Goal: Task Accomplishment & Management: Use online tool/utility

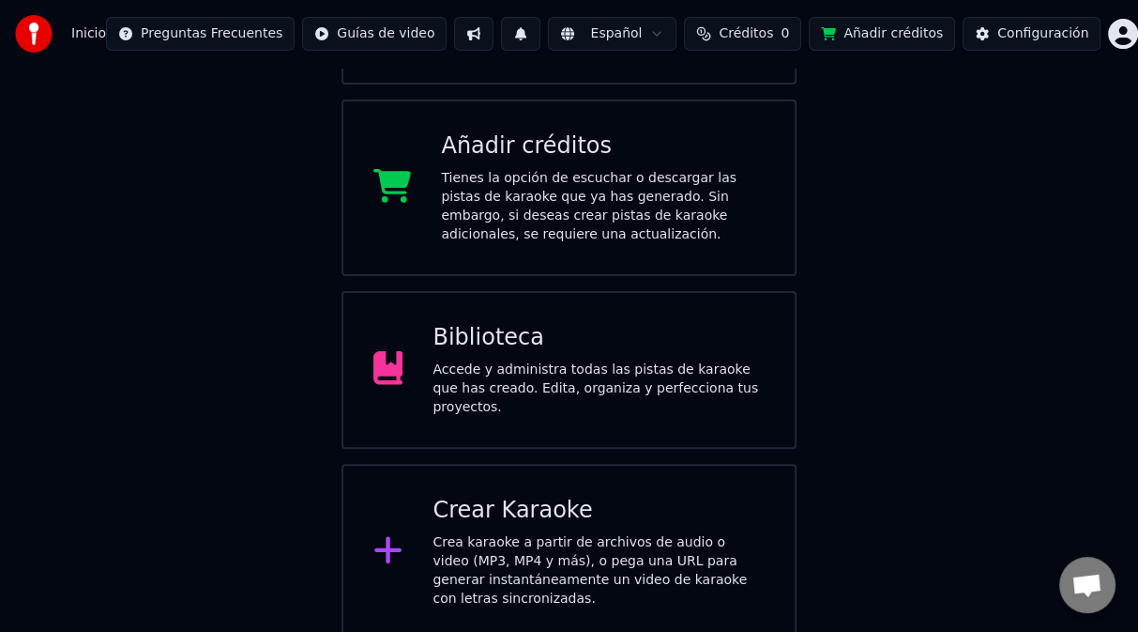
click at [529, 374] on div "Accede y administra todas las pistas de karaoke que has creado. Edita, organiza…" at bounding box center [599, 388] width 332 height 56
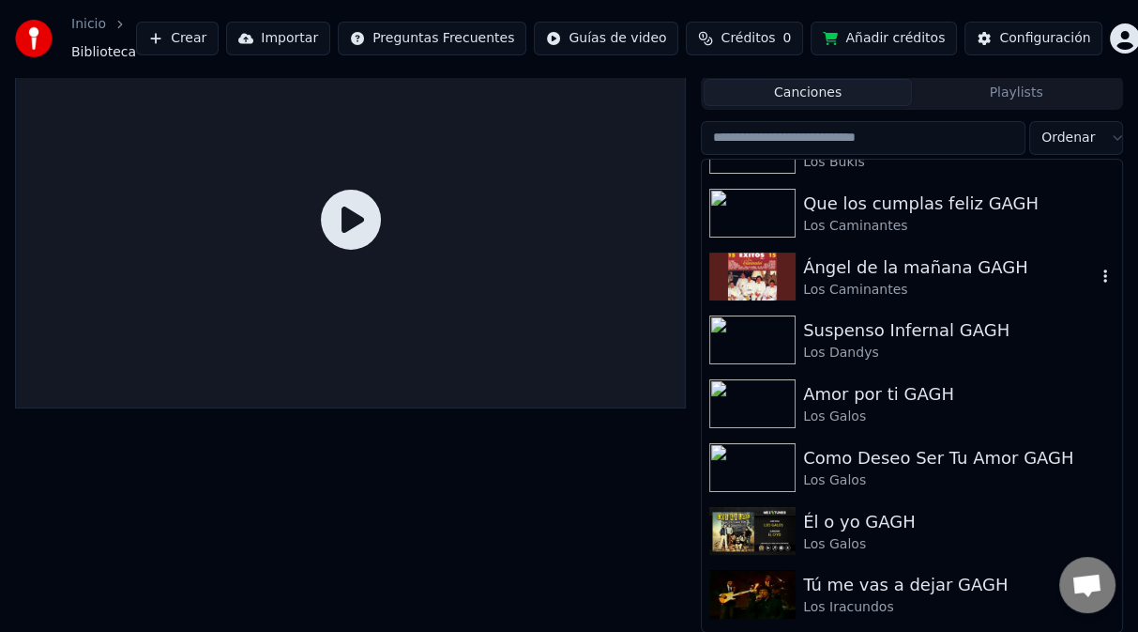
scroll to position [4411, 0]
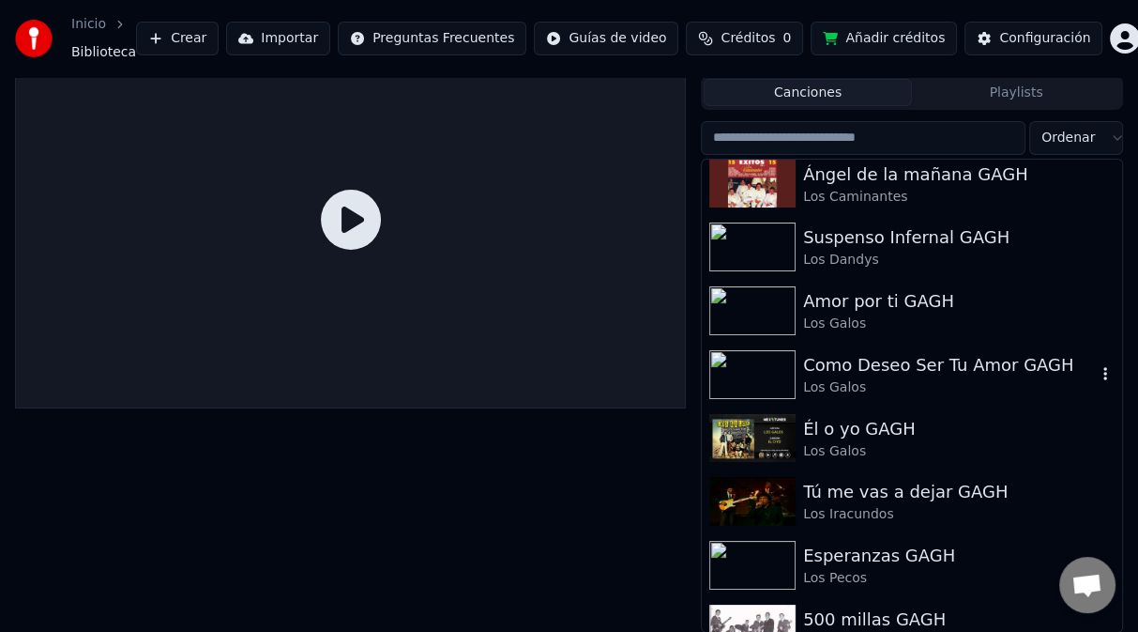
click at [844, 378] on div "Los Galos" at bounding box center [949, 387] width 293 height 19
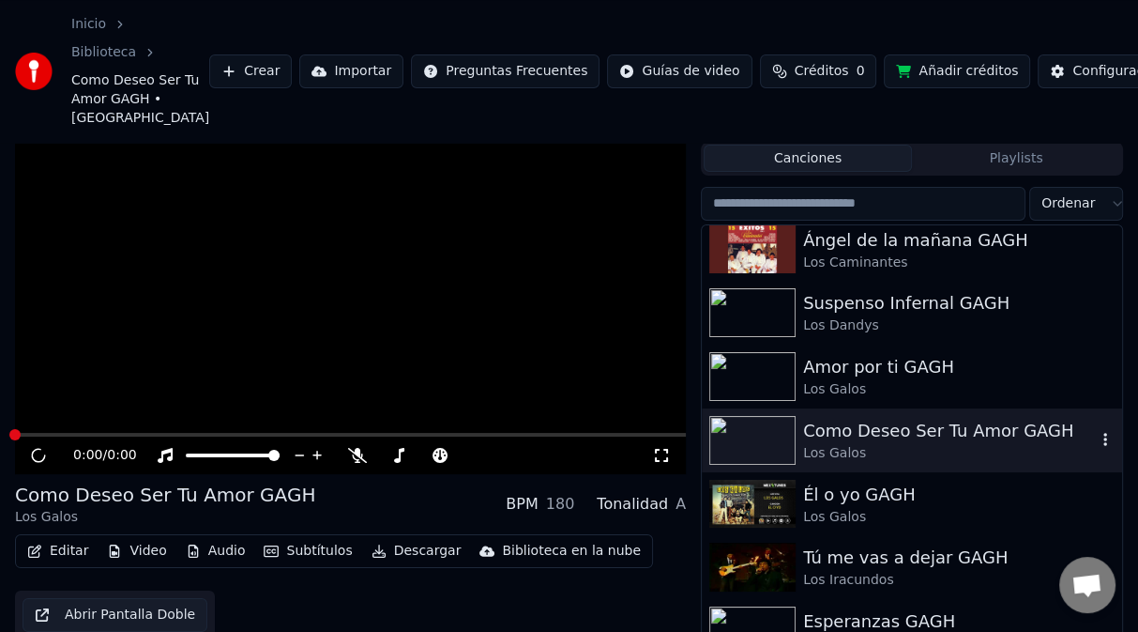
scroll to position [112, 0]
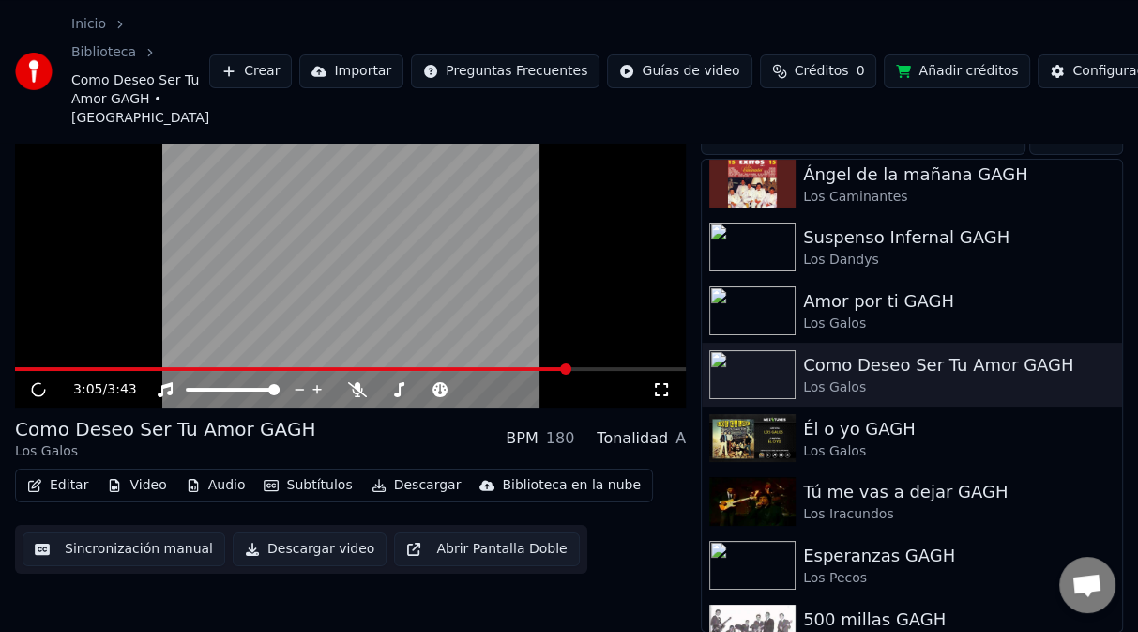
click at [571, 368] on span at bounding box center [350, 369] width 671 height 4
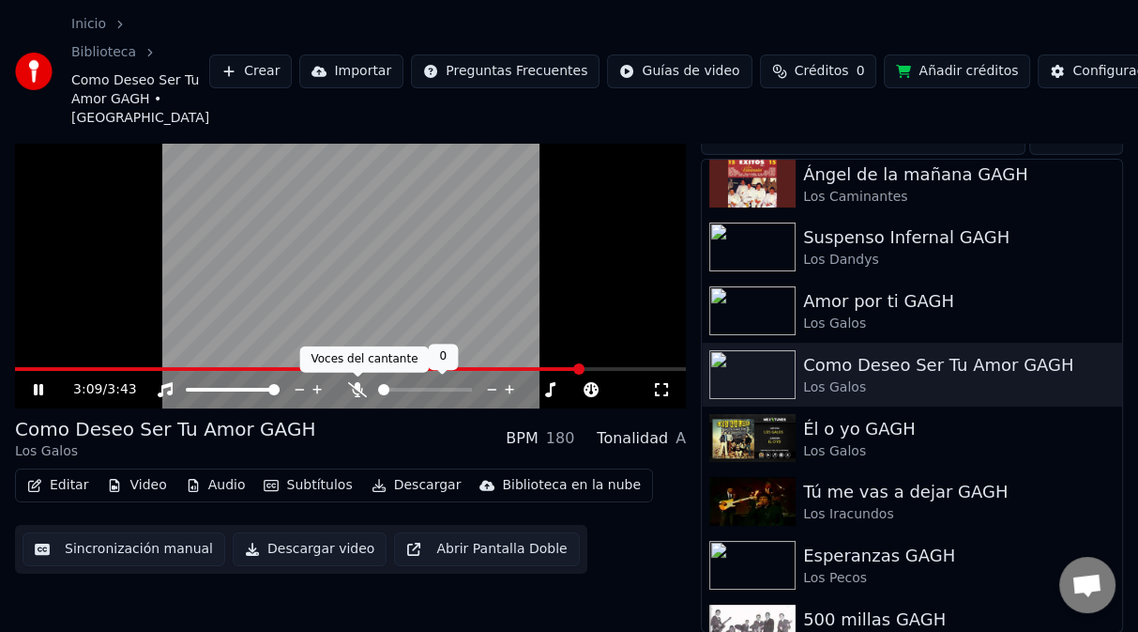
click at [359, 387] on icon at bounding box center [357, 389] width 19 height 15
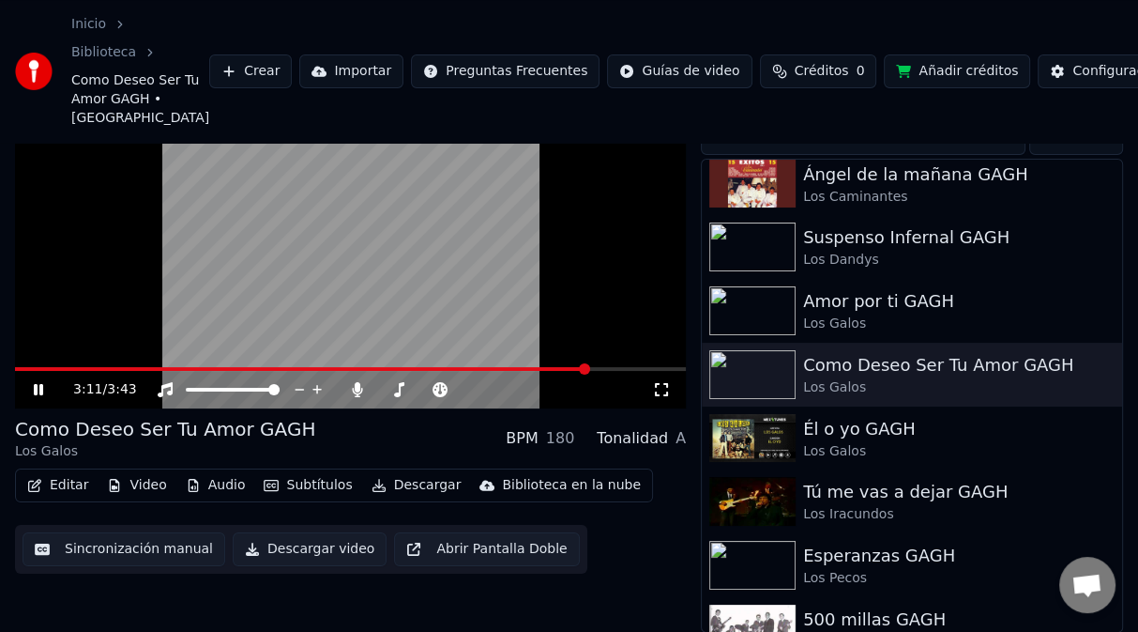
click at [453, 367] on span at bounding box center [301, 369] width 573 height 4
click at [430, 371] on div "2:27 / 3:43" at bounding box center [350, 390] width 671 height 38
click at [426, 369] on span at bounding box center [238, 369] width 446 height 4
click at [406, 367] on span at bounding box center [211, 369] width 393 height 4
click at [404, 369] on span at bounding box center [209, 369] width 389 height 4
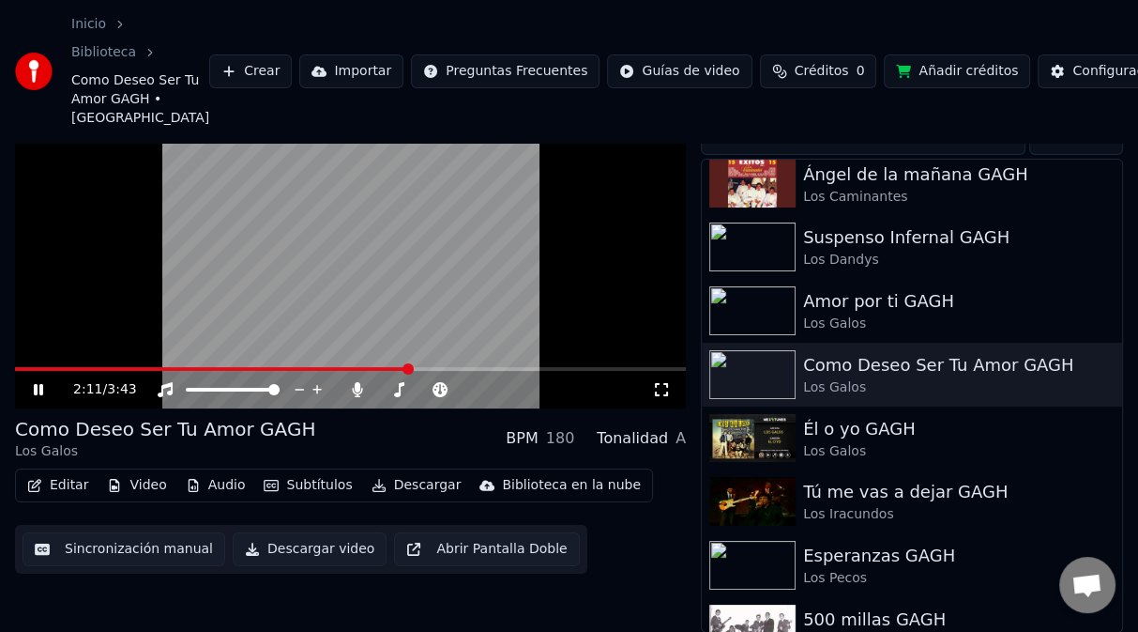
click at [383, 368] on span at bounding box center [212, 369] width 394 height 4
click at [385, 369] on span at bounding box center [209, 369] width 389 height 4
click at [382, 370] on span at bounding box center [199, 369] width 369 height 4
click at [381, 369] on span at bounding box center [206, 369] width 383 height 4
click at [369, 368] on span at bounding box center [204, 369] width 379 height 4
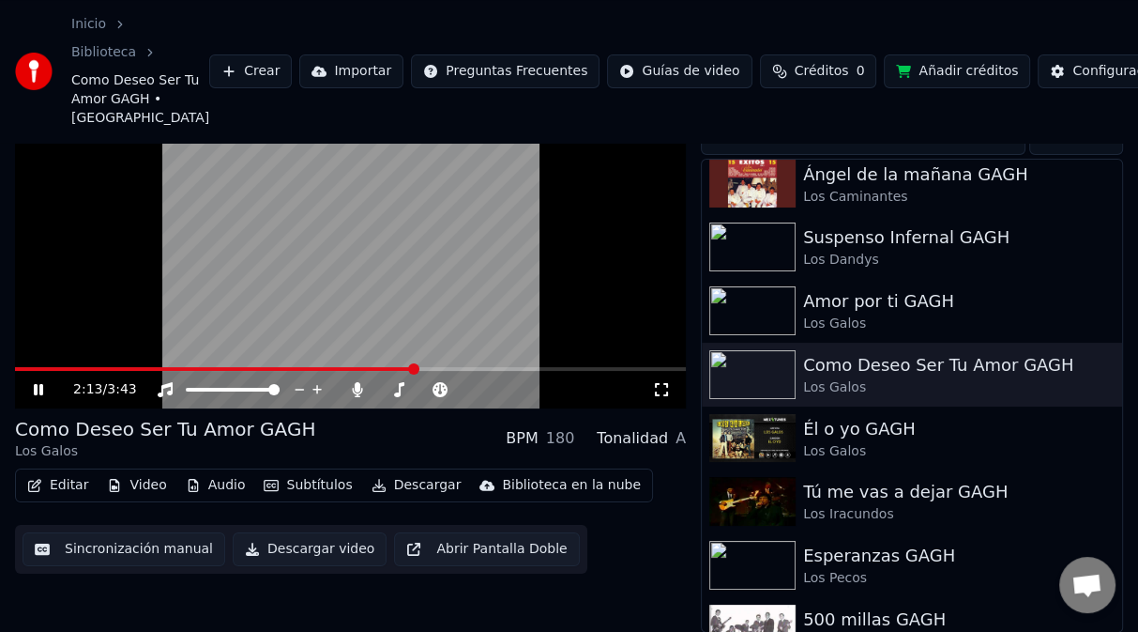
click at [411, 322] on video at bounding box center [350, 219] width 671 height 377
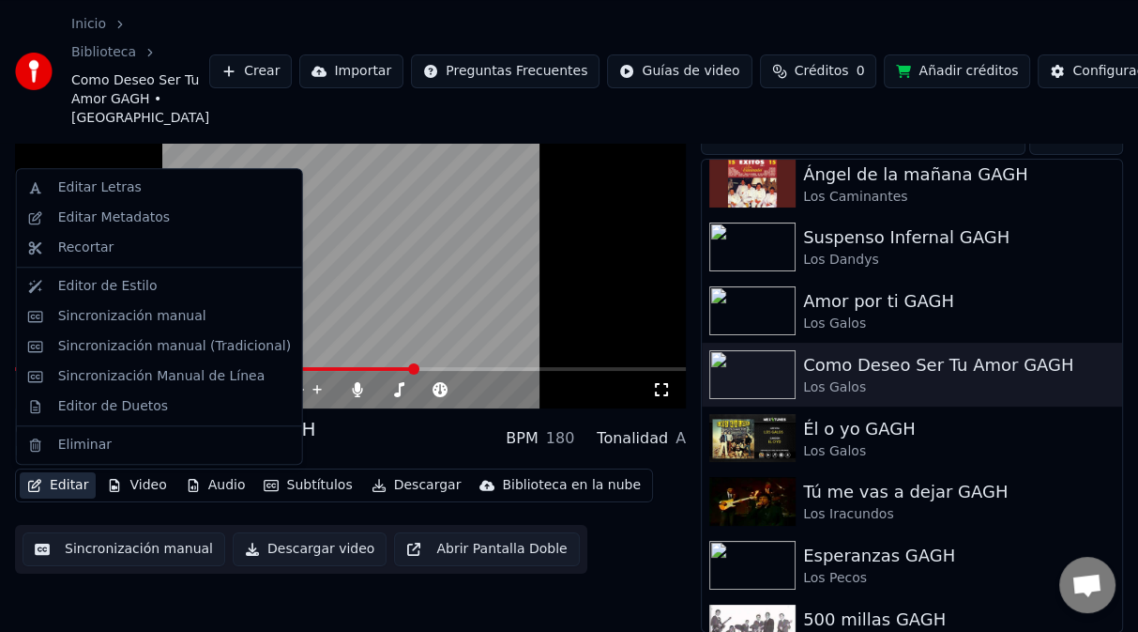
click at [79, 485] on button "Editar" at bounding box center [58, 485] width 76 height 26
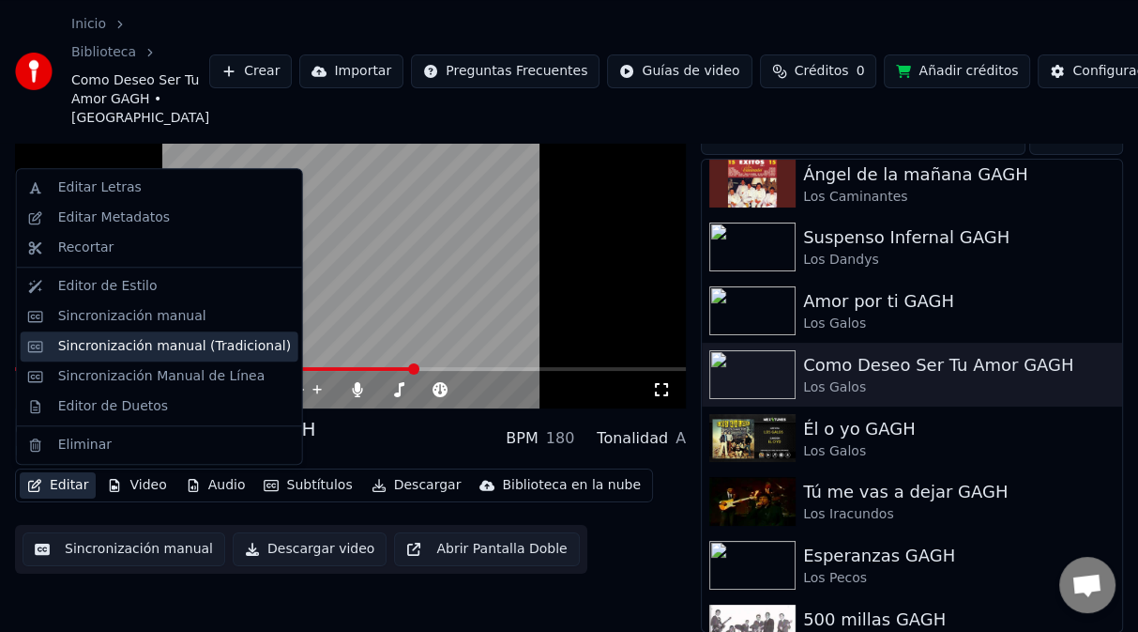
click at [146, 356] on div "Sincronización manual (Tradicional)" at bounding box center [160, 346] width 278 height 30
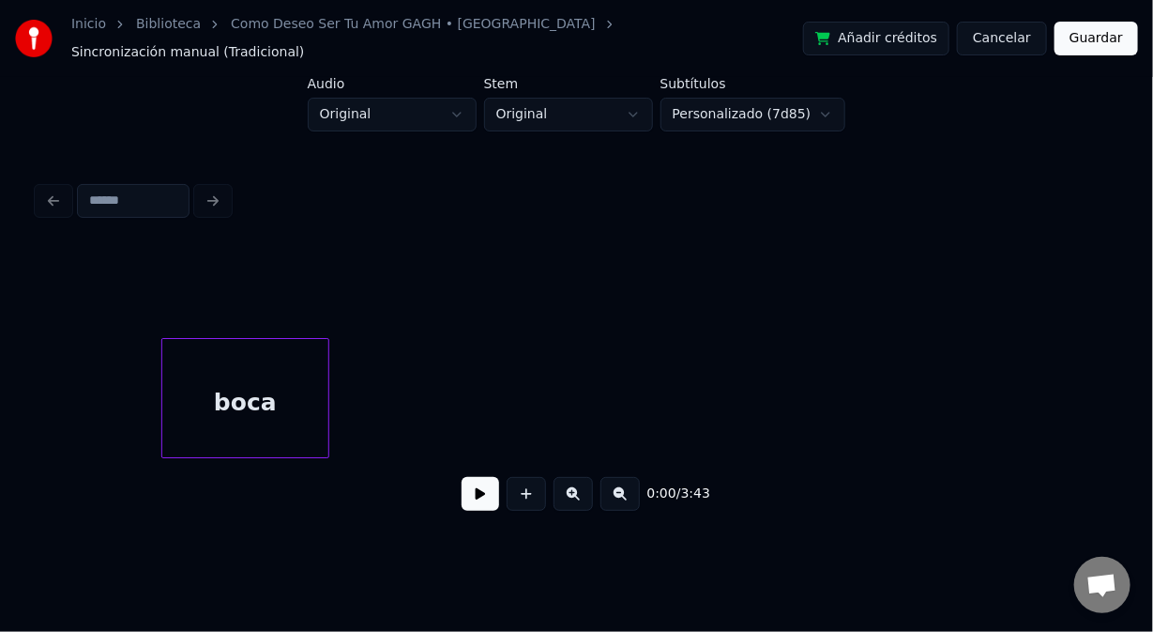
scroll to position [0, 24037]
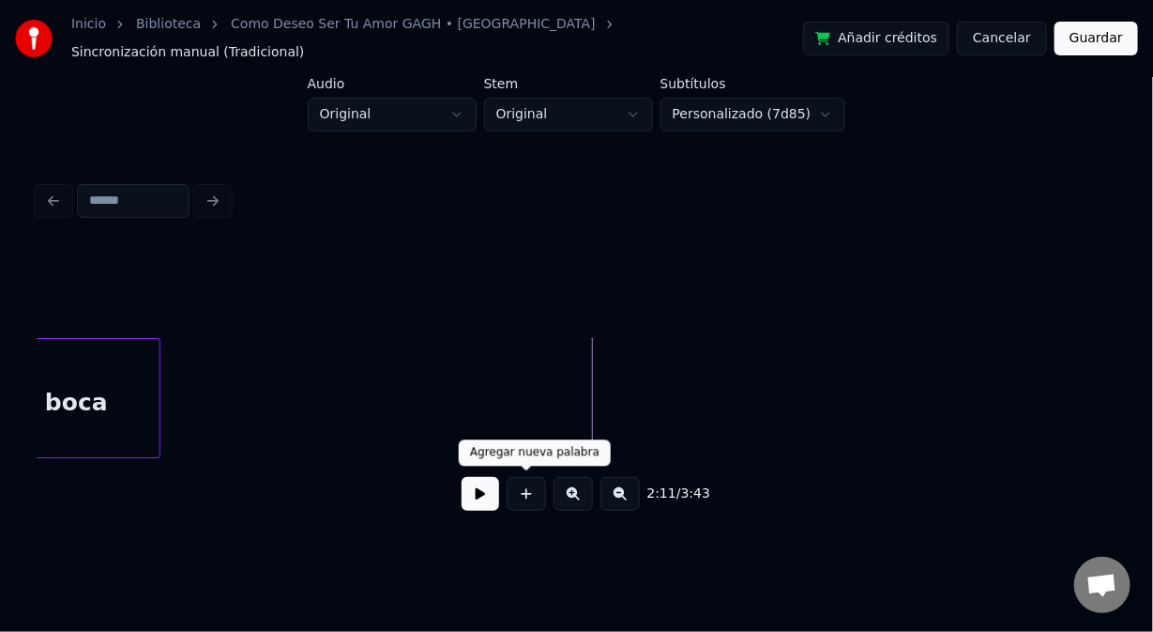
click at [524, 496] on button at bounding box center [526, 494] width 39 height 34
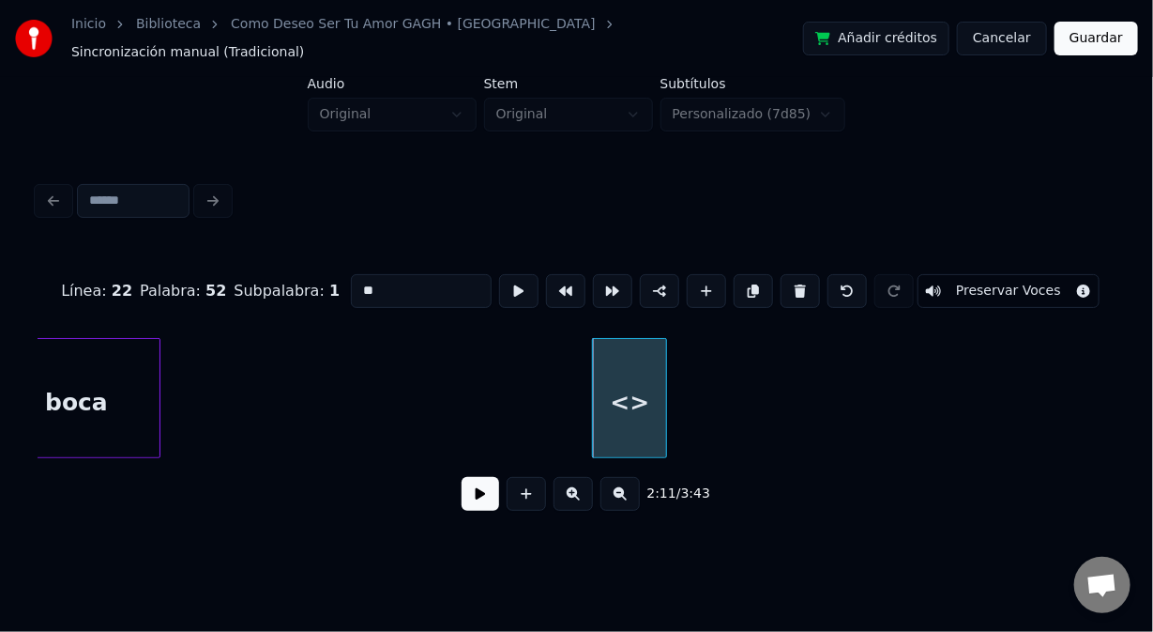
drag, startPoint x: 410, startPoint y: 267, endPoint x: 323, endPoint y: 283, distance: 88.7
click at [325, 285] on div "Línea : 22 Palabra : 52 Subpalabra : 1 ** Preservar Voces" at bounding box center [577, 291] width 1078 height 94
type input "****"
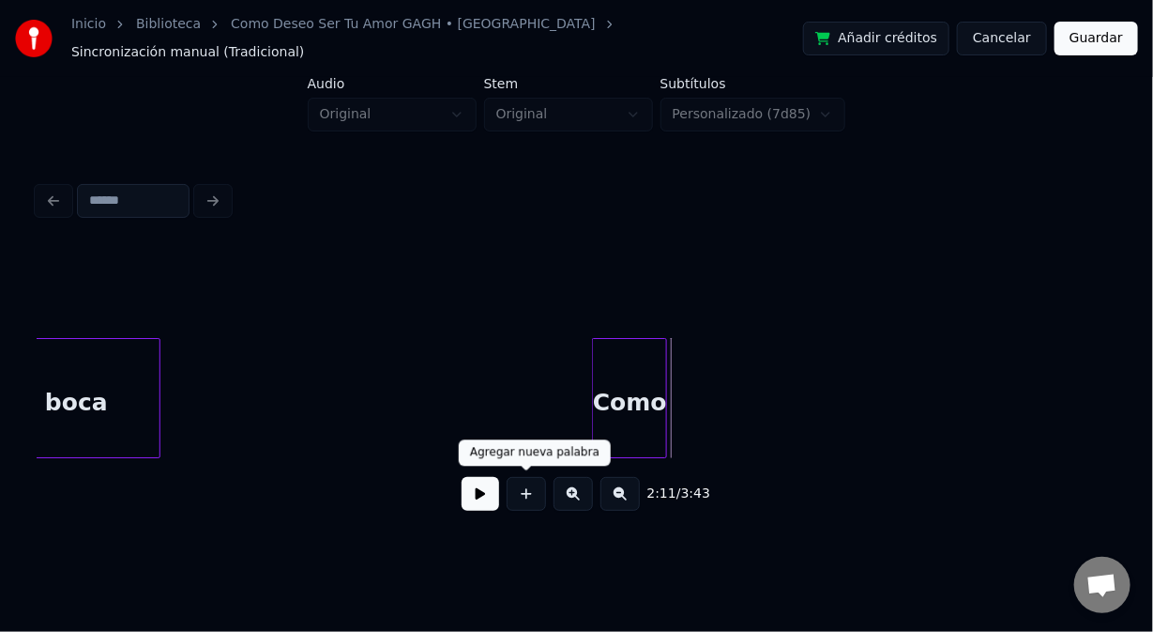
drag, startPoint x: 526, startPoint y: 492, endPoint x: 517, endPoint y: 451, distance: 41.4
click at [526, 492] on button at bounding box center [526, 494] width 39 height 34
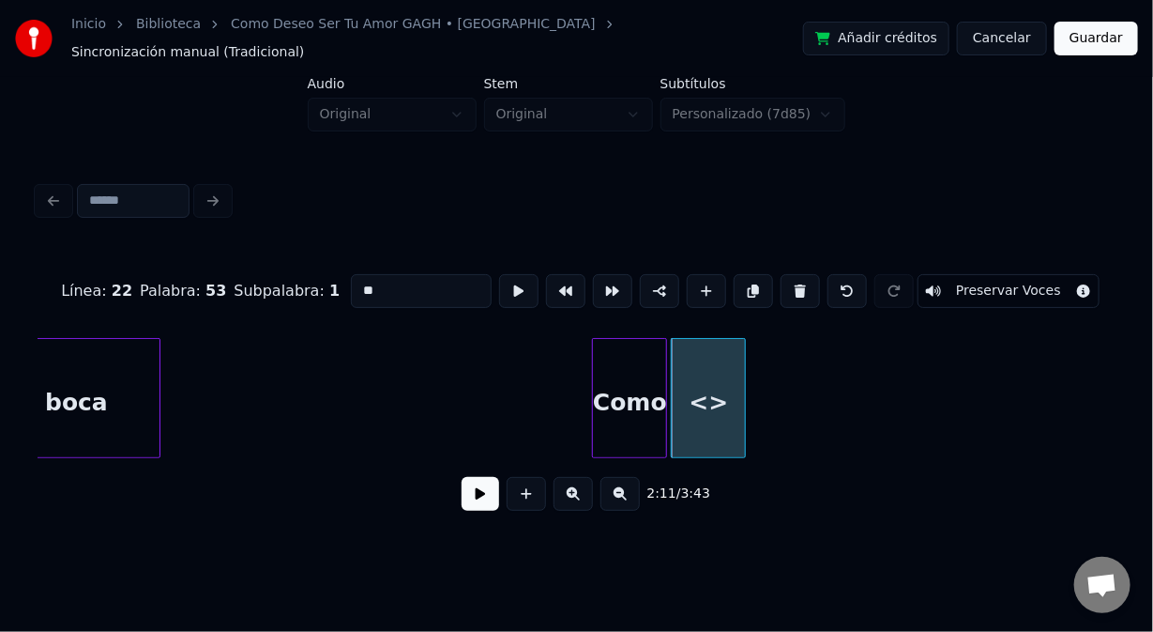
drag, startPoint x: 385, startPoint y: 269, endPoint x: 332, endPoint y: 277, distance: 53.1
click at [336, 277] on div "Línea : 22 Palabra : 53 Subpalabra : 1 ** Preservar Voces" at bounding box center [577, 291] width 1078 height 94
type input "*****"
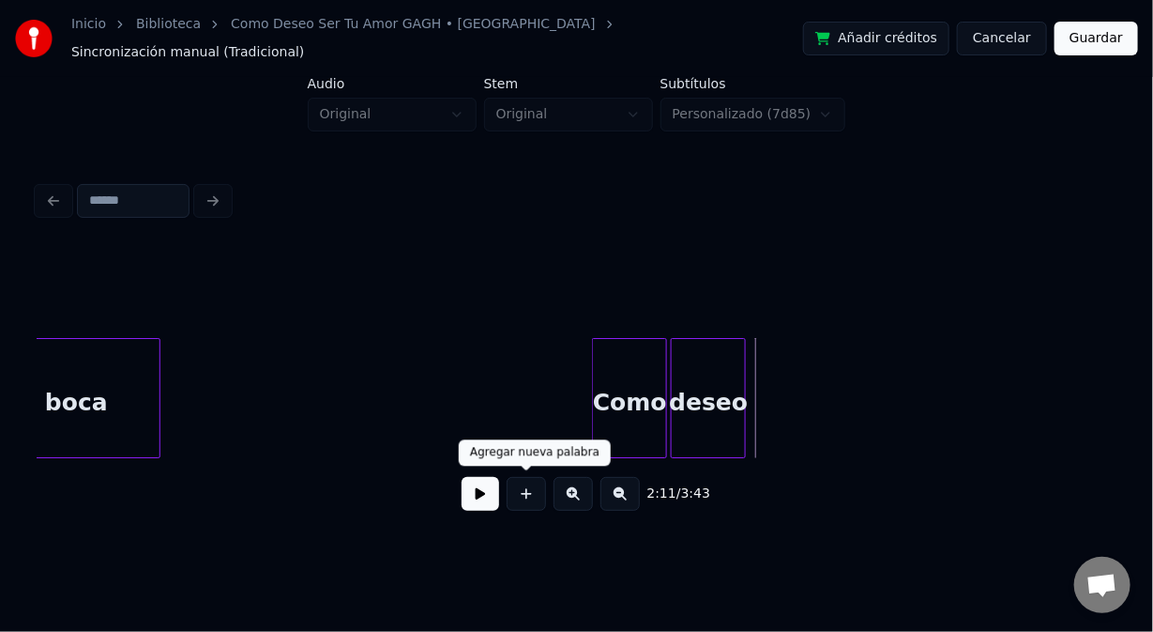
click at [520, 494] on button at bounding box center [526, 494] width 39 height 34
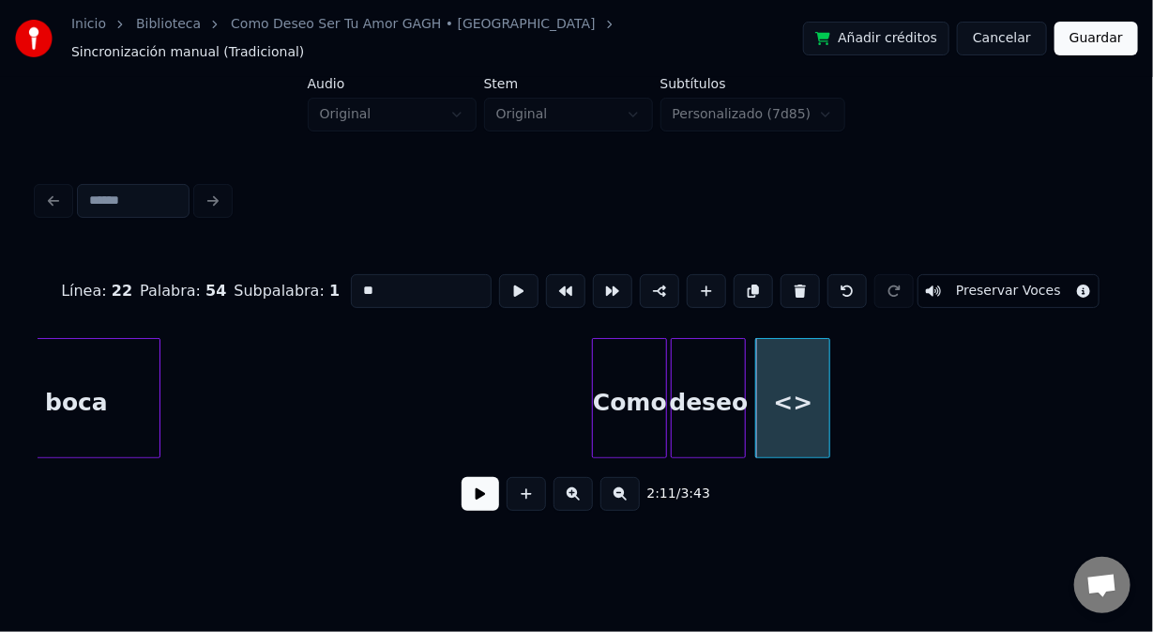
drag, startPoint x: 348, startPoint y: 280, endPoint x: 269, endPoint y: 282, distance: 78.9
click at [269, 282] on div "Línea : 22 Palabra : 54 Subpalabra : 1 ** Preservar Voces" at bounding box center [577, 291] width 1078 height 94
type input "***"
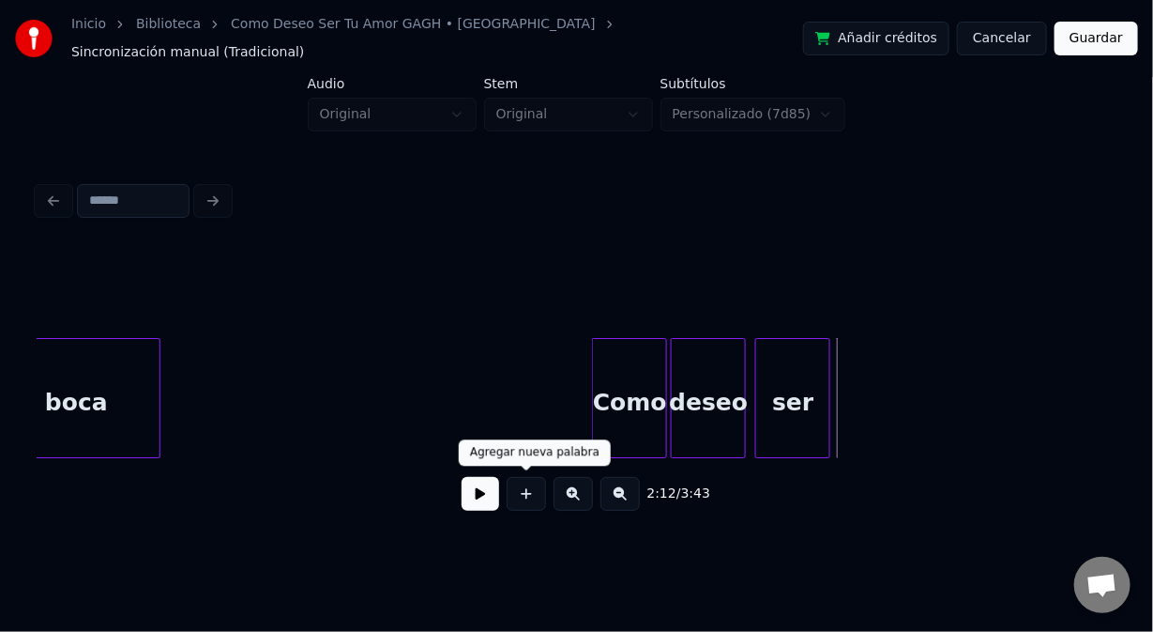
click at [525, 494] on button at bounding box center [526, 494] width 39 height 34
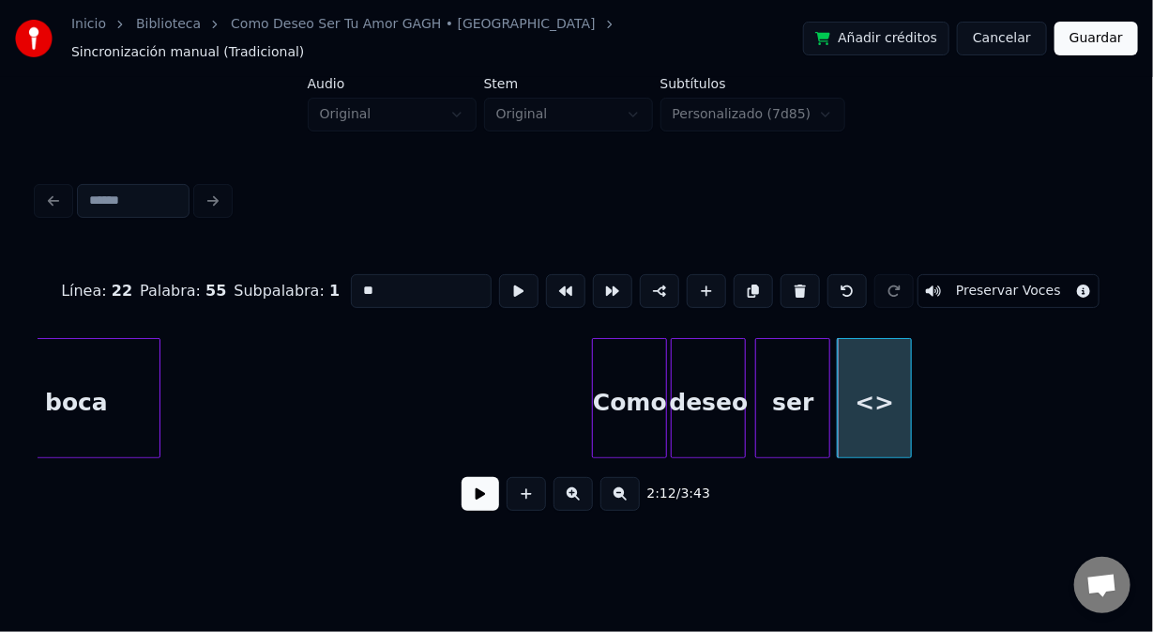
drag, startPoint x: 382, startPoint y: 276, endPoint x: 318, endPoint y: 271, distance: 64.0
click at [318, 271] on div "Línea : 22 Palabra : 55 Subpalabra : 1 ** Preservar Voces" at bounding box center [577, 291] width 1078 height 94
click at [599, 371] on div "Como" at bounding box center [629, 403] width 73 height 128
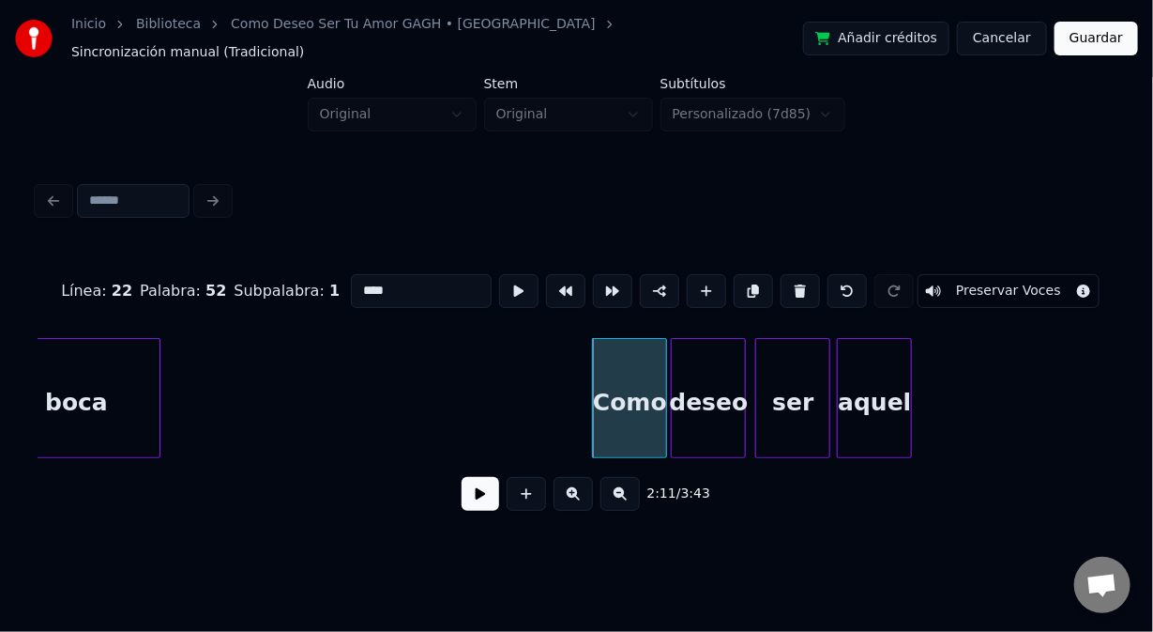
type input "****"
click at [479, 493] on button at bounding box center [481, 494] width 38 height 34
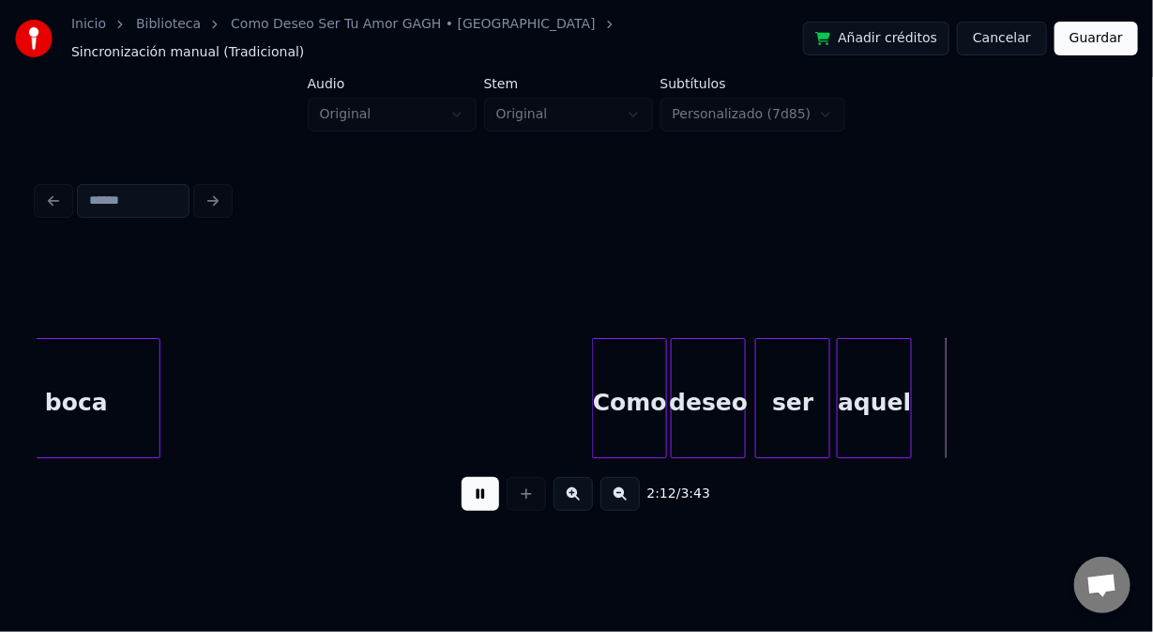
click at [468, 490] on button at bounding box center [481, 494] width 38 height 34
click at [784, 423] on div at bounding box center [785, 398] width 6 height 118
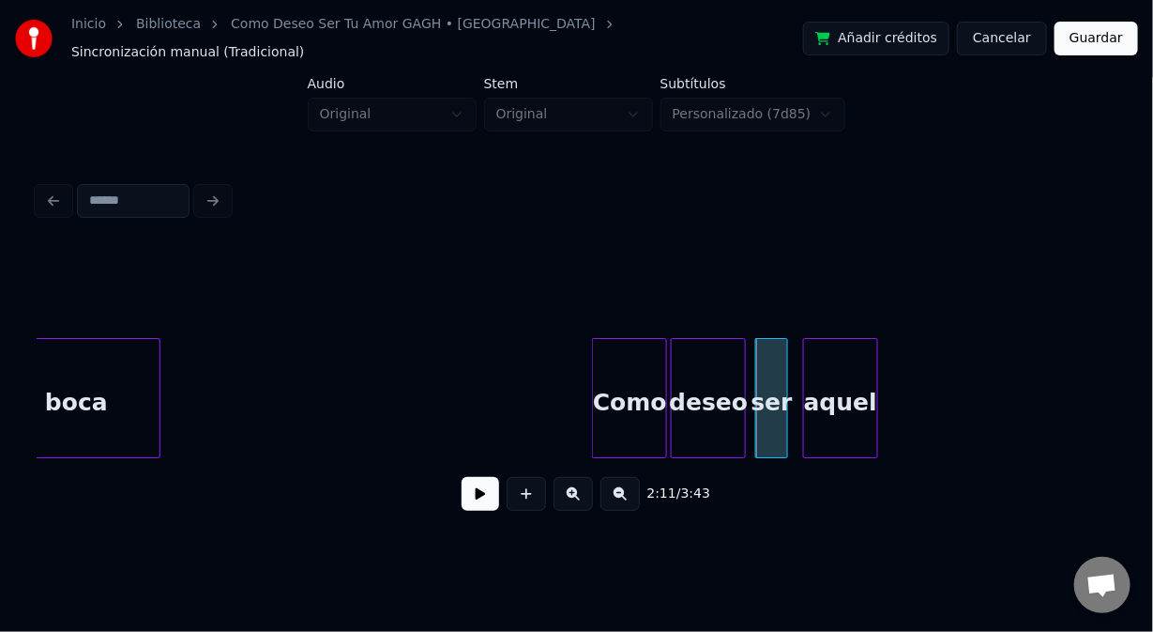
click at [822, 427] on div "aquel" at bounding box center [840, 403] width 73 height 128
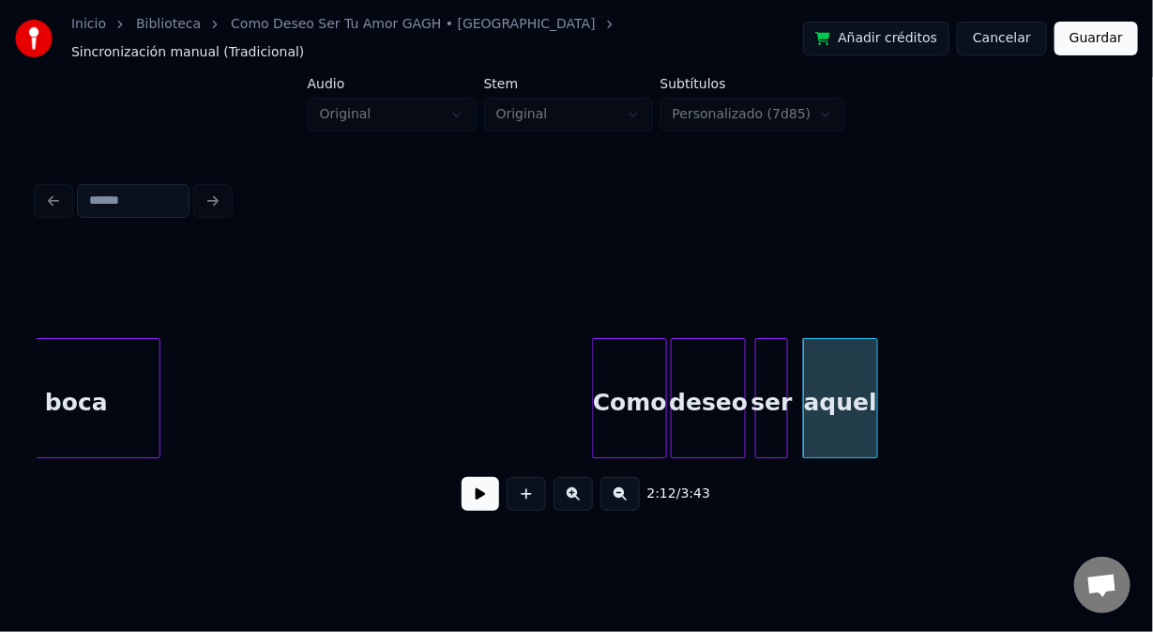
click at [468, 489] on button at bounding box center [481, 494] width 38 height 34
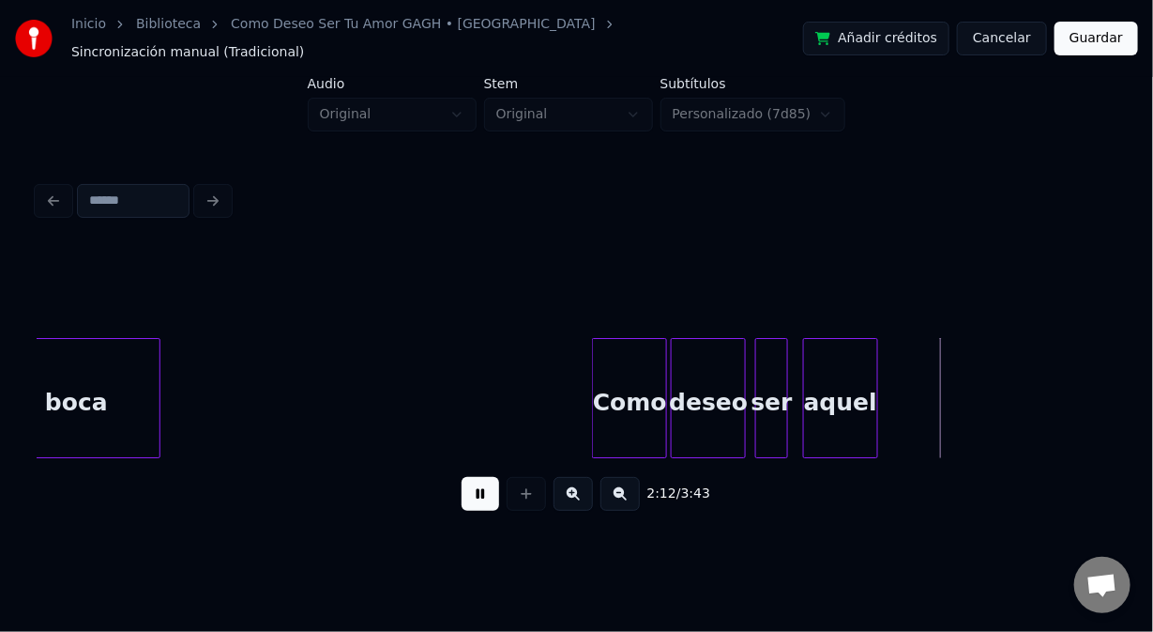
click at [468, 489] on button at bounding box center [481, 494] width 38 height 34
click at [781, 421] on div at bounding box center [779, 398] width 6 height 118
click at [787, 431] on div at bounding box center [789, 398] width 6 height 118
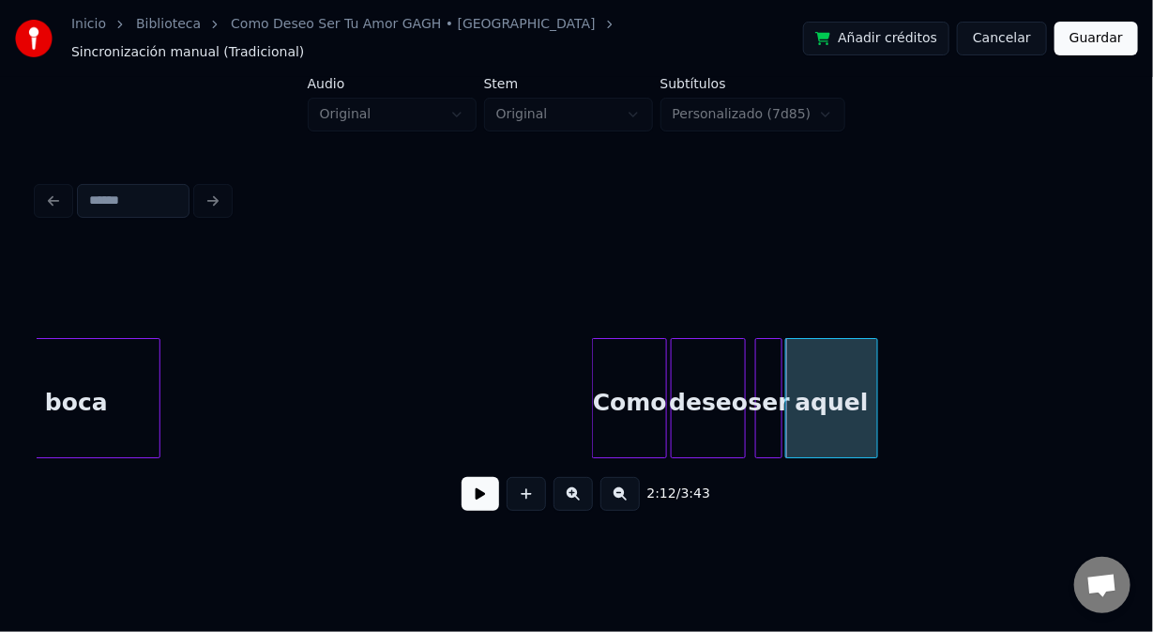
click at [466, 482] on button at bounding box center [481, 494] width 38 height 34
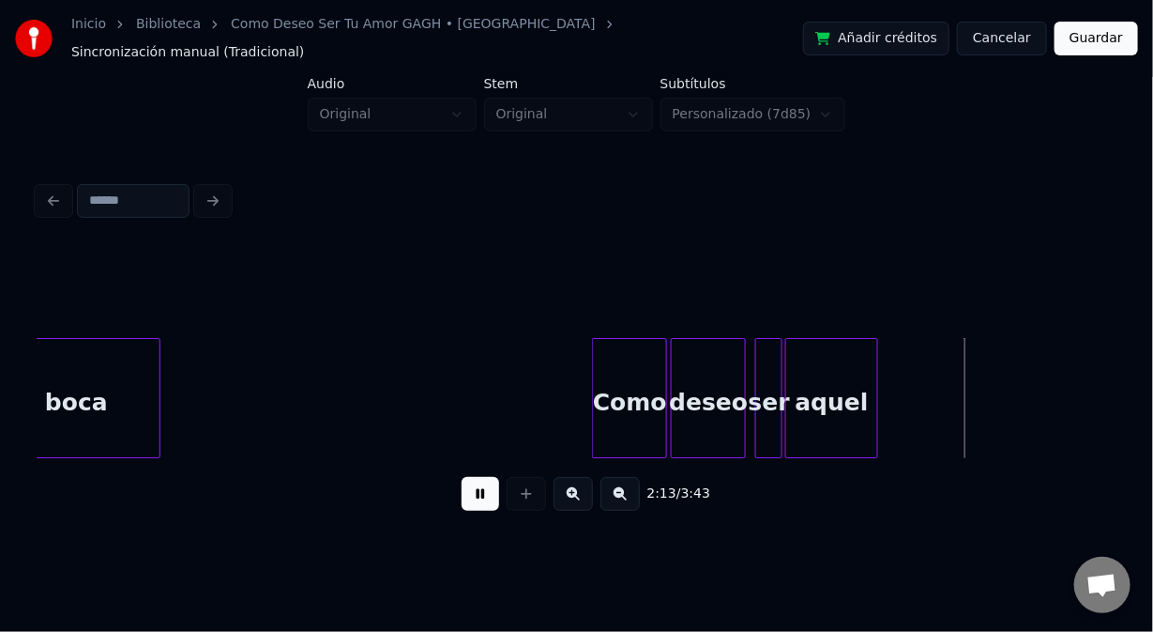
click at [475, 488] on button at bounding box center [481, 494] width 38 height 34
click at [601, 412] on div "Como" at bounding box center [629, 403] width 73 height 128
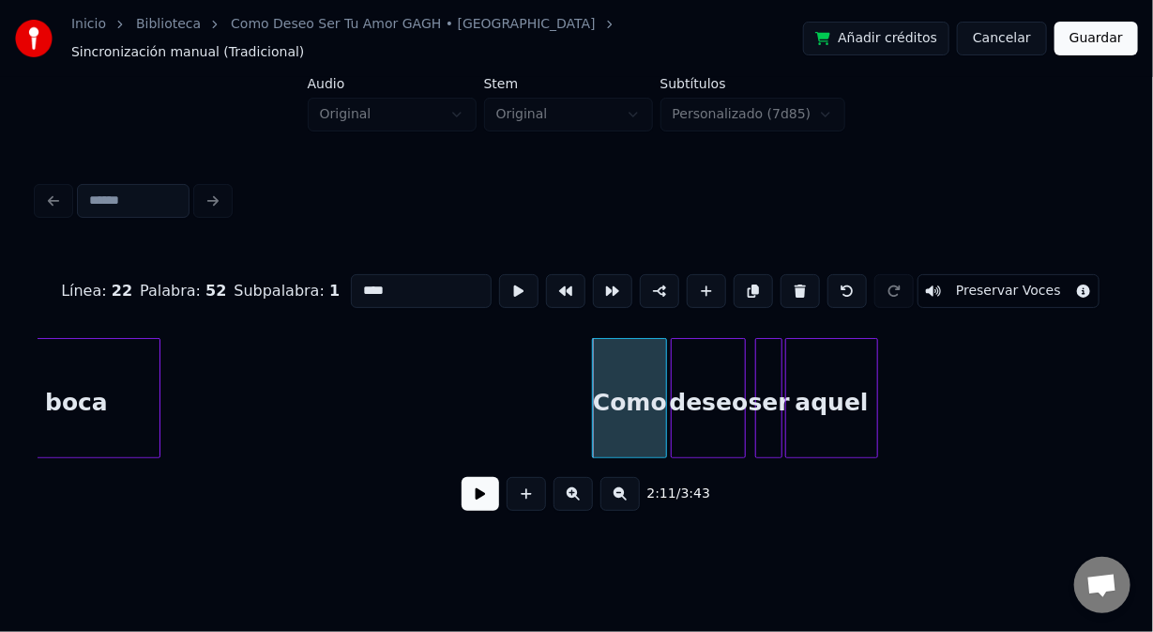
click at [481, 494] on button at bounding box center [481, 494] width 38 height 34
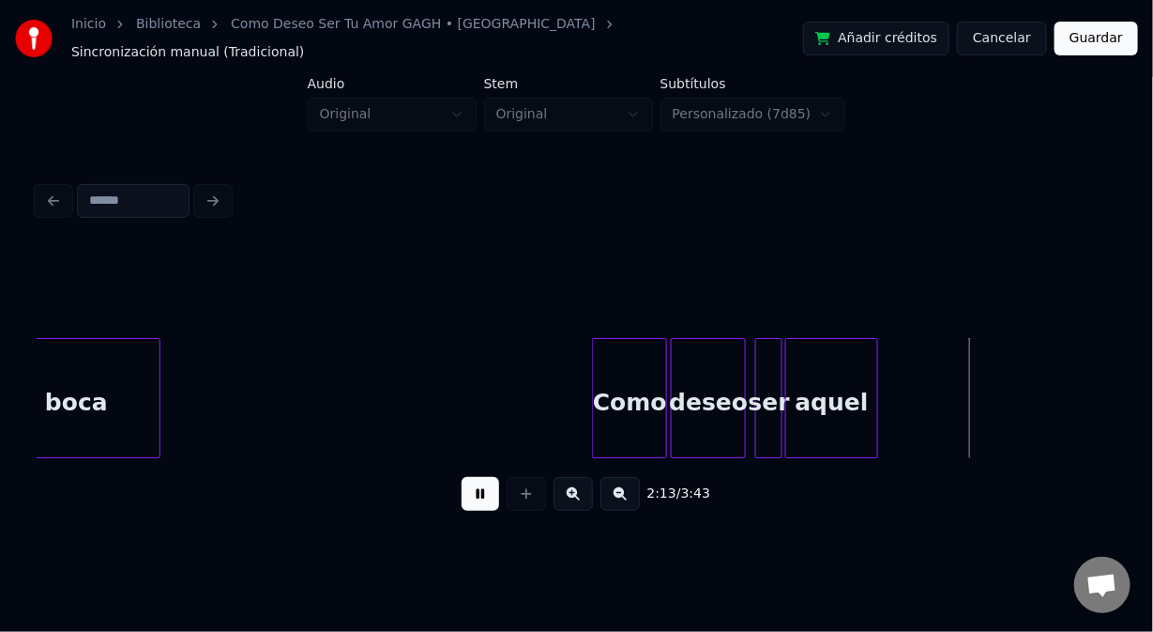
click at [478, 494] on button at bounding box center [481, 494] width 38 height 34
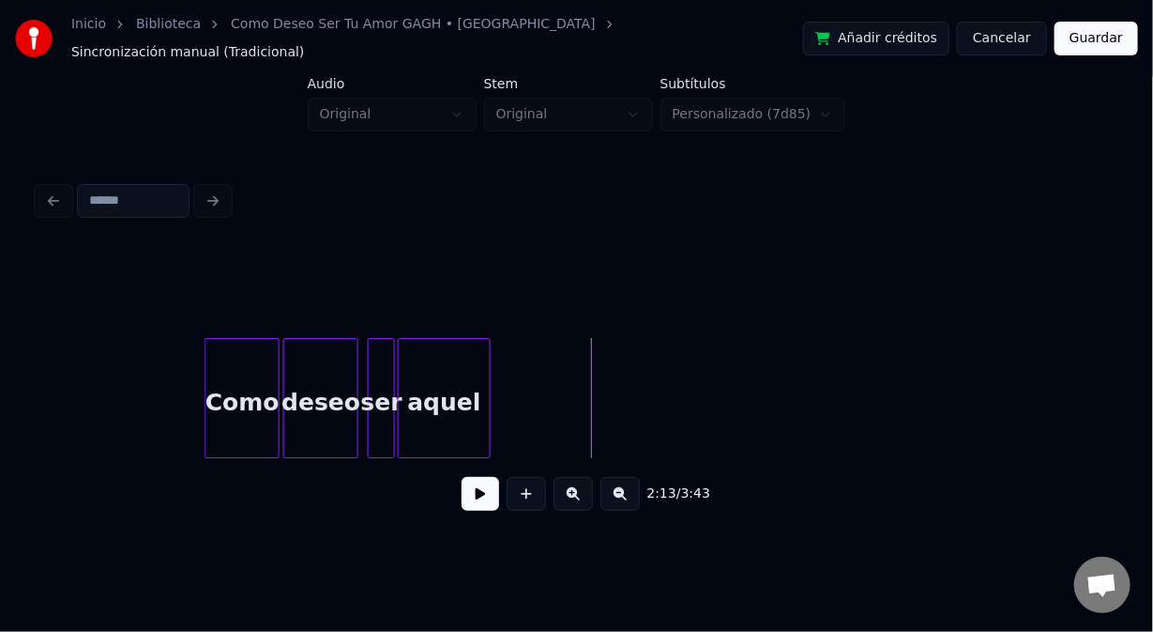
scroll to position [0, 24564]
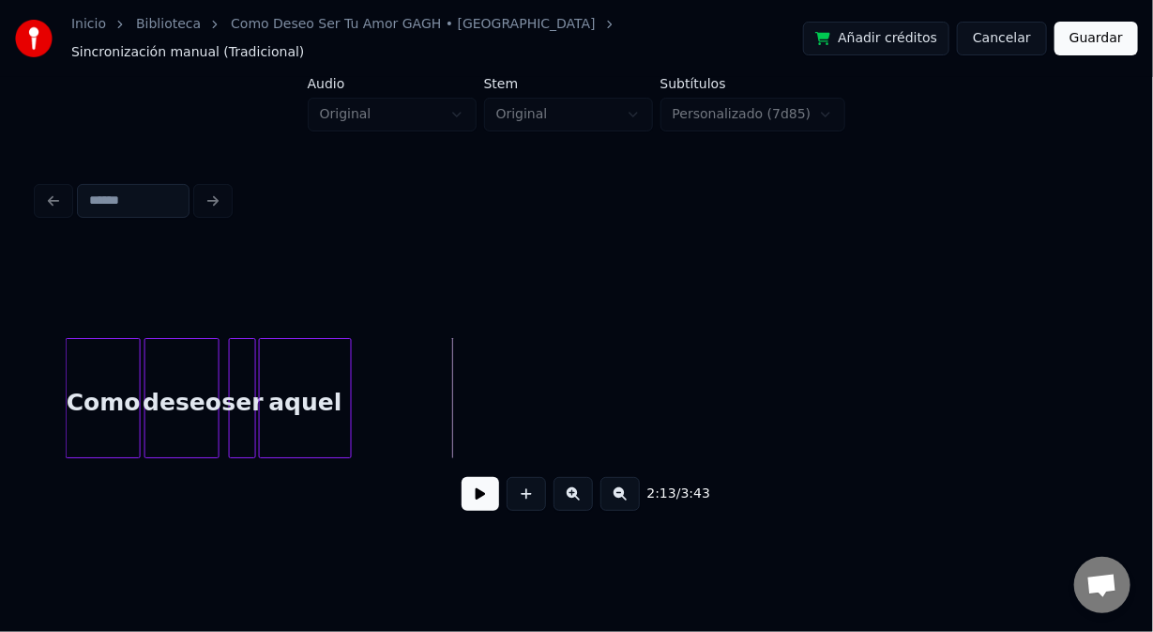
click at [479, 497] on button at bounding box center [481, 494] width 38 height 34
click at [466, 488] on button at bounding box center [481, 494] width 38 height 34
drag, startPoint x: 532, startPoint y: 489, endPoint x: 512, endPoint y: 447, distance: 46.6
click at [531, 487] on button at bounding box center [526, 494] width 39 height 34
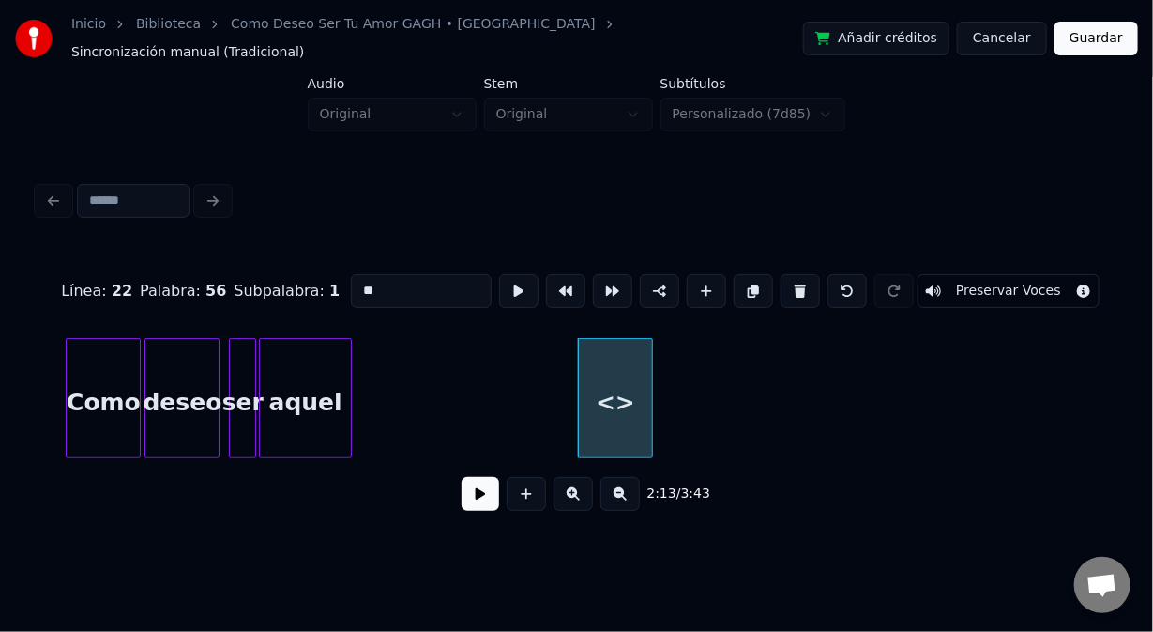
drag, startPoint x: 386, startPoint y: 269, endPoint x: 314, endPoint y: 276, distance: 71.6
click at [314, 276] on div "Línea : 22 Palabra : 56 Subpalabra : 1 ** Preservar Voces" at bounding box center [577, 291] width 1078 height 94
click at [607, 417] on div at bounding box center [607, 398] width 6 height 118
type input "***"
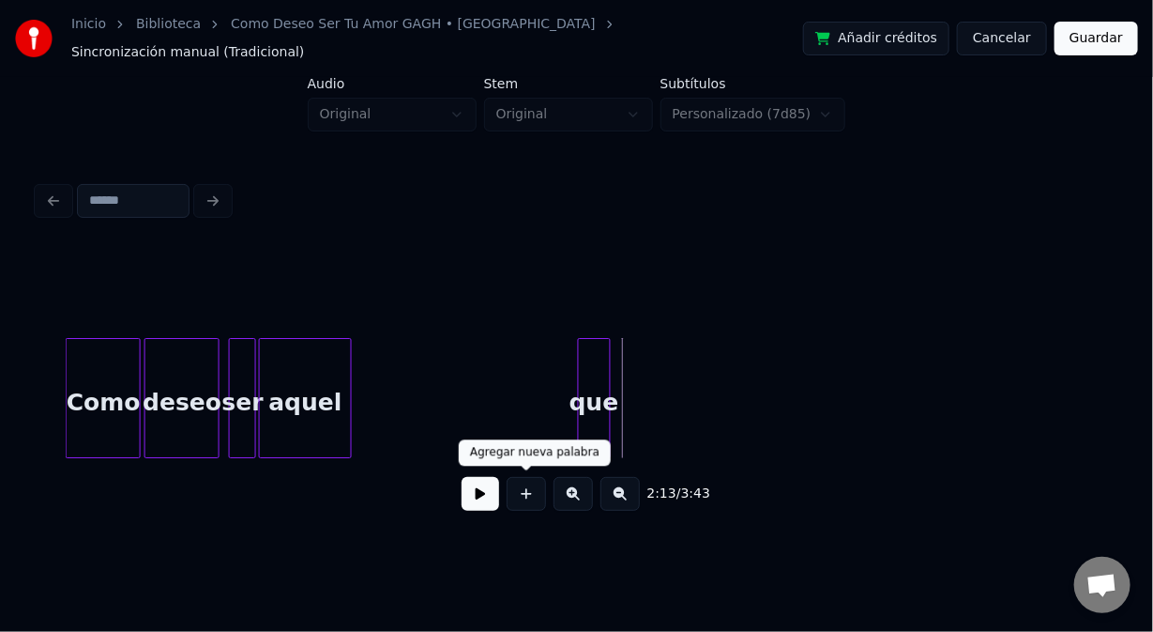
click at [517, 494] on button at bounding box center [526, 494] width 39 height 34
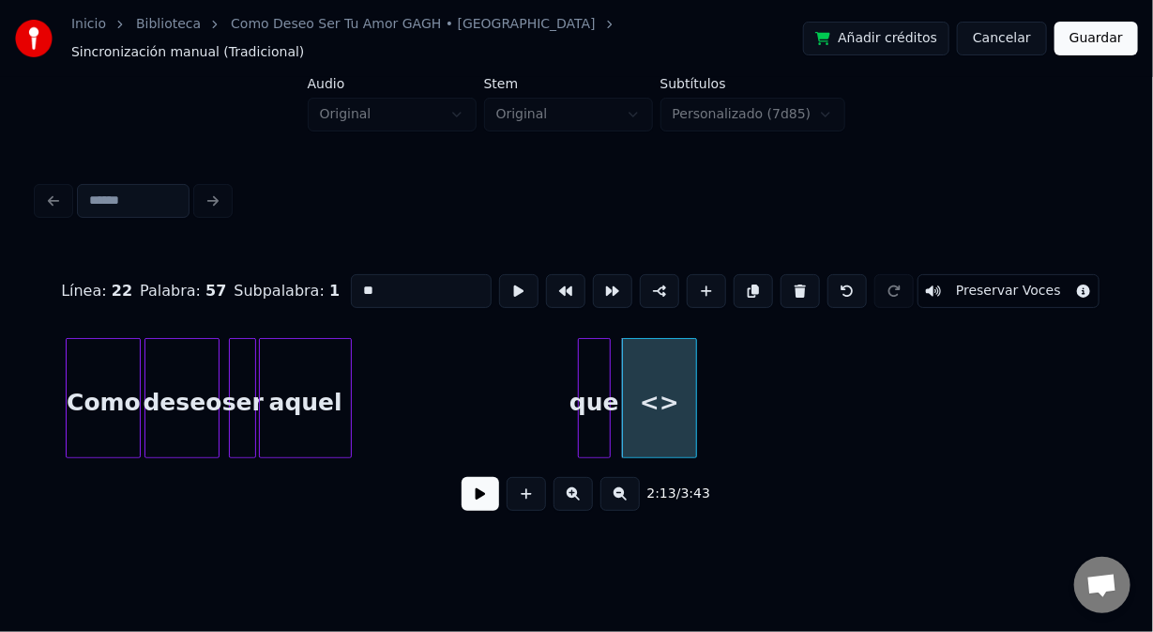
drag, startPoint x: 435, startPoint y: 280, endPoint x: 323, endPoint y: 278, distance: 111.7
click at [325, 279] on div "Línea : 22 Palabra : 57 Subpalabra : 1 ** Preservar Voces" at bounding box center [577, 291] width 1078 height 94
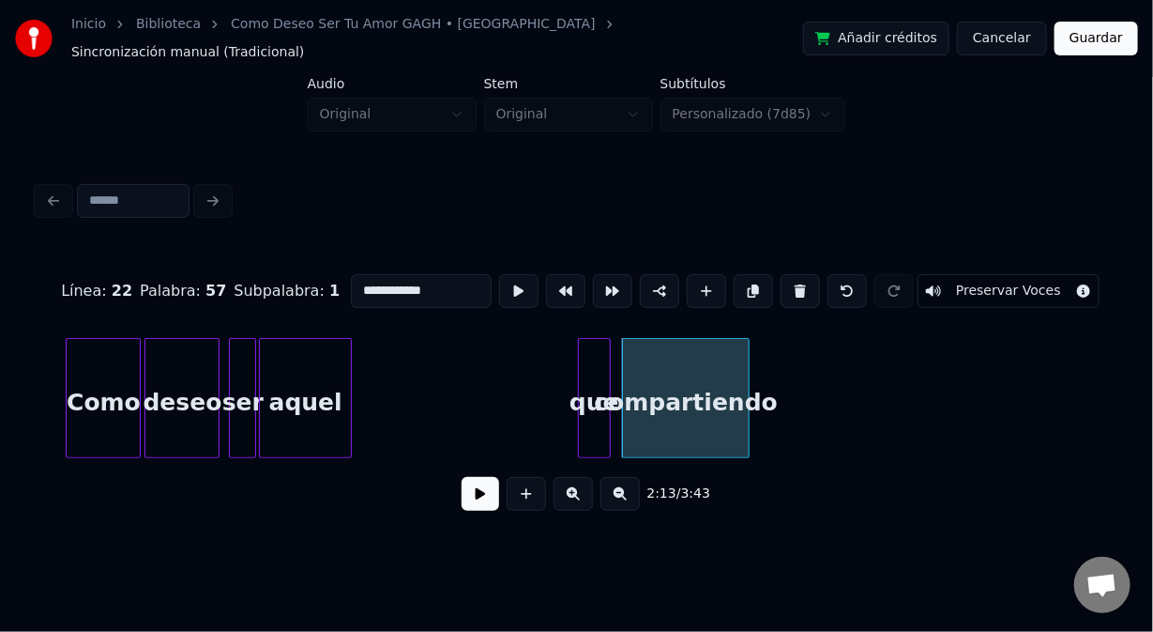
click at [749, 415] on div at bounding box center [746, 398] width 6 height 118
click at [749, 398] on div "compartiendo" at bounding box center [686, 403] width 126 height 128
click at [709, 412] on div at bounding box center [710, 398] width 6 height 118
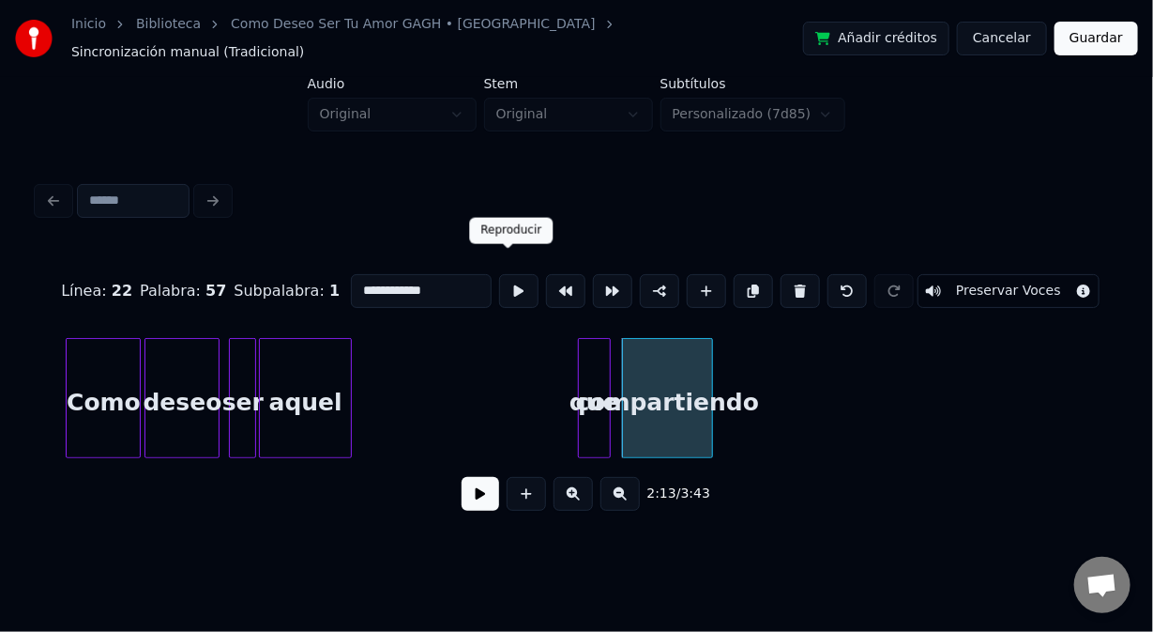
type input "**********"
click at [504, 280] on button at bounding box center [518, 291] width 39 height 34
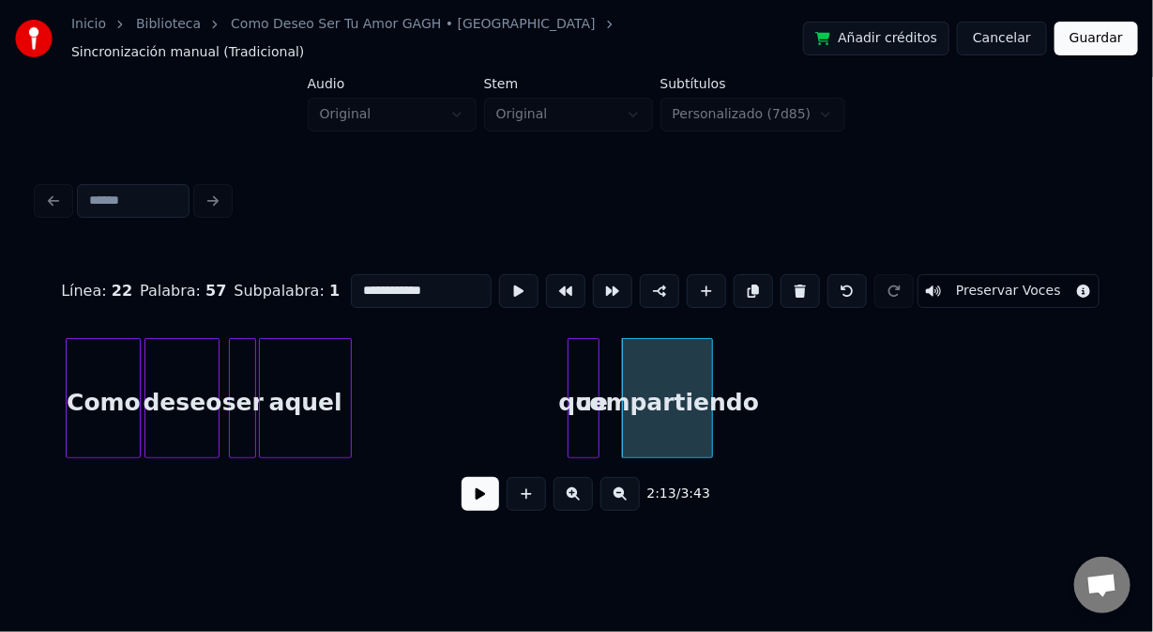
click at [589, 428] on div "que" at bounding box center [584, 403] width 31 height 128
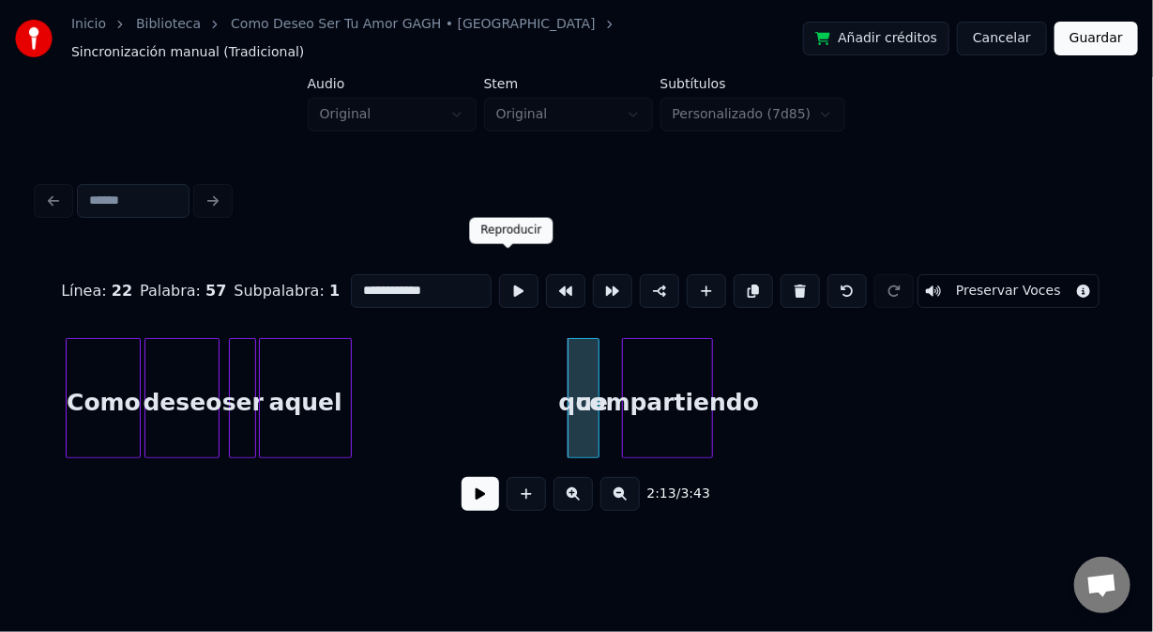
click at [515, 274] on button at bounding box center [518, 291] width 39 height 34
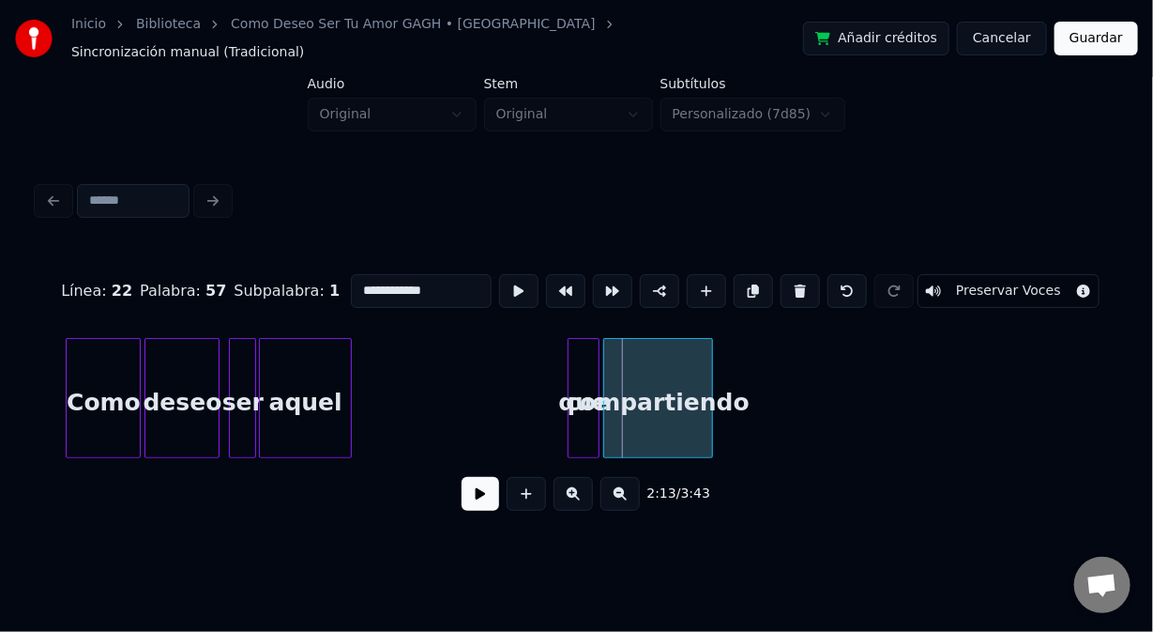
click at [604, 425] on div at bounding box center [607, 398] width 6 height 118
click at [590, 427] on div at bounding box center [589, 398] width 6 height 118
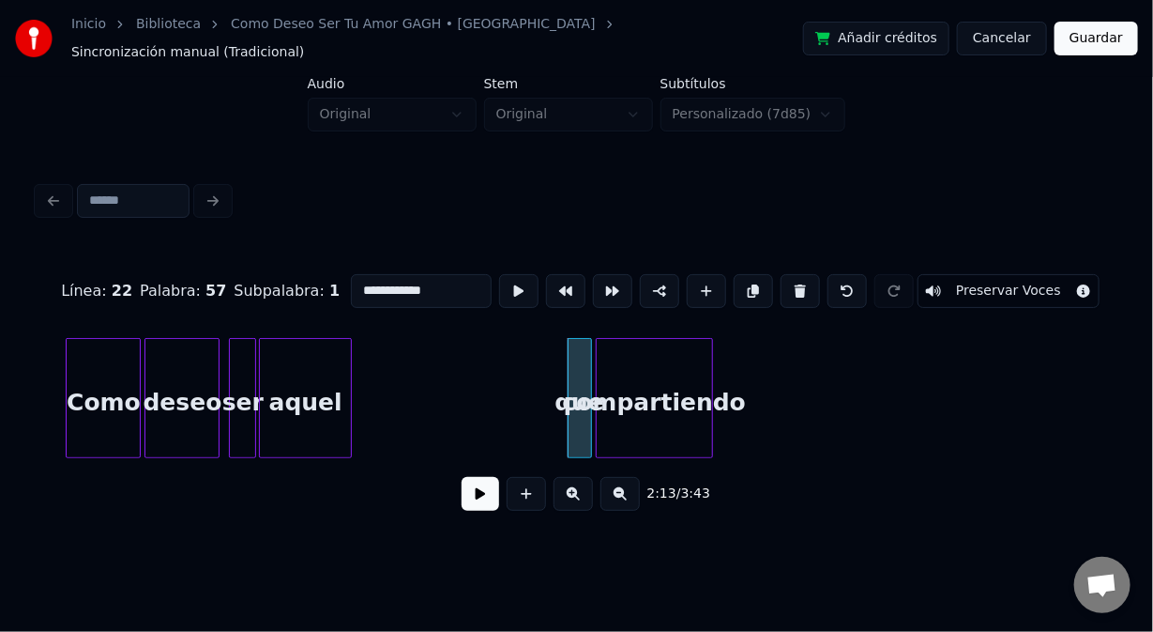
click at [600, 425] on div at bounding box center [600, 398] width 6 height 118
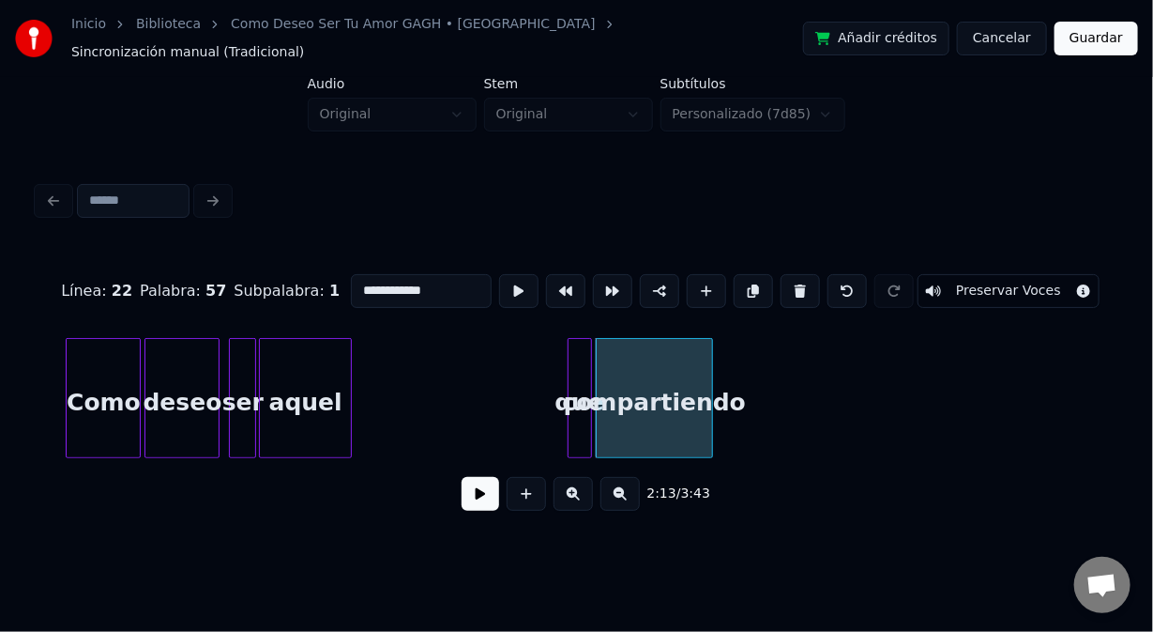
click at [470, 483] on button at bounding box center [481, 494] width 38 height 34
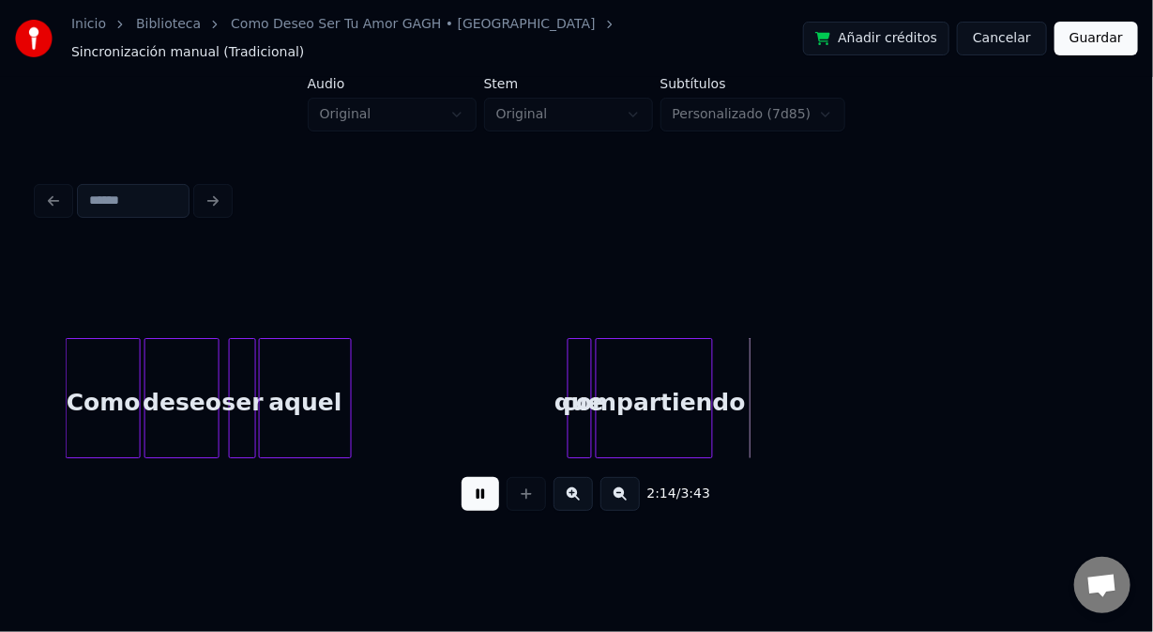
click at [470, 483] on button at bounding box center [481, 494] width 38 height 34
click at [577, 416] on div "que" at bounding box center [580, 403] width 23 height 128
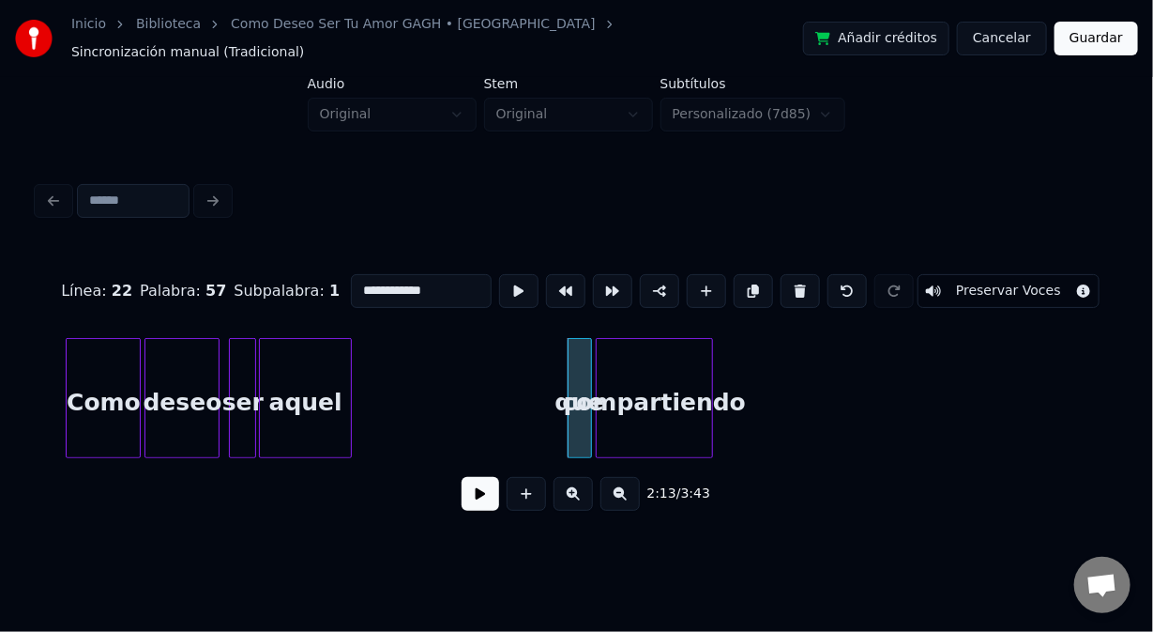
type input "***"
click at [479, 498] on button at bounding box center [481, 494] width 38 height 34
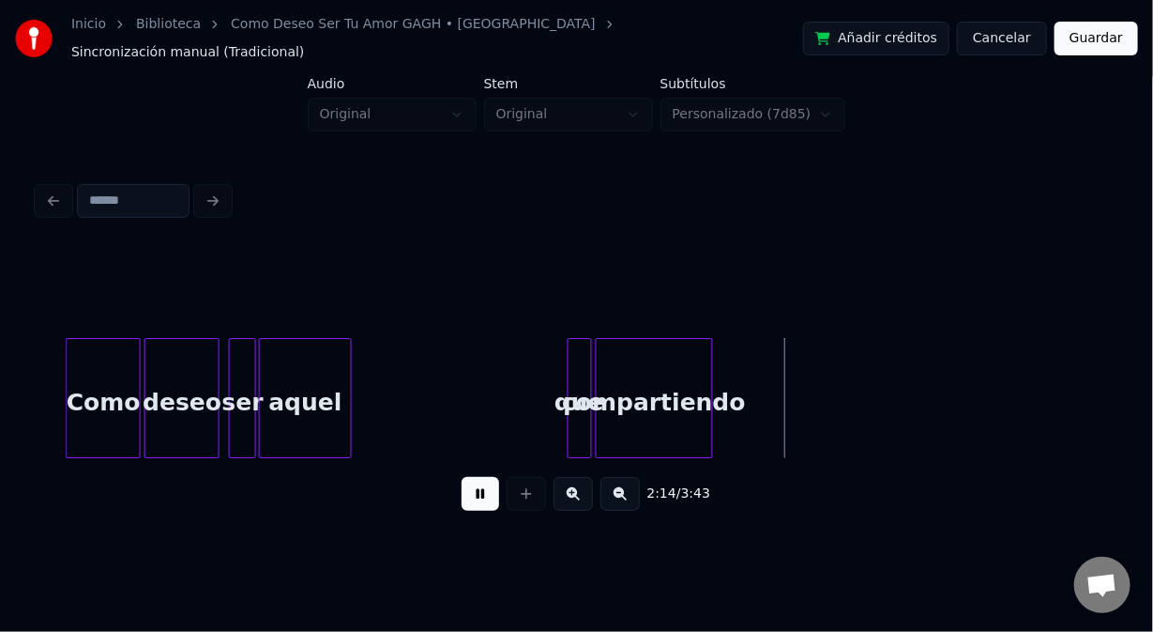
click at [479, 498] on button at bounding box center [481, 494] width 38 height 34
click at [582, 423] on div at bounding box center [582, 398] width 6 height 118
click at [477, 485] on button at bounding box center [481, 494] width 38 height 34
click at [475, 485] on button at bounding box center [481, 494] width 38 height 34
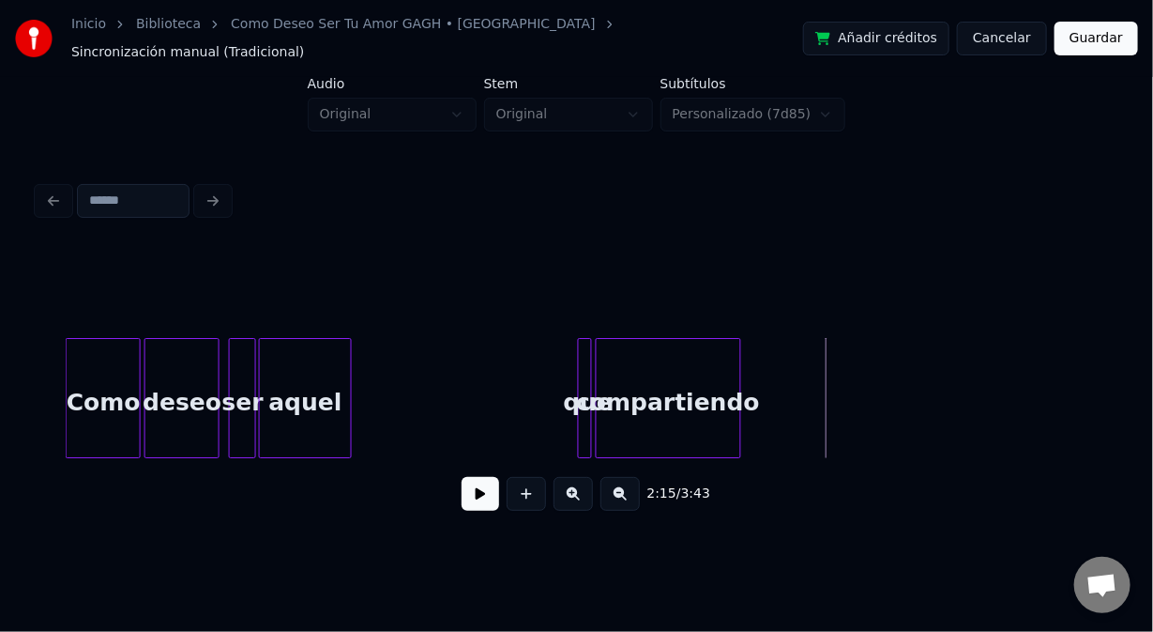
click at [736, 420] on div at bounding box center [738, 398] width 6 height 118
drag, startPoint x: 521, startPoint y: 494, endPoint x: 521, endPoint y: 455, distance: 38.5
click at [522, 491] on button at bounding box center [526, 494] width 39 height 34
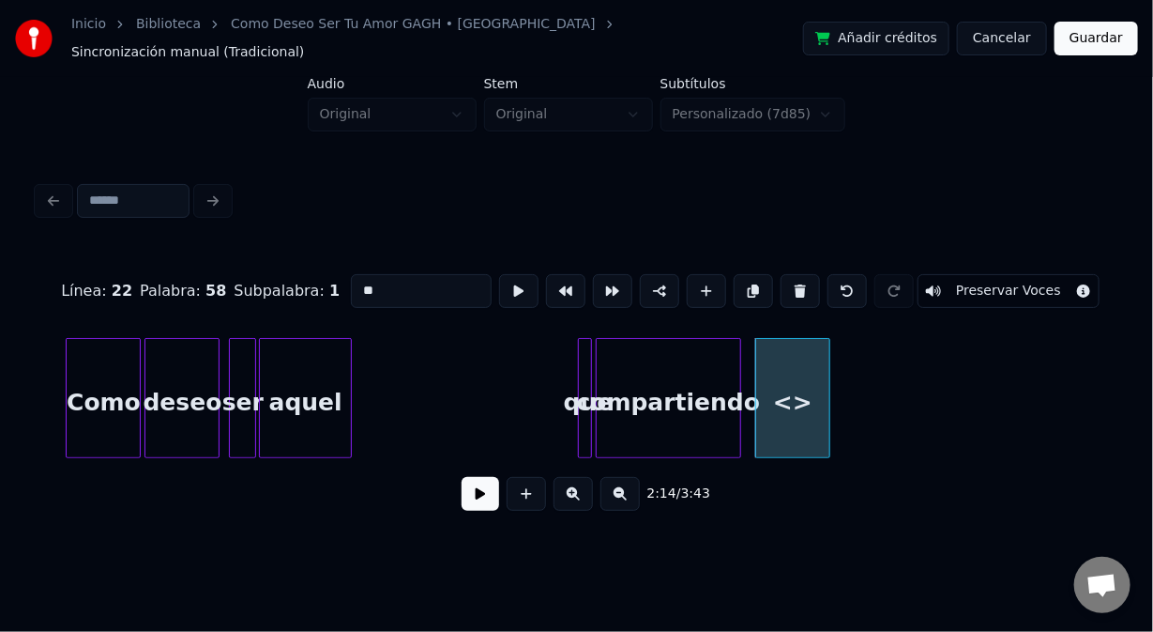
drag, startPoint x: 397, startPoint y: 271, endPoint x: 327, endPoint y: 275, distance: 70.5
click at [328, 275] on div "Línea : 22 Palabra : 58 Subpalabra : 1 ** Preservar Voces" at bounding box center [577, 291] width 1078 height 94
click at [776, 420] on div at bounding box center [776, 398] width 6 height 118
type input "****"
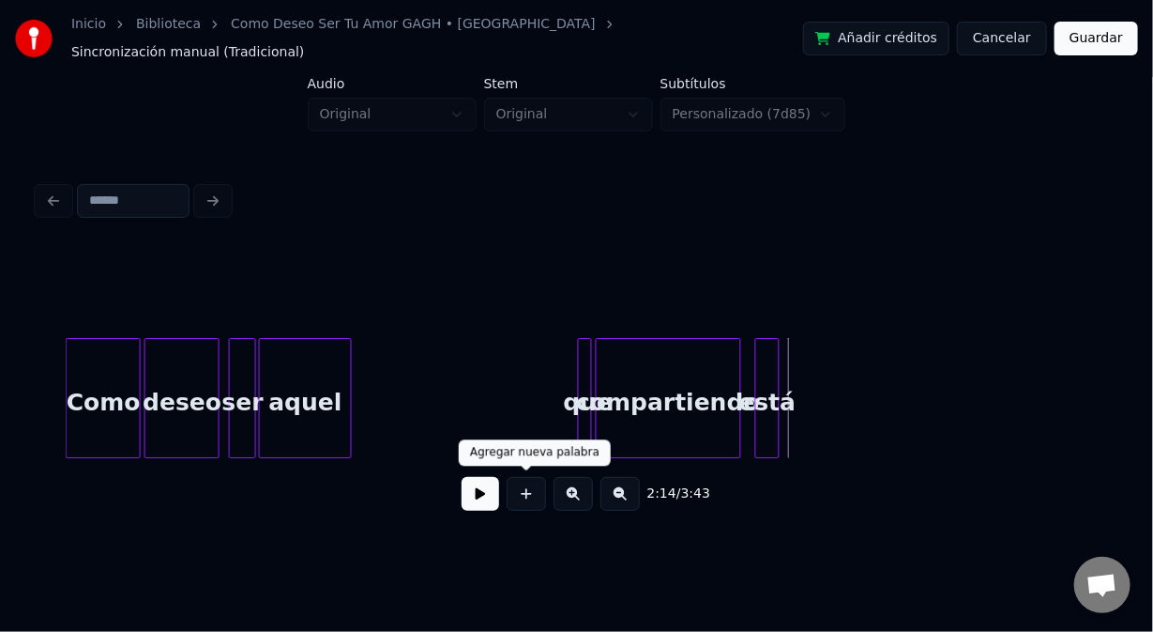
drag, startPoint x: 522, startPoint y: 493, endPoint x: 503, endPoint y: 447, distance: 49.7
click at [518, 493] on button at bounding box center [526, 494] width 39 height 34
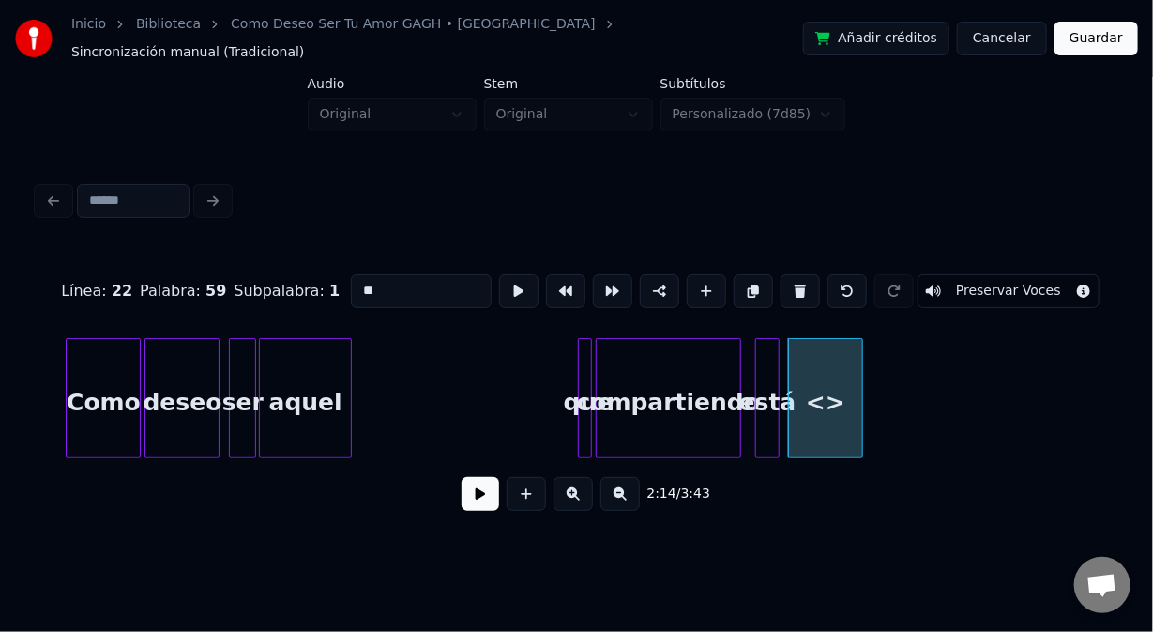
drag, startPoint x: 404, startPoint y: 273, endPoint x: 316, endPoint y: 250, distance: 91.3
click at [312, 252] on div "Línea : 22 Palabra : 59 Subpalabra : 1 ** Preservar Voces" at bounding box center [577, 291] width 1078 height 94
click at [797, 413] on div at bounding box center [798, 398] width 6 height 118
click at [808, 402] on div "tu" at bounding box center [798, 403] width 19 height 128
click at [807, 400] on div "tu" at bounding box center [798, 403] width 19 height 128
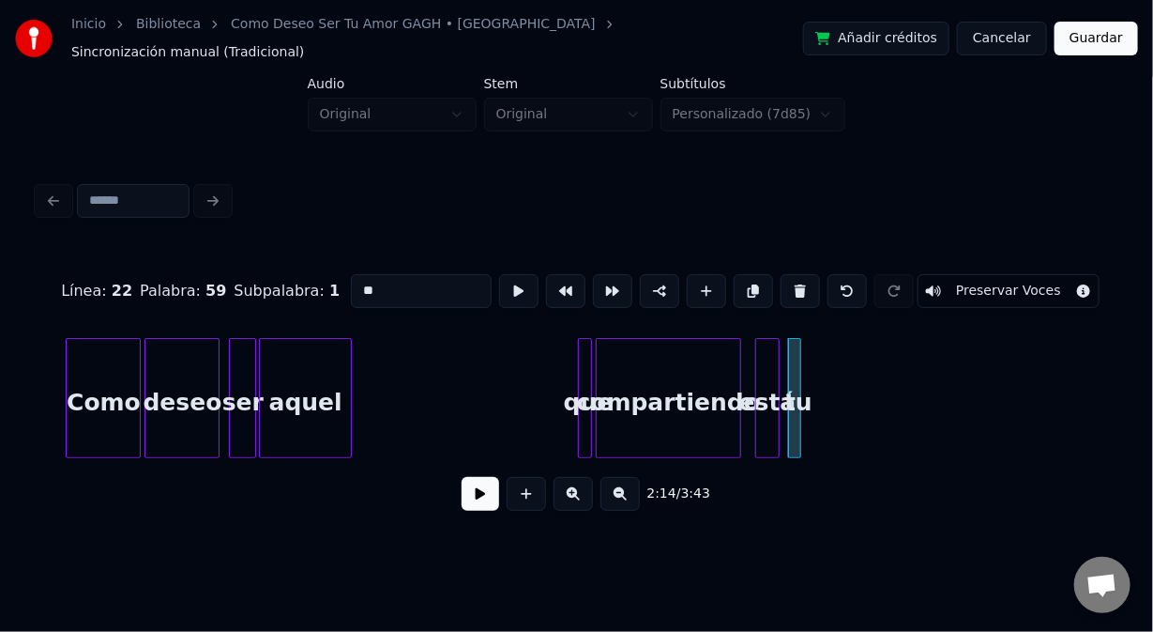
type input "**"
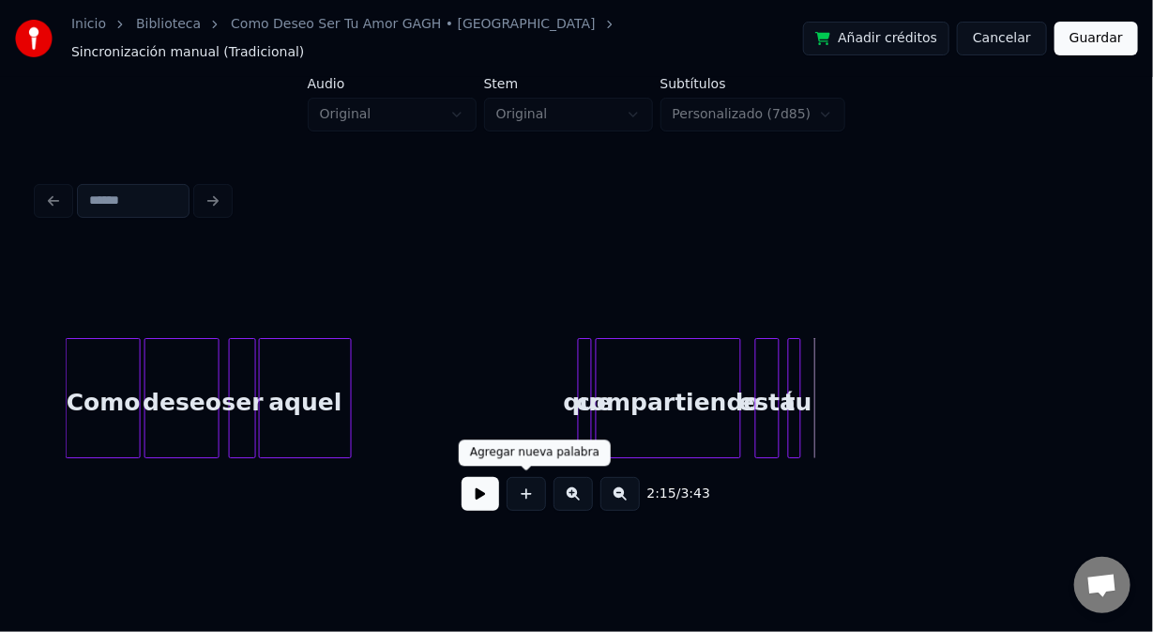
click at [529, 487] on button at bounding box center [526, 494] width 39 height 34
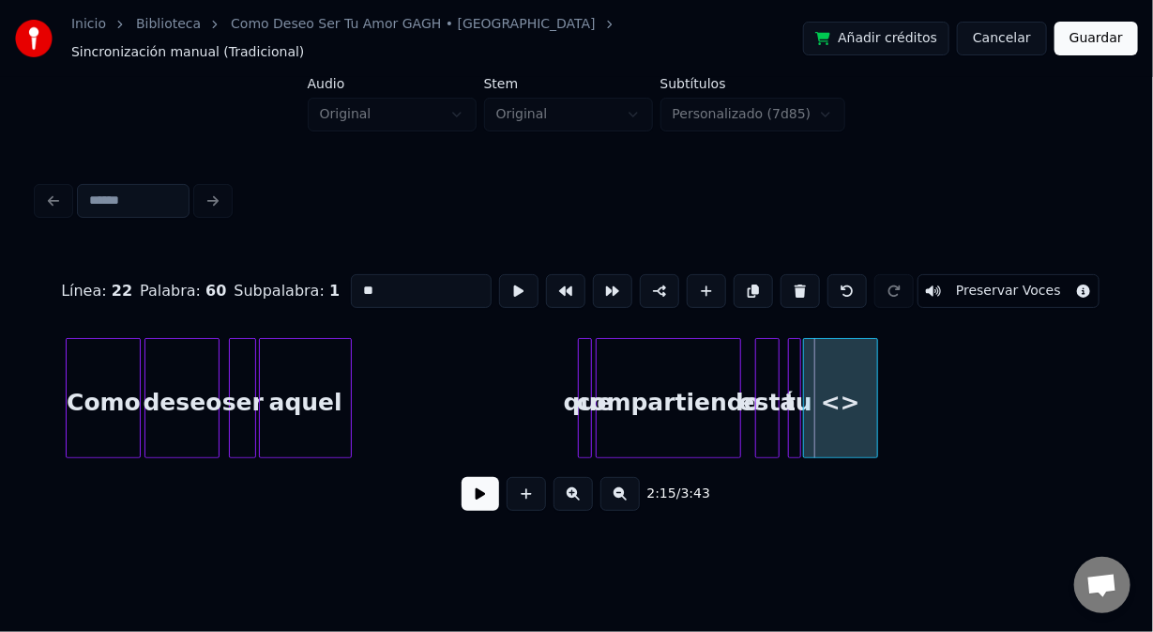
click at [837, 425] on div "<>" at bounding box center [840, 403] width 73 height 128
drag, startPoint x: 397, startPoint y: 268, endPoint x: 289, endPoint y: 271, distance: 108.0
click at [293, 272] on div "Línea : 22 Palabra : 60 Subpalabra : 1 ** Preservar Voces" at bounding box center [577, 291] width 1078 height 94
click at [586, 363] on div at bounding box center [589, 398] width 6 height 118
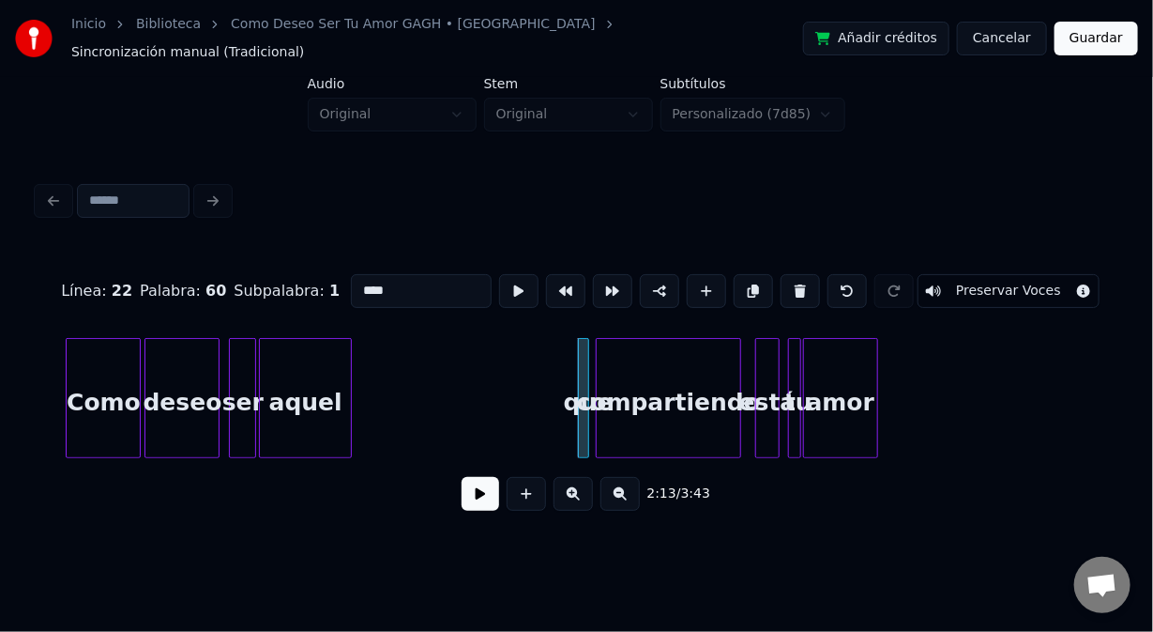
type input "****"
click at [475, 494] on button at bounding box center [481, 494] width 38 height 34
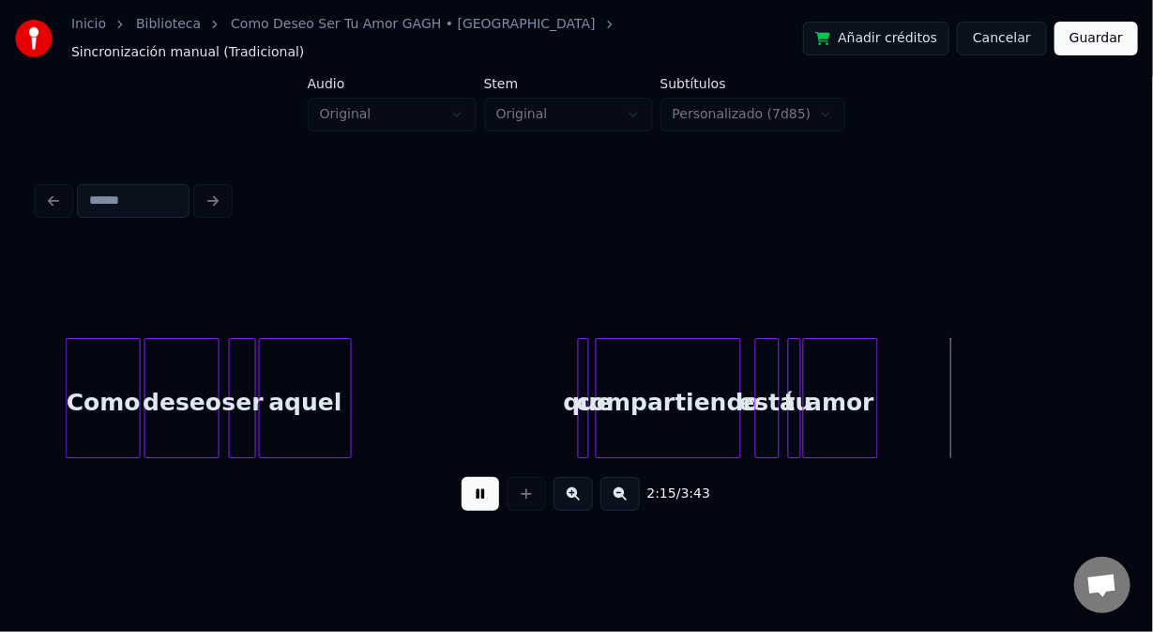
click at [466, 498] on button at bounding box center [481, 494] width 38 height 34
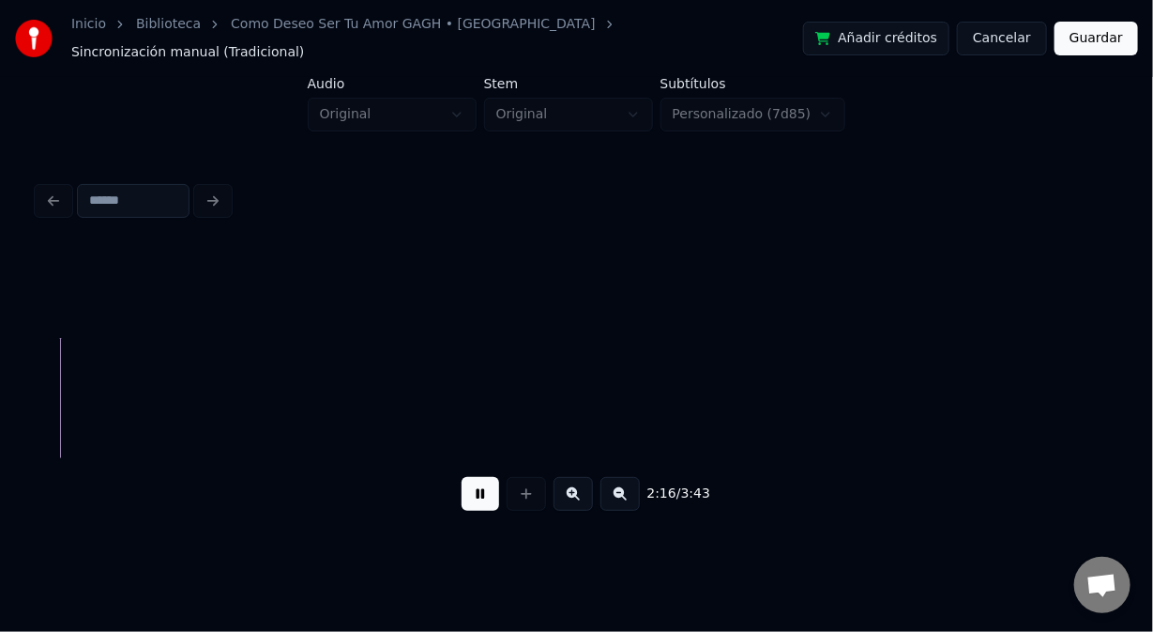
click at [462, 496] on div "2:16 / 3:43" at bounding box center [577, 493] width 1048 height 41
drag, startPoint x: 472, startPoint y: 495, endPoint x: 450, endPoint y: 492, distance: 21.8
click at [469, 494] on button at bounding box center [481, 494] width 38 height 34
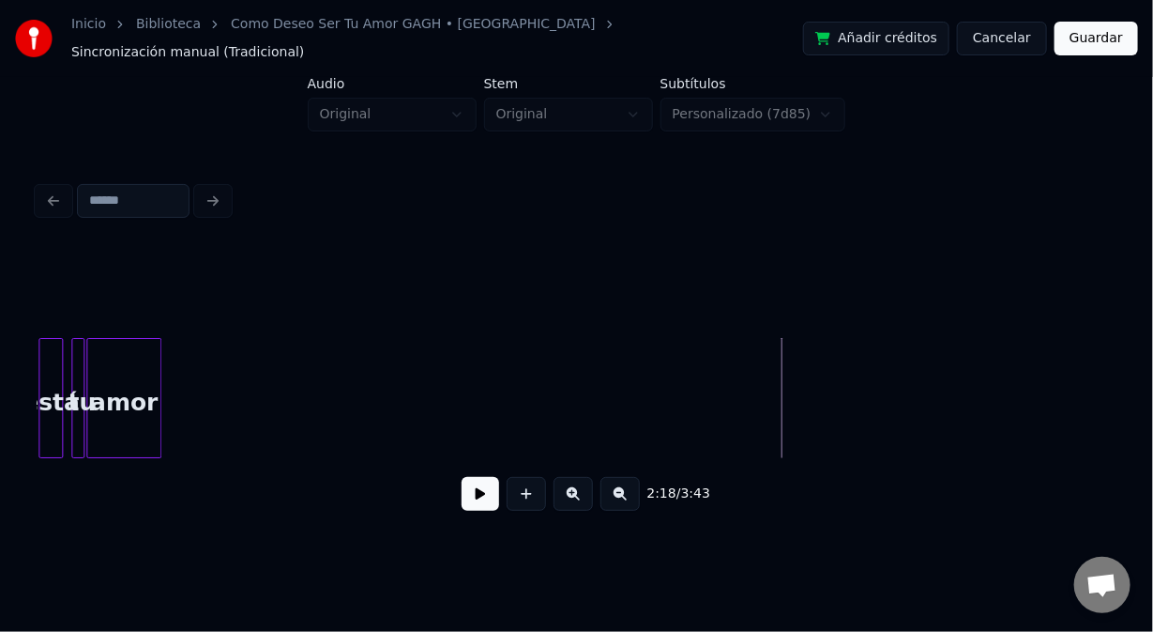
click at [481, 502] on button at bounding box center [481, 494] width 38 height 34
drag, startPoint x: 479, startPoint y: 502, endPoint x: 457, endPoint y: 468, distance: 40.1
click at [476, 496] on button at bounding box center [481, 494] width 38 height 34
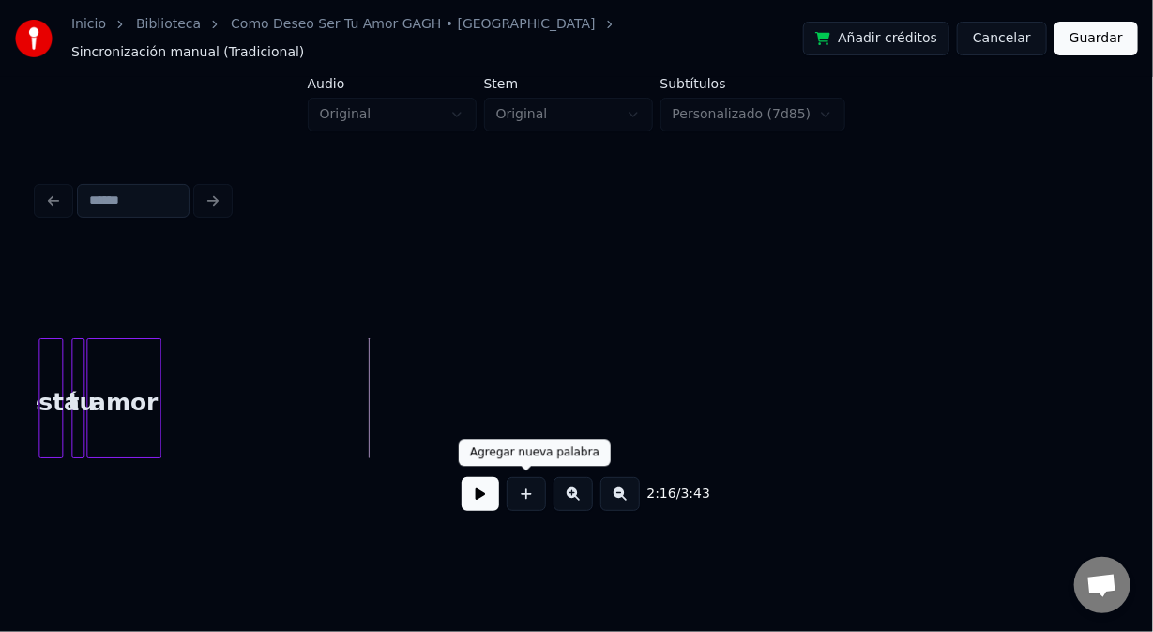
click at [538, 493] on button at bounding box center [526, 494] width 39 height 34
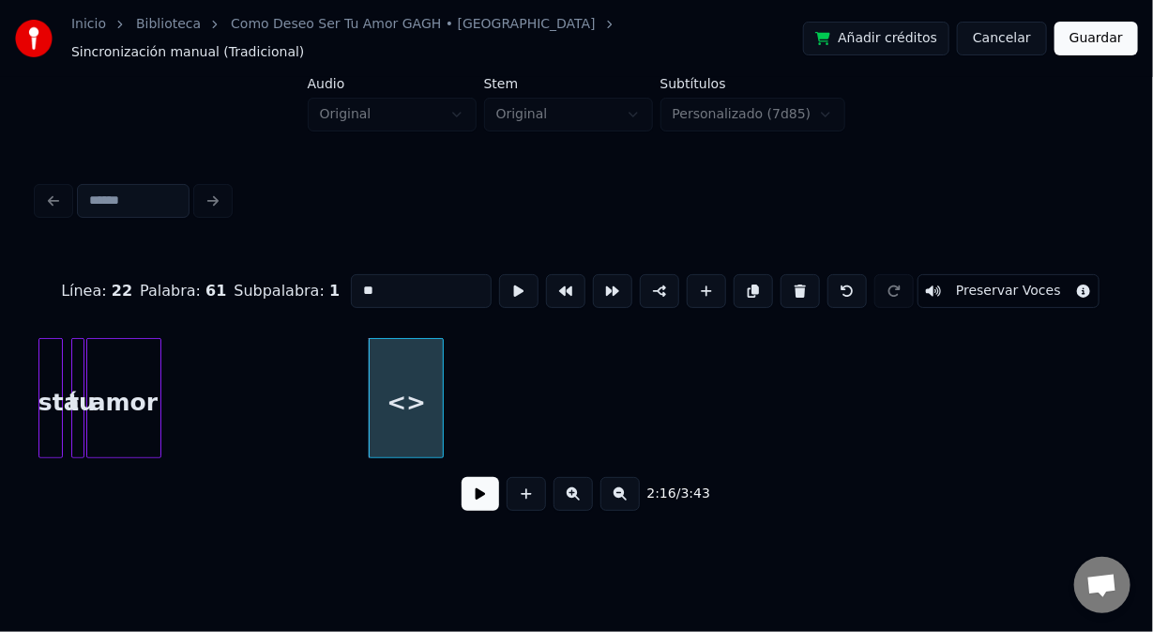
drag, startPoint x: 345, startPoint y: 267, endPoint x: 319, endPoint y: 263, distance: 26.5
click at [318, 263] on div "Línea : 22 Palabra : 61 Subpalabra : 1 ** Preservar Voces" at bounding box center [577, 291] width 1078 height 94
click at [384, 399] on div at bounding box center [384, 398] width 6 height 118
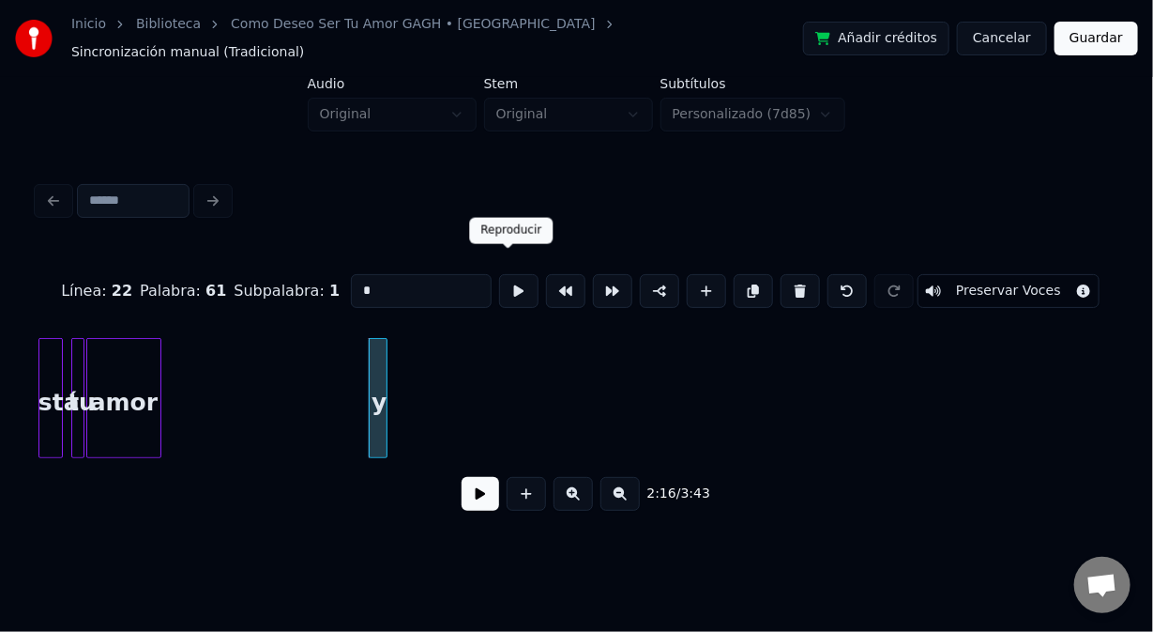
type input "*"
click at [499, 282] on button at bounding box center [518, 291] width 39 height 34
click at [508, 274] on button at bounding box center [518, 291] width 39 height 34
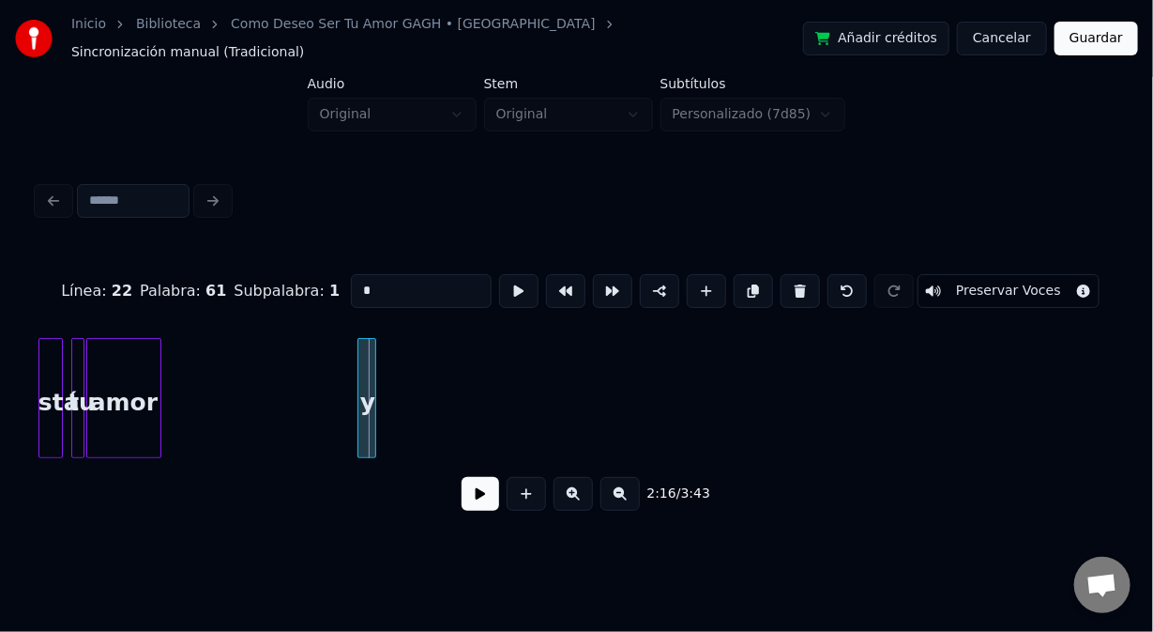
click at [366, 415] on div "y" at bounding box center [368, 403] width 19 height 128
click at [505, 277] on button at bounding box center [518, 291] width 39 height 34
click at [354, 421] on div "y" at bounding box center [353, 403] width 19 height 128
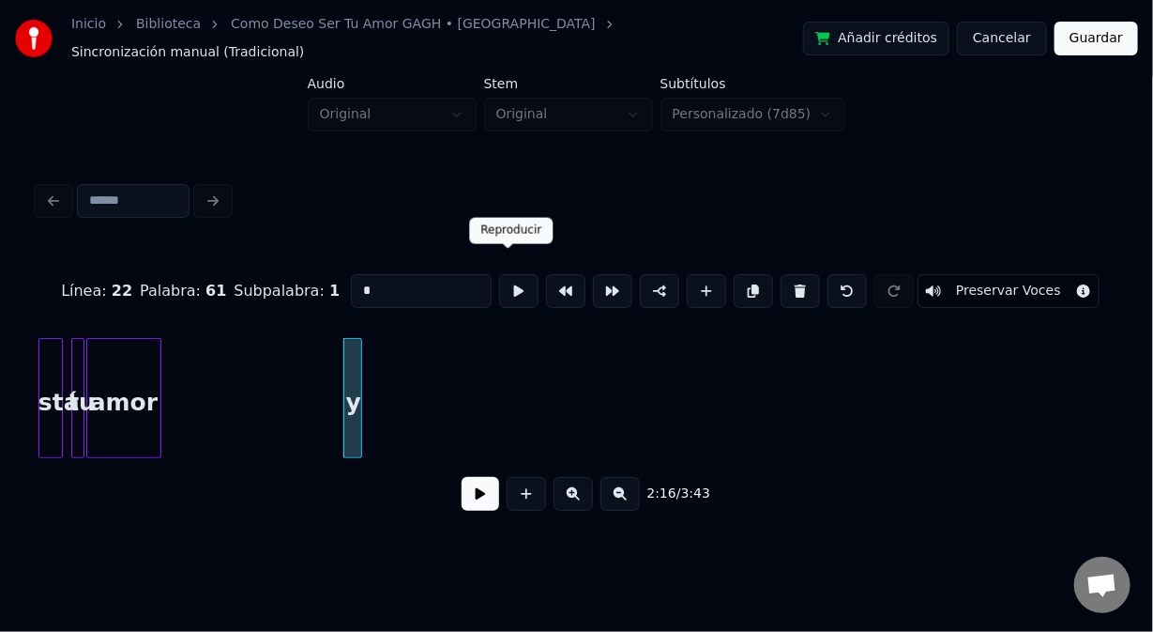
click at [507, 282] on button at bounding box center [518, 291] width 39 height 34
click at [348, 420] on div "y" at bounding box center [349, 403] width 19 height 128
click at [506, 274] on button at bounding box center [518, 291] width 39 height 34
click at [348, 423] on div at bounding box center [346, 398] width 6 height 118
click at [357, 403] on div "y" at bounding box center [349, 403] width 19 height 128
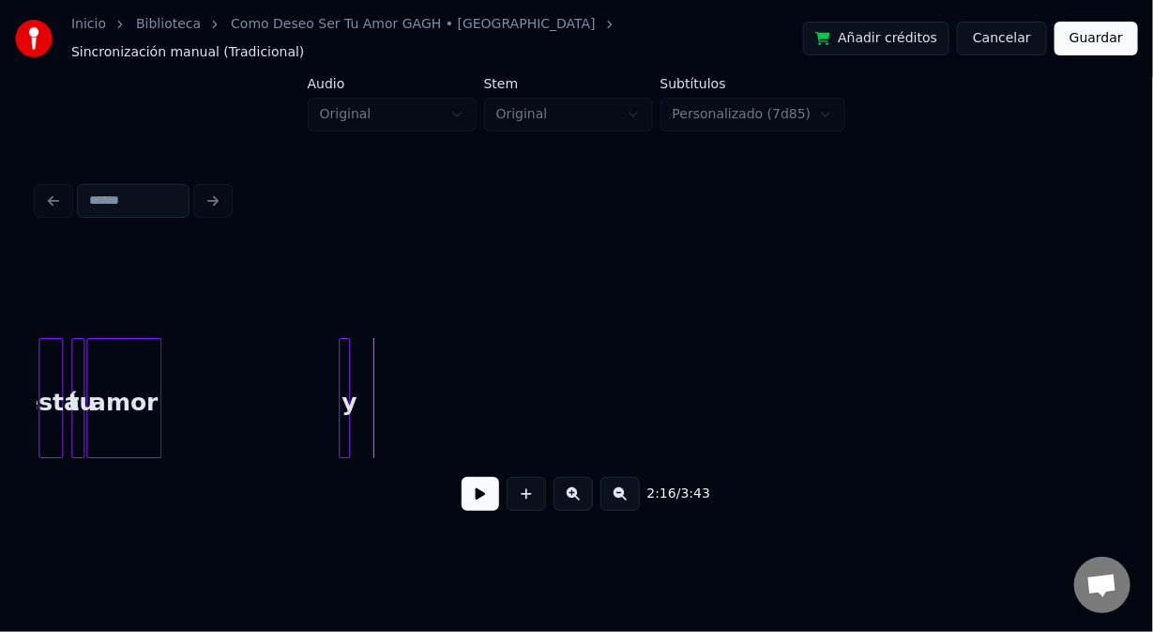
click at [355, 399] on div "y" at bounding box center [349, 403] width 19 height 128
drag, startPoint x: 528, startPoint y: 490, endPoint x: 509, endPoint y: 472, distance: 26.6
click at [524, 481] on button at bounding box center [526, 494] width 39 height 34
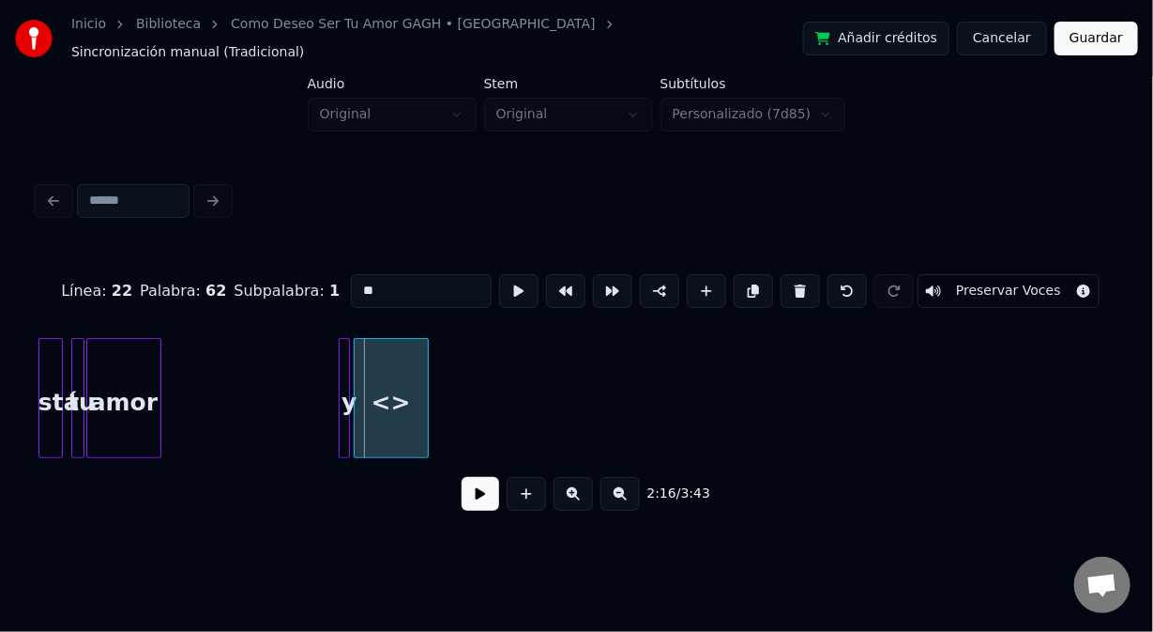
click at [389, 420] on div "<>" at bounding box center [391, 403] width 73 height 128
drag, startPoint x: 380, startPoint y: 275, endPoint x: 303, endPoint y: 271, distance: 77.0
click at [308, 272] on div "Línea : 22 Palabra : 62 Subpalabra : 1 ** Preservar Voces" at bounding box center [577, 291] width 1078 height 94
click at [378, 417] on div at bounding box center [381, 398] width 6 height 118
type input "****"
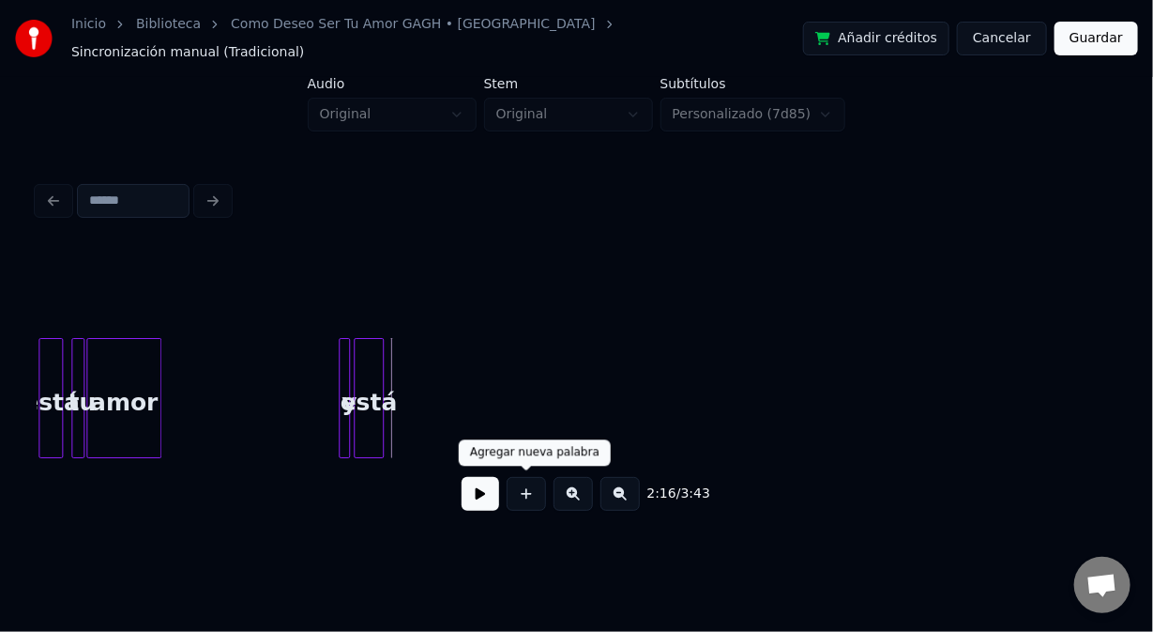
drag, startPoint x: 522, startPoint y: 496, endPoint x: 510, endPoint y: 464, distance: 34.2
click at [522, 495] on button at bounding box center [526, 494] width 39 height 34
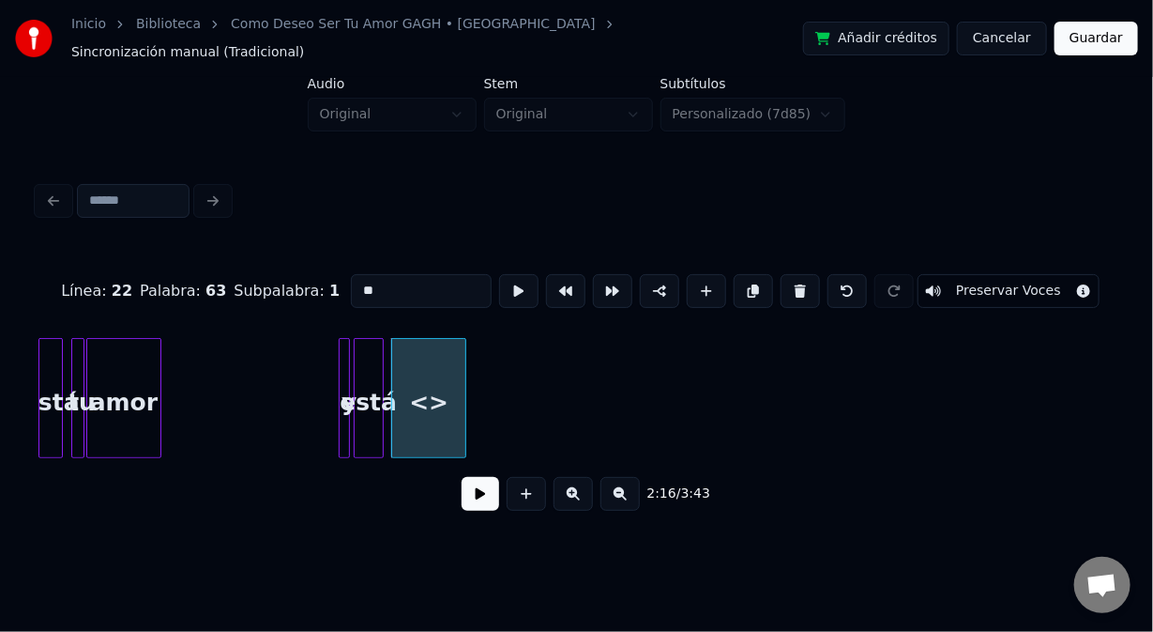
drag, startPoint x: 378, startPoint y: 268, endPoint x: 273, endPoint y: 261, distance: 105.4
click at [277, 265] on div "Línea : 22 Palabra : 63 Subpalabra : 1 ** Preservar Voces" at bounding box center [577, 291] width 1078 height 94
click at [453, 420] on div at bounding box center [453, 398] width 6 height 118
type input "********"
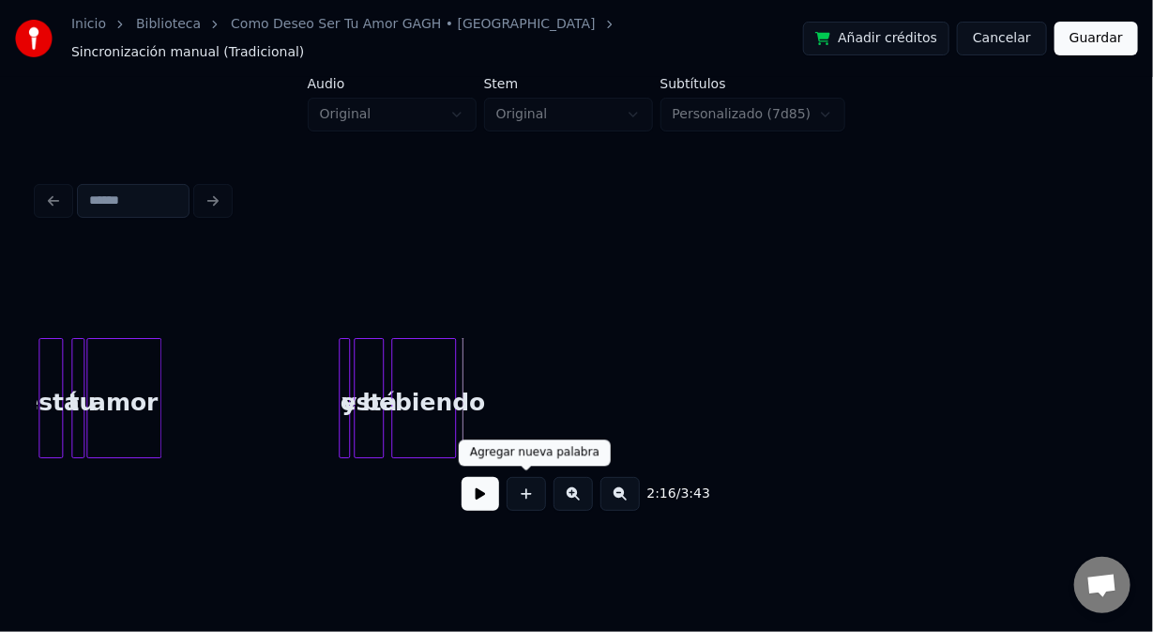
drag, startPoint x: 518, startPoint y: 492, endPoint x: 515, endPoint y: 475, distance: 17.1
click at [517, 490] on button at bounding box center [526, 494] width 39 height 34
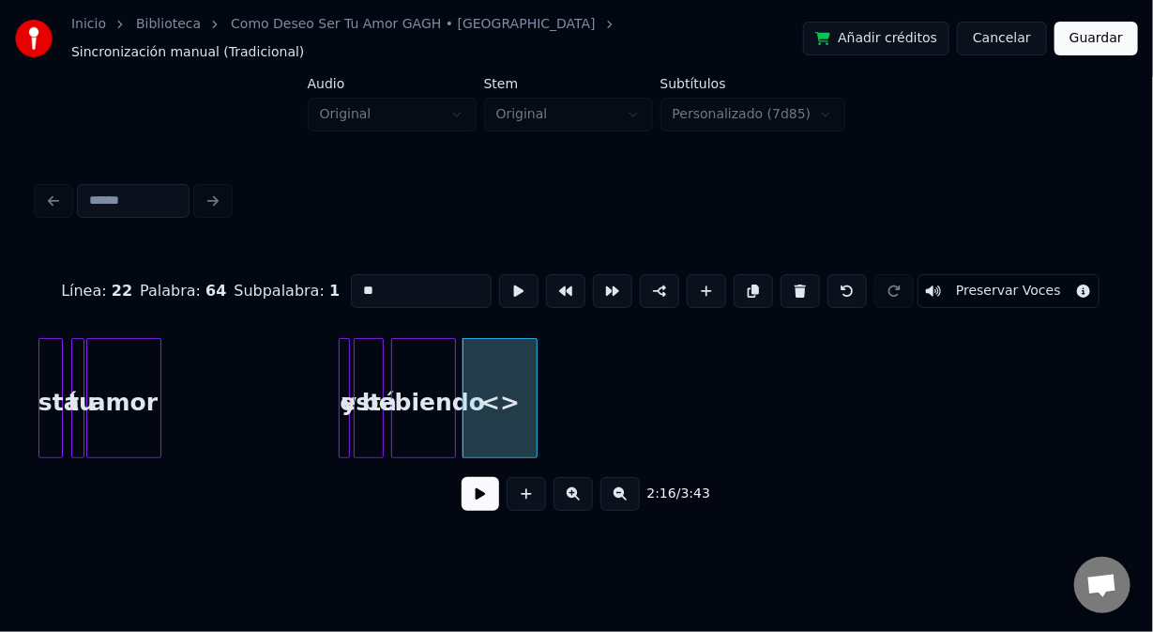
drag, startPoint x: 331, startPoint y: 273, endPoint x: 297, endPoint y: 273, distance: 34.7
click at [297, 273] on div "Línea : 22 Palabra : 64 Subpalabra : 1 ** Preservar Voces" at bounding box center [577, 291] width 1078 height 94
type input "*****"
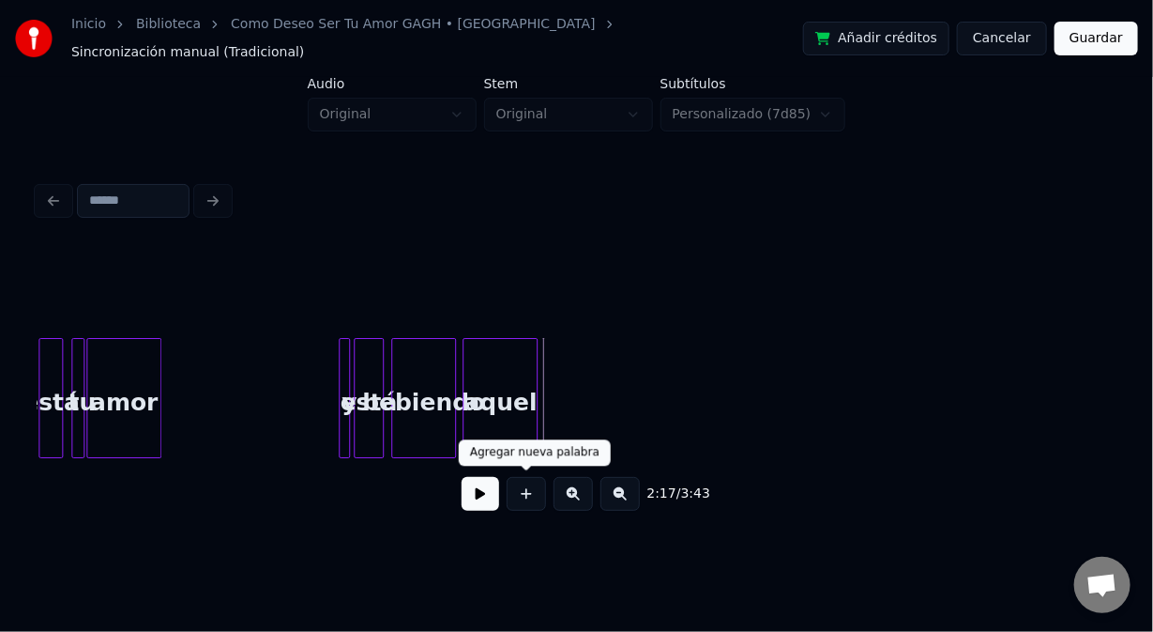
click at [522, 496] on button at bounding box center [526, 494] width 39 height 34
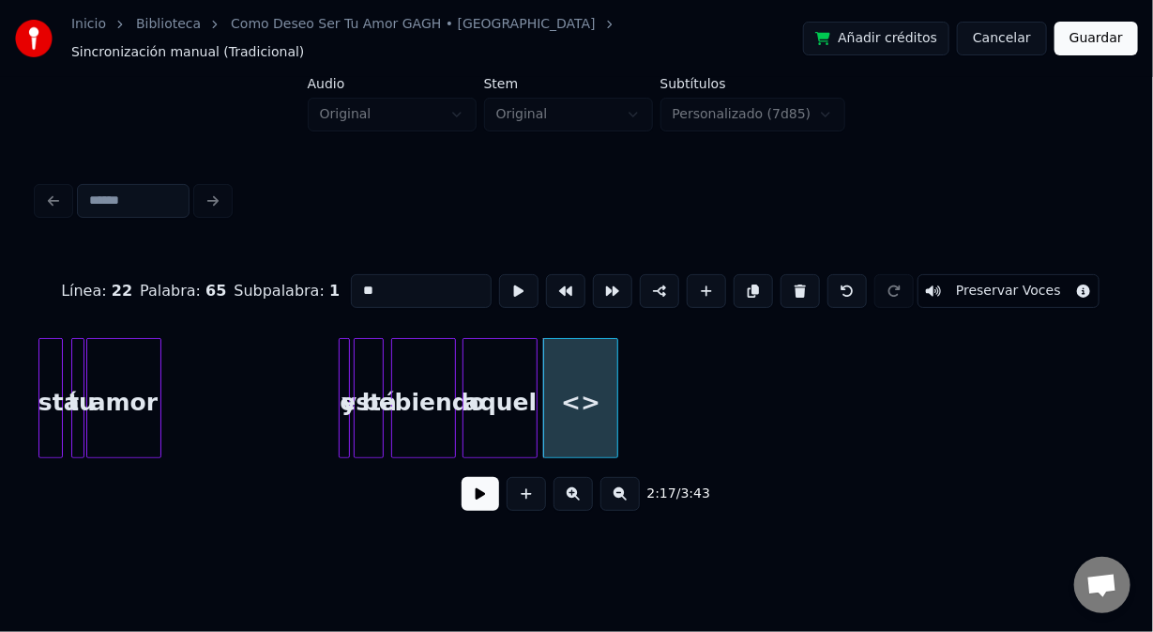
drag, startPoint x: 387, startPoint y: 273, endPoint x: 308, endPoint y: 277, distance: 78.9
click at [309, 278] on div "Línea : 22 Palabra : 65 Subpalabra : 1 ** Preservar Voces" at bounding box center [577, 291] width 1078 height 94
click at [343, 359] on div at bounding box center [346, 398] width 6 height 118
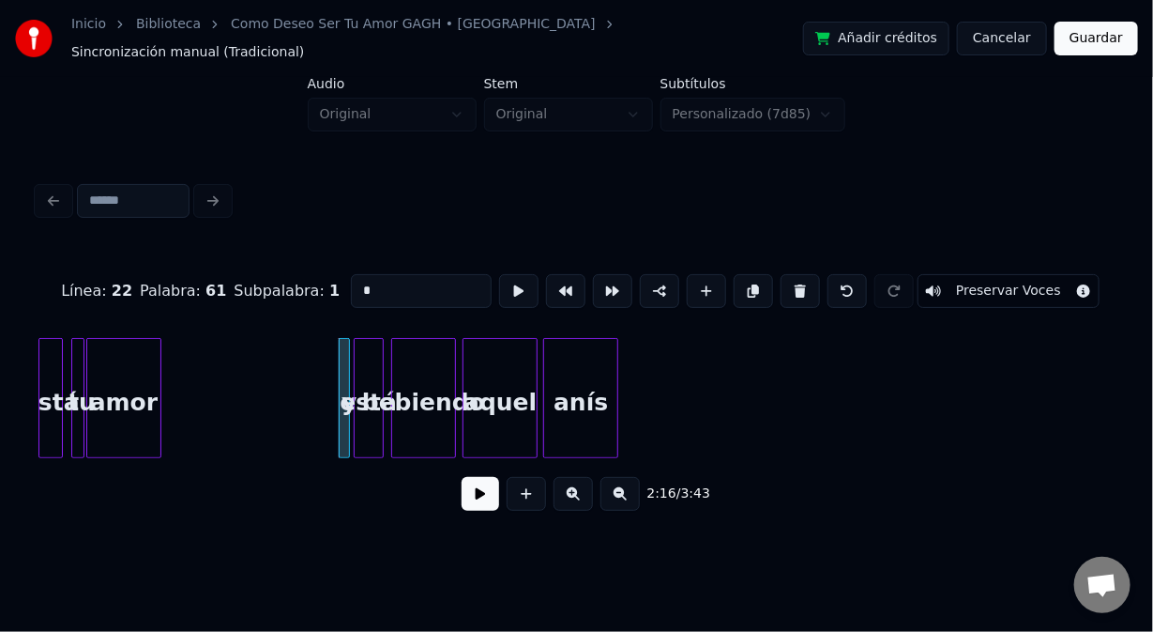
type input "*"
click at [472, 496] on button at bounding box center [481, 494] width 38 height 34
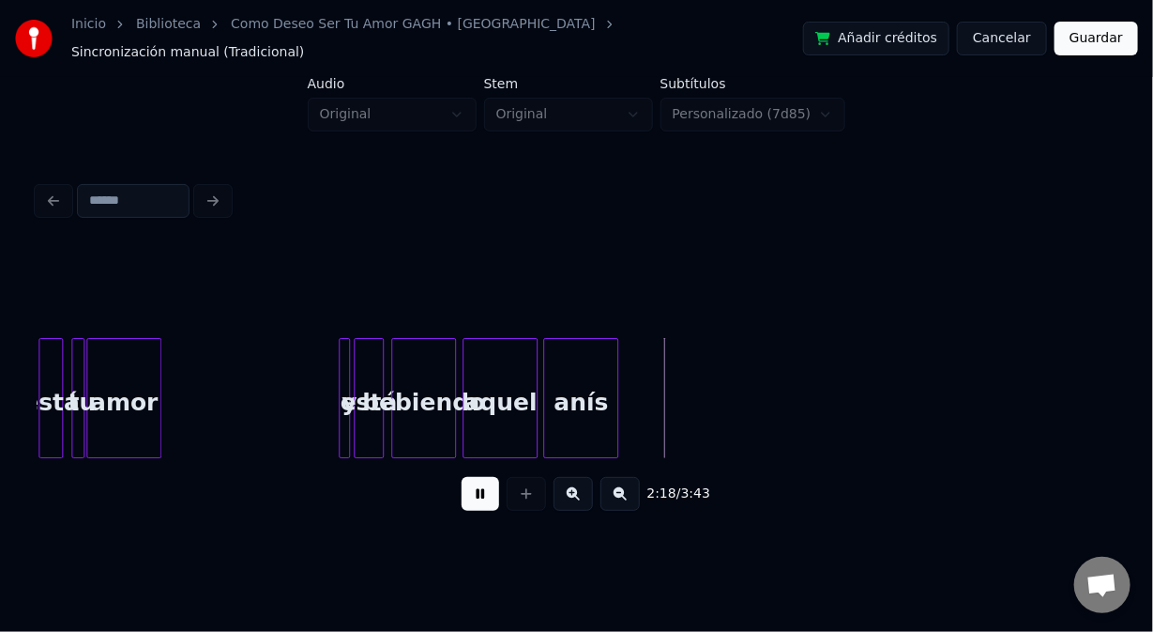
click at [458, 495] on div "2:18 / 3:43" at bounding box center [577, 493] width 1048 height 41
click at [458, 493] on div "2:19 / 3:43" at bounding box center [577, 493] width 1048 height 41
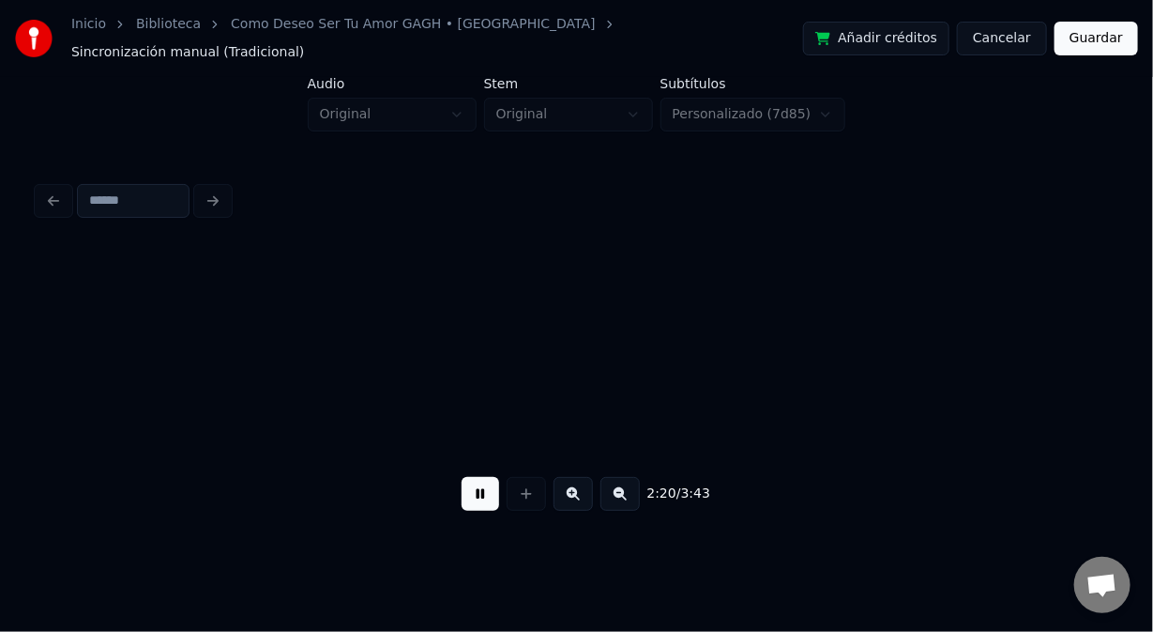
scroll to position [0, 26360]
click at [492, 484] on button at bounding box center [481, 494] width 38 height 34
click at [530, 483] on button at bounding box center [526, 494] width 39 height 34
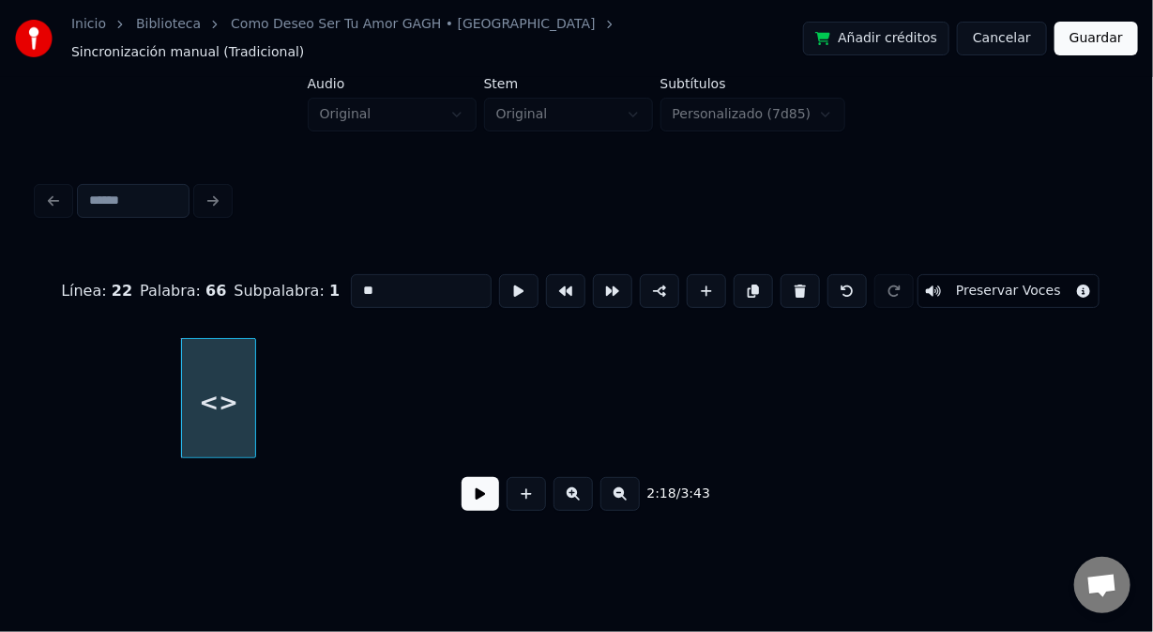
drag, startPoint x: 376, startPoint y: 273, endPoint x: 296, endPoint y: 260, distance: 81.8
click at [310, 263] on div "Línea : 22 Palabra : 66 Subpalabra : 1 ** Preservar Voces" at bounding box center [577, 291] width 1078 height 94
click at [203, 408] on div at bounding box center [201, 398] width 6 height 118
type input "**"
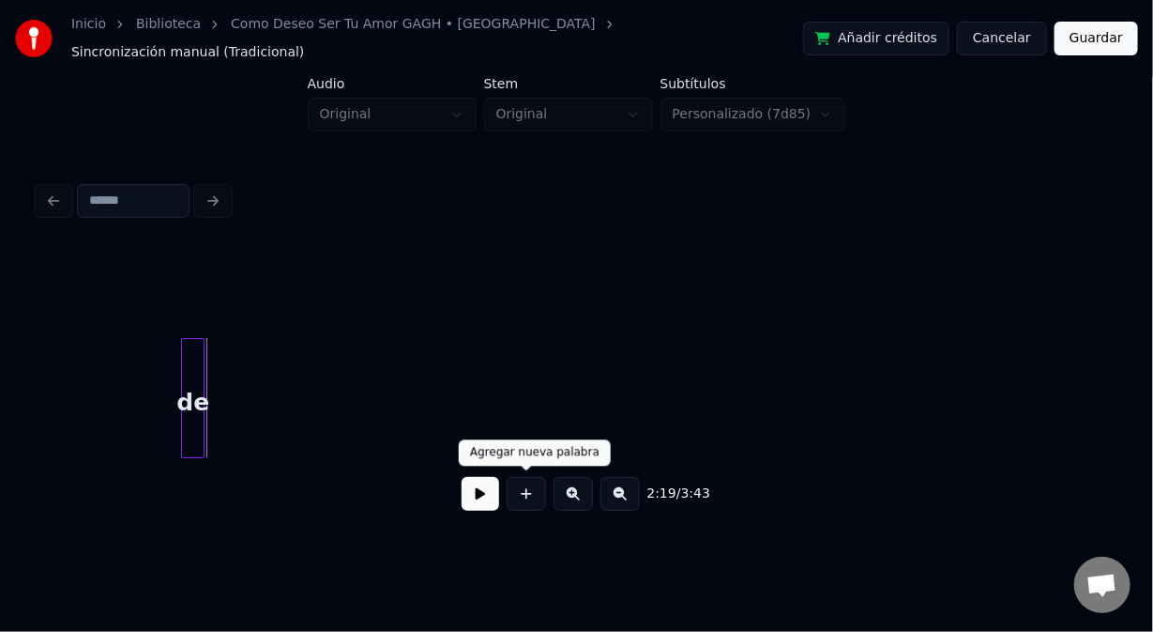
drag, startPoint x: 524, startPoint y: 487, endPoint x: 518, endPoint y: 477, distance: 11.8
click at [521, 483] on button at bounding box center [526, 494] width 39 height 34
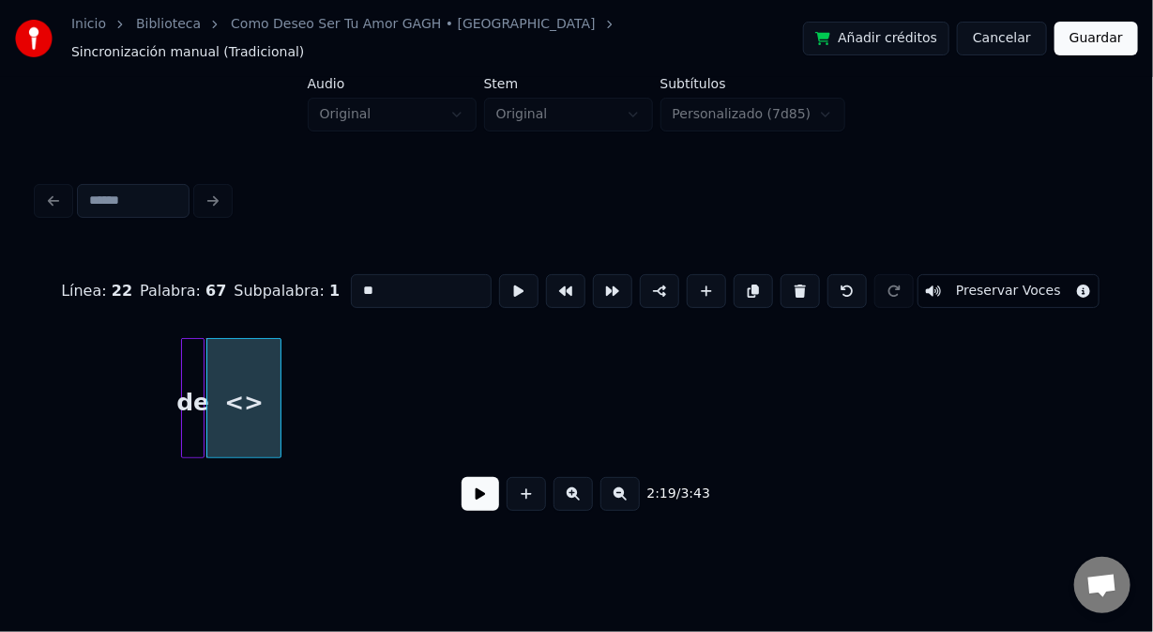
drag, startPoint x: 353, startPoint y: 268, endPoint x: 310, endPoint y: 267, distance: 43.2
click at [310, 267] on div "Línea : 22 Palabra : 67 Subpalabra : 1 ** Preservar Voces" at bounding box center [577, 291] width 1078 height 94
type input "*********"
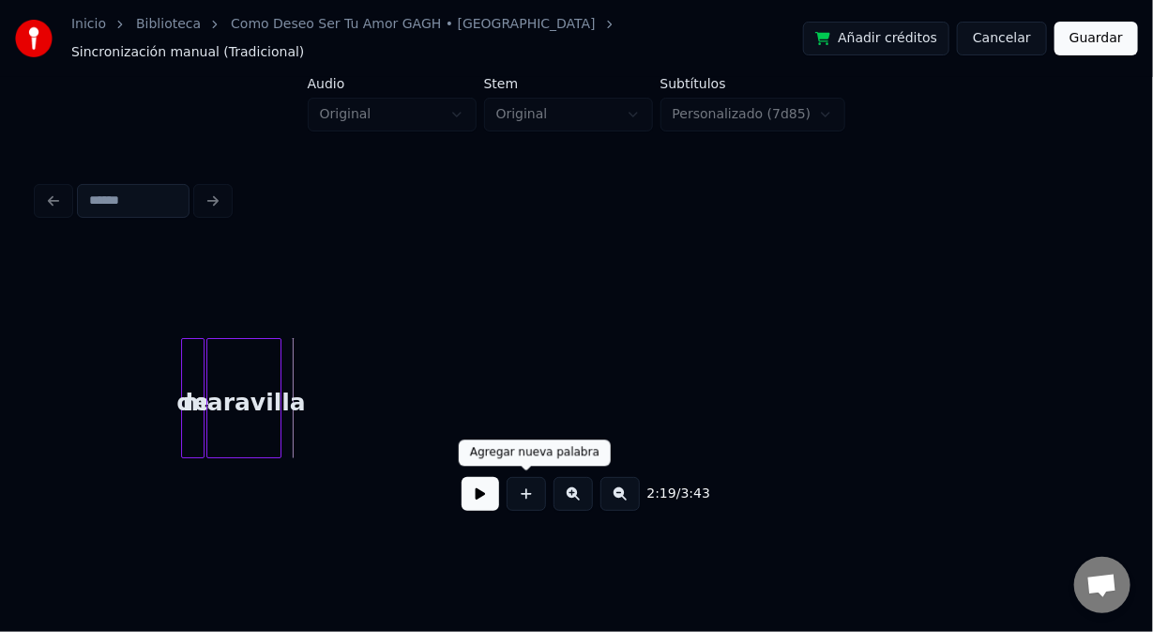
drag, startPoint x: 527, startPoint y: 496, endPoint x: 511, endPoint y: 479, distance: 23.2
click at [526, 495] on button at bounding box center [526, 494] width 39 height 34
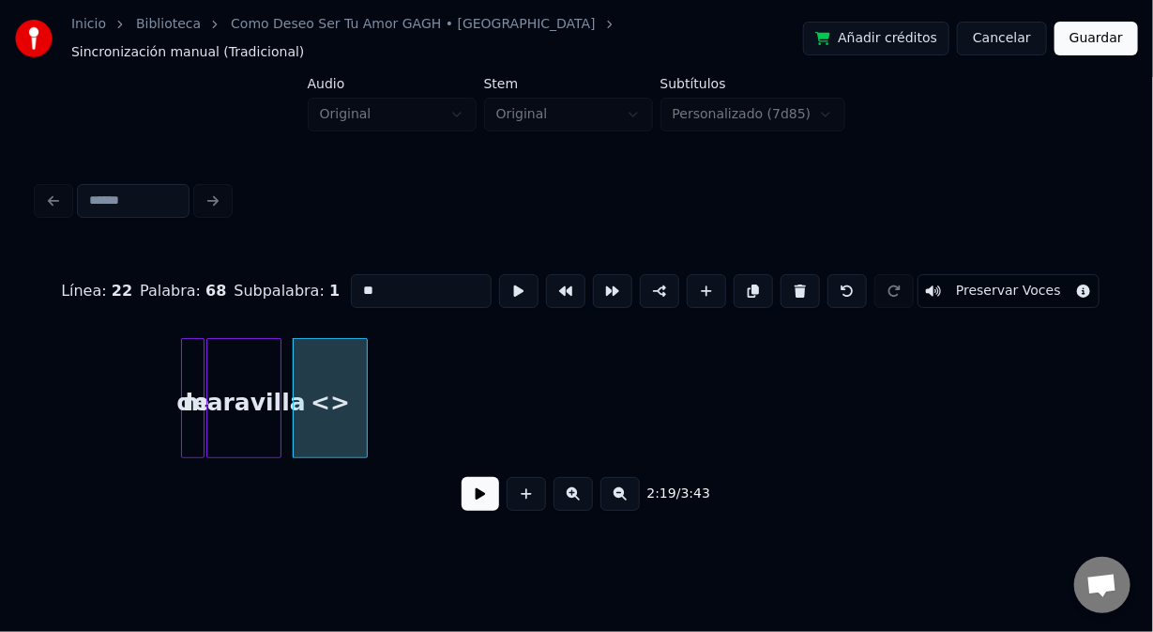
click at [287, 268] on div "Línea : 22 Palabra : 68 Subpalabra : 1 ** Preservar Voces" at bounding box center [577, 291] width 1078 height 94
drag, startPoint x: 396, startPoint y: 273, endPoint x: 332, endPoint y: 280, distance: 64.2
click at [333, 281] on div "Línea : 22 Palabra : 68 Subpalabra : 1 ** Preservar Voces" at bounding box center [577, 291] width 1078 height 94
type input "***"
click at [476, 485] on button at bounding box center [481, 494] width 38 height 34
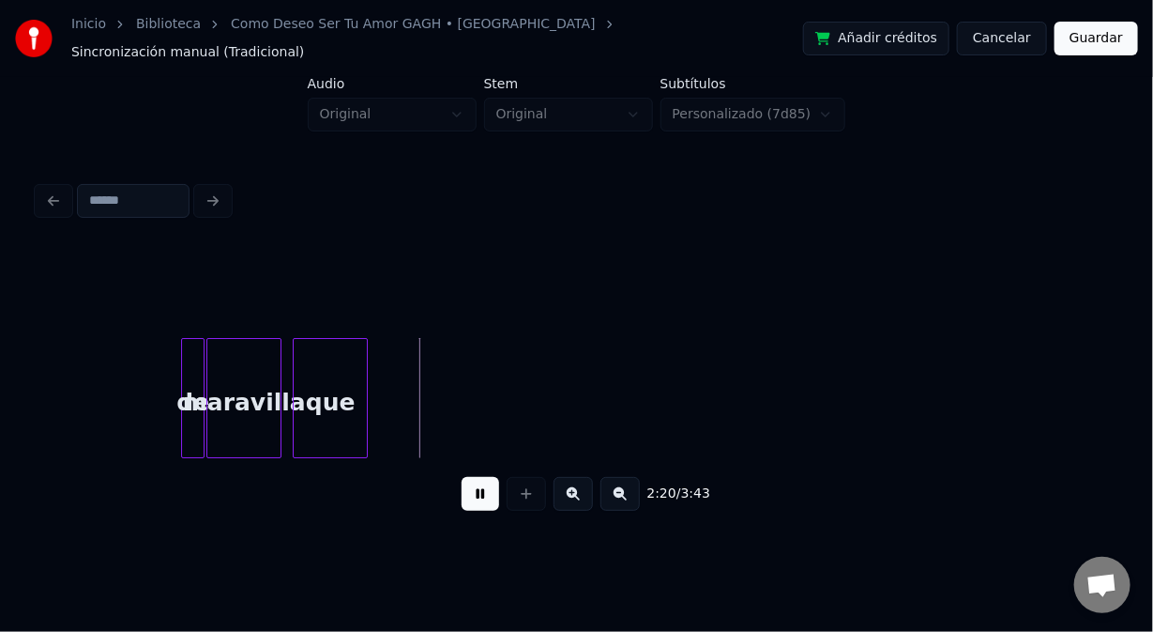
click at [472, 490] on button at bounding box center [481, 494] width 38 height 34
click at [353, 353] on div "que" at bounding box center [352, 403] width 73 height 128
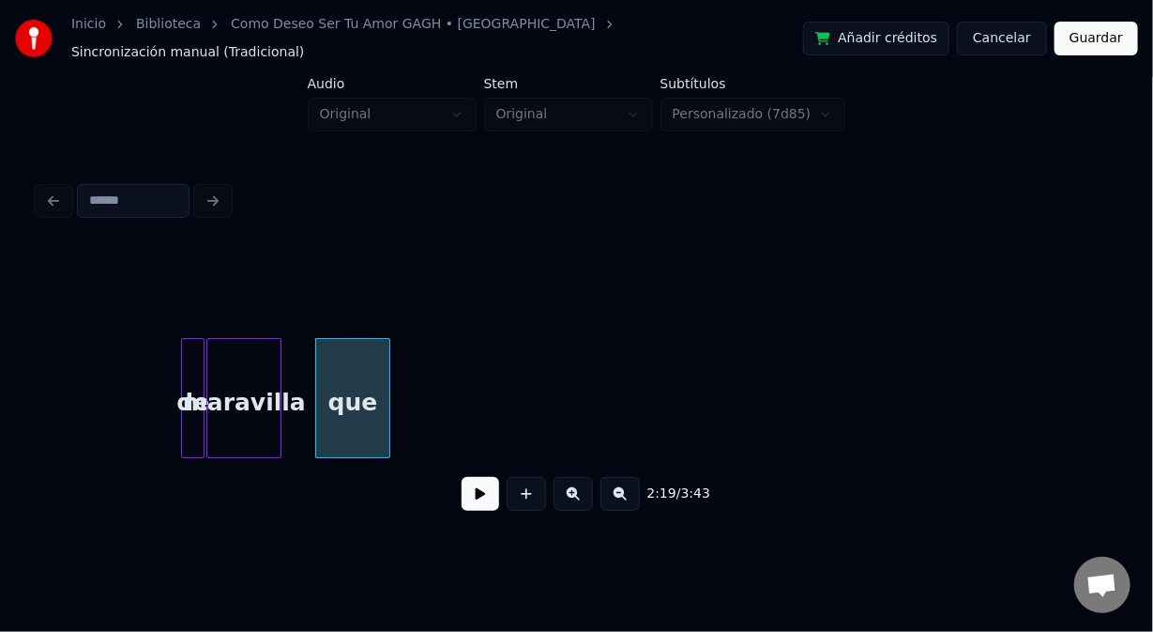
click at [198, 348] on div at bounding box center [201, 398] width 6 height 118
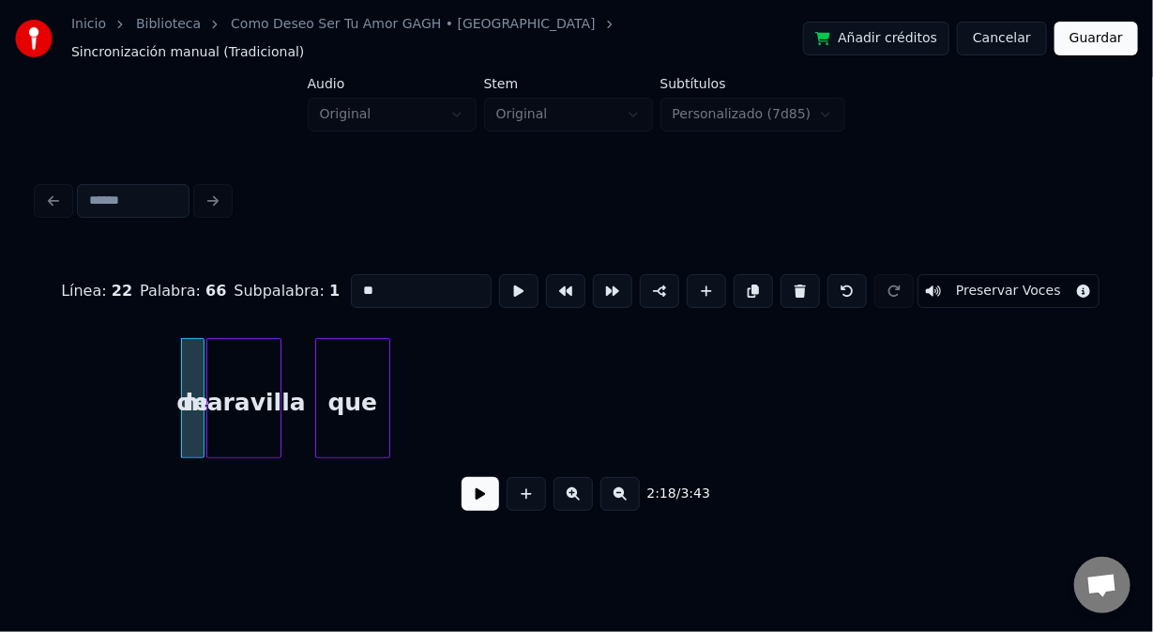
click at [476, 495] on button at bounding box center [481, 494] width 38 height 34
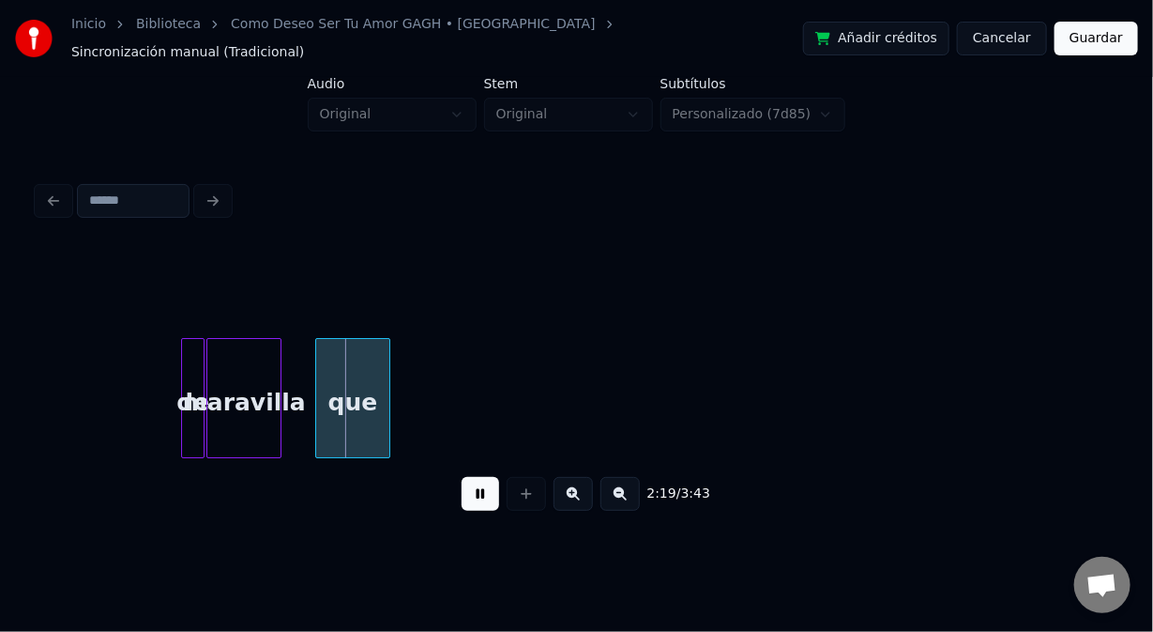
click at [473, 490] on button at bounding box center [481, 494] width 38 height 34
click at [305, 371] on div at bounding box center [308, 398] width 6 height 118
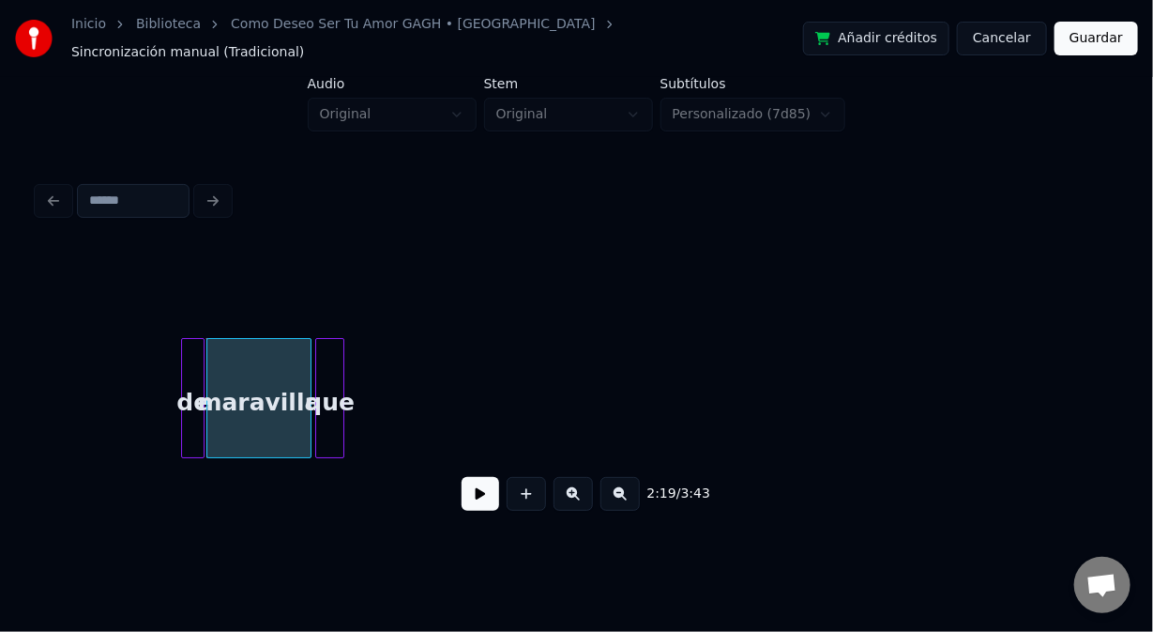
click at [342, 423] on div at bounding box center [341, 398] width 6 height 118
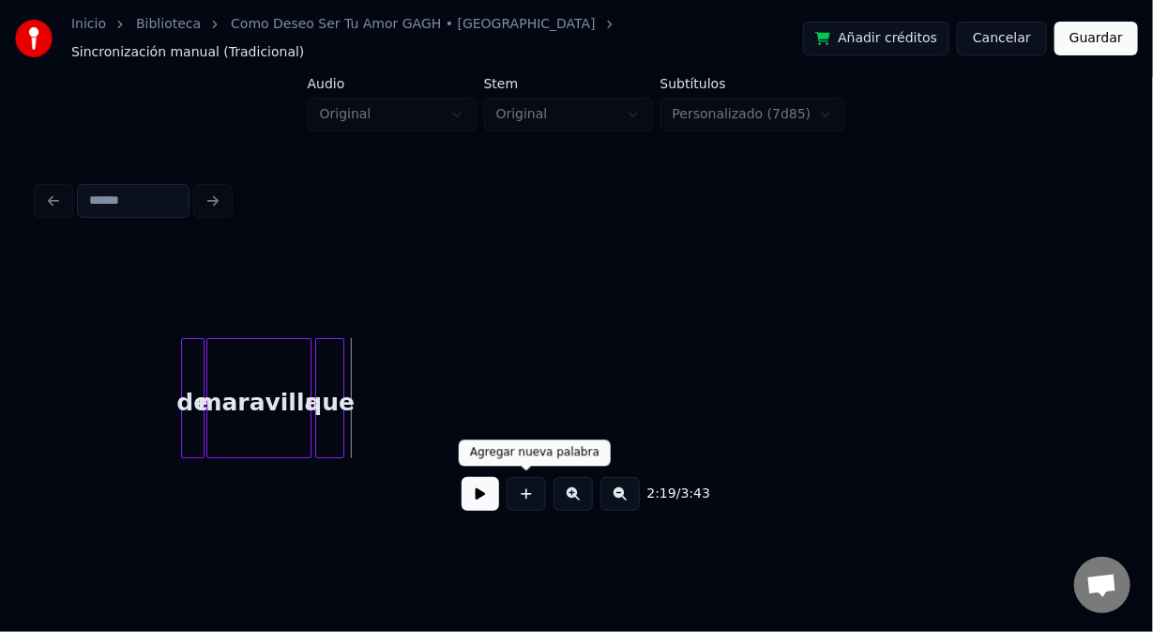
drag, startPoint x: 522, startPoint y: 488, endPoint x: 496, endPoint y: 447, distance: 48.9
click at [518, 481] on button at bounding box center [526, 494] width 39 height 34
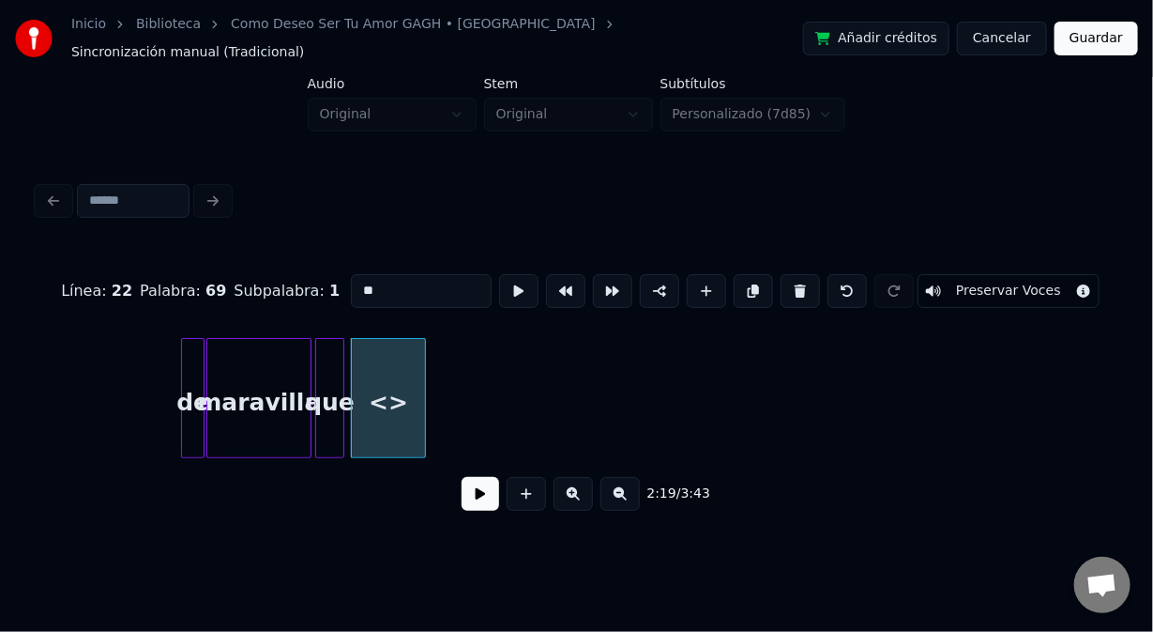
drag, startPoint x: 367, startPoint y: 272, endPoint x: 343, endPoint y: 273, distance: 24.4
click at [351, 274] on input "**" at bounding box center [421, 291] width 141 height 34
click at [371, 408] on div at bounding box center [371, 398] width 6 height 118
type input "****"
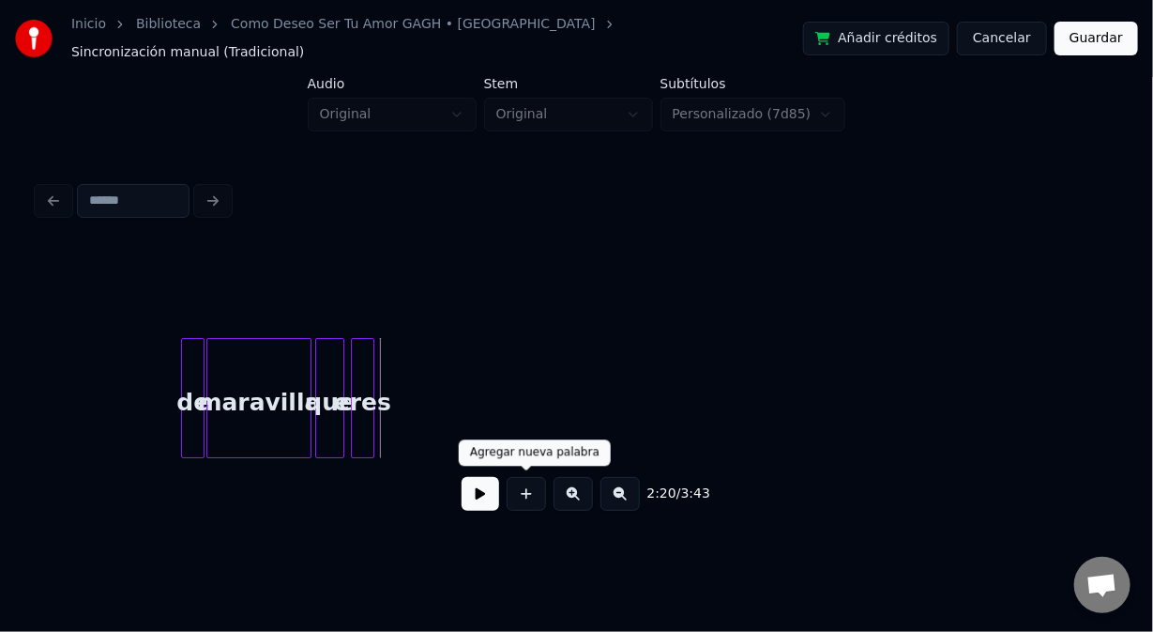
click at [520, 488] on button at bounding box center [526, 494] width 39 height 34
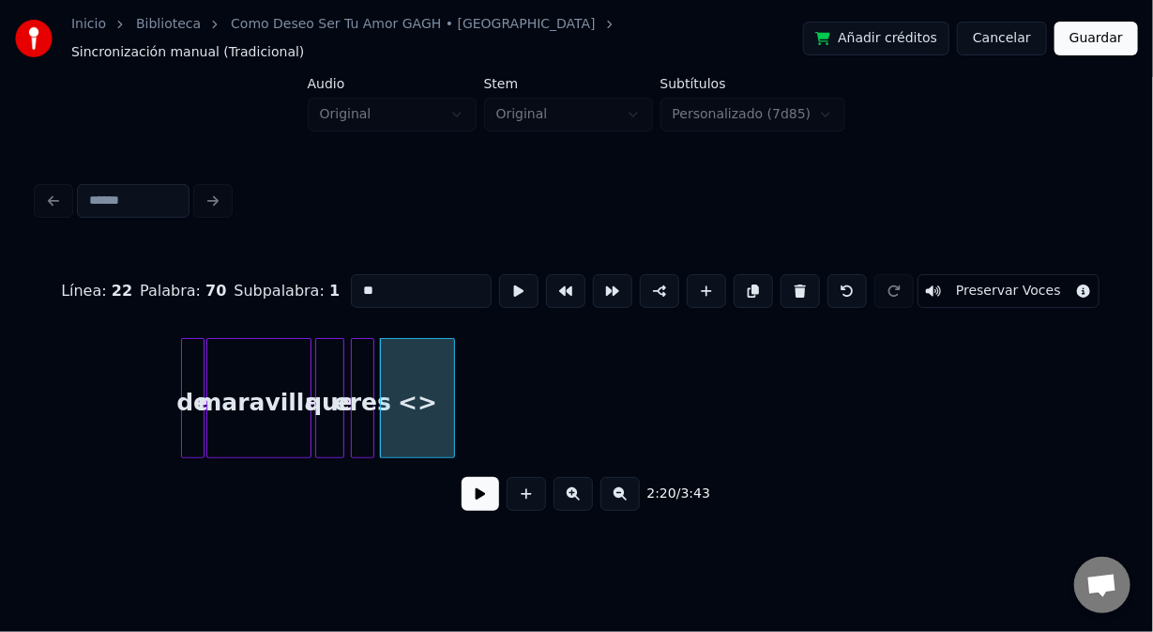
drag, startPoint x: 383, startPoint y: 277, endPoint x: 300, endPoint y: 275, distance: 82.6
click at [302, 275] on div "Línea : 22 Palabra : 70 Subpalabra : 1 ** Preservar Voces" at bounding box center [577, 291] width 1078 height 94
click at [395, 420] on div at bounding box center [394, 398] width 6 height 118
click at [199, 427] on div at bounding box center [201, 398] width 6 height 118
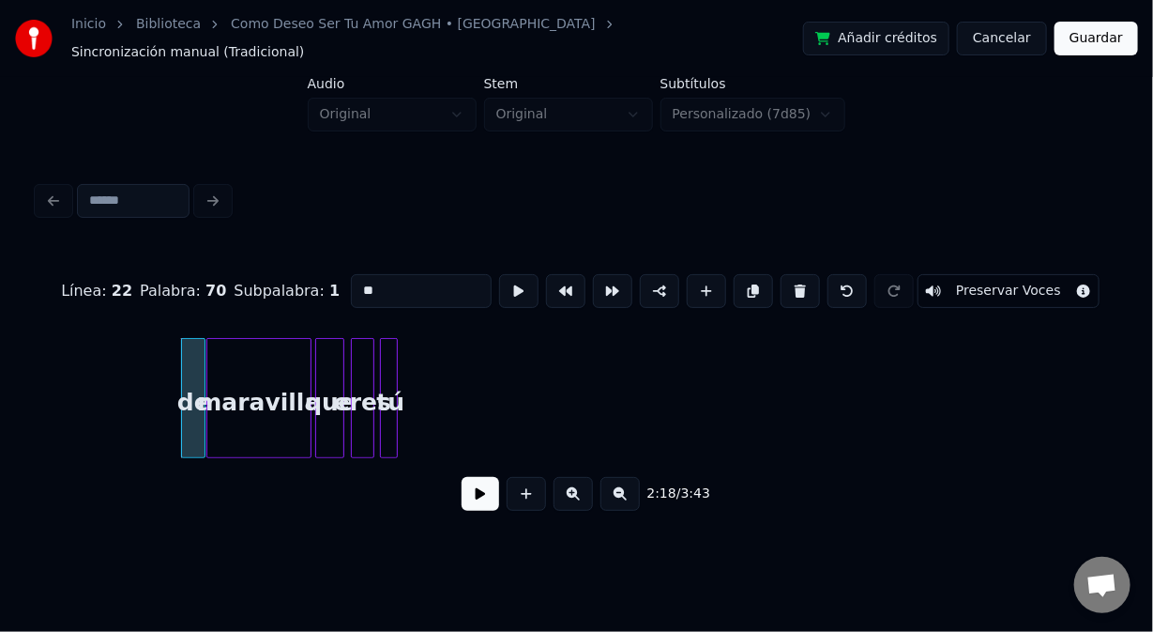
type input "**"
click at [473, 490] on button at bounding box center [481, 494] width 38 height 34
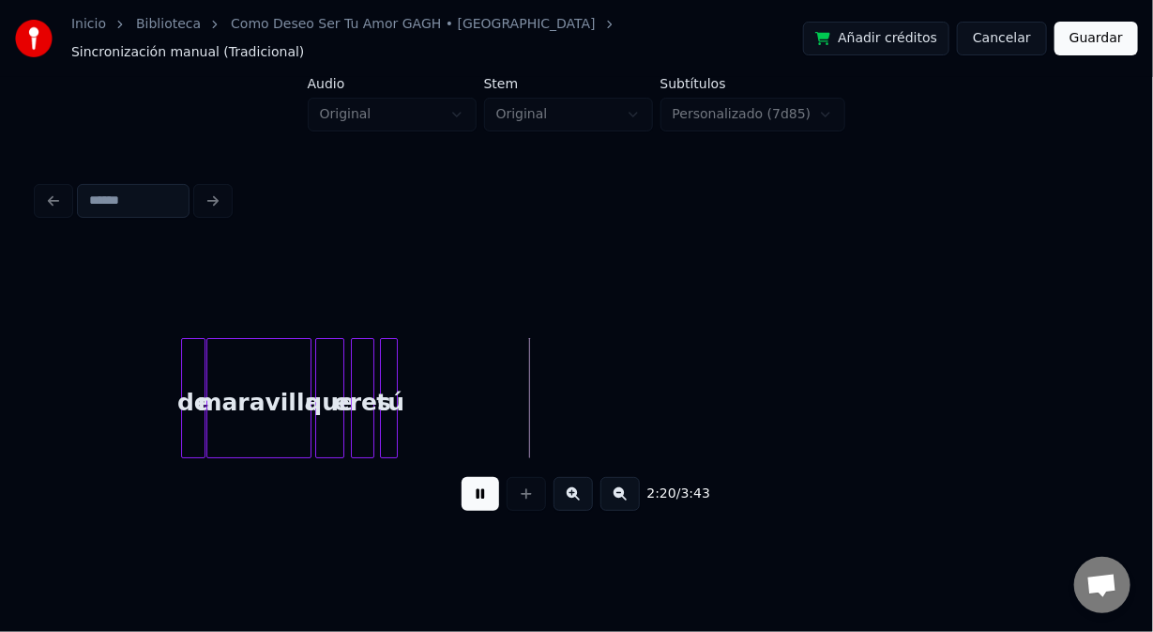
click at [470, 491] on button at bounding box center [481, 494] width 38 height 34
click at [438, 346] on div "tú" at bounding box center [441, 403] width 19 height 128
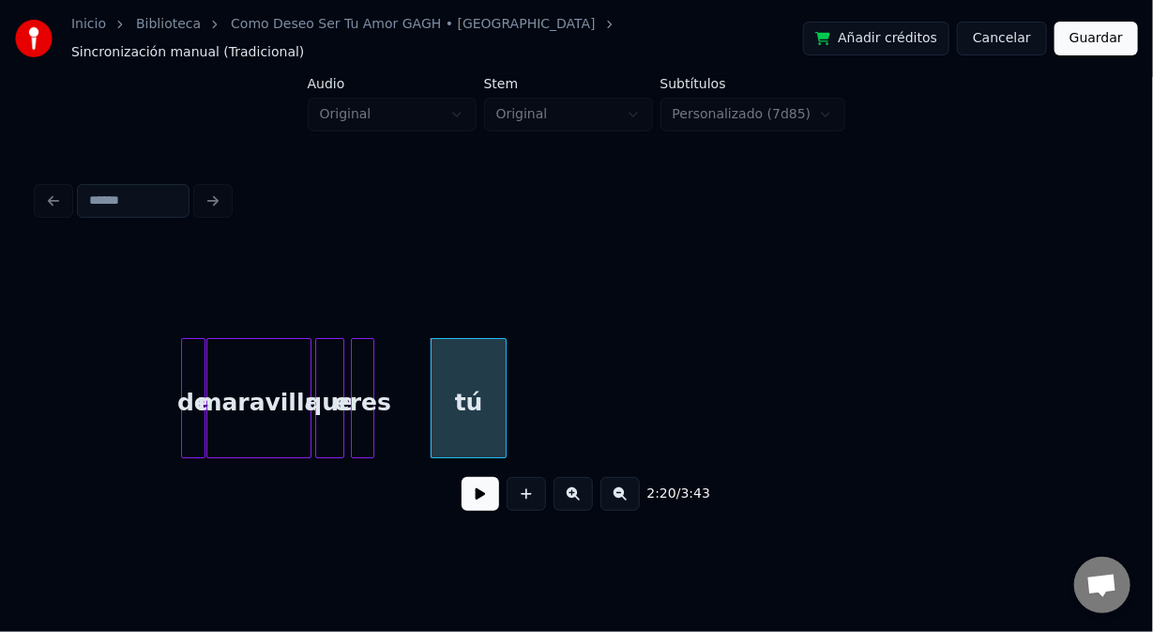
click at [500, 361] on div at bounding box center [503, 398] width 6 height 118
click at [366, 363] on div "eres" at bounding box center [362, 403] width 21 height 128
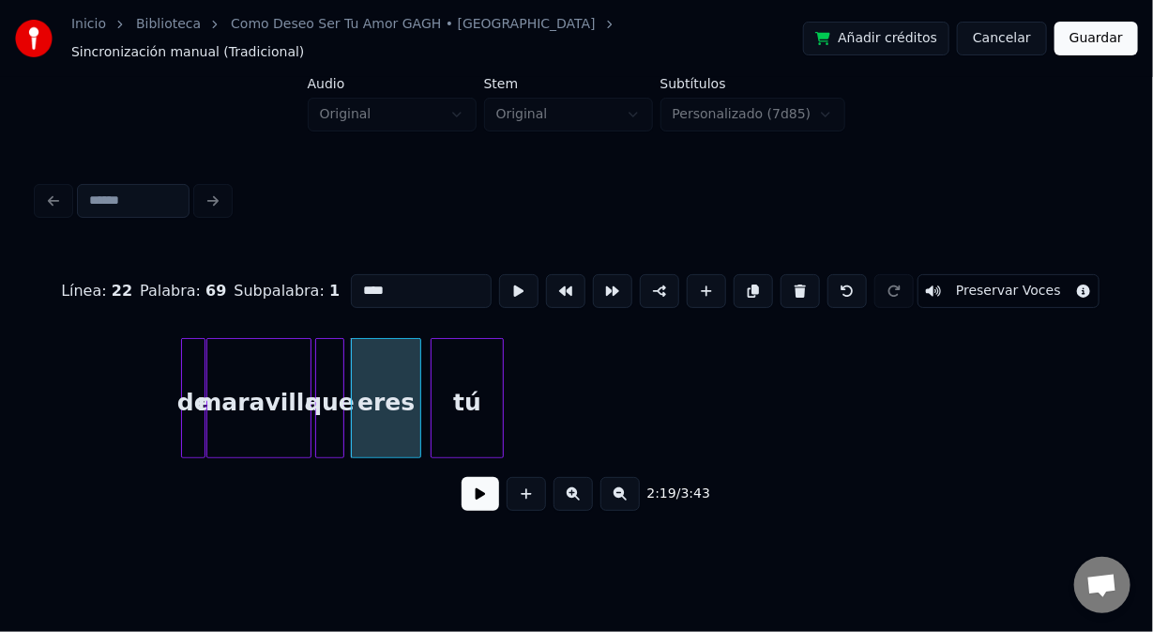
click at [419, 369] on div at bounding box center [418, 398] width 6 height 118
click at [196, 368] on div "de" at bounding box center [193, 403] width 23 height 128
type input "**"
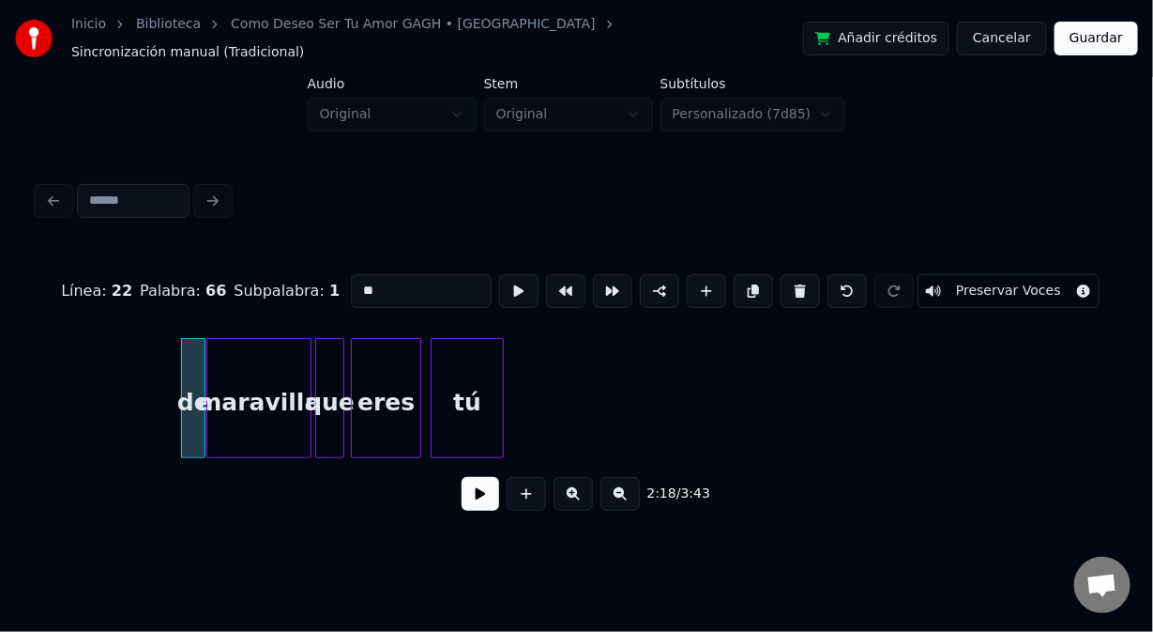
click at [483, 498] on button at bounding box center [481, 494] width 38 height 34
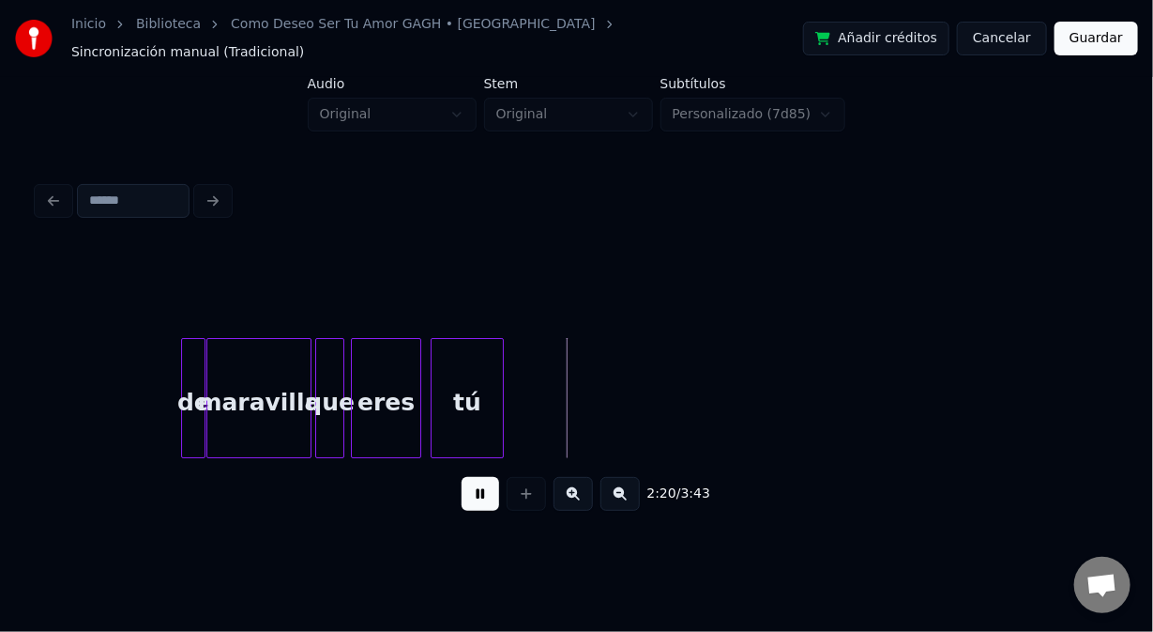
click at [485, 498] on button at bounding box center [481, 494] width 38 height 34
click at [202, 423] on div at bounding box center [202, 398] width 6 height 118
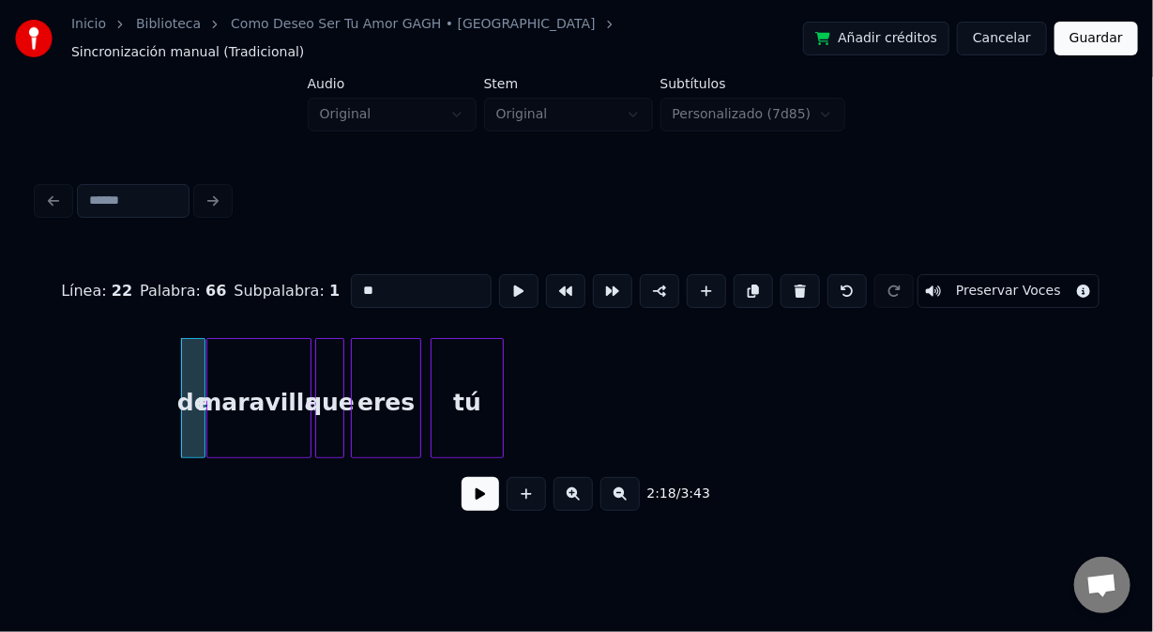
click at [485, 490] on button at bounding box center [481, 494] width 38 height 34
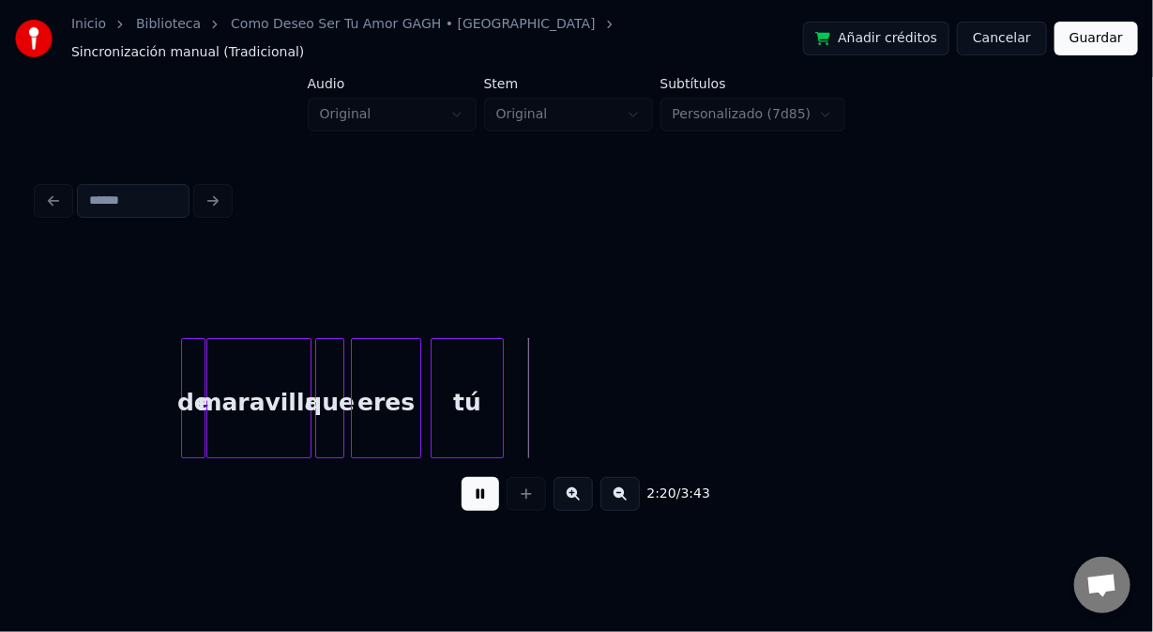
click at [483, 487] on button at bounding box center [481, 494] width 38 height 34
click at [256, 368] on div "maravilla" at bounding box center [258, 403] width 102 height 128
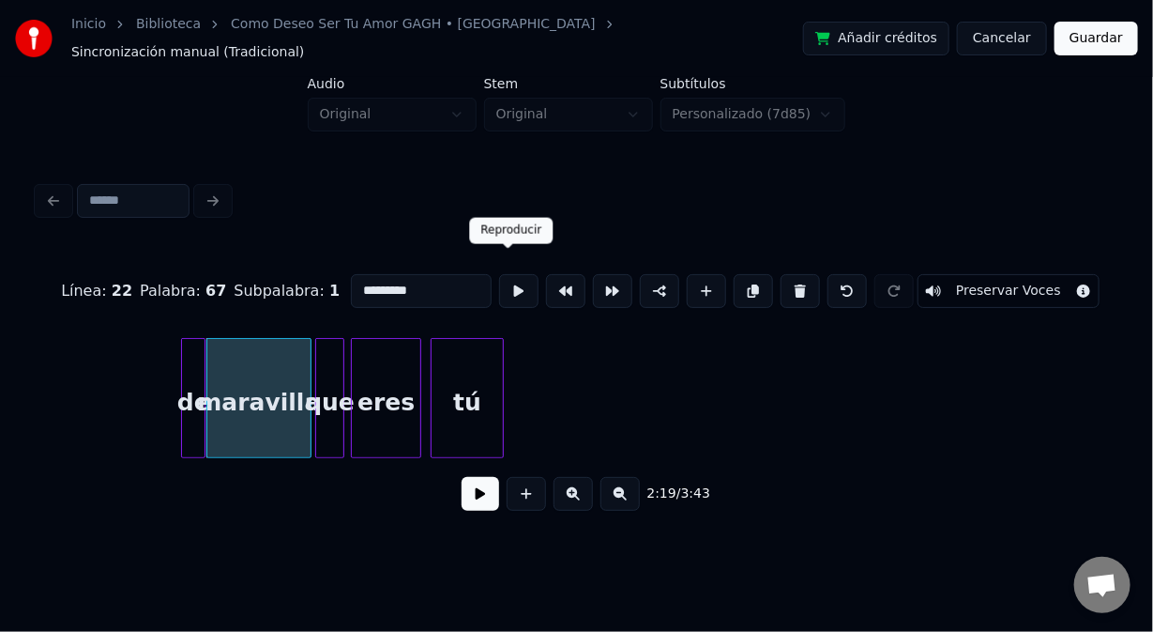
click at [507, 274] on button at bounding box center [518, 291] width 39 height 34
click at [505, 274] on button at bounding box center [518, 291] width 39 height 34
click at [216, 359] on div "maravilla" at bounding box center [261, 403] width 102 height 128
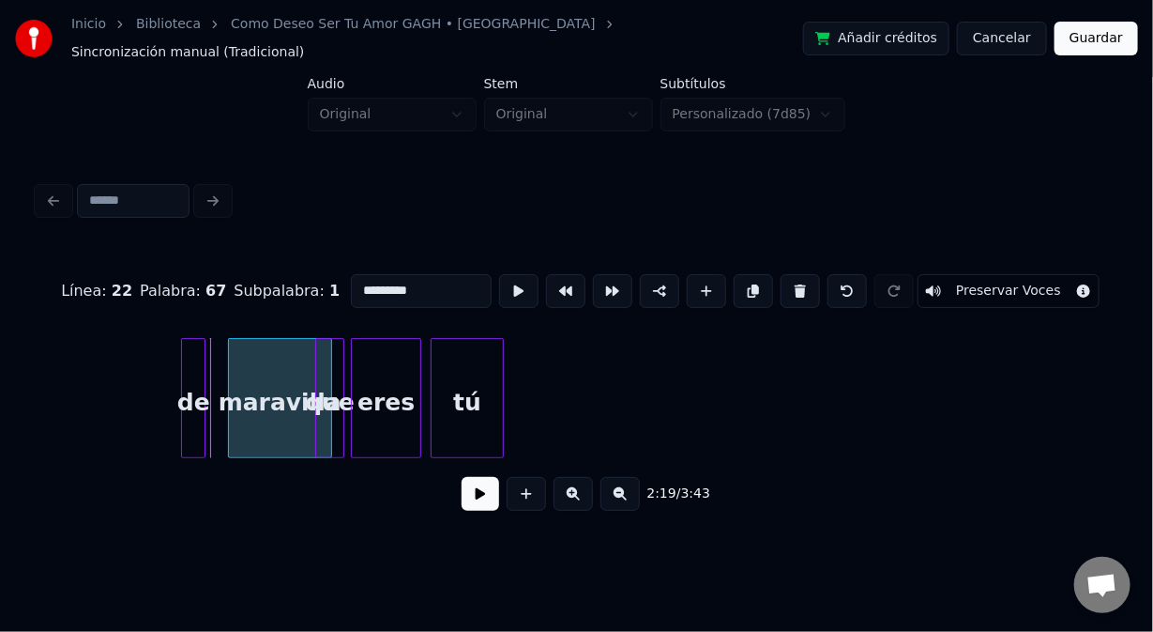
click at [233, 361] on div "maravilla" at bounding box center [280, 403] width 102 height 128
click at [309, 373] on div at bounding box center [309, 398] width 6 height 118
click at [261, 384] on div "maravilla" at bounding box center [269, 403] width 84 height 128
click at [505, 274] on button at bounding box center [518, 291] width 39 height 34
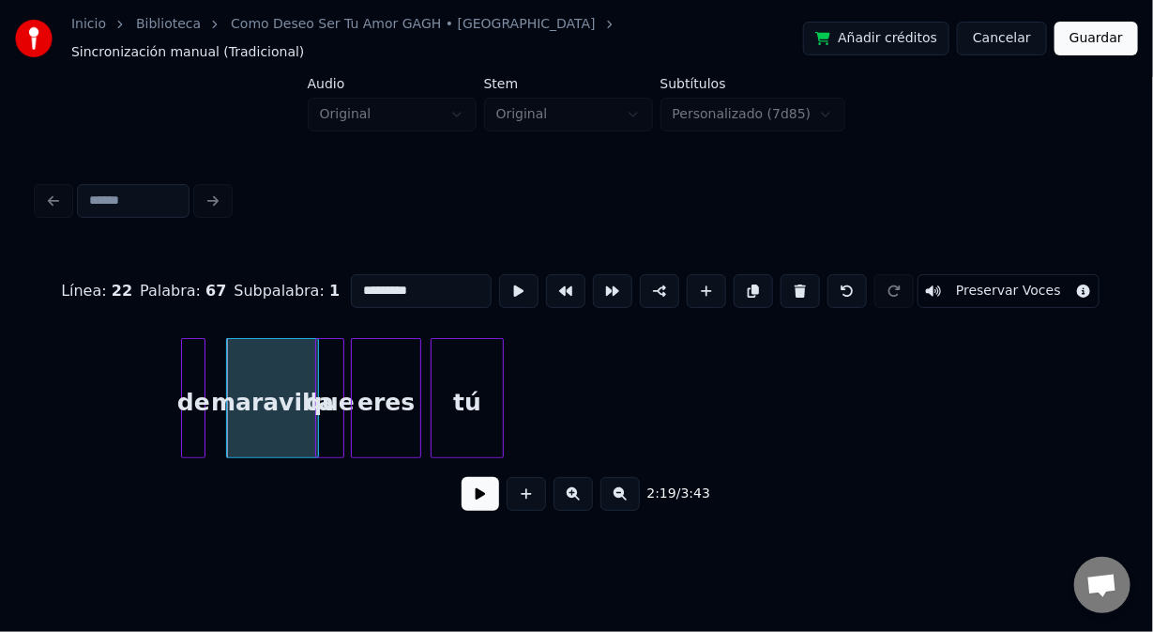
click at [511, 274] on button at bounding box center [518, 291] width 39 height 34
click at [328, 370] on div at bounding box center [328, 398] width 6 height 118
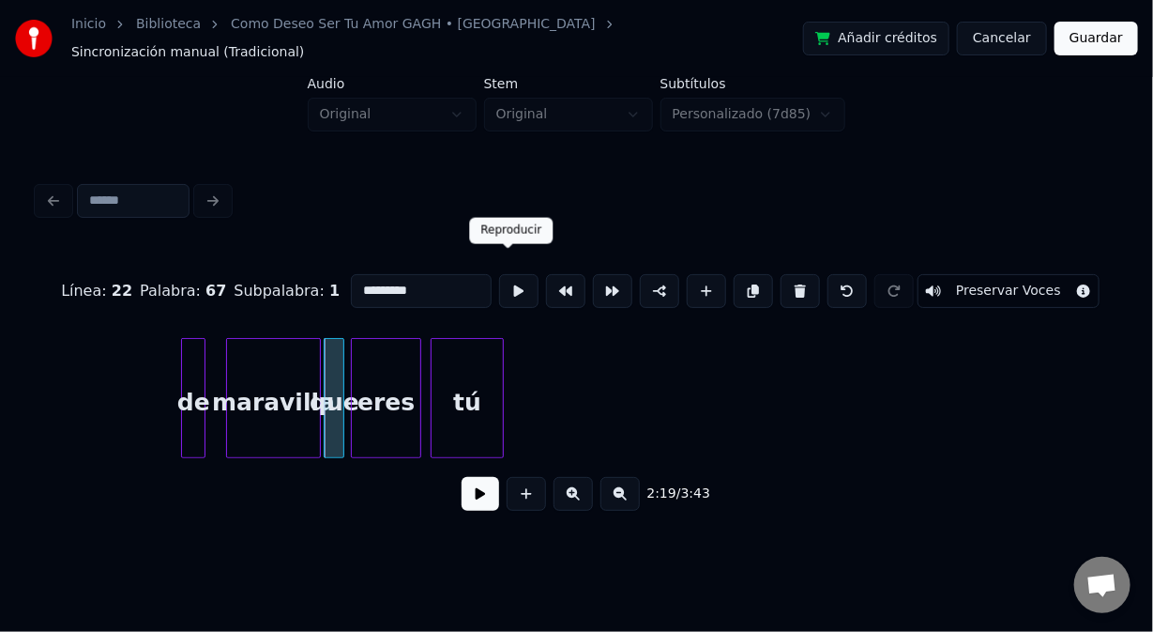
click at [511, 274] on button at bounding box center [518, 291] width 39 height 34
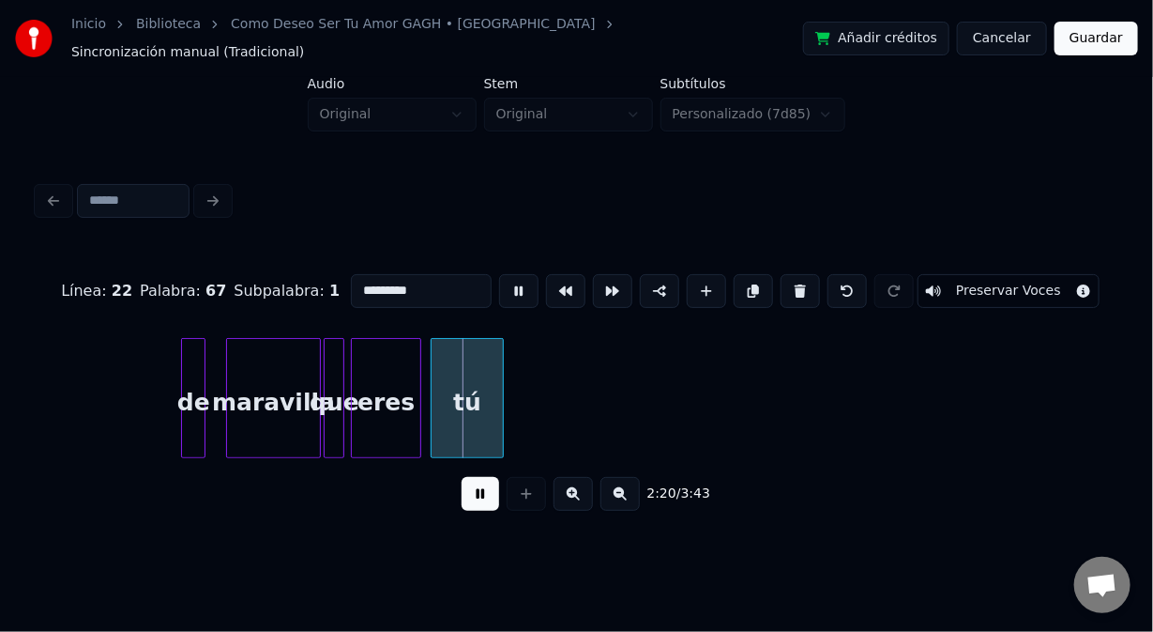
click at [511, 274] on button at bounding box center [518, 291] width 39 height 34
click at [335, 366] on div "que" at bounding box center [334, 403] width 19 height 128
type input "***"
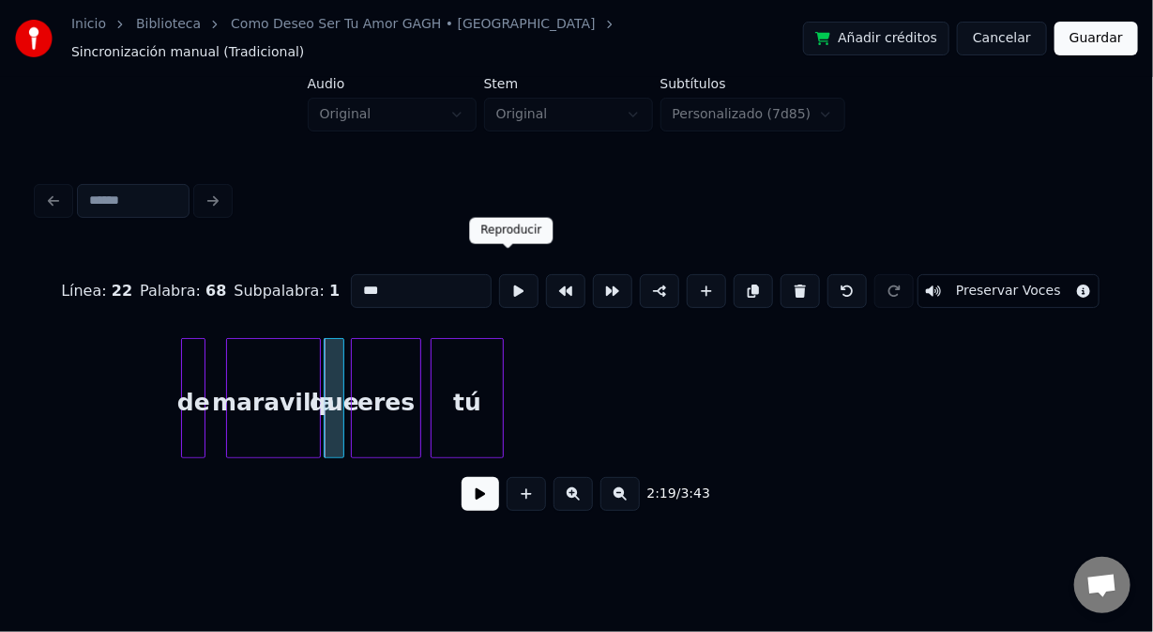
click at [502, 278] on button at bounding box center [518, 291] width 39 height 34
click at [333, 369] on div "que" at bounding box center [334, 403] width 19 height 128
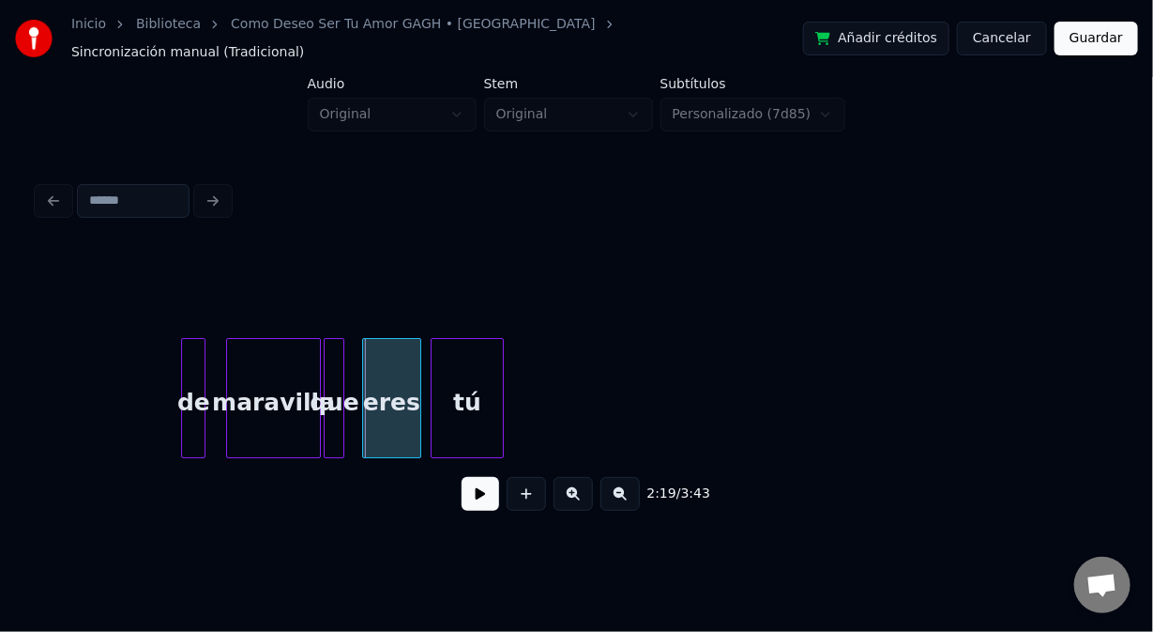
click at [363, 359] on div at bounding box center [366, 398] width 6 height 118
click at [356, 359] on div at bounding box center [355, 398] width 6 height 118
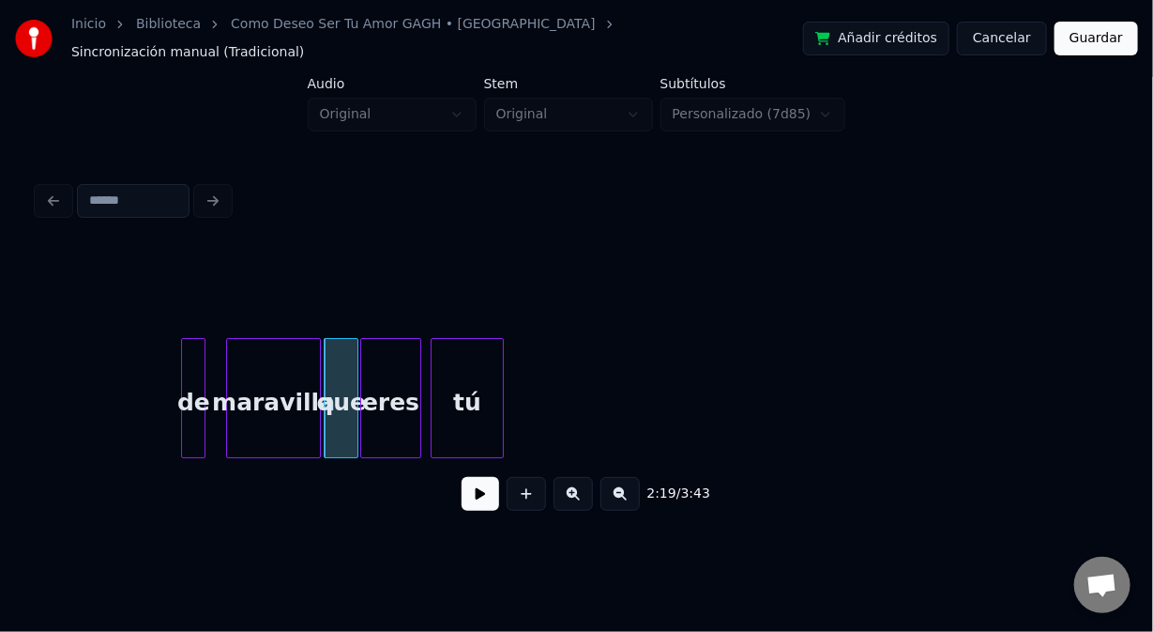
click at [356, 339] on div "que" at bounding box center [341, 403] width 33 height 128
click at [338, 376] on div "que" at bounding box center [340, 403] width 32 height 128
click at [343, 346] on div "que" at bounding box center [340, 403] width 32 height 128
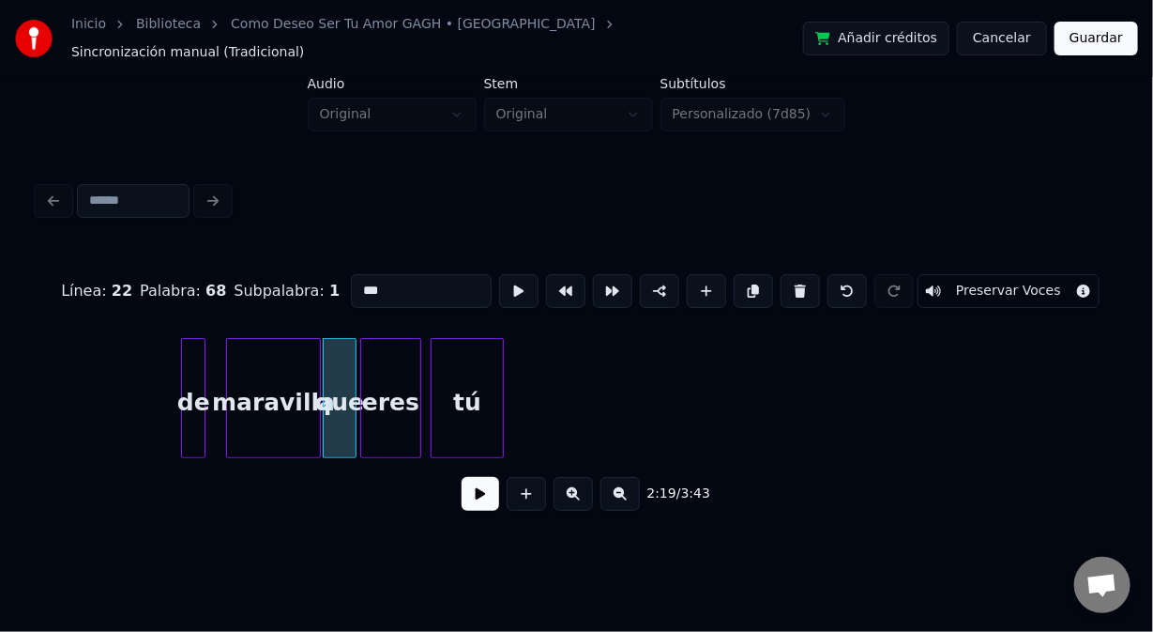
click at [509, 274] on button at bounding box center [518, 291] width 39 height 34
click at [189, 371] on div "de" at bounding box center [193, 403] width 23 height 128
type input "**"
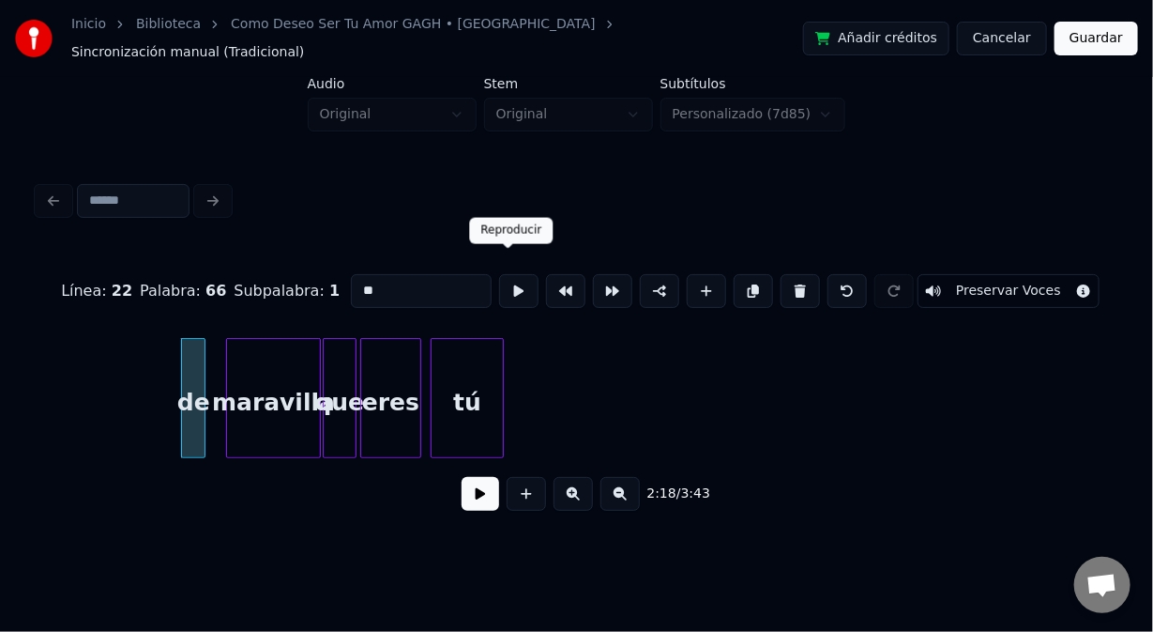
click at [512, 274] on button at bounding box center [518, 291] width 39 height 34
click at [208, 378] on div at bounding box center [211, 398] width 6 height 118
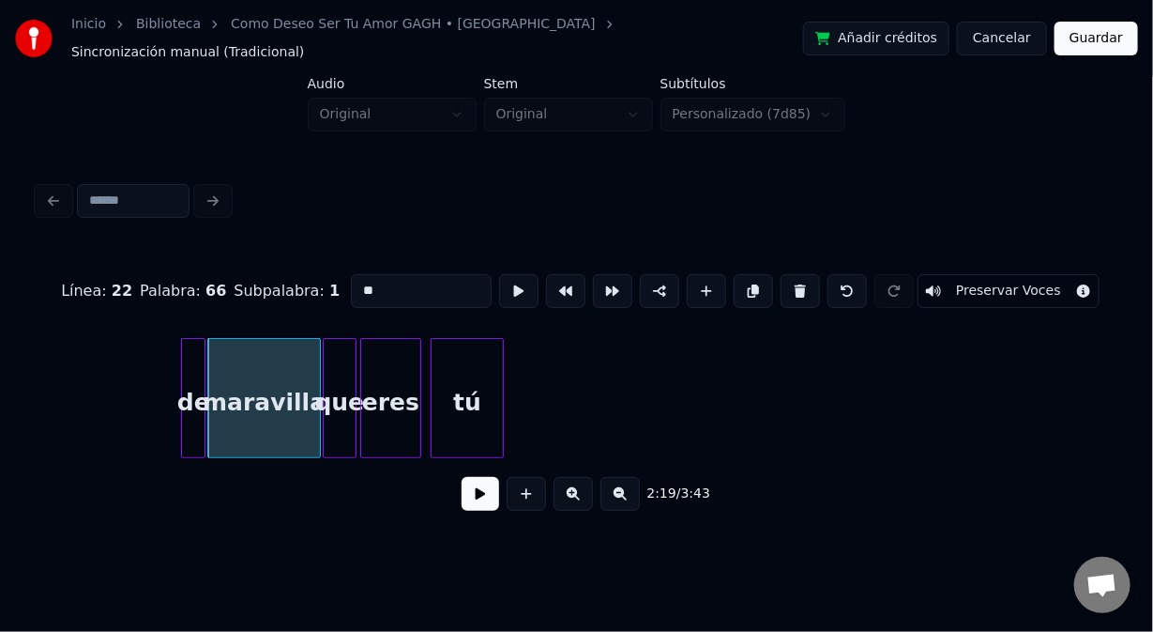
click at [234, 361] on div "maravilla" at bounding box center [263, 403] width 111 height 128
click at [507, 274] on button at bounding box center [518, 291] width 39 height 34
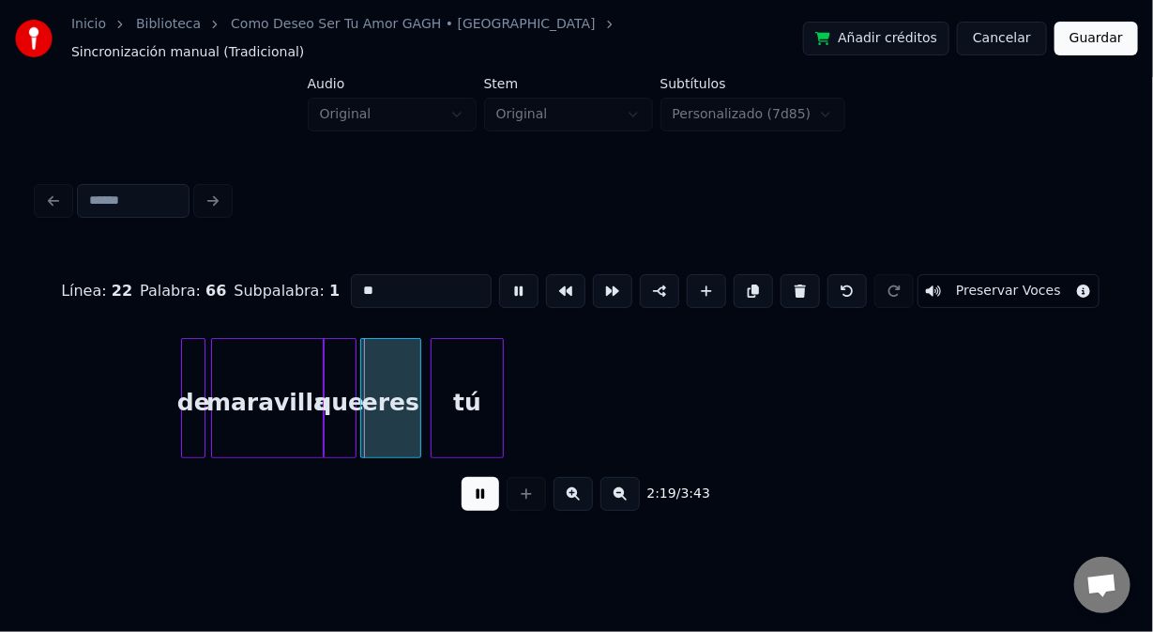
click at [503, 274] on button at bounding box center [518, 291] width 39 height 34
click at [226, 361] on div at bounding box center [229, 398] width 6 height 118
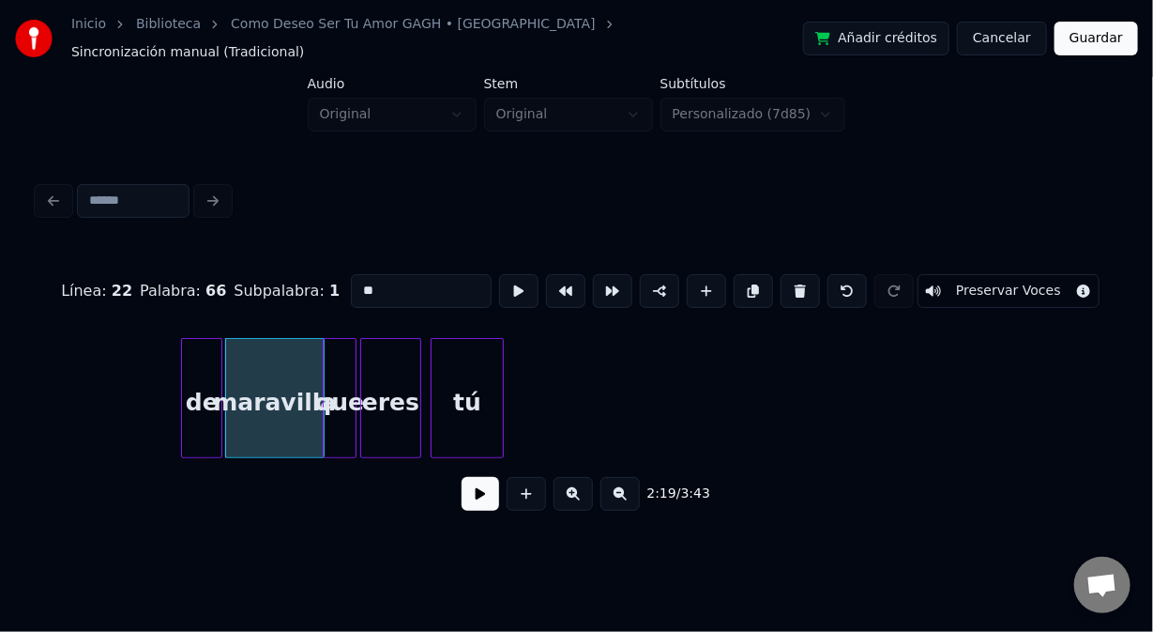
click at [220, 374] on div at bounding box center [219, 398] width 6 height 118
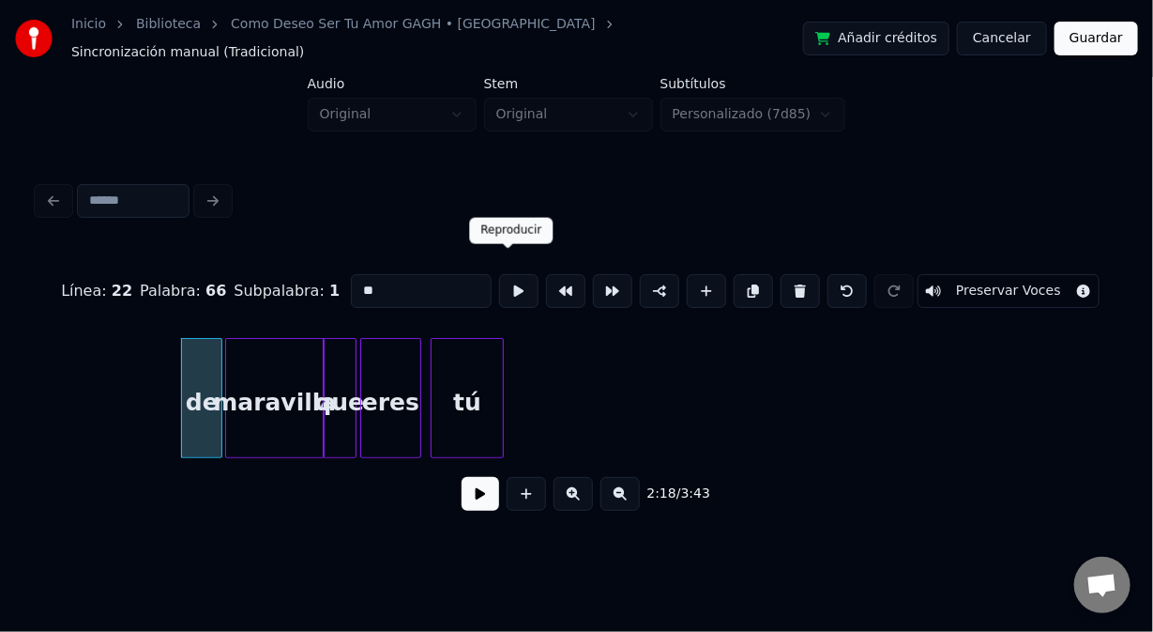
click at [511, 274] on button at bounding box center [518, 291] width 39 height 34
click at [198, 373] on div at bounding box center [200, 398] width 6 height 118
click at [214, 365] on div at bounding box center [217, 398] width 6 height 118
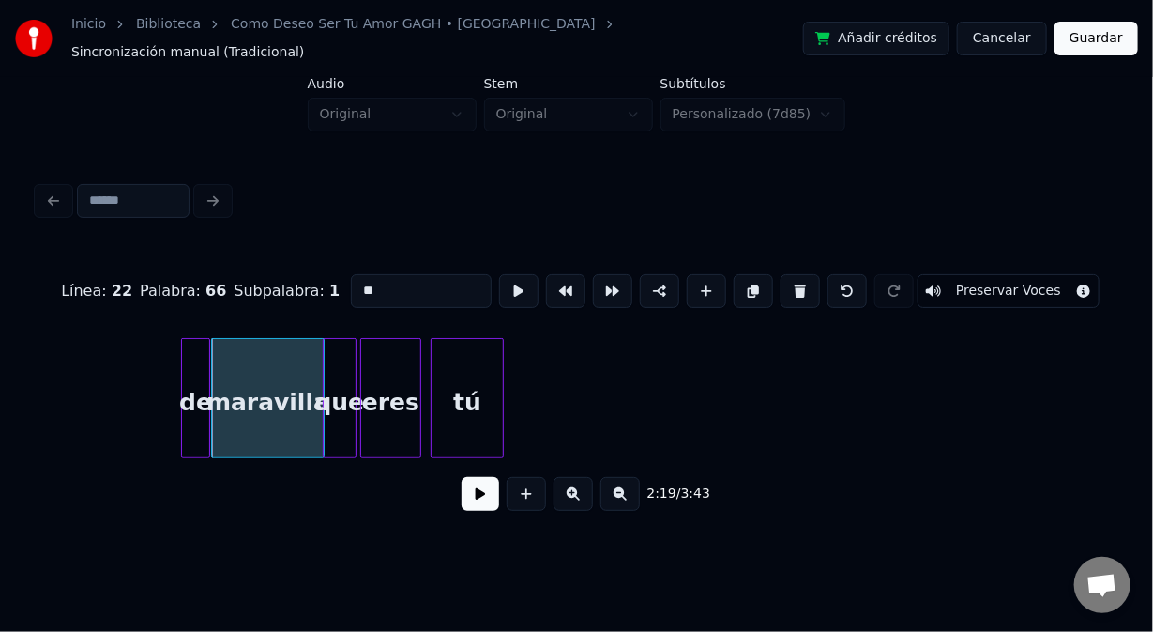
click at [206, 362] on div at bounding box center [207, 398] width 6 height 118
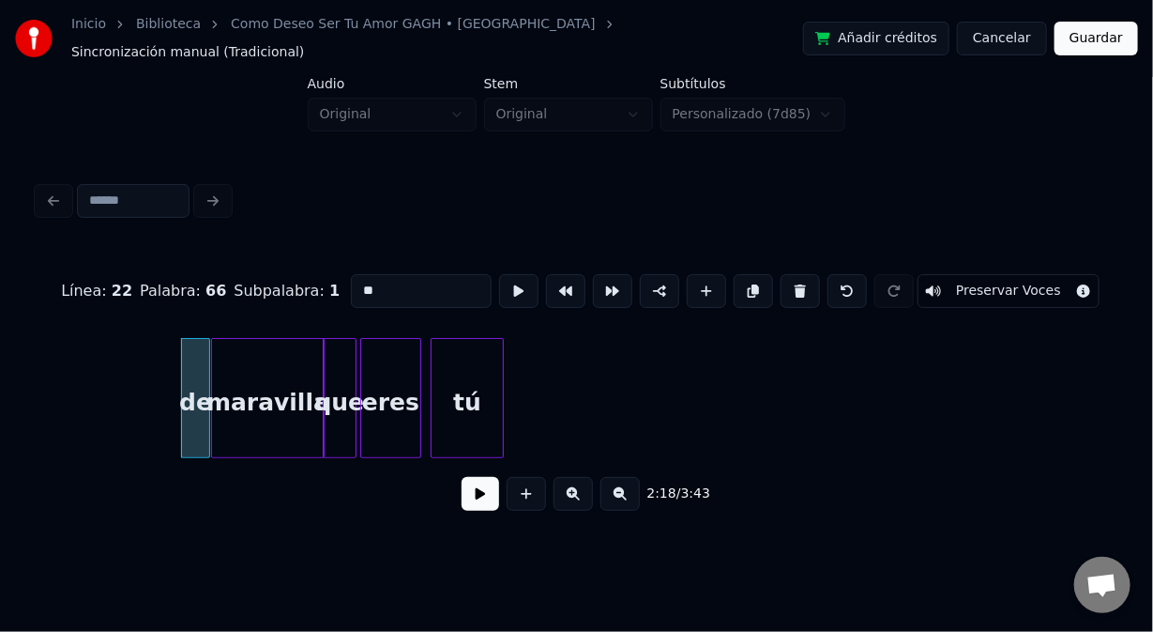
click at [192, 377] on div "de" at bounding box center [195, 403] width 27 height 128
click at [483, 490] on button at bounding box center [481, 494] width 38 height 34
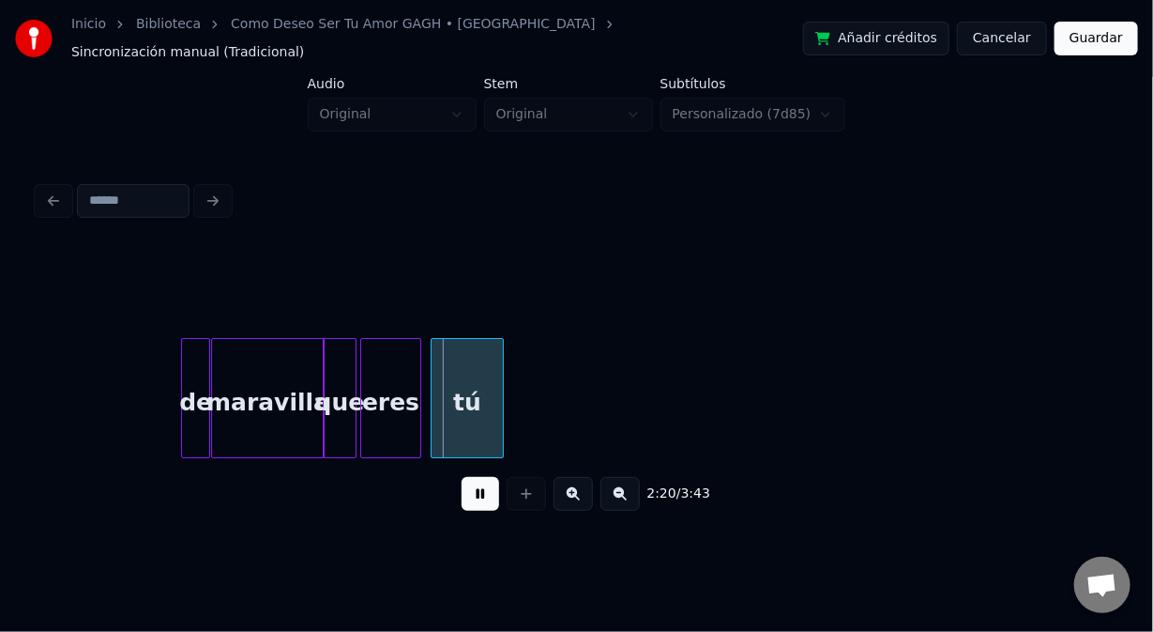
click at [481, 490] on button at bounding box center [481, 494] width 38 height 34
click at [297, 423] on div "maravilla" at bounding box center [267, 403] width 111 height 128
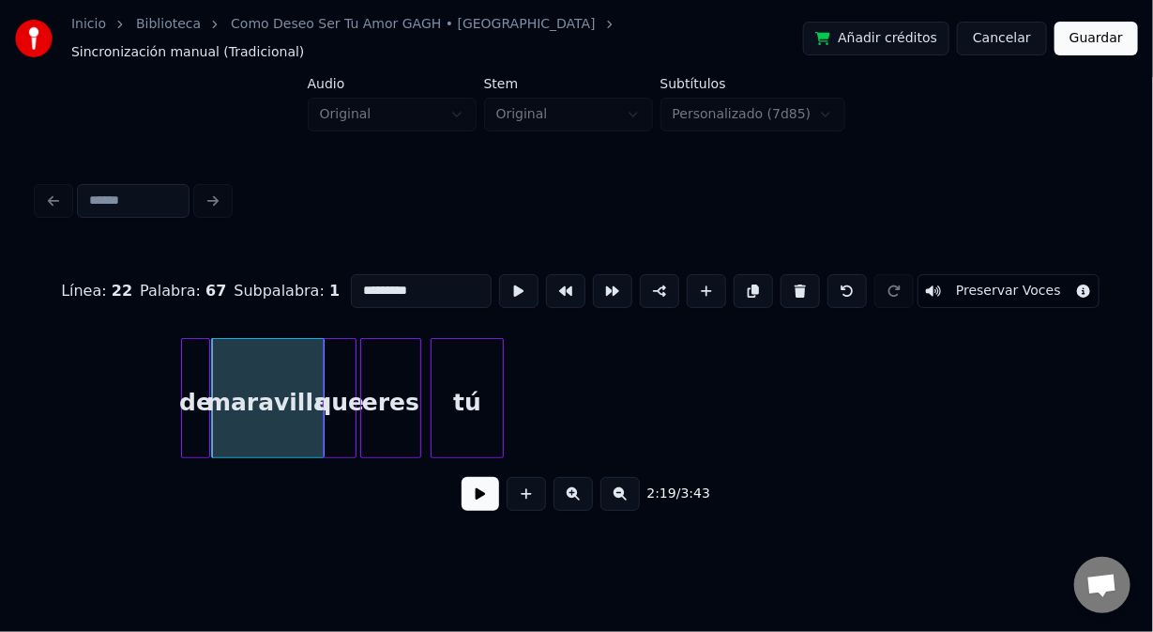
click at [415, 280] on input "*********" at bounding box center [421, 291] width 141 height 34
type input "**********"
click at [498, 468] on div "2:19 / 3:43" at bounding box center [577, 493] width 1078 height 71
click at [480, 495] on button at bounding box center [481, 494] width 38 height 34
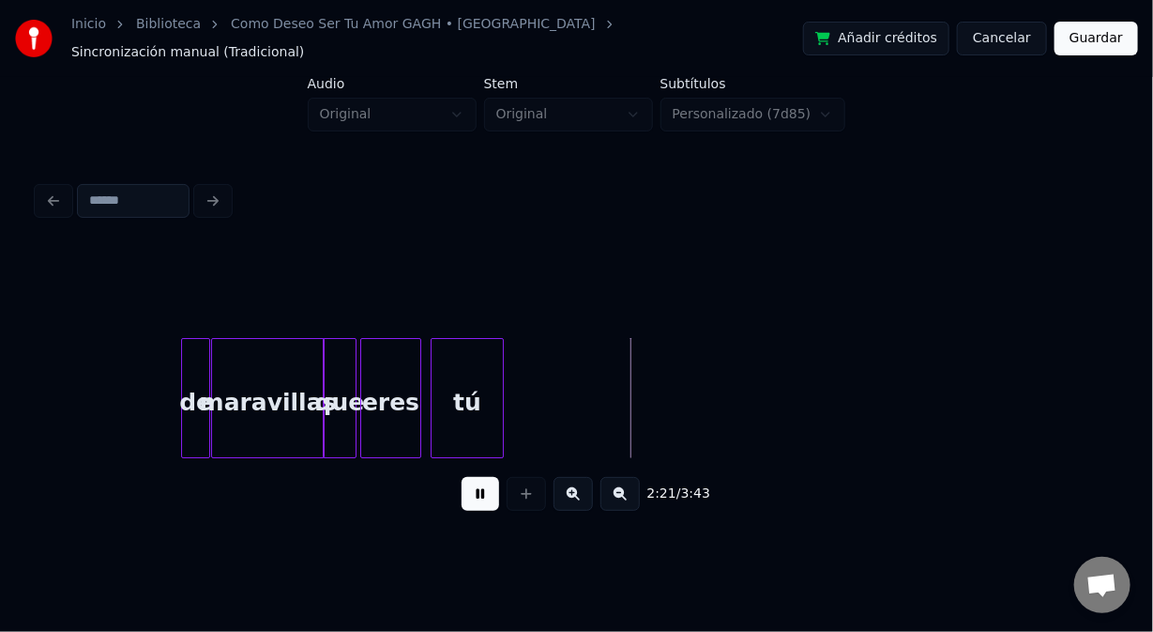
drag, startPoint x: 479, startPoint y: 495, endPoint x: 486, endPoint y: 456, distance: 39.2
click at [477, 495] on button at bounding box center [481, 494] width 38 height 34
click at [524, 428] on div "tú" at bounding box center [487, 398] width 73 height 120
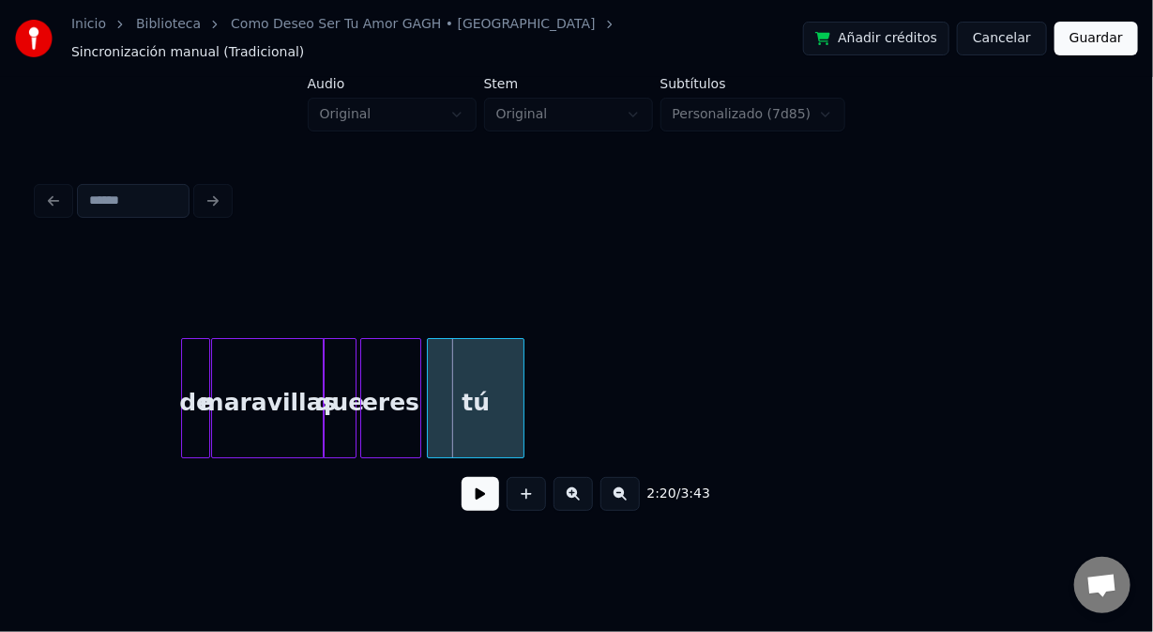
click at [431, 434] on div at bounding box center [431, 398] width 6 height 118
click at [470, 494] on button at bounding box center [481, 494] width 38 height 34
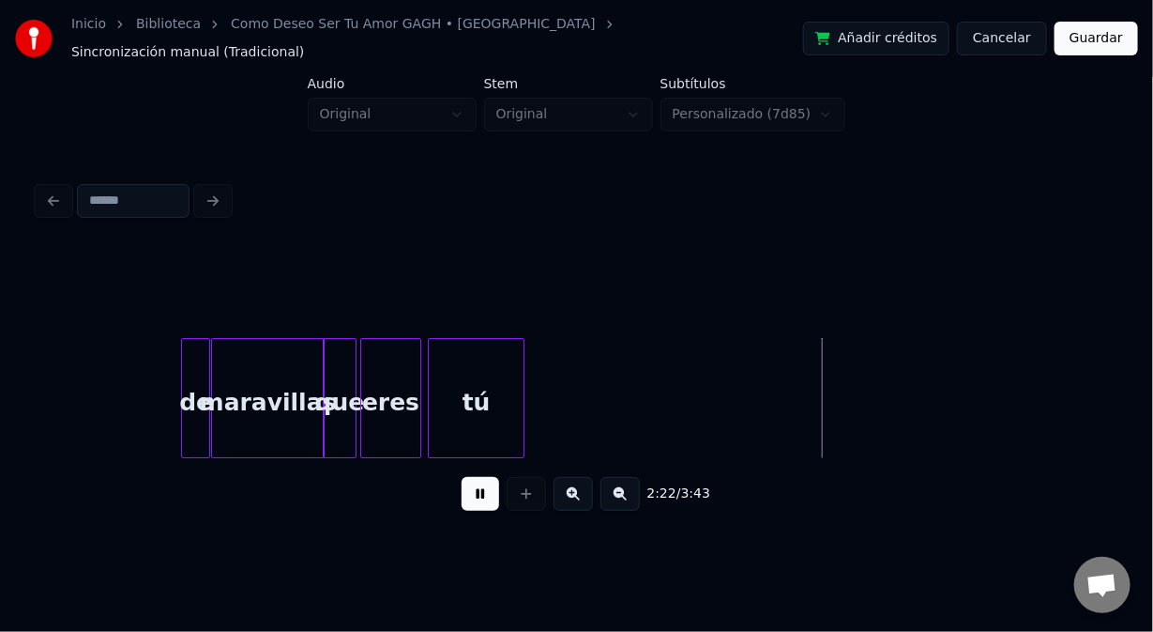
click at [470, 498] on button at bounding box center [481, 494] width 38 height 34
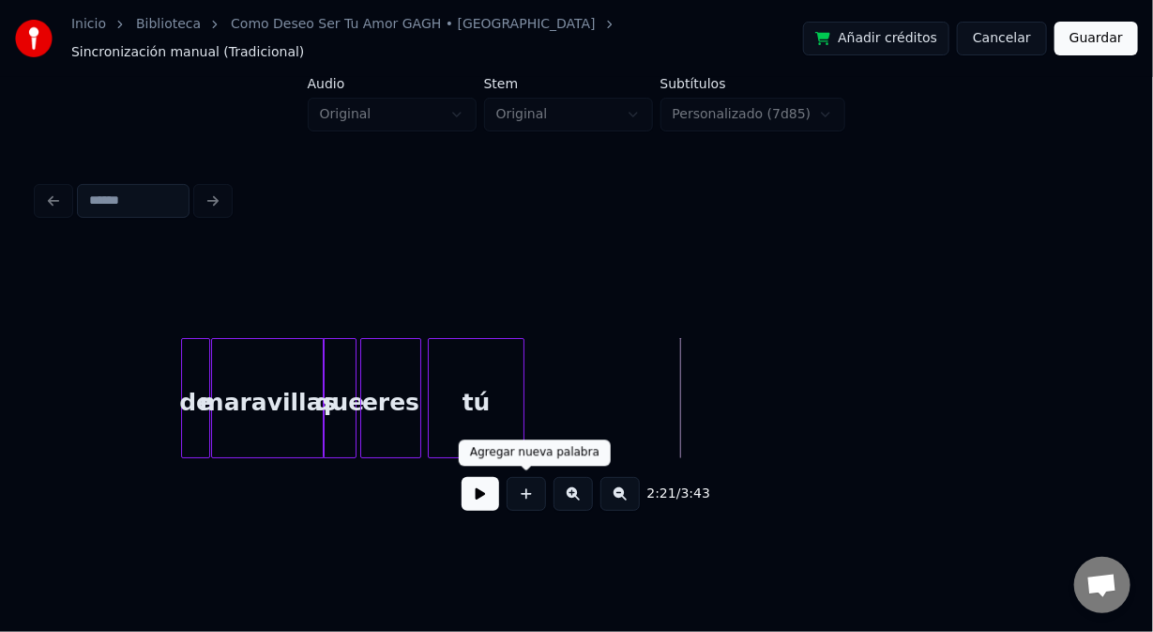
drag, startPoint x: 527, startPoint y: 494, endPoint x: 527, endPoint y: 474, distance: 19.7
click at [527, 481] on button at bounding box center [526, 494] width 39 height 34
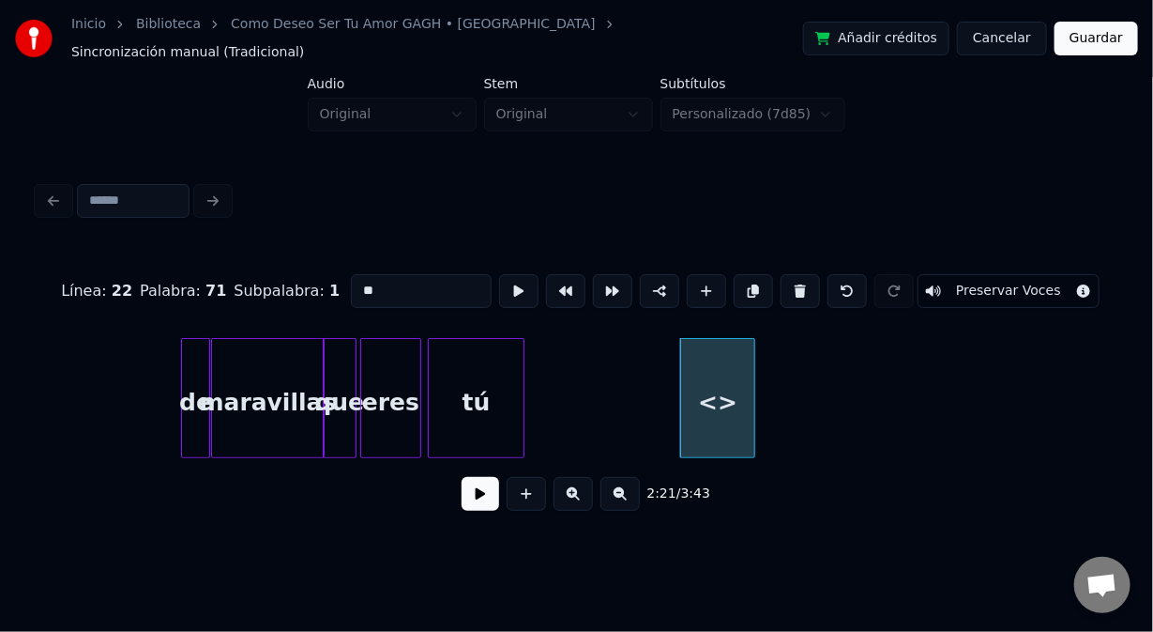
drag, startPoint x: 384, startPoint y: 272, endPoint x: 301, endPoint y: 258, distance: 83.8
click at [305, 262] on div "Línea : 22 Palabra : 71 Subpalabra : 1 ** Preservar Voces" at bounding box center [577, 291] width 1078 height 94
type input "****"
click at [507, 274] on button at bounding box center [518, 291] width 39 height 34
click at [724, 431] on div at bounding box center [724, 398] width 6 height 118
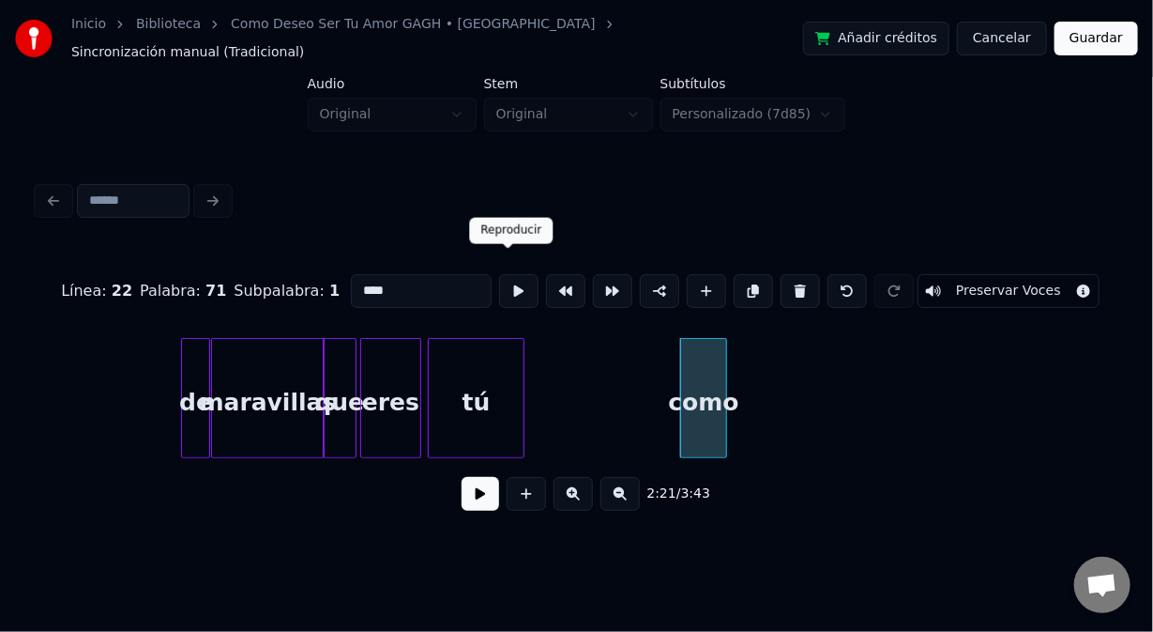
click at [513, 274] on button at bounding box center [518, 291] width 39 height 34
click at [726, 401] on div "como" at bounding box center [703, 403] width 45 height 128
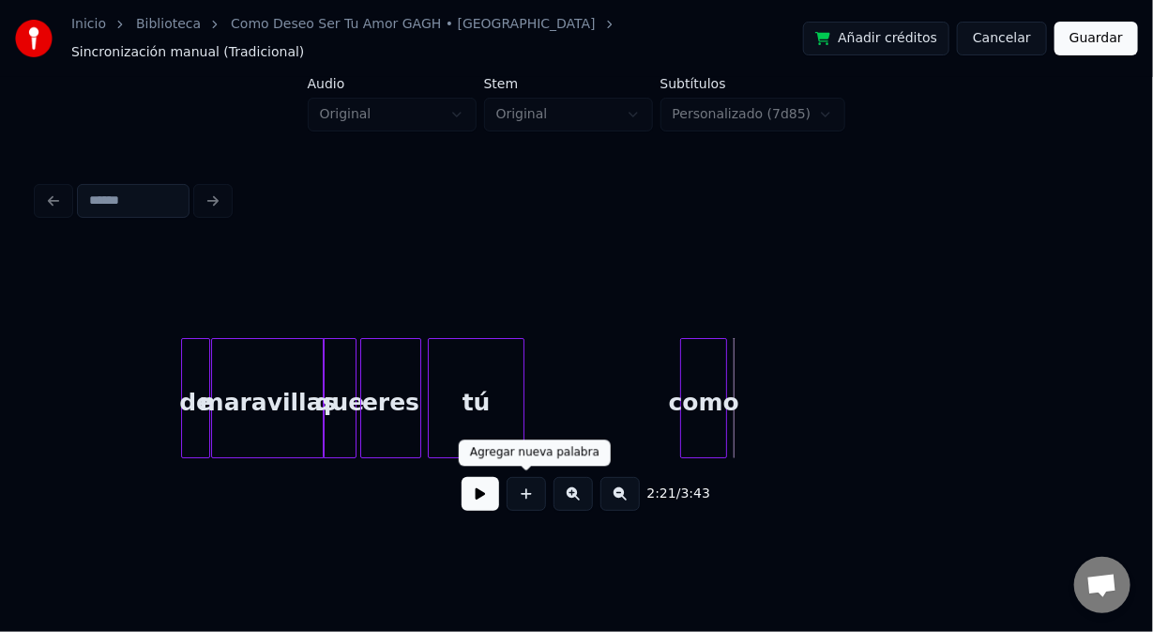
click at [534, 484] on button at bounding box center [526, 494] width 39 height 34
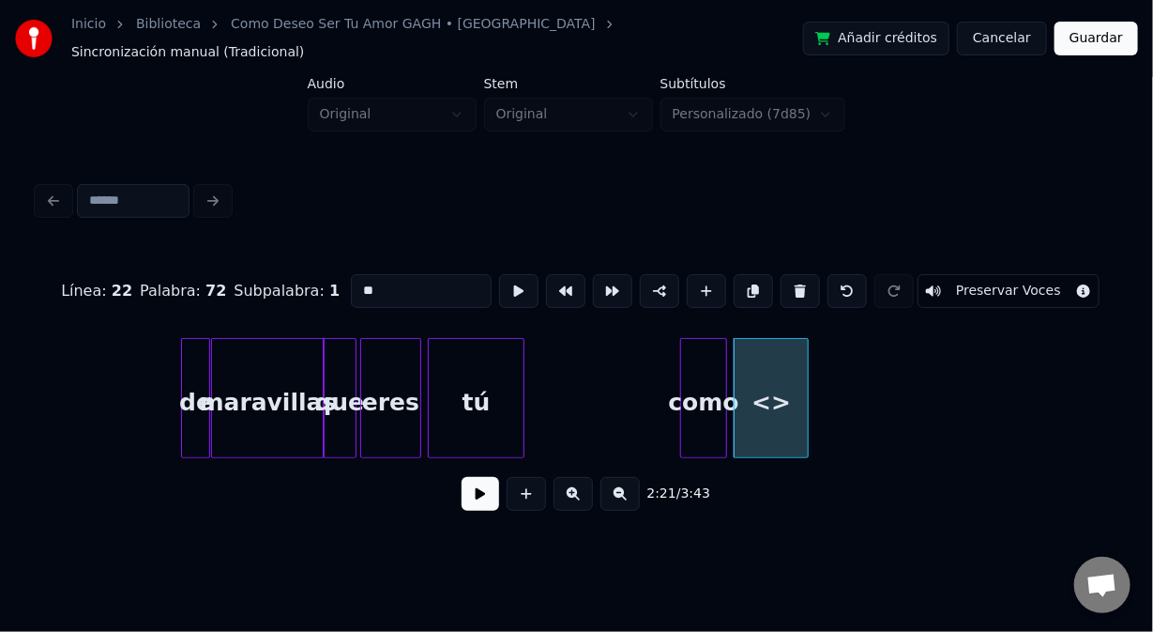
drag, startPoint x: 342, startPoint y: 267, endPoint x: 241, endPoint y: 280, distance: 101.2
click at [245, 282] on div "Línea : 22 Palabra : 72 Subpalabra : 1 ** Preservar Voces" at bounding box center [577, 291] width 1078 height 94
click at [808, 425] on div "deseo" at bounding box center [786, 403] width 73 height 128
click at [769, 425] on div "deseo" at bounding box center [765, 403] width 73 height 128
click at [764, 427] on div at bounding box center [765, 398] width 6 height 118
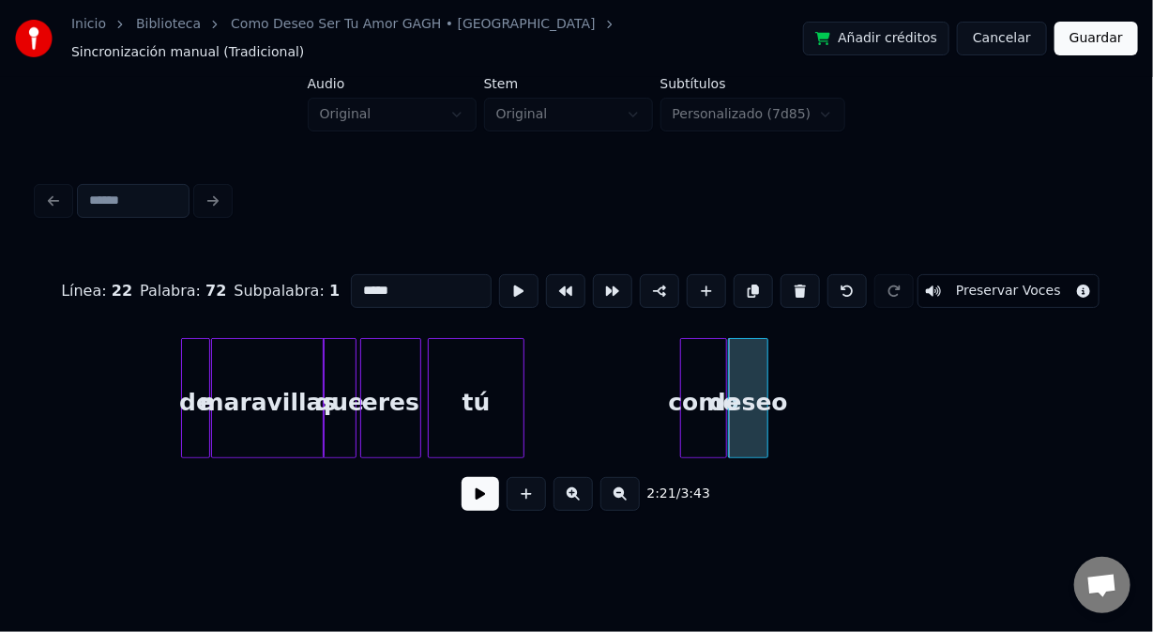
type input "*****"
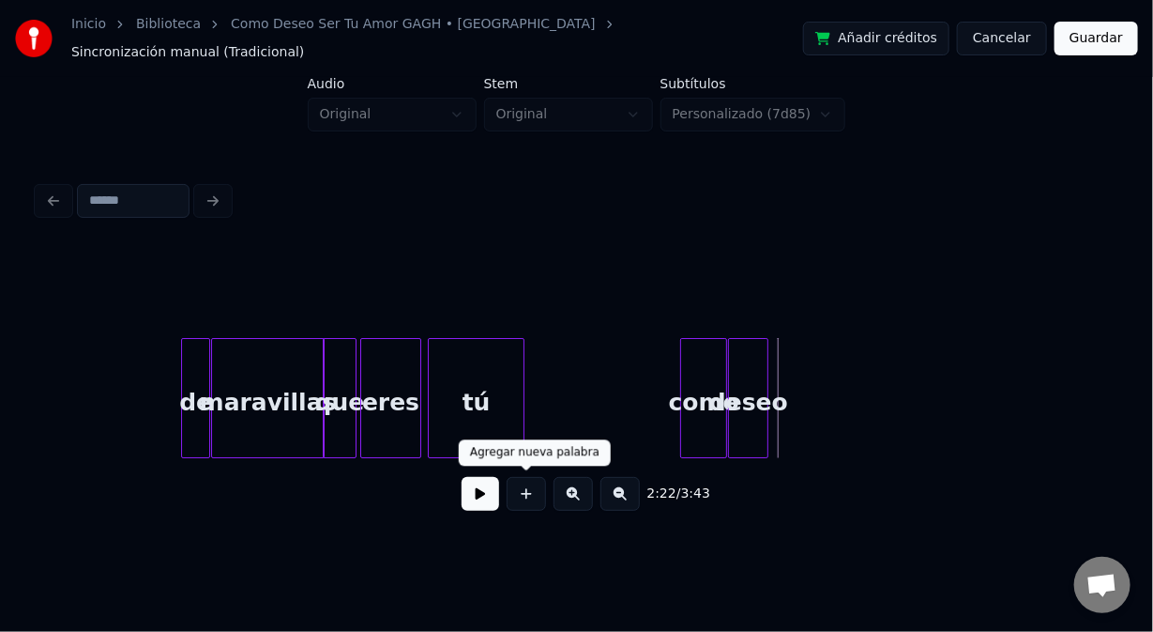
click at [523, 493] on button at bounding box center [526, 494] width 39 height 34
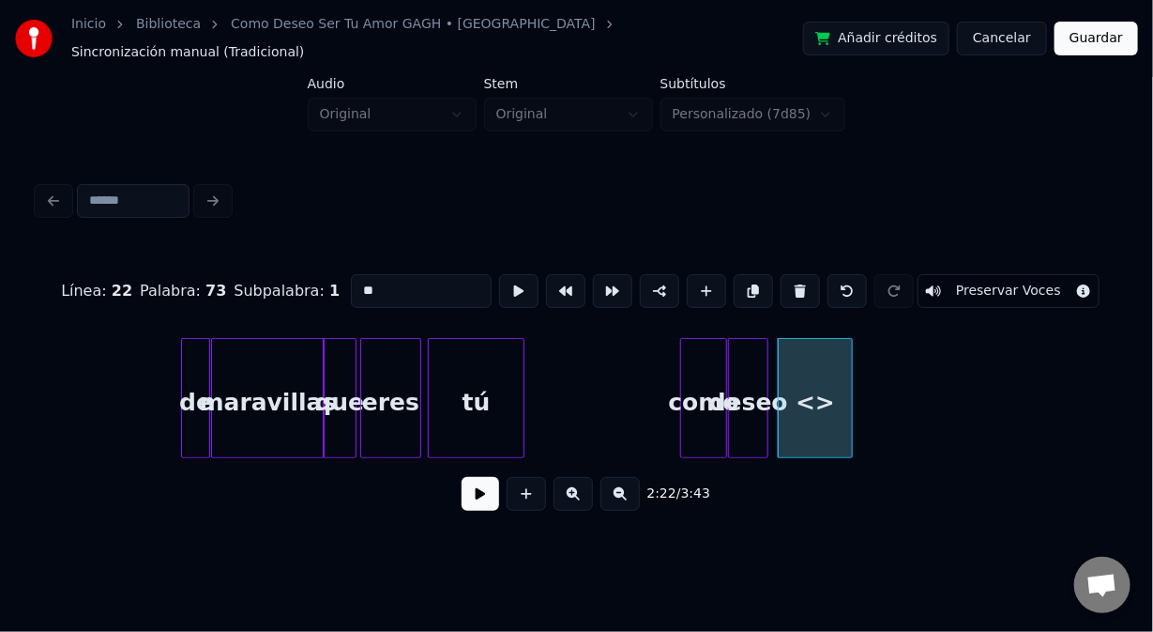
drag, startPoint x: 361, startPoint y: 271, endPoint x: 318, endPoint y: 283, distance: 44.9
click at [318, 283] on div "Línea : 22 Palabra : 73 Subpalabra : 1 ** Preservar Voces" at bounding box center [577, 291] width 1078 height 94
click at [835, 419] on div "ser" at bounding box center [809, 403] width 73 height 128
click at [807, 417] on div at bounding box center [804, 398] width 6 height 118
type input "***"
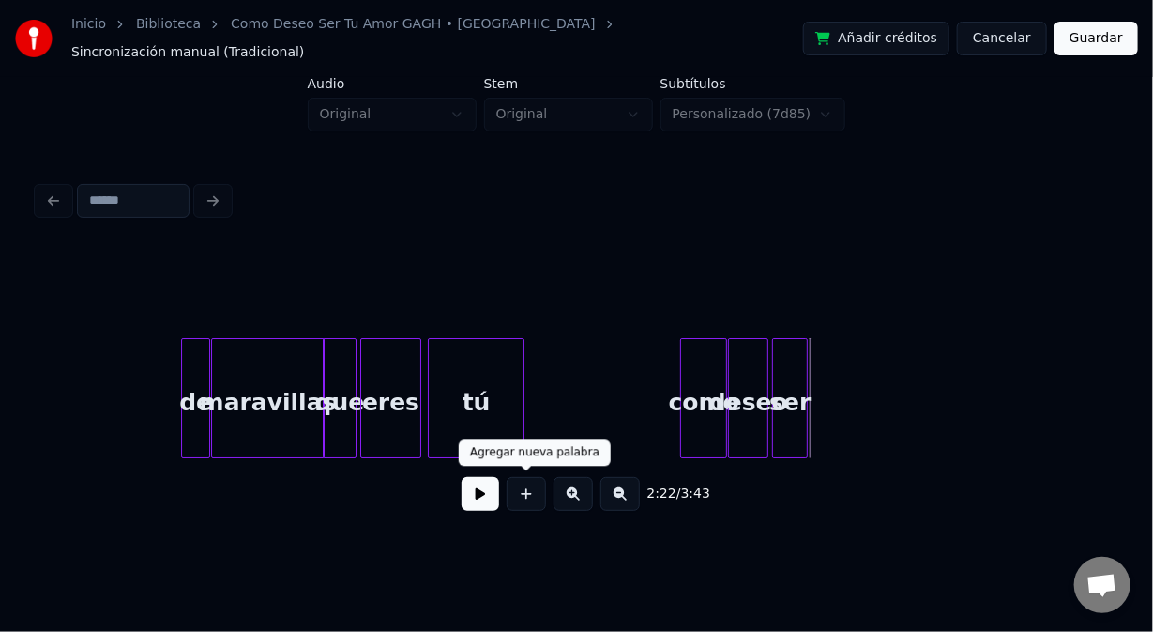
drag, startPoint x: 526, startPoint y: 492, endPoint x: 524, endPoint y: 481, distance: 10.5
click at [524, 486] on button at bounding box center [526, 494] width 39 height 34
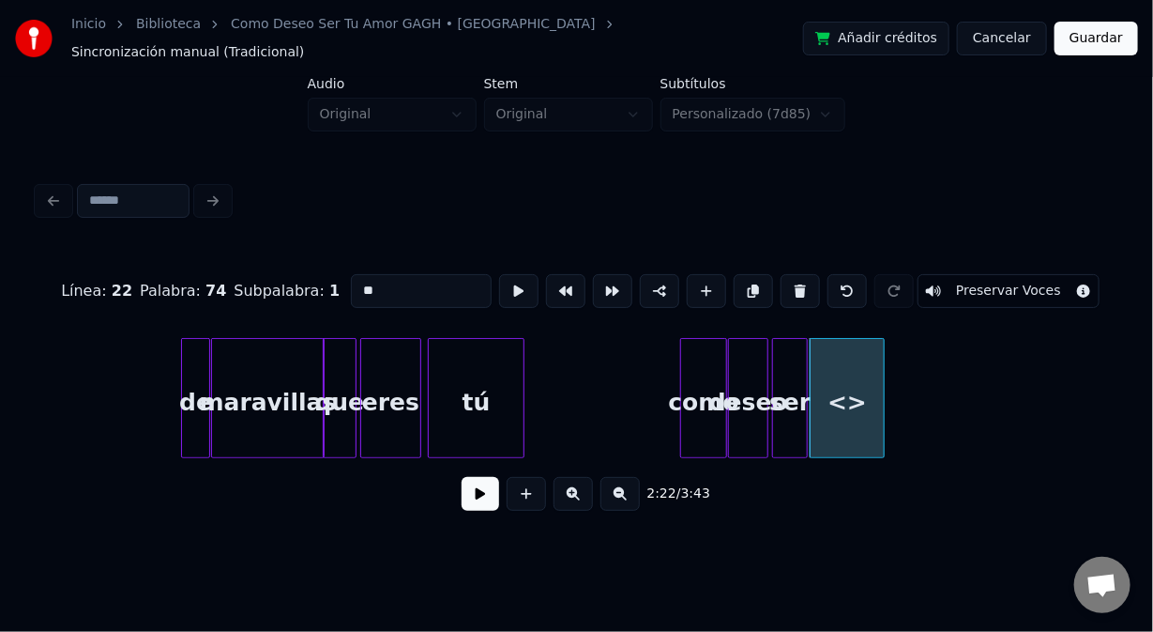
drag, startPoint x: 337, startPoint y: 280, endPoint x: 298, endPoint y: 267, distance: 40.7
click at [298, 267] on div "Línea : 22 Palabra : 74 Subpalabra : 1 ** Preservar Voces" at bounding box center [577, 291] width 1078 height 94
click at [835, 432] on div at bounding box center [834, 398] width 6 height 118
click at [685, 407] on div "como" at bounding box center [703, 403] width 45 height 128
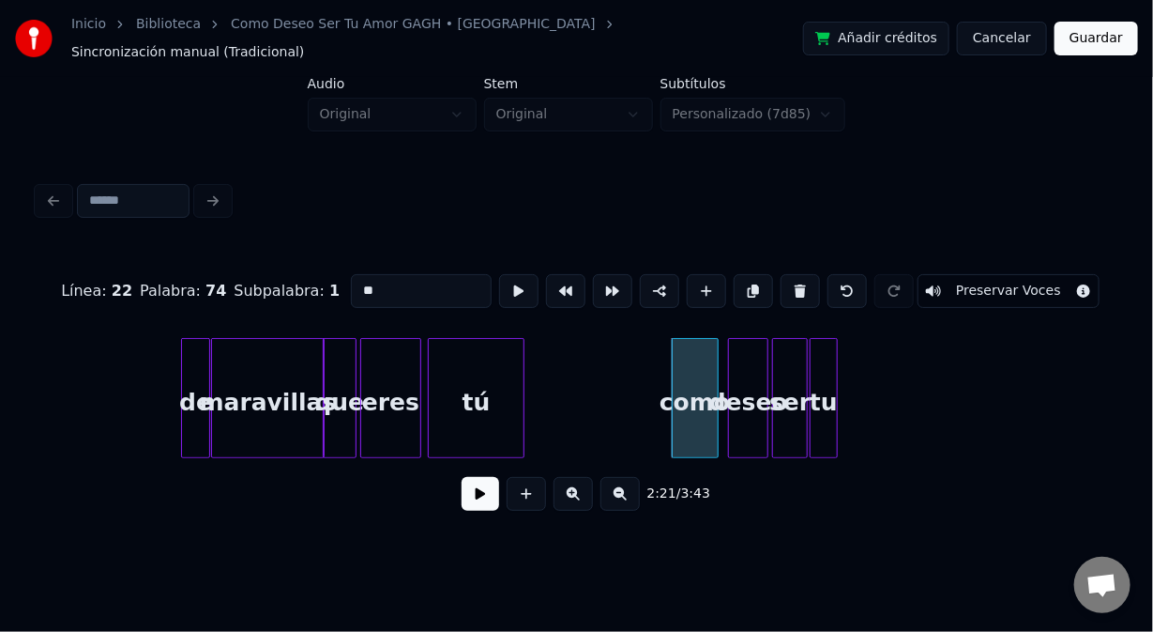
type input "**"
click at [477, 494] on button at bounding box center [481, 494] width 38 height 34
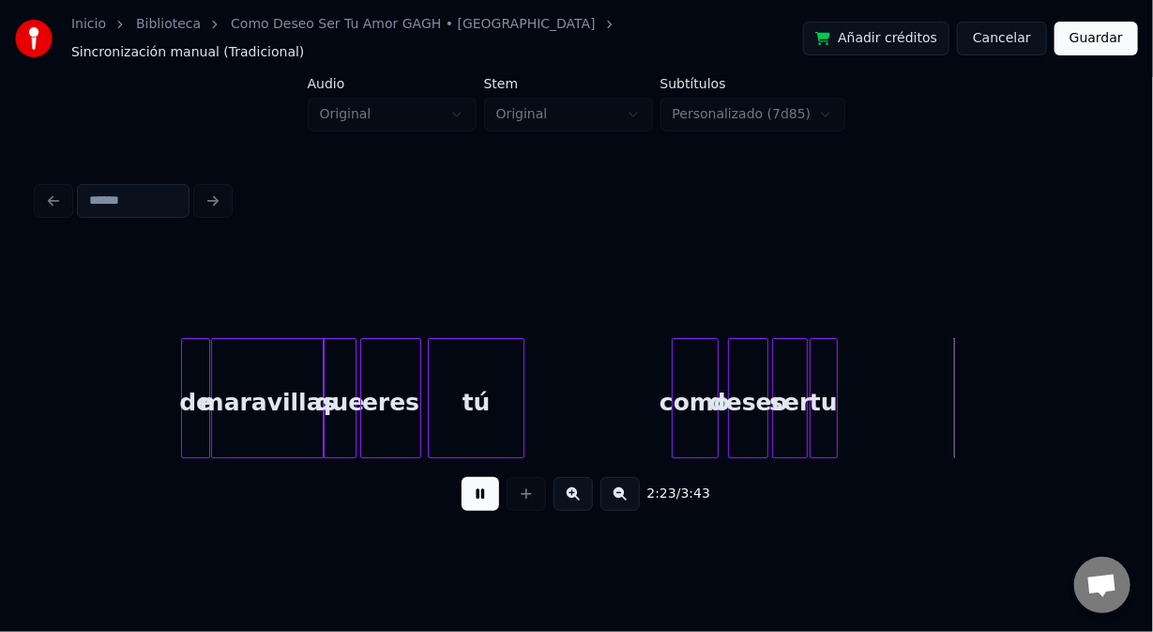
click at [478, 490] on button at bounding box center [481, 494] width 38 height 34
click at [856, 425] on div "tu" at bounding box center [854, 403] width 25 height 128
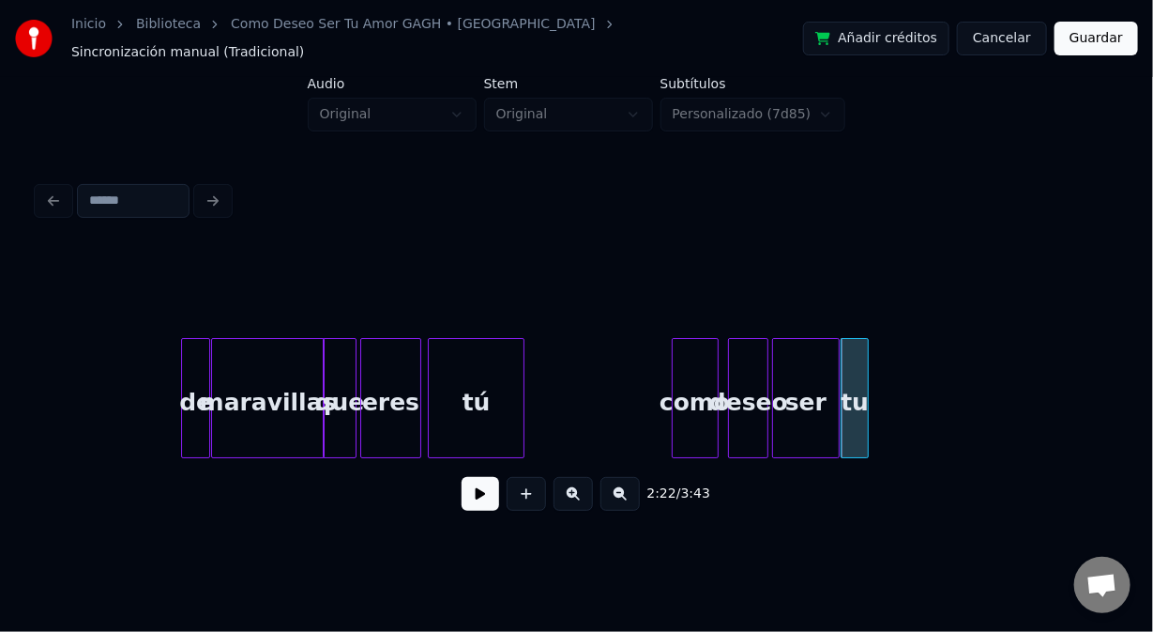
click at [835, 413] on div at bounding box center [836, 398] width 6 height 118
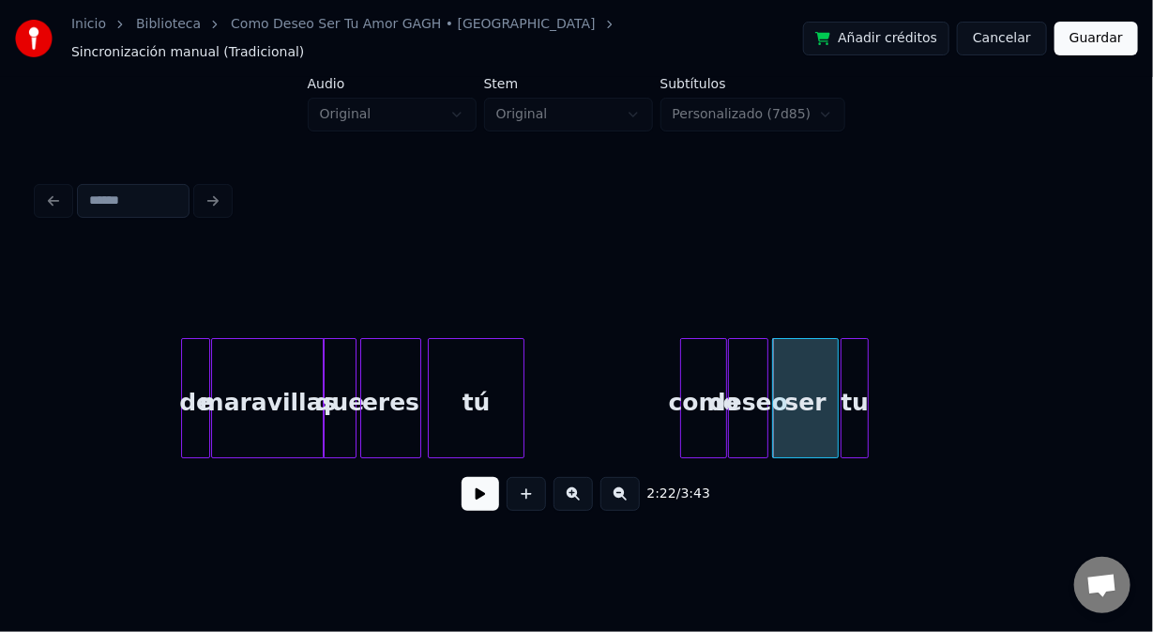
click at [713, 415] on div "como" at bounding box center [703, 403] width 45 height 128
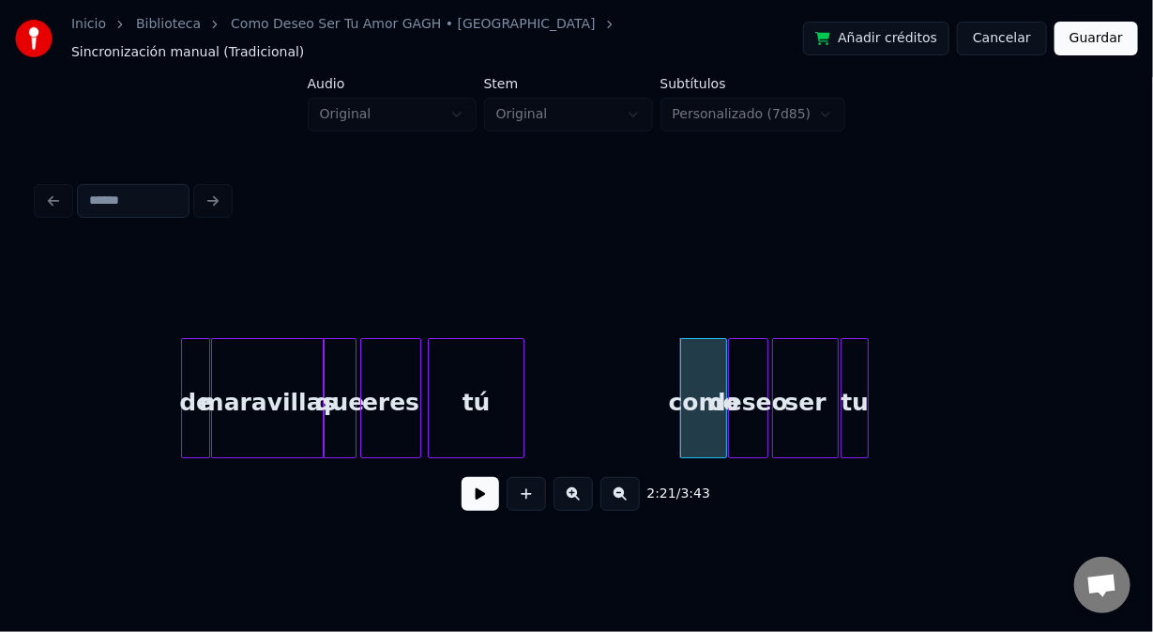
click at [483, 488] on button at bounding box center [481, 494] width 38 height 34
click at [484, 488] on button at bounding box center [481, 494] width 38 height 34
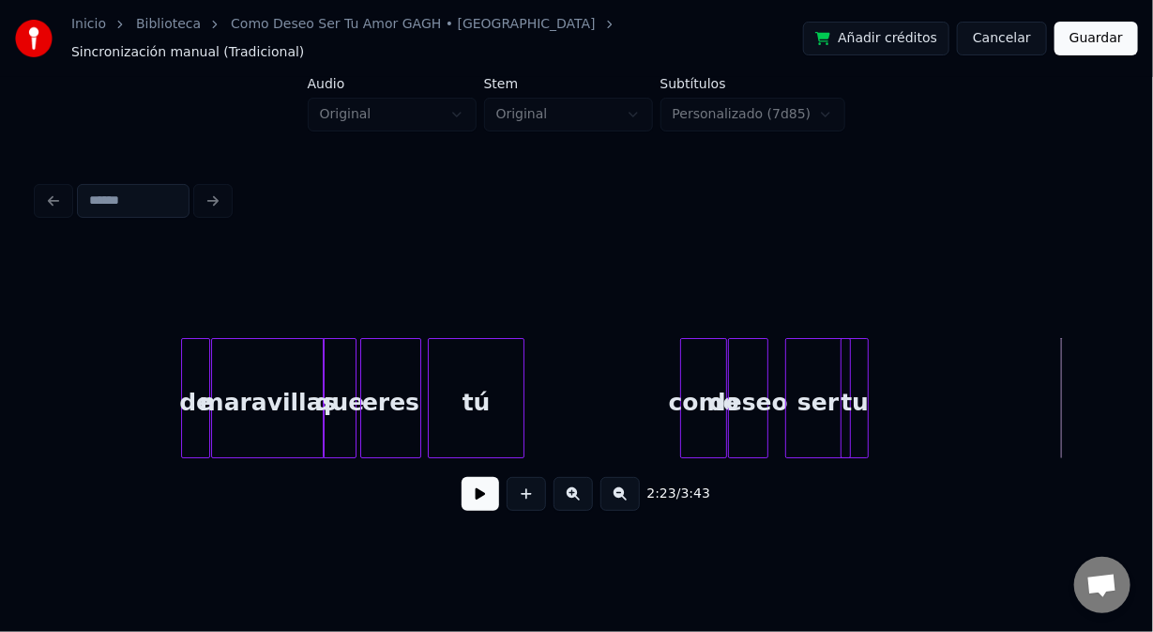
click at [786, 421] on div "ser" at bounding box center [819, 398] width 66 height 120
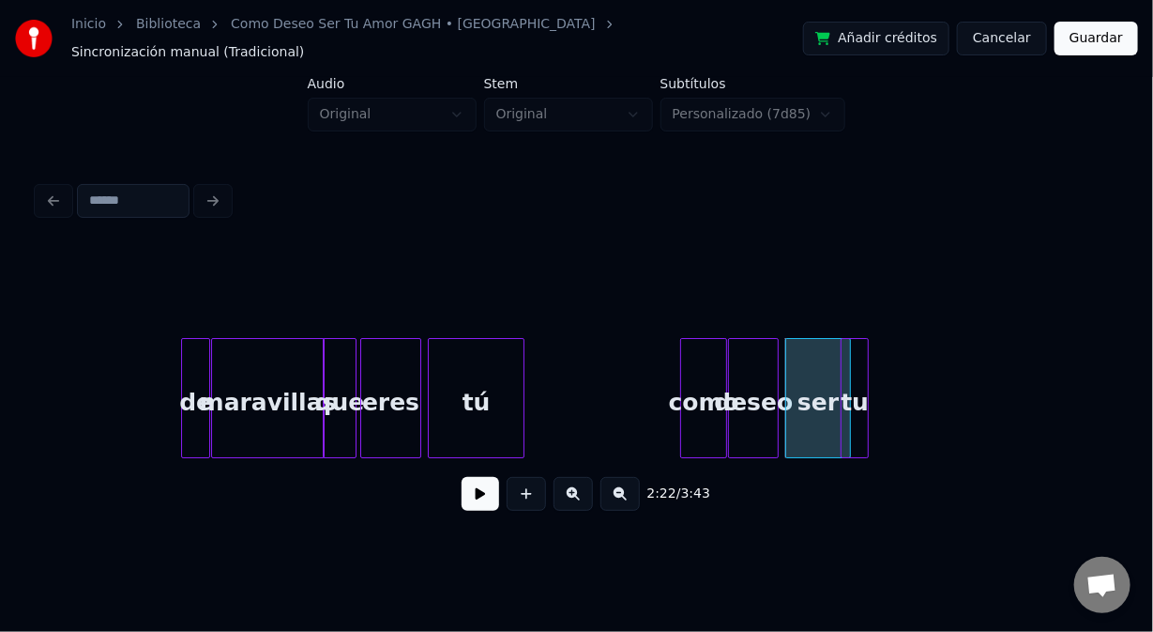
click at [775, 426] on div at bounding box center [775, 398] width 6 height 118
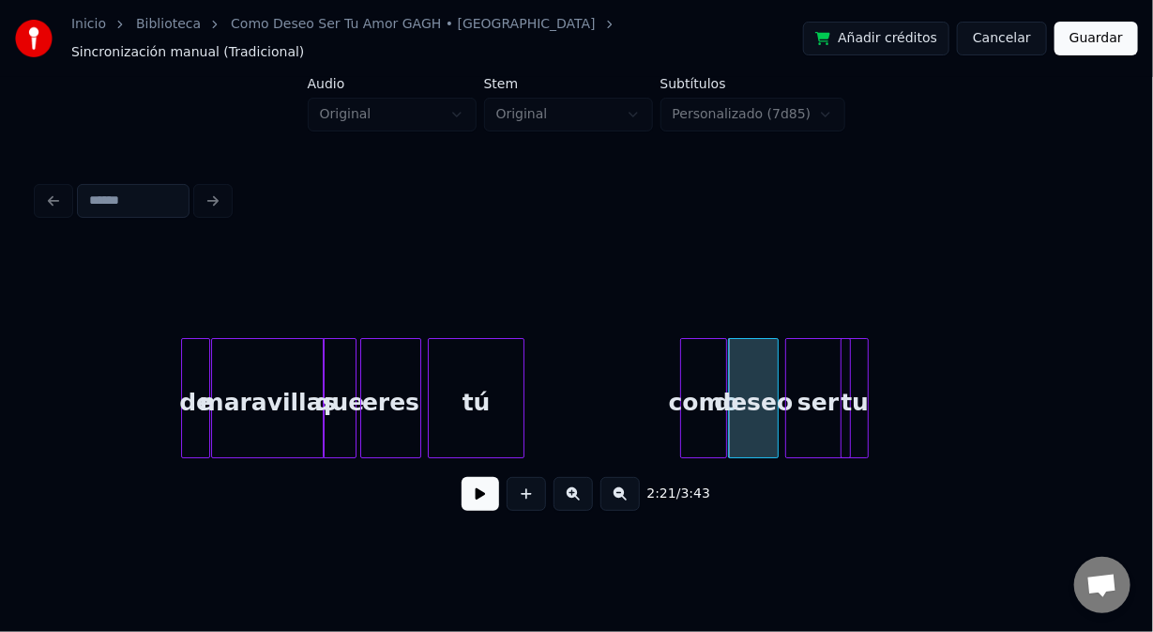
click at [811, 432] on div "ser" at bounding box center [818, 403] width 64 height 128
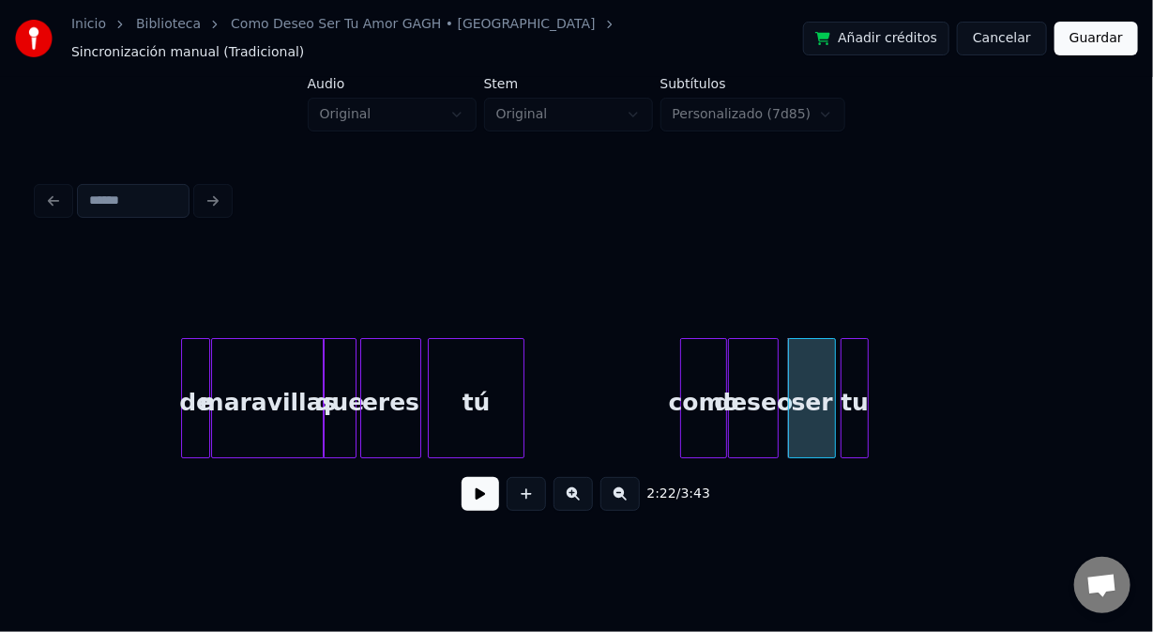
click at [831, 424] on div at bounding box center [833, 398] width 6 height 118
click at [812, 431] on div "ser" at bounding box center [807, 403] width 45 height 128
click at [709, 413] on div "como" at bounding box center [703, 403] width 45 height 128
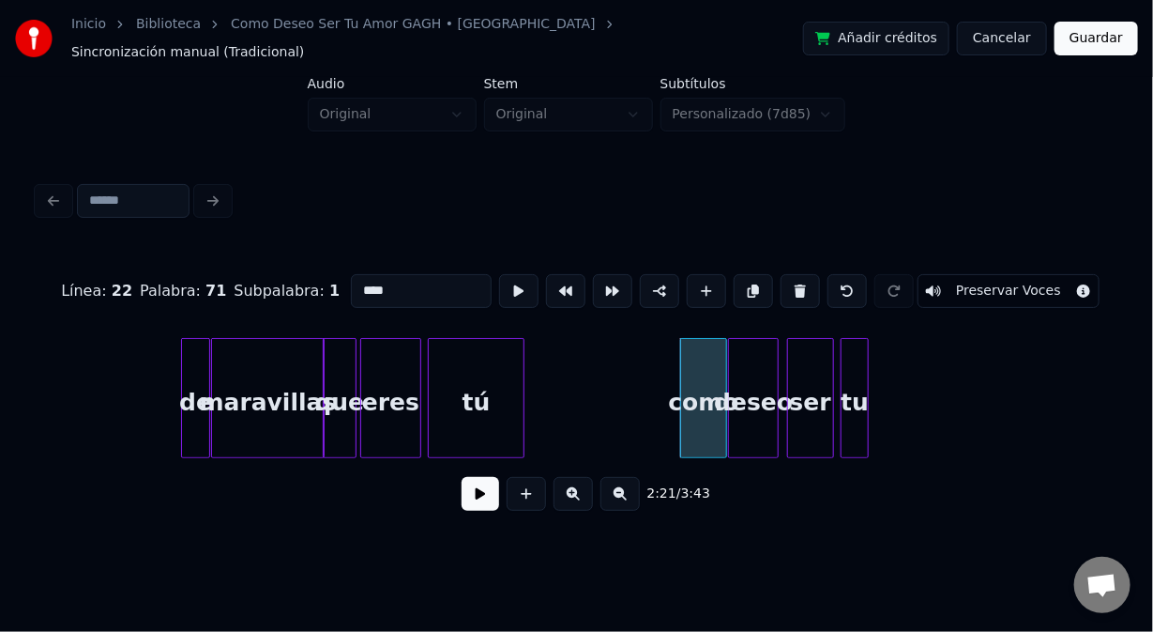
click at [487, 490] on button at bounding box center [481, 494] width 38 height 34
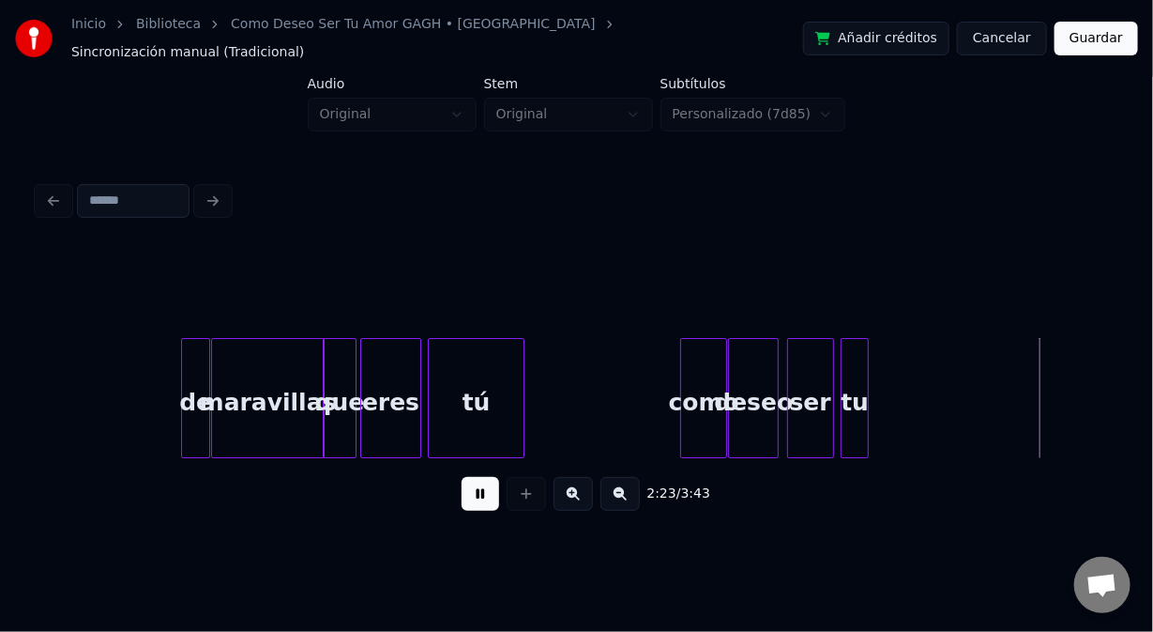
click at [488, 489] on button at bounding box center [481, 494] width 38 height 34
click at [679, 421] on div at bounding box center [679, 398] width 6 height 118
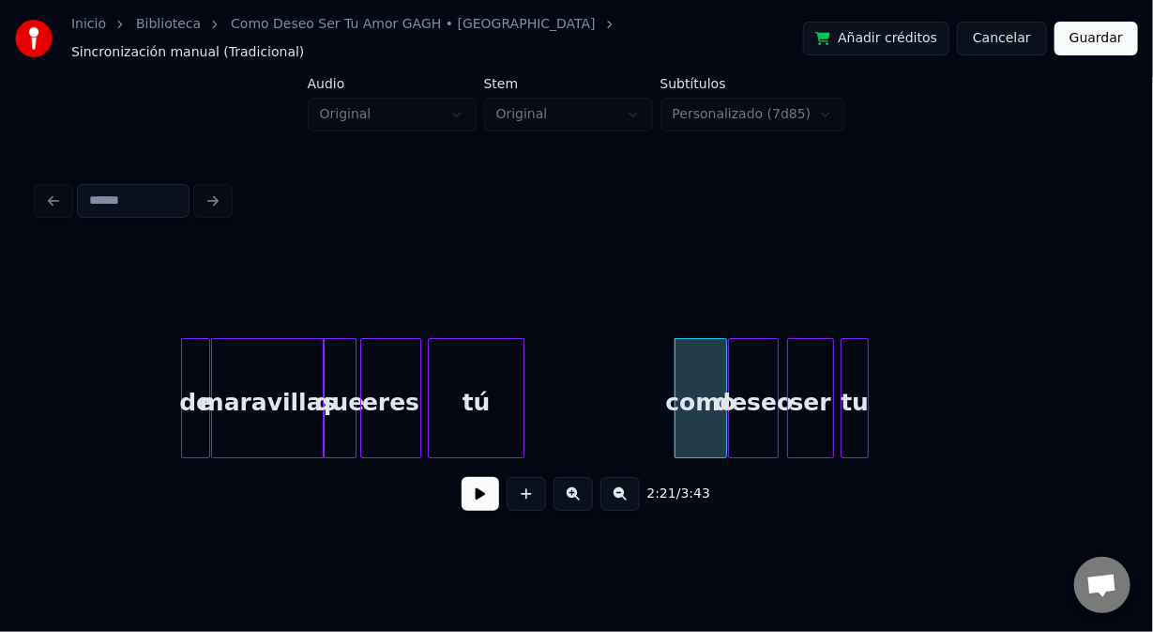
click at [469, 496] on button at bounding box center [481, 494] width 38 height 34
click at [469, 498] on button at bounding box center [481, 494] width 38 height 34
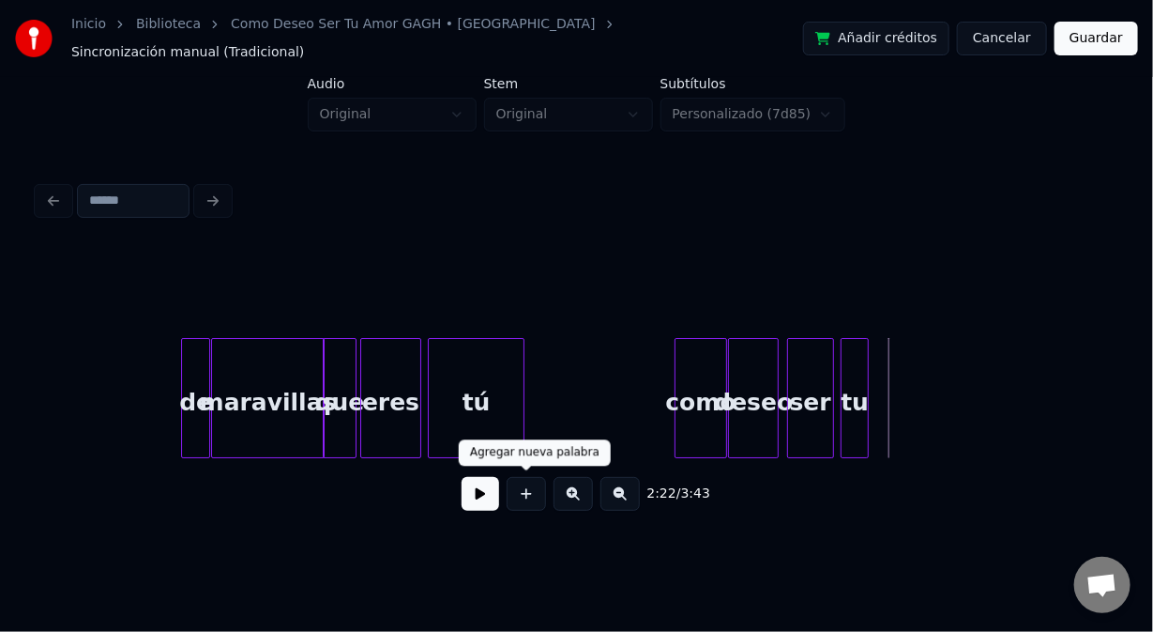
click at [521, 496] on button at bounding box center [526, 494] width 39 height 34
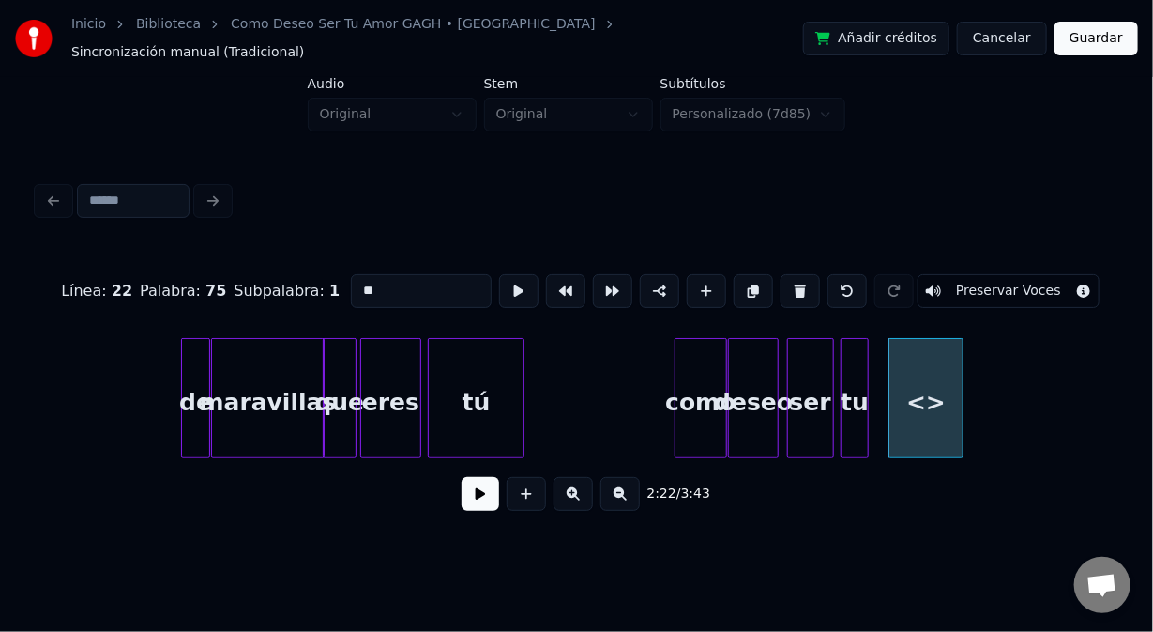
drag, startPoint x: 368, startPoint y: 271, endPoint x: 262, endPoint y: 270, distance: 106.1
click at [262, 270] on div "Línea : 22 Palabra : 75 Subpalabra : 1 ** Preservar Voces" at bounding box center [577, 291] width 1078 height 94
click at [1002, 410] on div at bounding box center [1002, 398] width 6 height 118
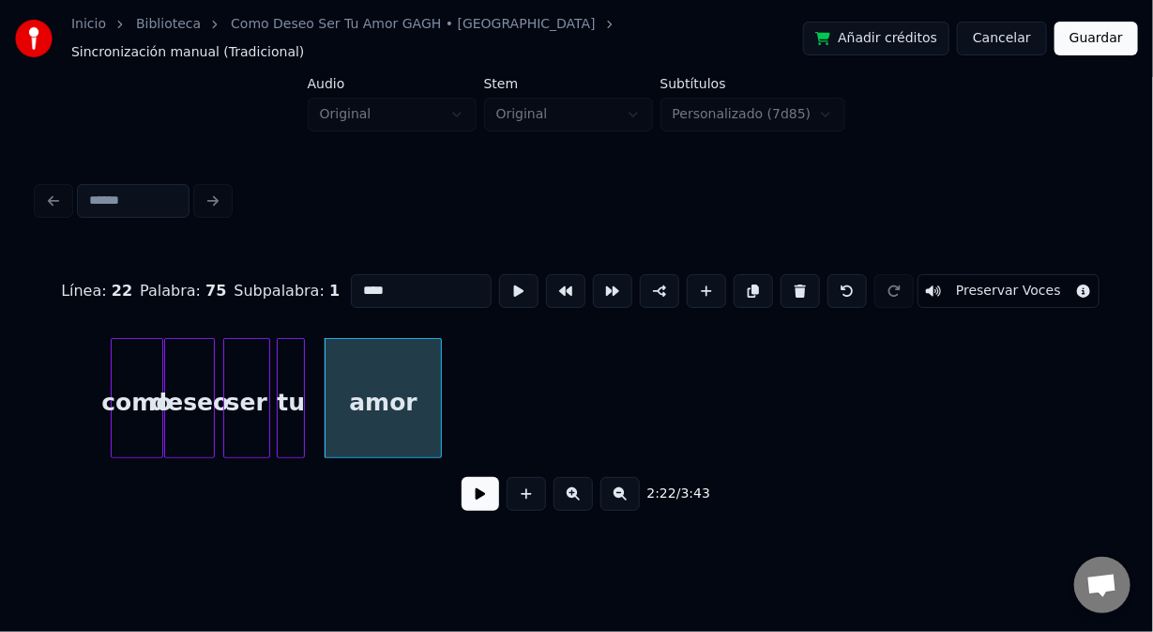
scroll to position [0, 26510]
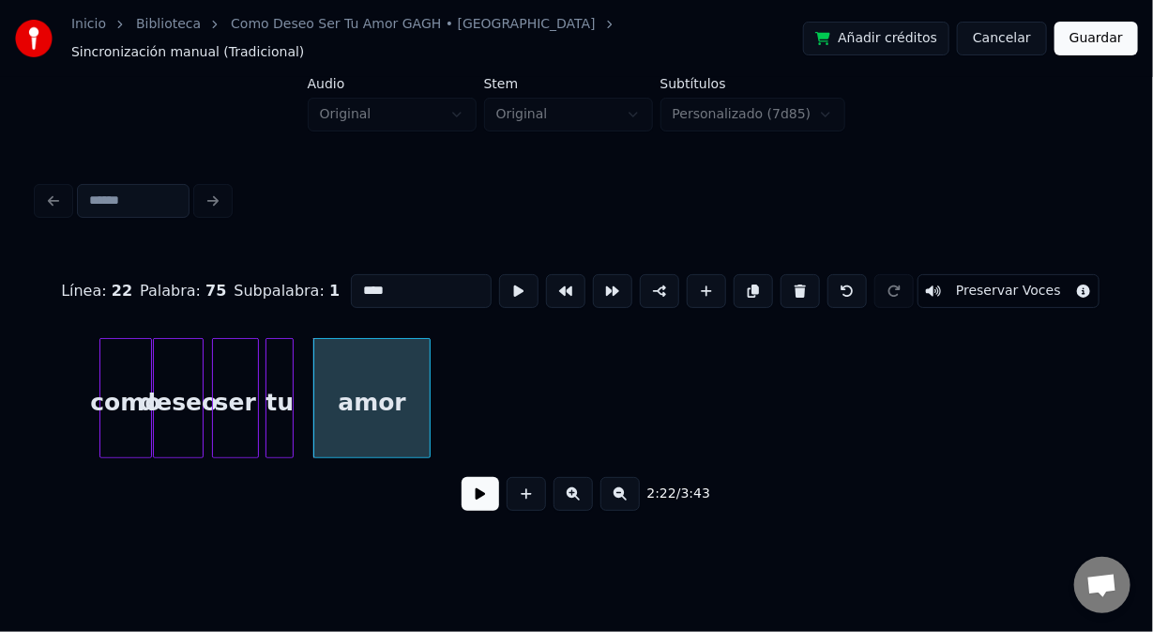
type input "****"
click at [471, 487] on button at bounding box center [481, 494] width 38 height 34
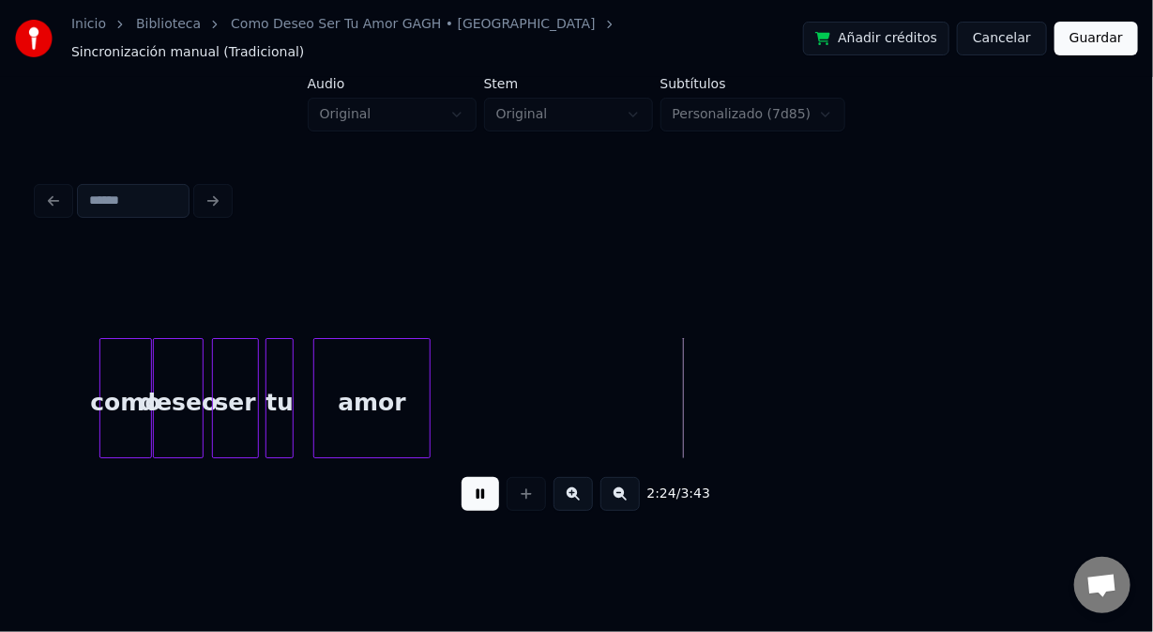
click at [470, 487] on button at bounding box center [481, 494] width 38 height 34
click at [525, 502] on button at bounding box center [526, 494] width 39 height 34
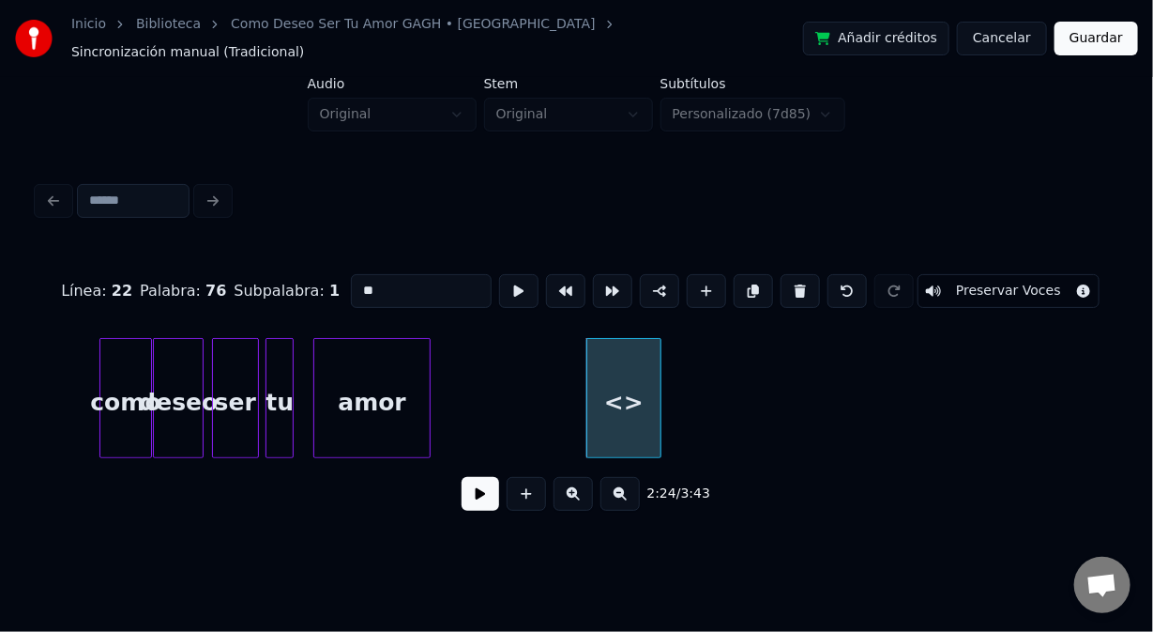
drag, startPoint x: 346, startPoint y: 270, endPoint x: 323, endPoint y: 263, distance: 24.6
click at [325, 264] on div "Línea : 22 Palabra : 76 Subpalabra : 1 ** Preservar Voces" at bounding box center [577, 291] width 1078 height 94
click at [646, 415] on div at bounding box center [646, 398] width 6 height 118
type input "****"
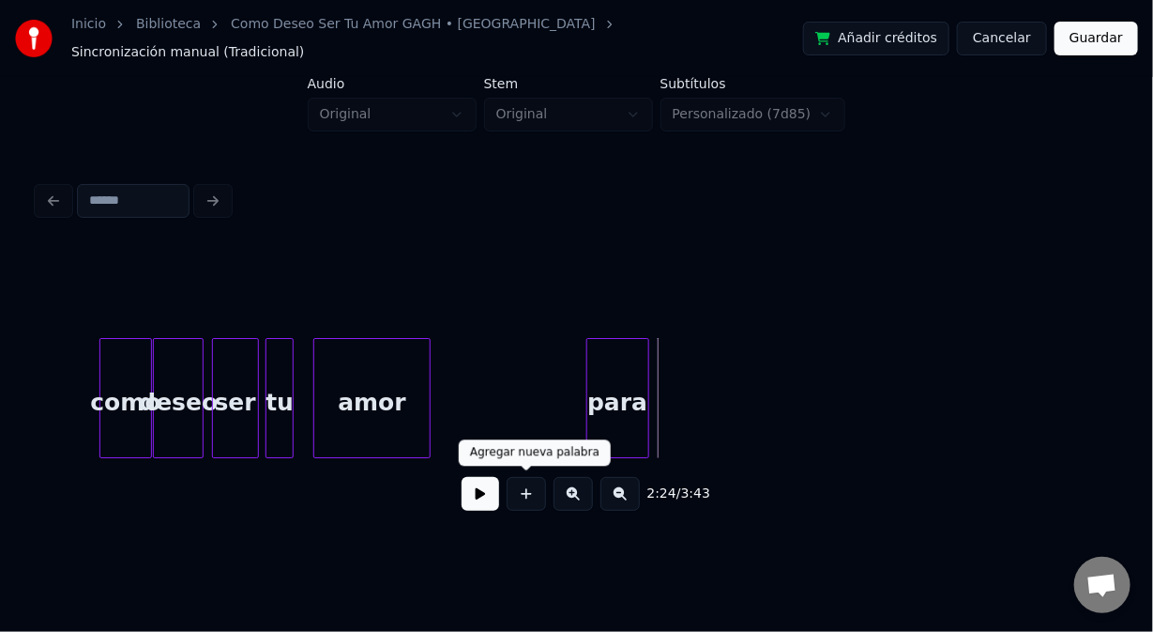
click at [530, 491] on button at bounding box center [526, 494] width 39 height 34
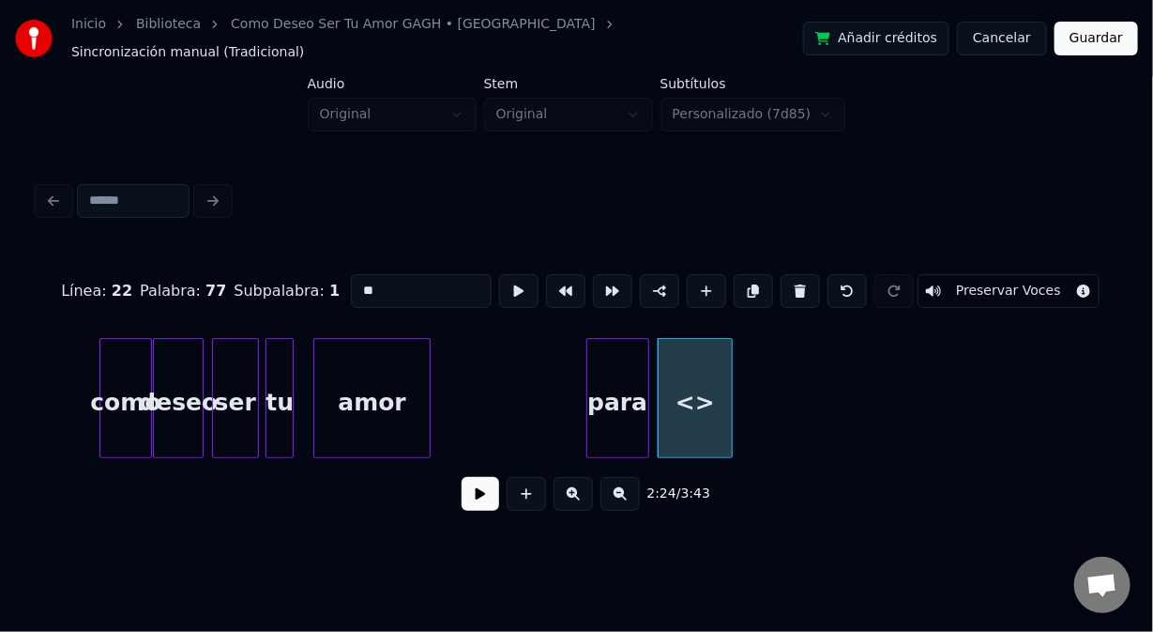
drag, startPoint x: 354, startPoint y: 282, endPoint x: 343, endPoint y: 284, distance: 10.5
click at [351, 284] on input "**" at bounding box center [421, 291] width 141 height 34
type input "*****"
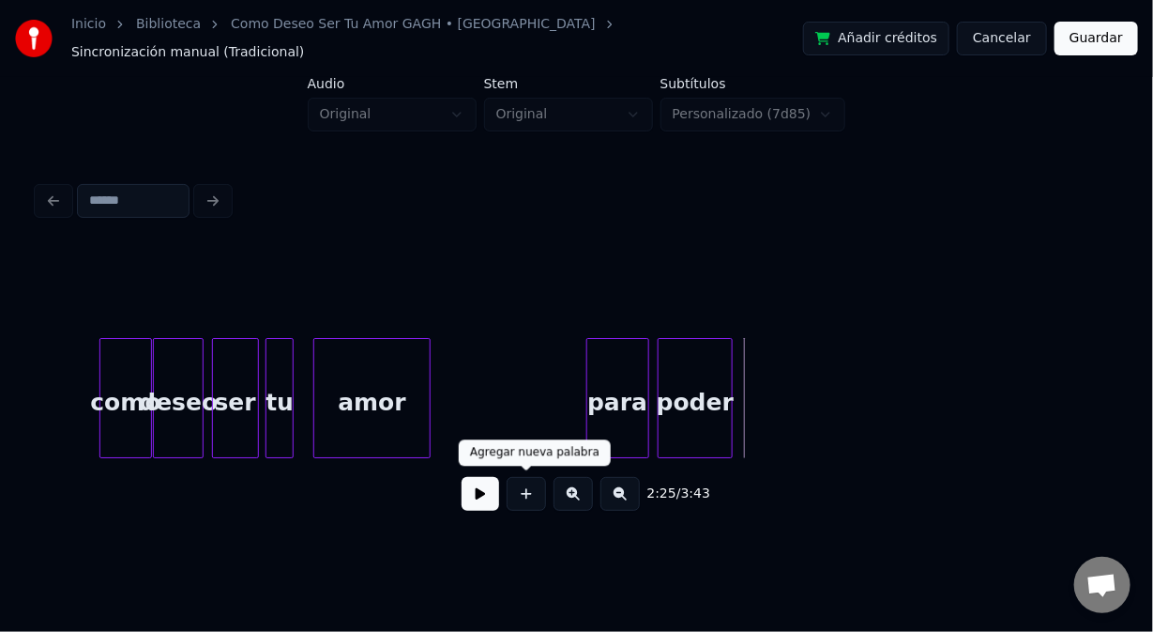
click at [530, 490] on button at bounding box center [526, 494] width 39 height 34
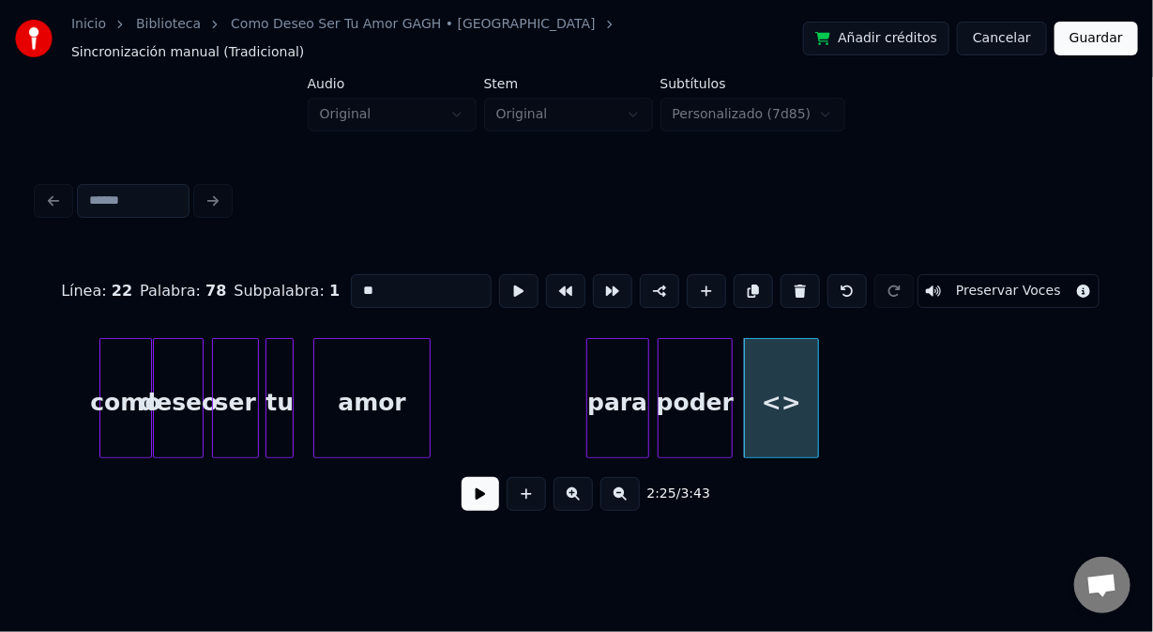
drag, startPoint x: 310, startPoint y: 277, endPoint x: 300, endPoint y: 290, distance: 16.1
click at [311, 275] on div "Línea : 22 Palabra : 78 Subpalabra : 1 ** Preservar Voces" at bounding box center [577, 291] width 1078 height 94
click at [627, 408] on div "para" at bounding box center [617, 403] width 61 height 128
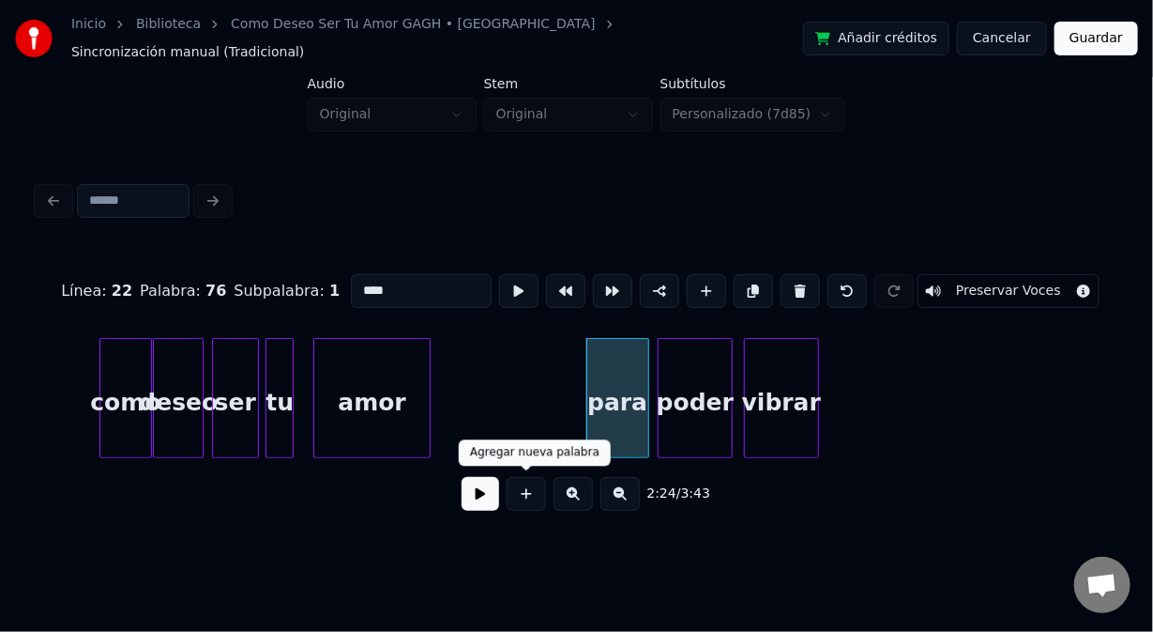
type input "****"
click at [465, 490] on button at bounding box center [481, 494] width 38 height 34
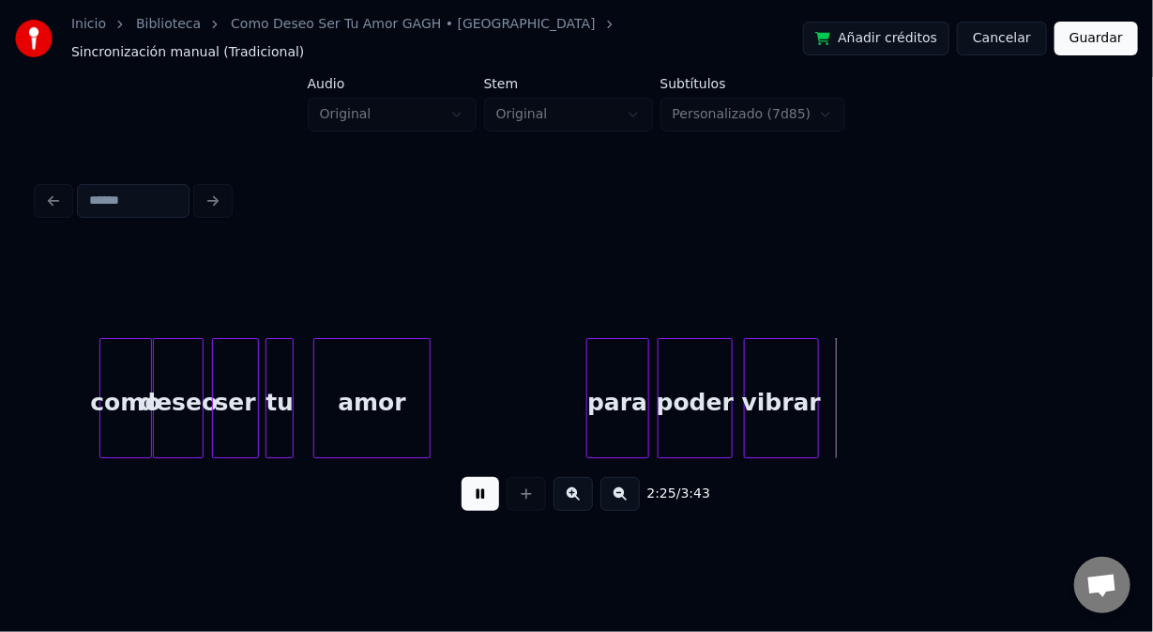
click at [468, 489] on button at bounding box center [481, 494] width 38 height 34
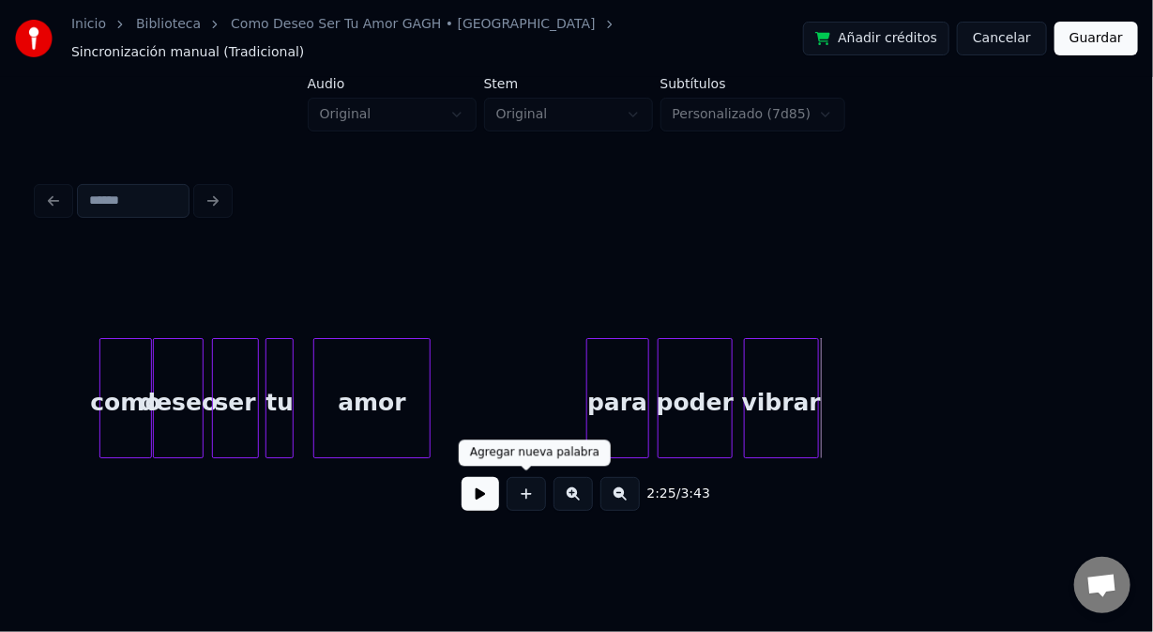
click at [521, 493] on button at bounding box center [526, 494] width 39 height 34
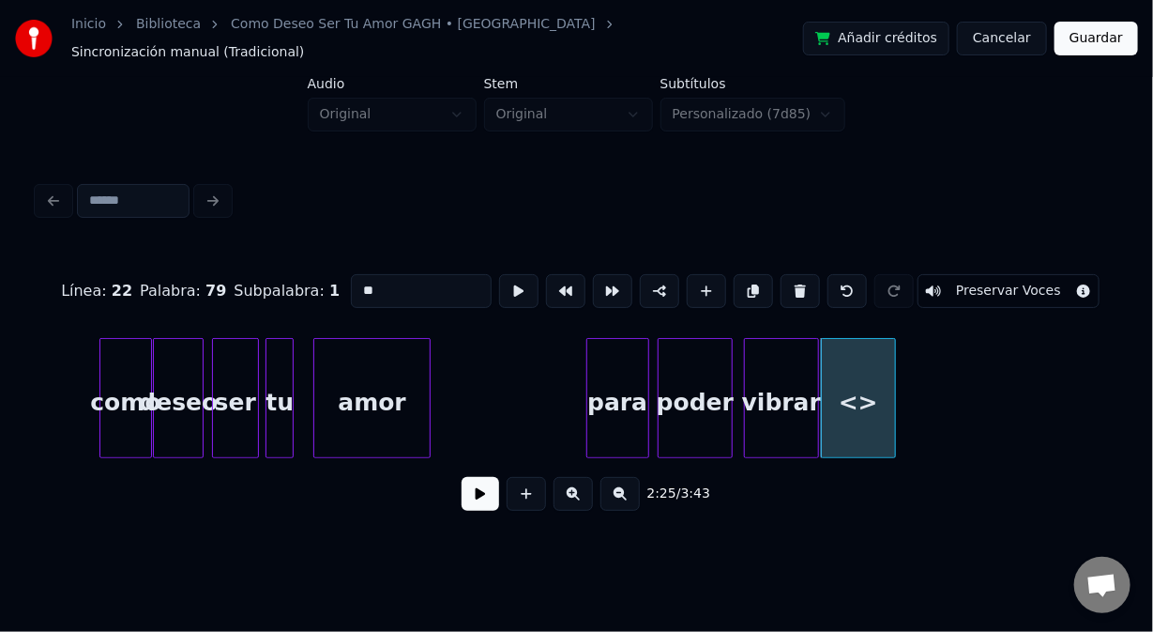
drag, startPoint x: 364, startPoint y: 277, endPoint x: 315, endPoint y: 270, distance: 49.2
click at [315, 270] on div "Línea : 22 Palabra : 79 Subpalabra : 1 ** Preservar Voces" at bounding box center [577, 291] width 1078 height 94
click at [852, 431] on div "así" at bounding box center [858, 403] width 73 height 128
click at [608, 426] on div "para" at bounding box center [617, 403] width 61 height 128
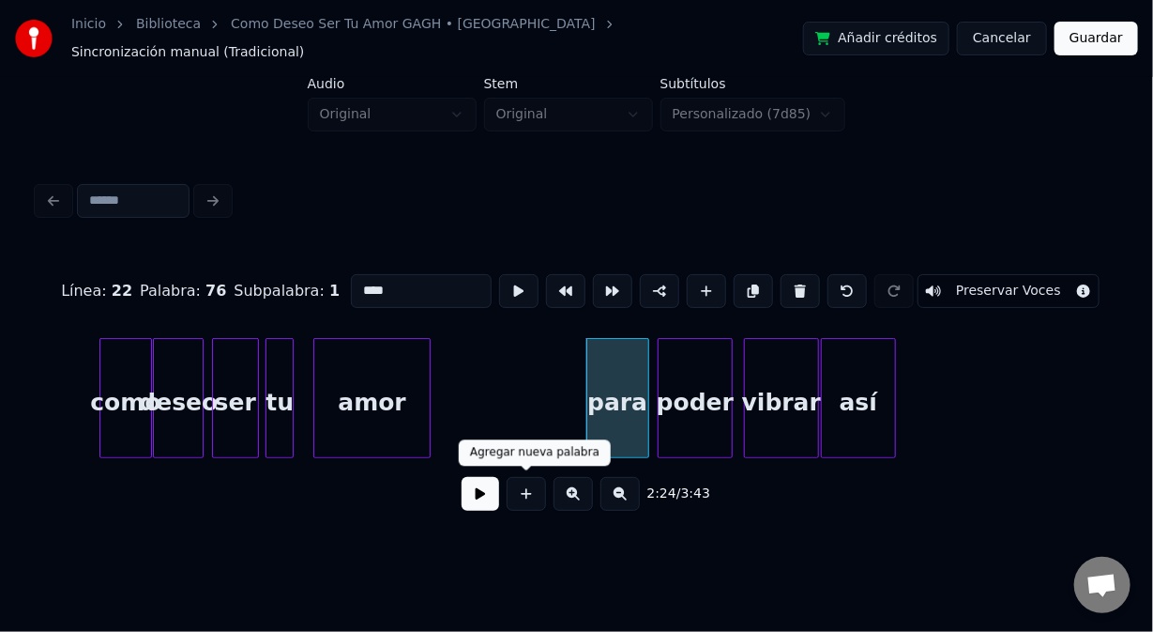
type input "****"
click at [480, 496] on button at bounding box center [481, 494] width 38 height 34
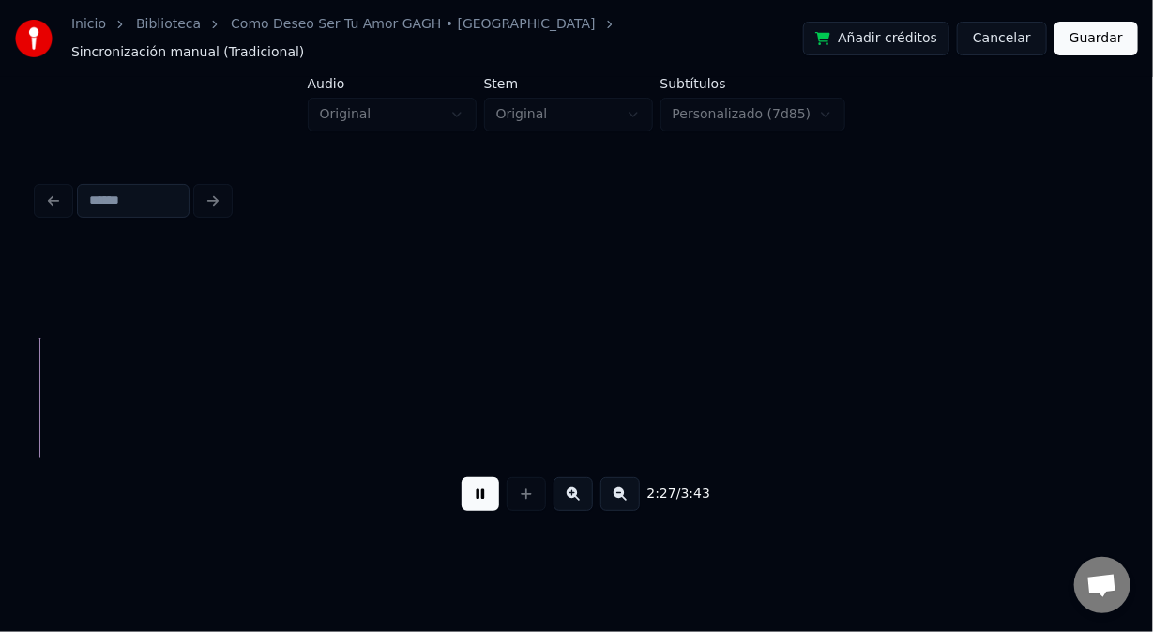
click at [475, 496] on button at bounding box center [481, 494] width 38 height 34
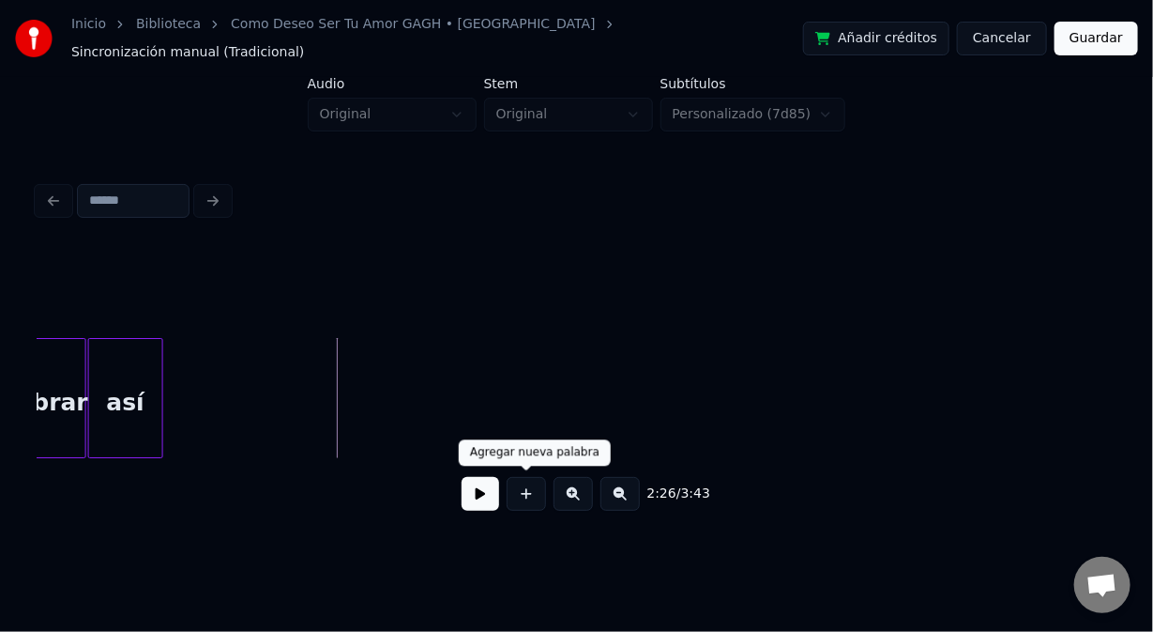
drag, startPoint x: 523, startPoint y: 492, endPoint x: 499, endPoint y: 483, distance: 24.9
click at [524, 492] on button at bounding box center [526, 494] width 39 height 34
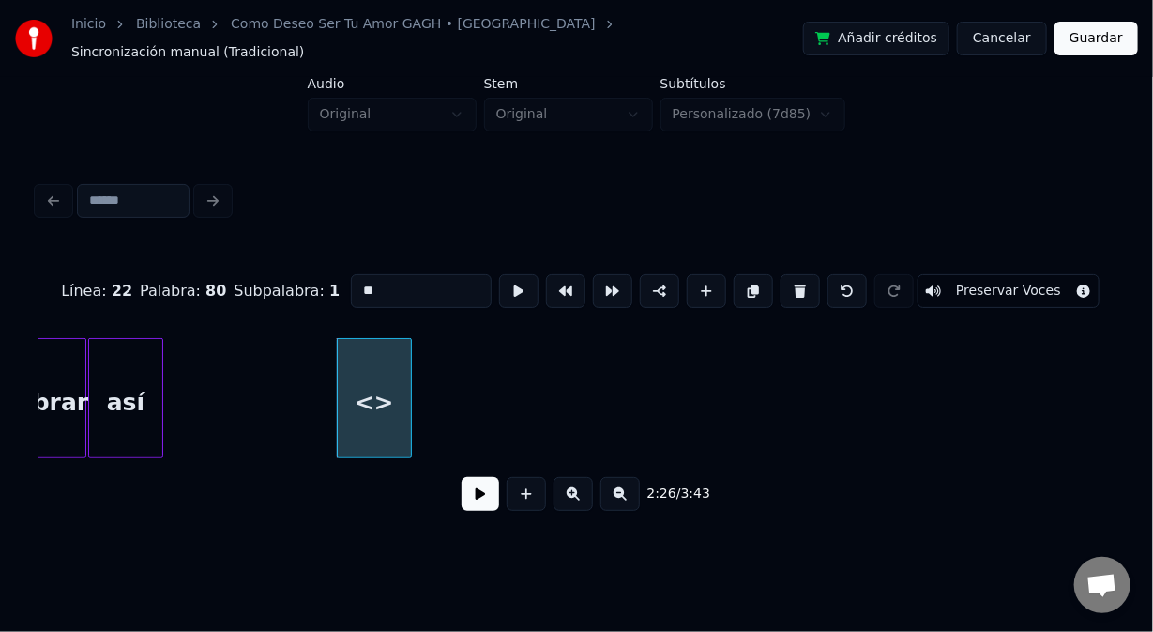
drag, startPoint x: 354, startPoint y: 267, endPoint x: 256, endPoint y: 253, distance: 98.6
click at [265, 255] on div "Línea : 22 Palabra : 80 Subpalabra : 1 ** Preservar Voces" at bounding box center [577, 291] width 1078 height 94
type input "***"
click at [476, 491] on button at bounding box center [481, 494] width 38 height 34
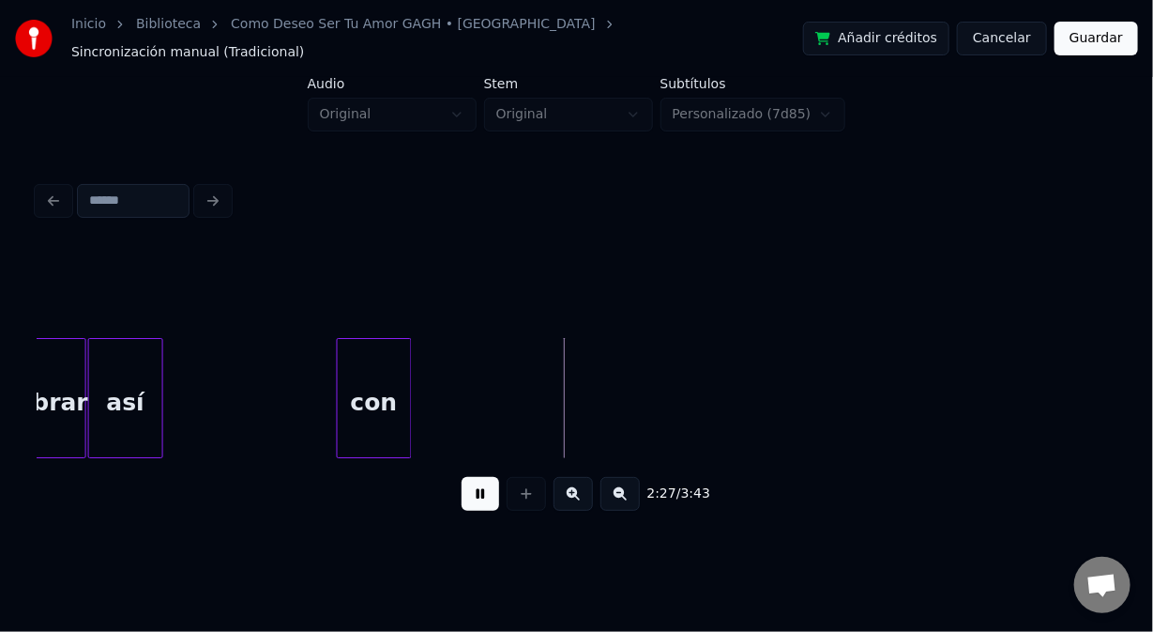
drag, startPoint x: 476, startPoint y: 490, endPoint x: 457, endPoint y: 435, distance: 57.6
click at [477, 494] on button at bounding box center [481, 494] width 38 height 34
click at [477, 495] on button at bounding box center [481, 494] width 38 height 34
drag, startPoint x: 476, startPoint y: 495, endPoint x: 467, endPoint y: 490, distance: 9.7
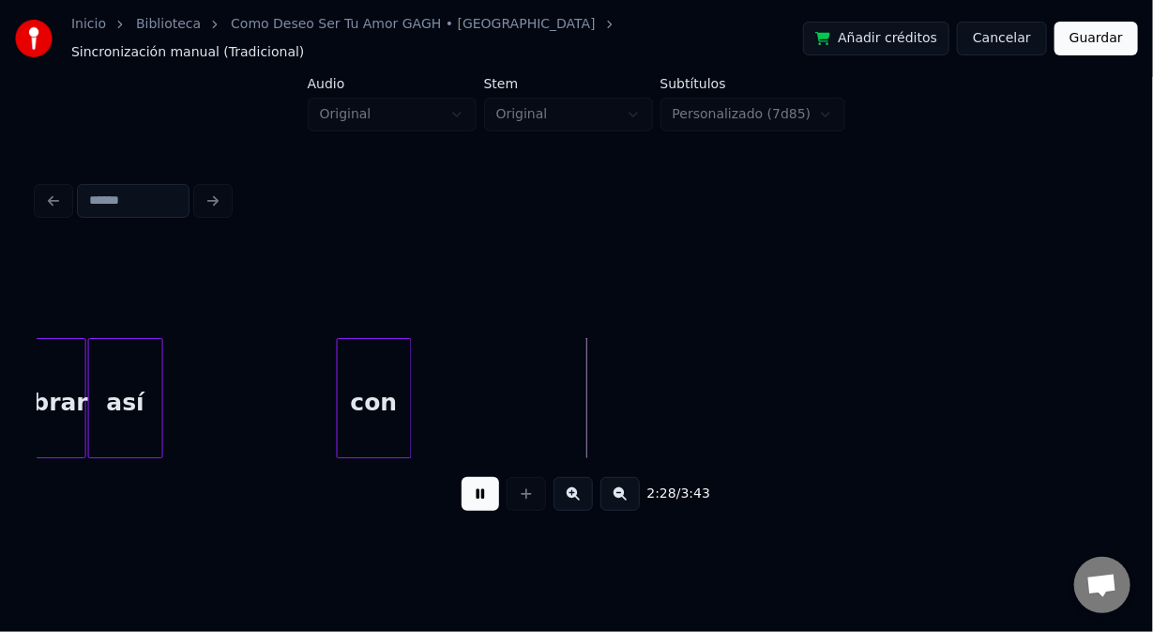
click at [473, 493] on button at bounding box center [481, 494] width 38 height 34
click at [383, 419] on div at bounding box center [384, 398] width 6 height 118
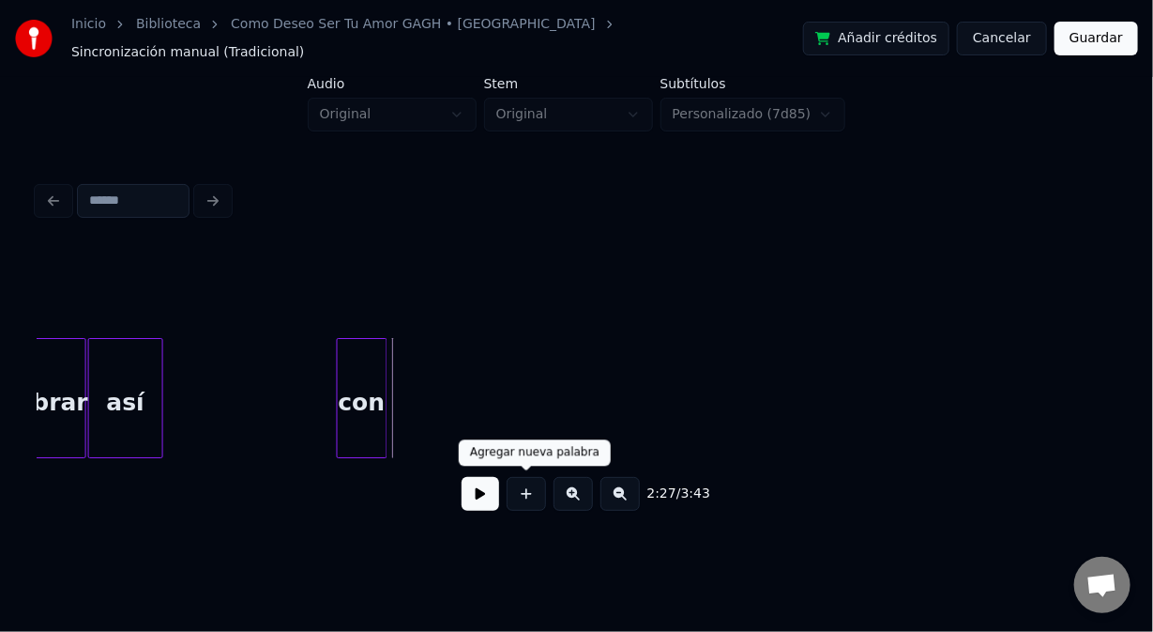
click at [528, 495] on button at bounding box center [526, 494] width 39 height 34
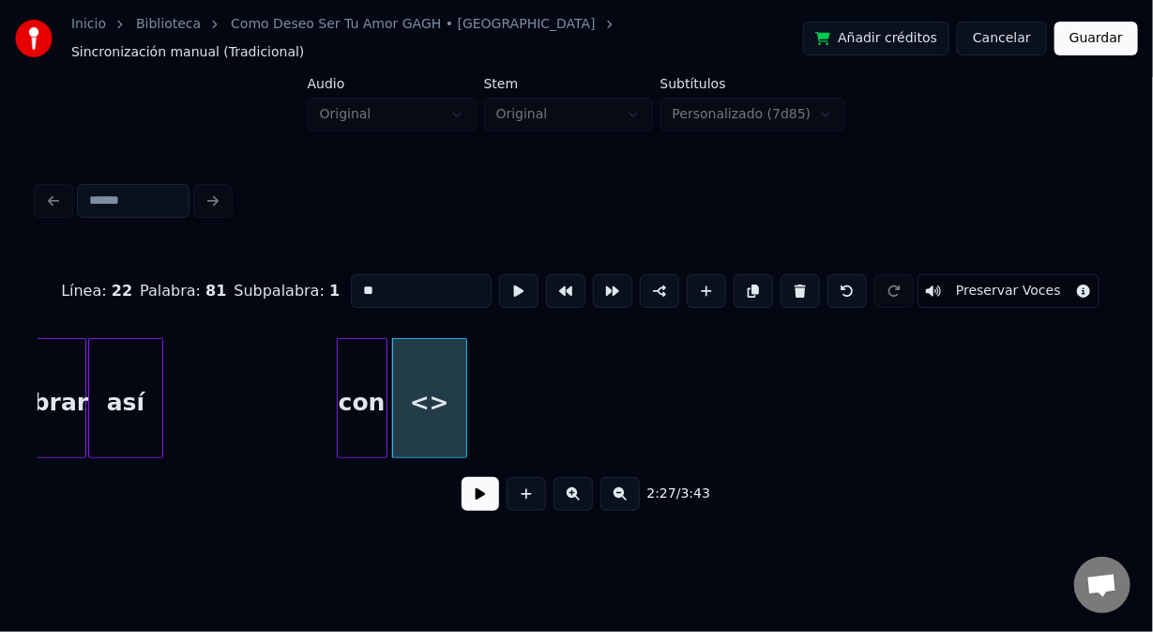
drag, startPoint x: 338, startPoint y: 269, endPoint x: 290, endPoint y: 258, distance: 49.2
click at [290, 258] on div "Línea : 22 Palabra : 81 Subpalabra : 1 ** Preservar Voces" at bounding box center [577, 291] width 1078 height 94
drag, startPoint x: 398, startPoint y: 276, endPoint x: 304, endPoint y: 260, distance: 95.2
click at [313, 267] on div "Línea : 22 Palabra : 81 Subpalabra : 1 ** Preservar Voces" at bounding box center [577, 291] width 1078 height 94
click at [438, 412] on div at bounding box center [439, 398] width 6 height 118
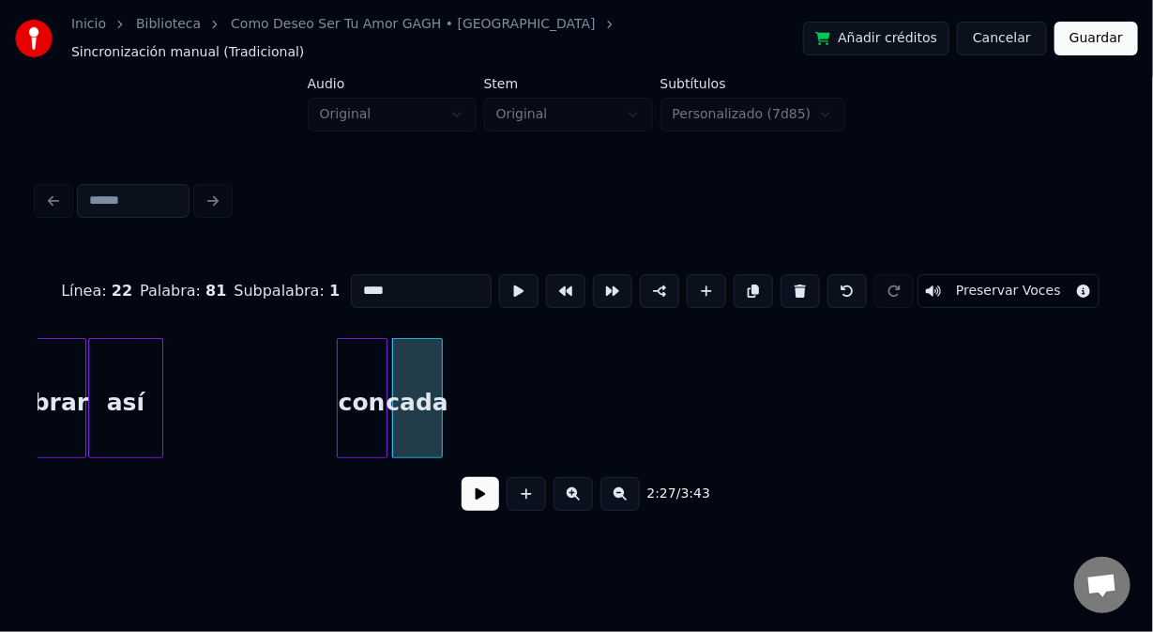
type input "****"
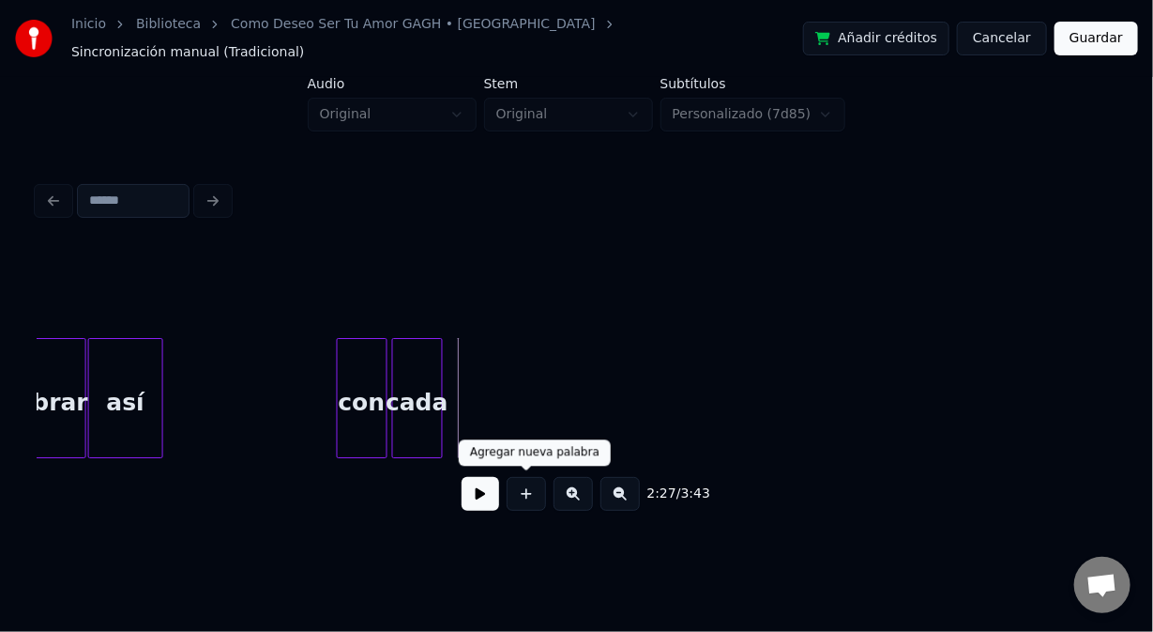
drag, startPoint x: 513, startPoint y: 499, endPoint x: 494, endPoint y: 461, distance: 43.2
click at [511, 493] on button at bounding box center [526, 494] width 39 height 34
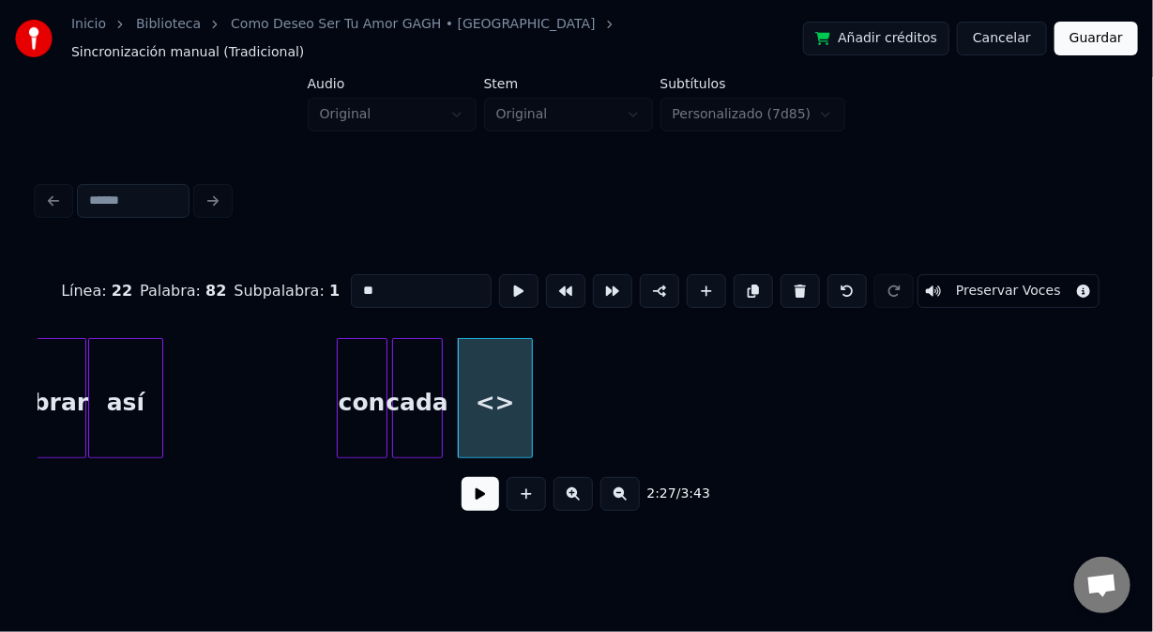
drag, startPoint x: 283, startPoint y: 273, endPoint x: 239, endPoint y: 272, distance: 44.1
click at [242, 272] on div "Línea : 22 Palabra : 82 Subpalabra : 1 ** Preservar Voces" at bounding box center [577, 291] width 1078 height 94
click at [514, 417] on div at bounding box center [517, 398] width 6 height 118
click at [361, 400] on div "con" at bounding box center [362, 403] width 49 height 128
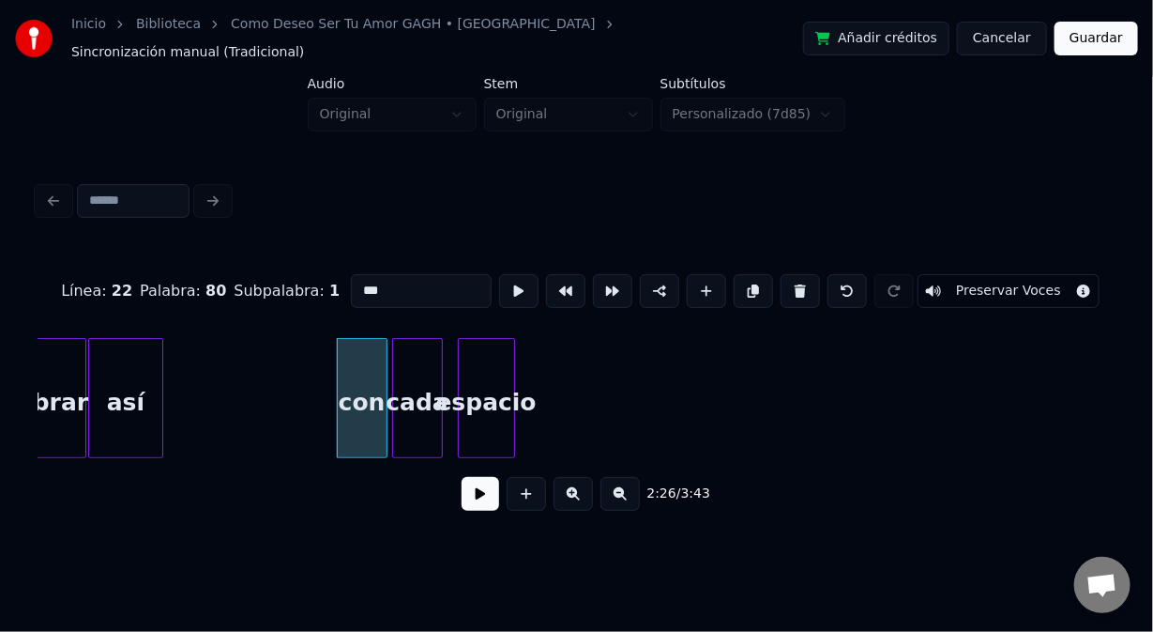
type input "***"
click at [473, 482] on button at bounding box center [481, 494] width 38 height 34
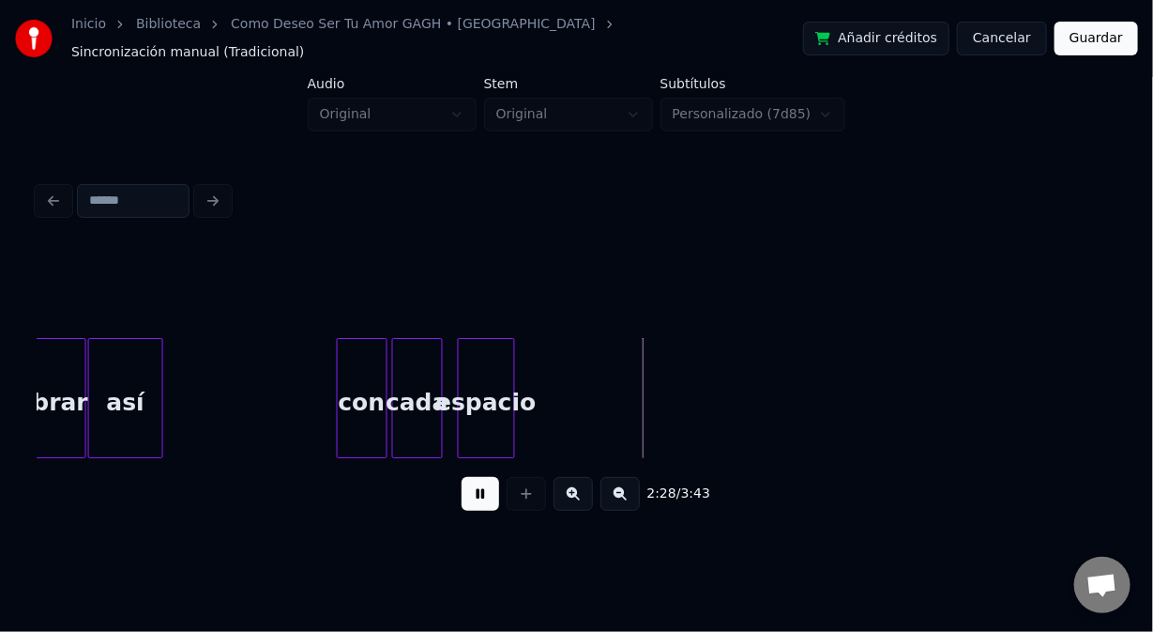
drag, startPoint x: 471, startPoint y: 489, endPoint x: 493, endPoint y: 454, distance: 40.9
click at [471, 488] on button at bounding box center [481, 494] width 38 height 34
click at [556, 424] on div at bounding box center [555, 398] width 6 height 118
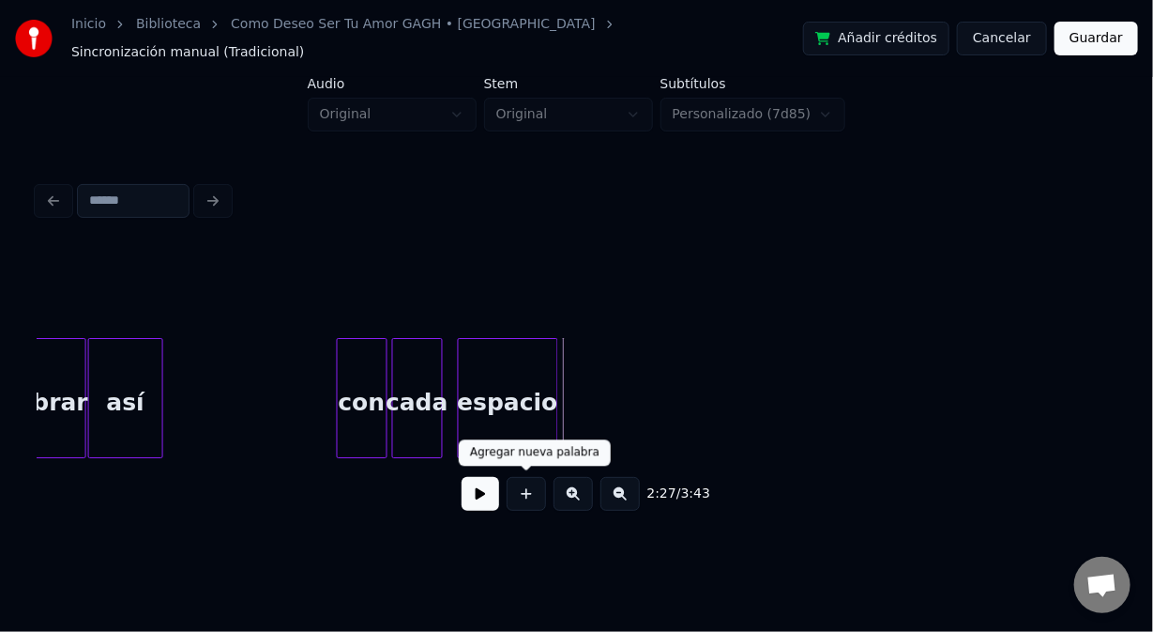
click at [517, 481] on button at bounding box center [526, 494] width 39 height 34
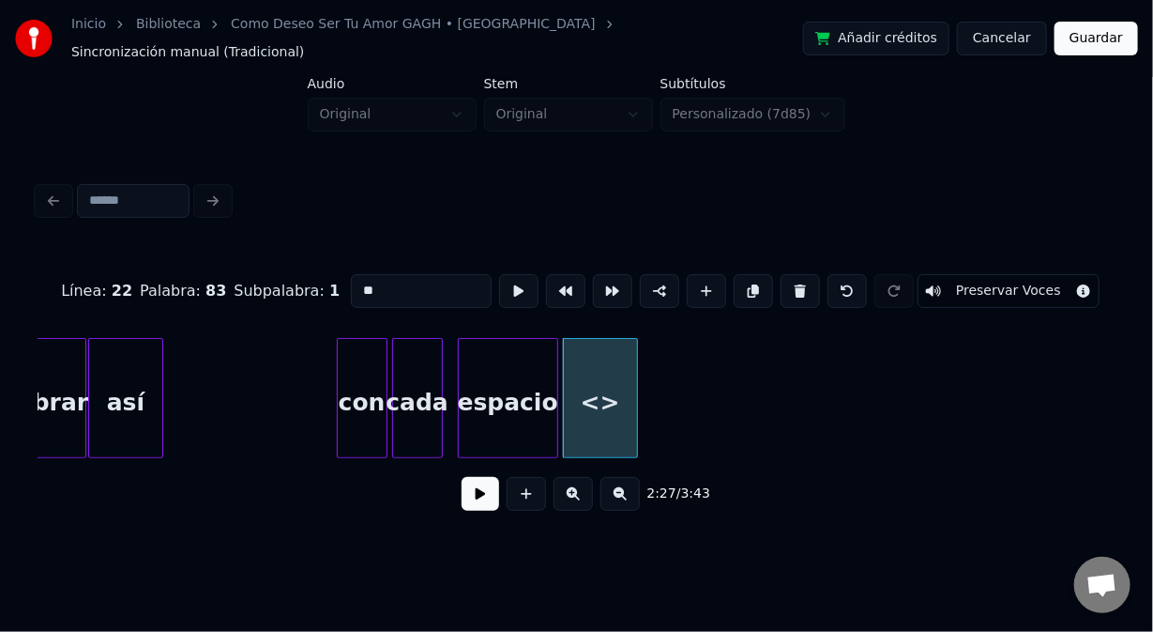
drag, startPoint x: 306, startPoint y: 247, endPoint x: 275, endPoint y: 245, distance: 31.0
click at [275, 246] on div "Línea : 22 Palabra : 83 Subpalabra : 1 ** Preservar Voces" at bounding box center [577, 291] width 1078 height 94
click at [600, 422] on div at bounding box center [602, 398] width 6 height 118
type input "**"
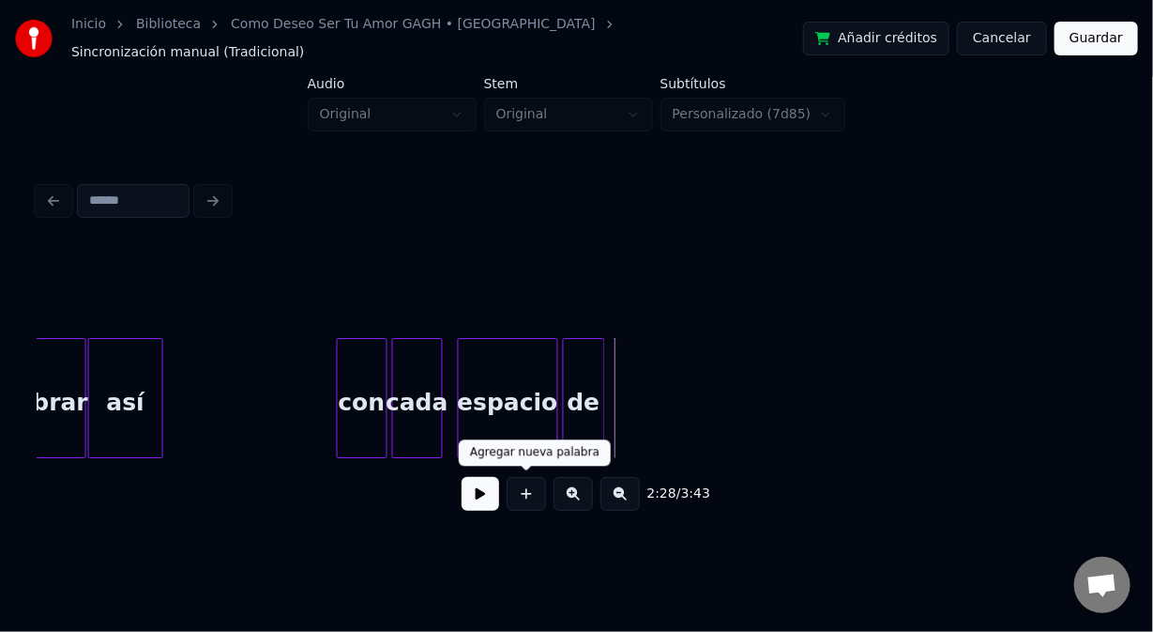
click at [526, 494] on button at bounding box center [526, 494] width 39 height 34
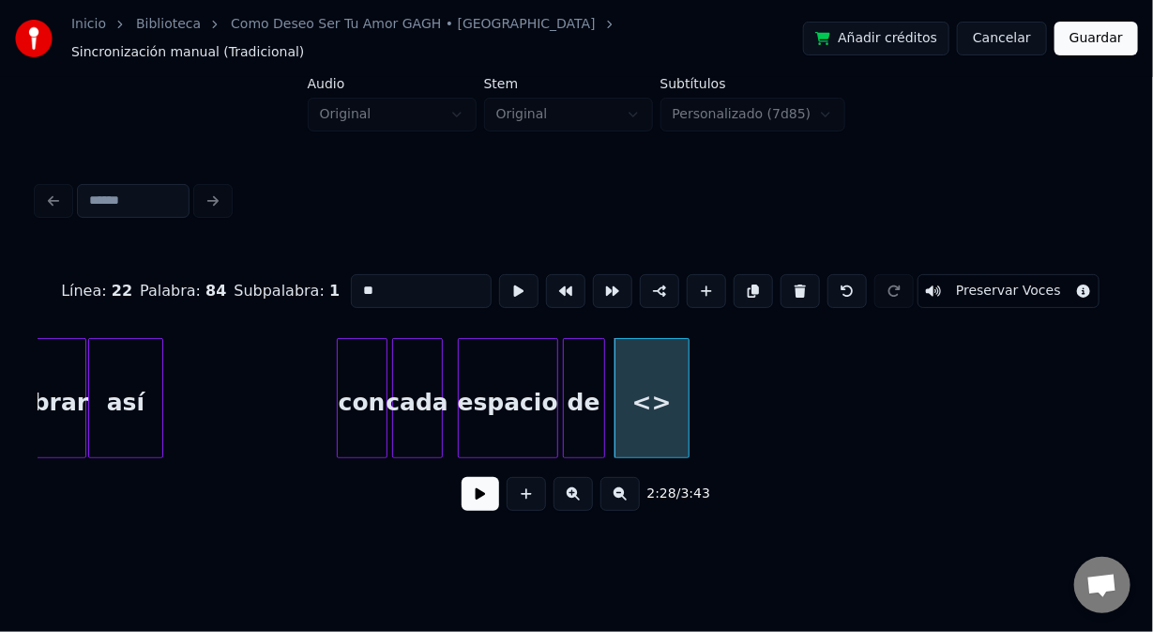
drag, startPoint x: 385, startPoint y: 273, endPoint x: 267, endPoint y: 273, distance: 118.2
click at [277, 273] on div "Línea : 22 Palabra : 84 Subpalabra : 1 ** Preservar Voces" at bounding box center [577, 291] width 1078 height 94
type input "**"
click at [483, 488] on button at bounding box center [481, 494] width 38 height 34
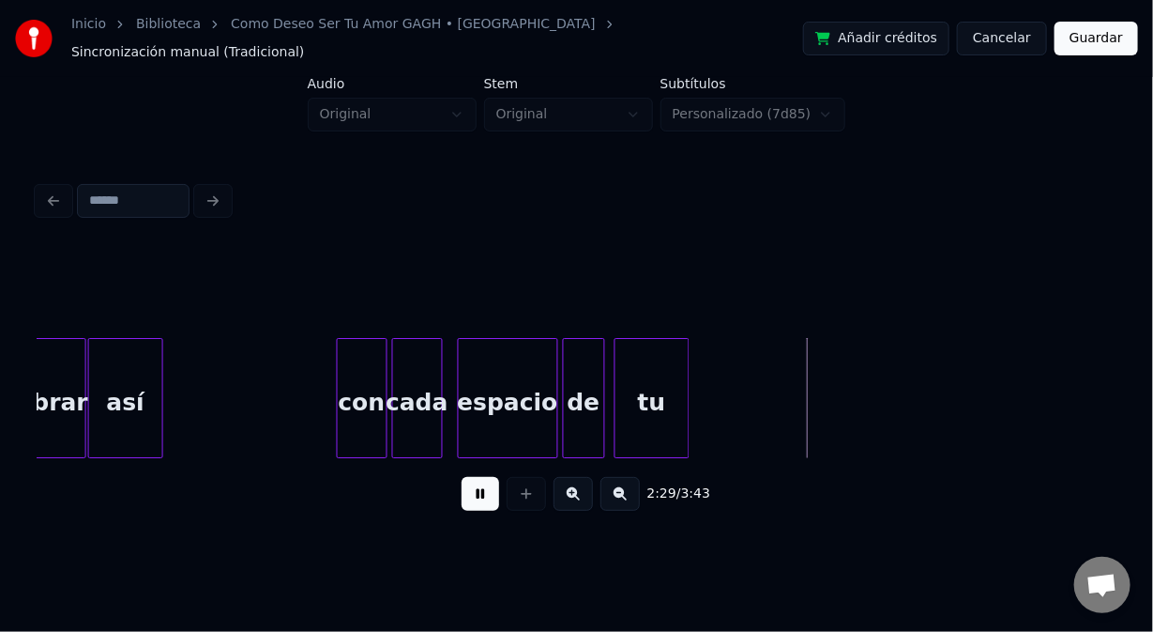
click at [483, 492] on button at bounding box center [481, 494] width 38 height 34
click at [471, 492] on button at bounding box center [481, 494] width 38 height 34
click at [473, 494] on button at bounding box center [481, 494] width 38 height 34
click at [661, 427] on div "tu" at bounding box center [652, 403] width 73 height 128
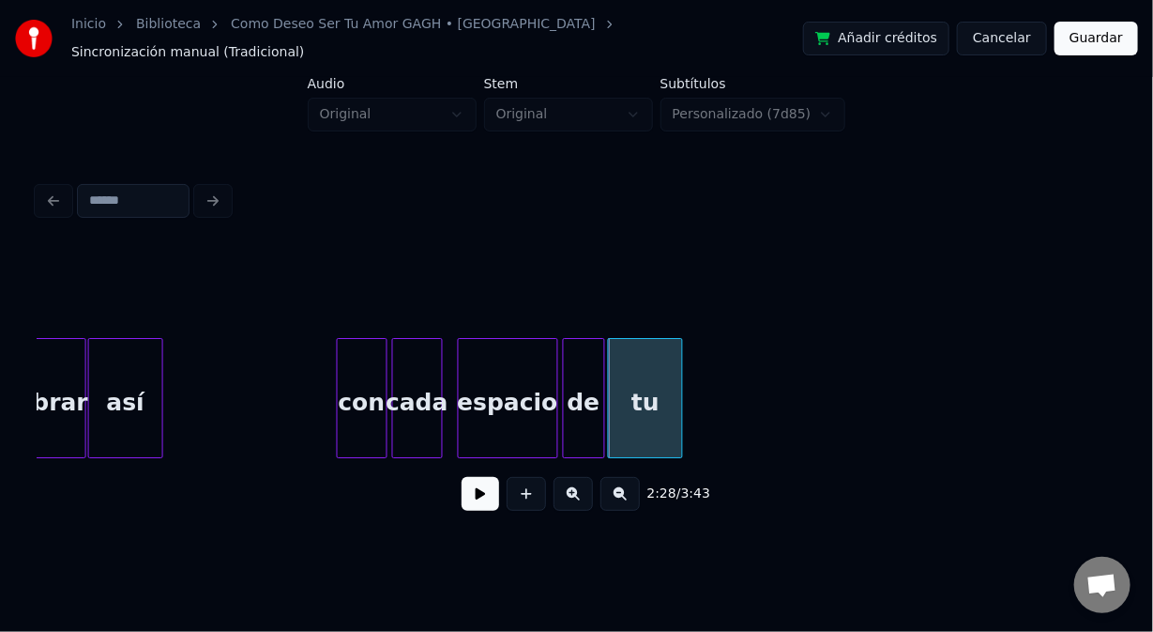
click at [479, 494] on button at bounding box center [481, 494] width 38 height 34
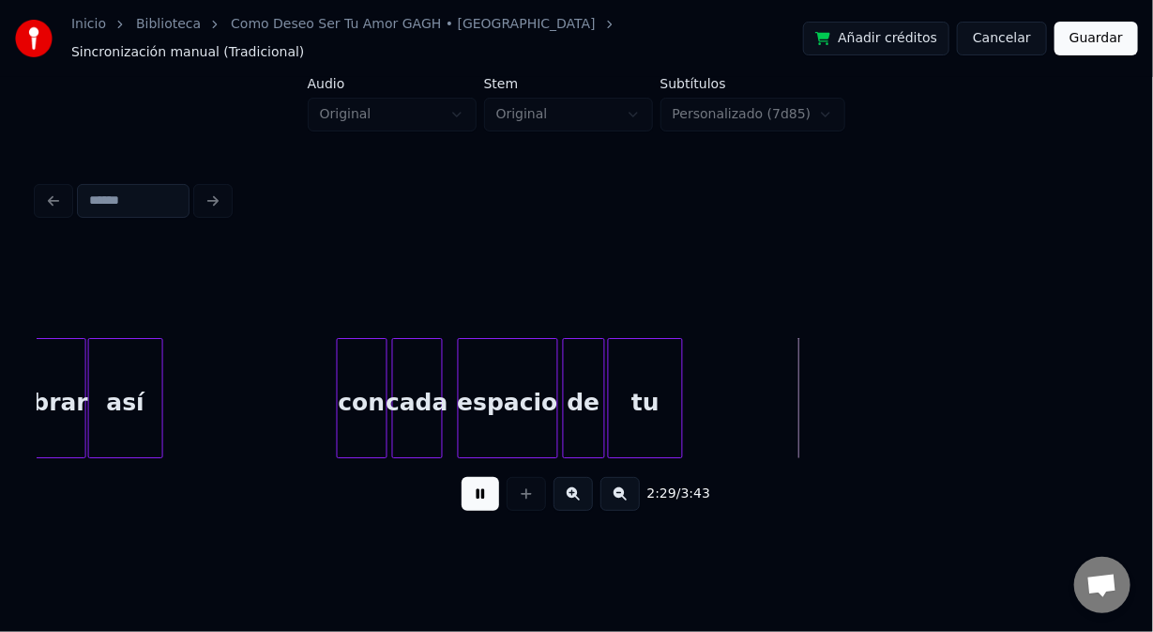
drag, startPoint x: 479, startPoint y: 494, endPoint x: 482, endPoint y: 482, distance: 11.9
click at [482, 482] on button at bounding box center [481, 494] width 38 height 34
click at [762, 406] on div at bounding box center [760, 398] width 6 height 118
click at [565, 490] on button at bounding box center [573, 494] width 39 height 34
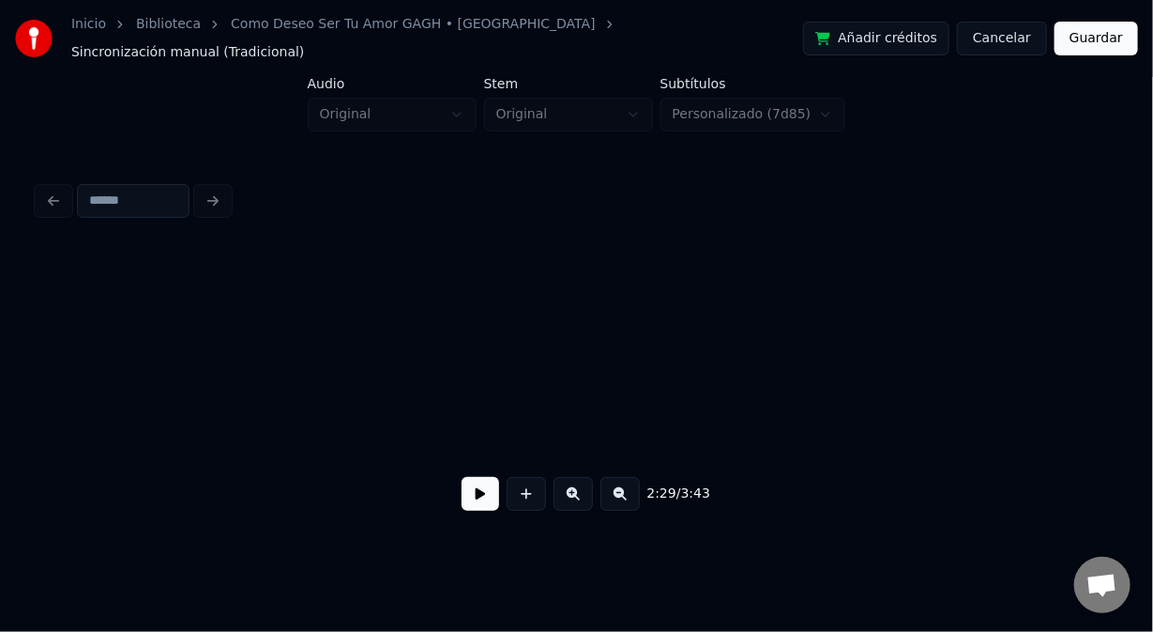
scroll to position [0, 34239]
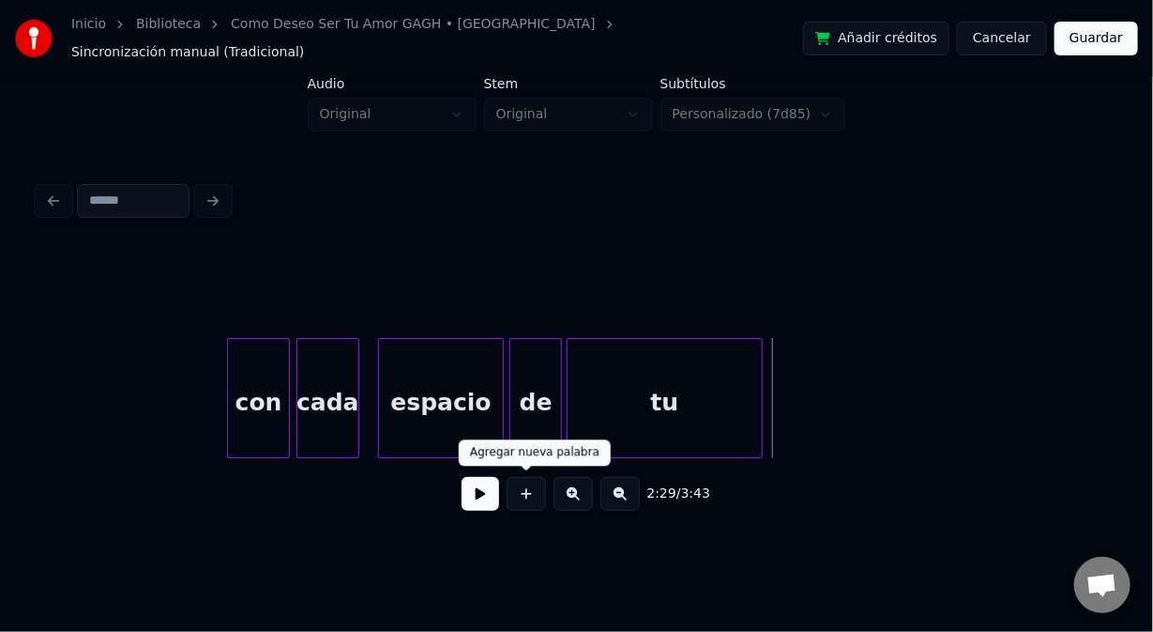
click at [532, 496] on button at bounding box center [526, 494] width 39 height 34
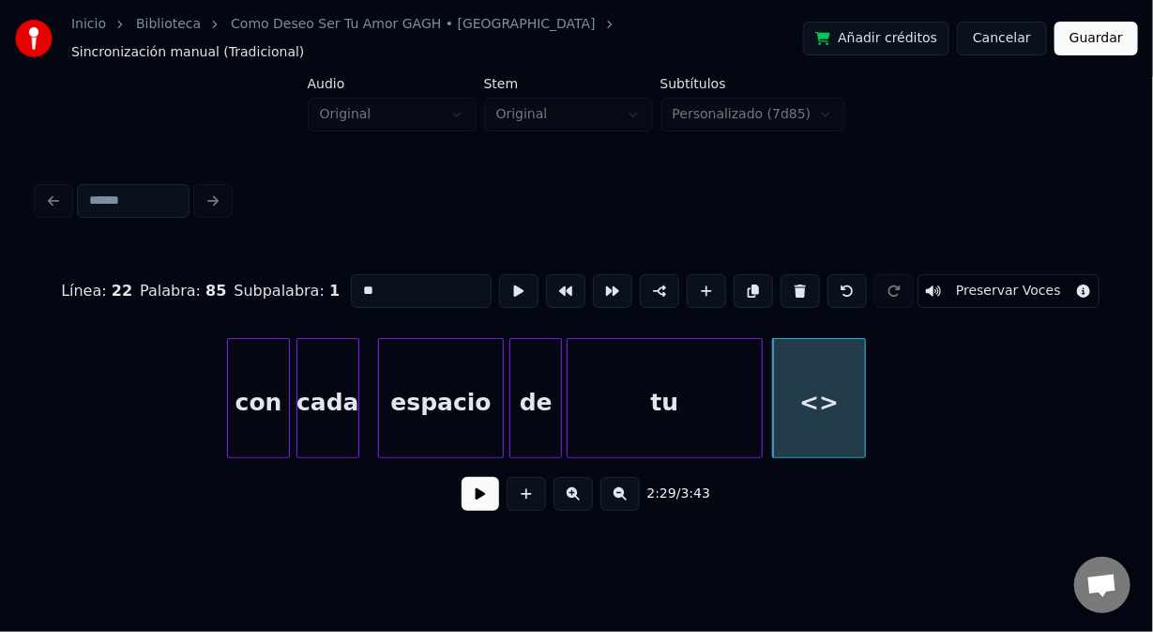
drag, startPoint x: 393, startPoint y: 271, endPoint x: 255, endPoint y: 278, distance: 138.1
click at [269, 273] on div "Línea : 22 Palabra : 85 Subpalabra : 1 ** Preservar Voces" at bounding box center [577, 291] width 1078 height 94
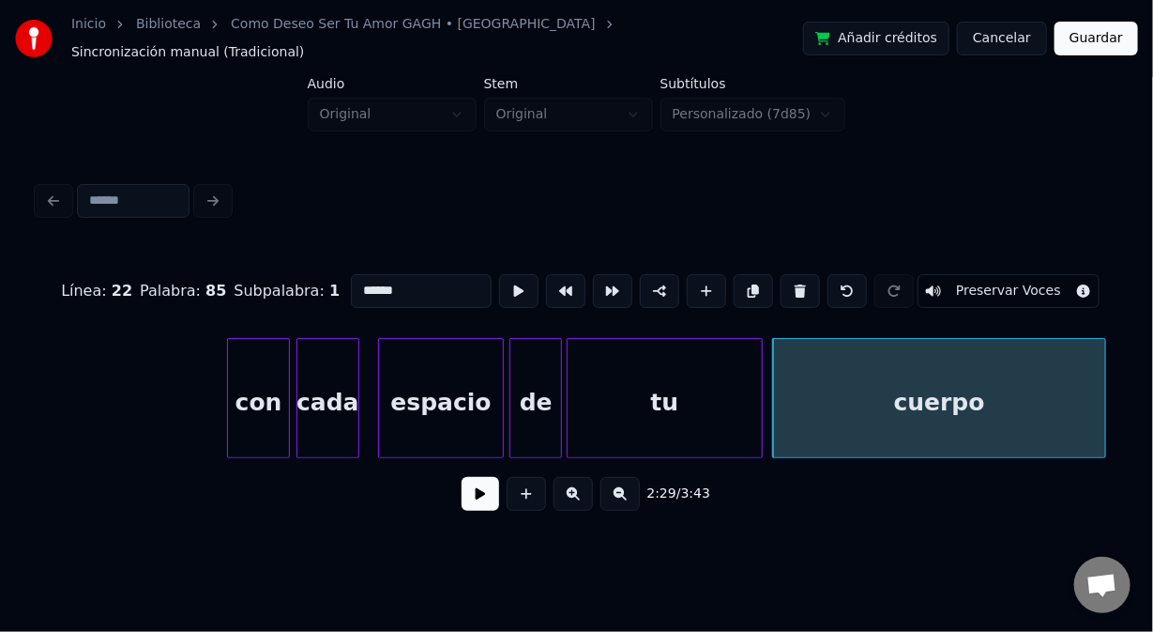
click at [1102, 391] on div at bounding box center [1103, 398] width 6 height 118
type input "******"
click at [477, 485] on button at bounding box center [481, 494] width 38 height 34
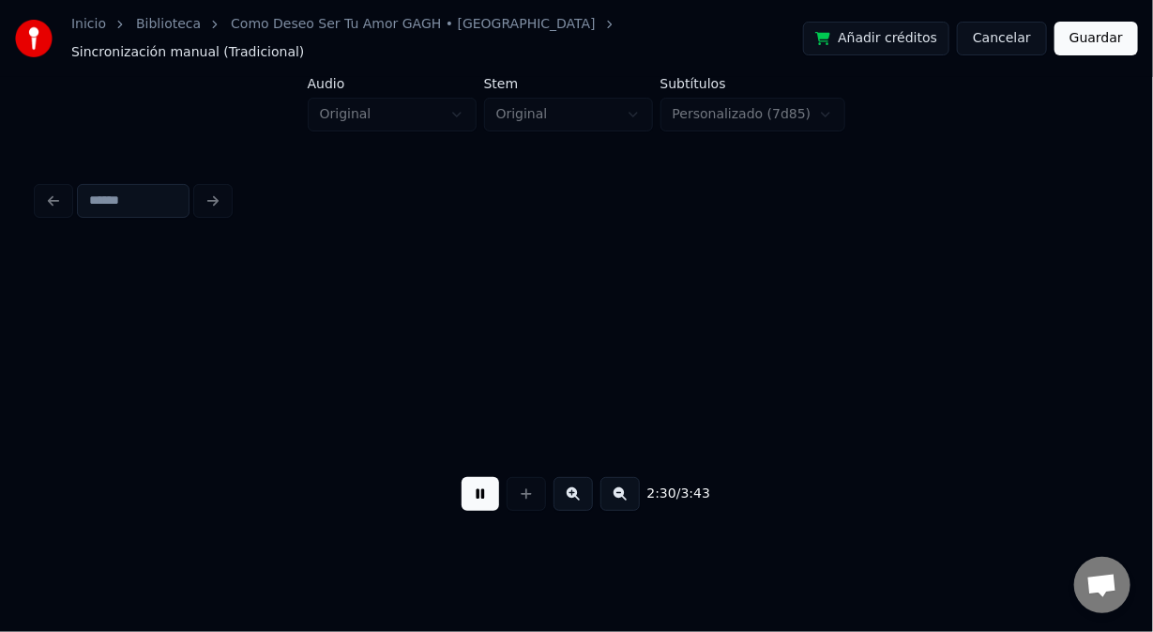
scroll to position [0, 35320]
click at [477, 485] on button at bounding box center [481, 494] width 38 height 34
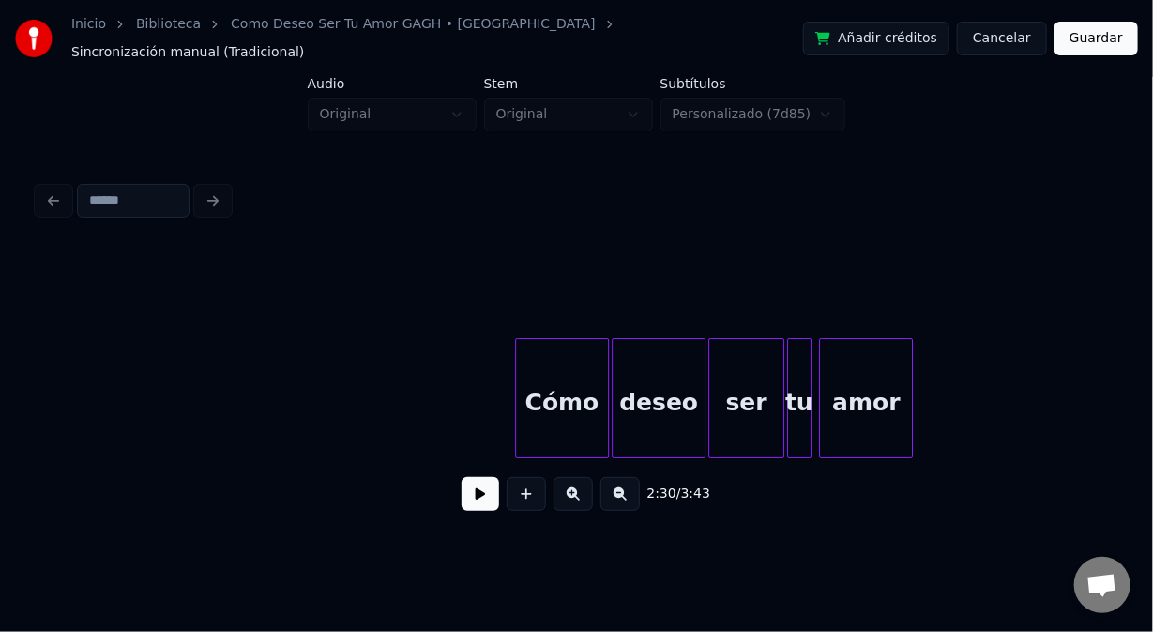
scroll to position [0, 25223]
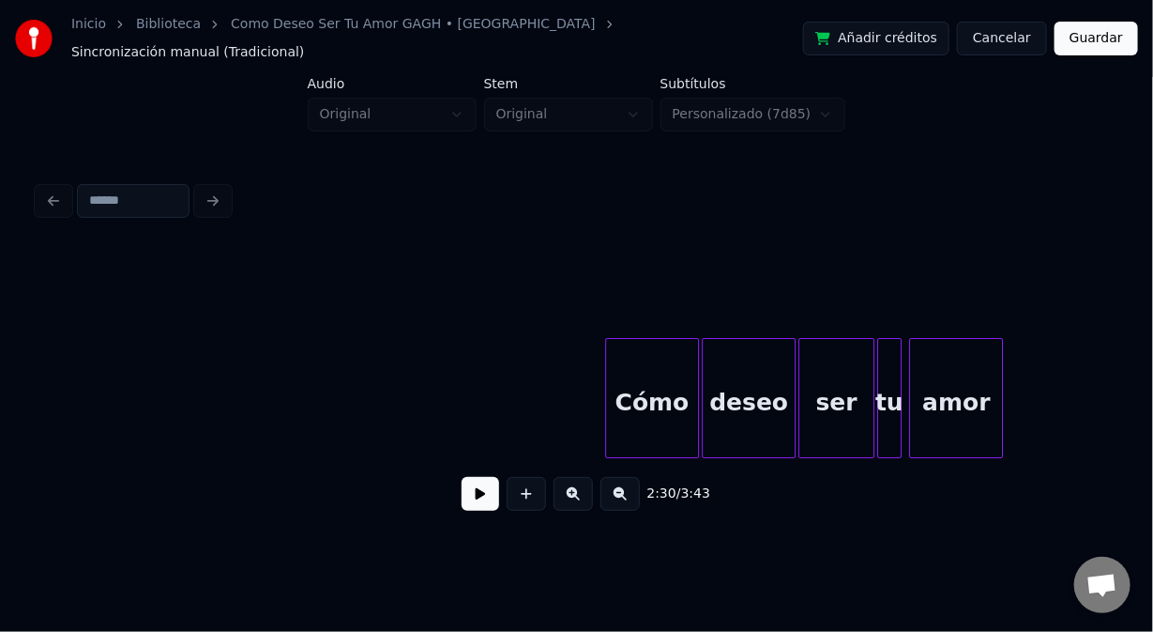
click at [656, 361] on div "Cómo" at bounding box center [652, 403] width 92 height 128
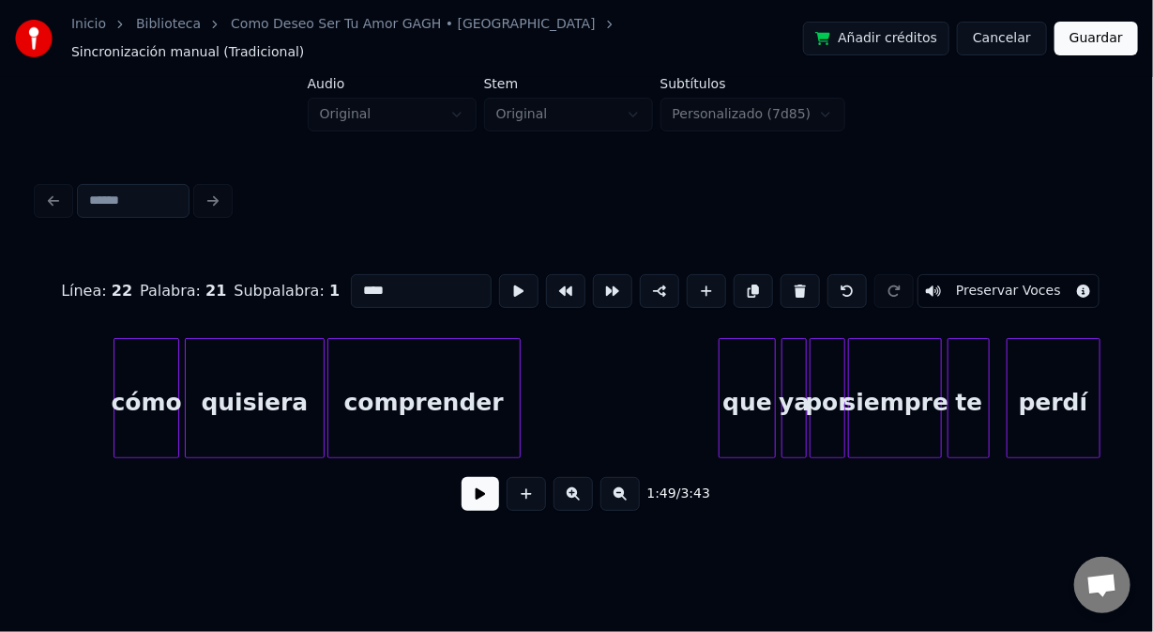
scroll to position [0, 17444]
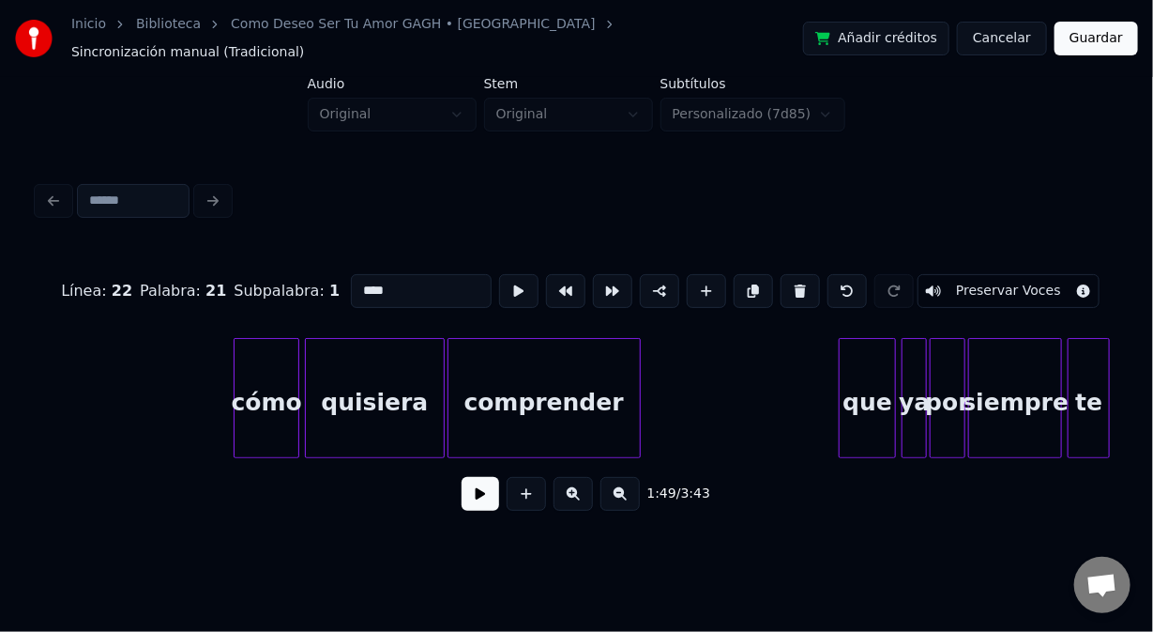
click at [256, 343] on div "cómo" at bounding box center [267, 403] width 64 height 128
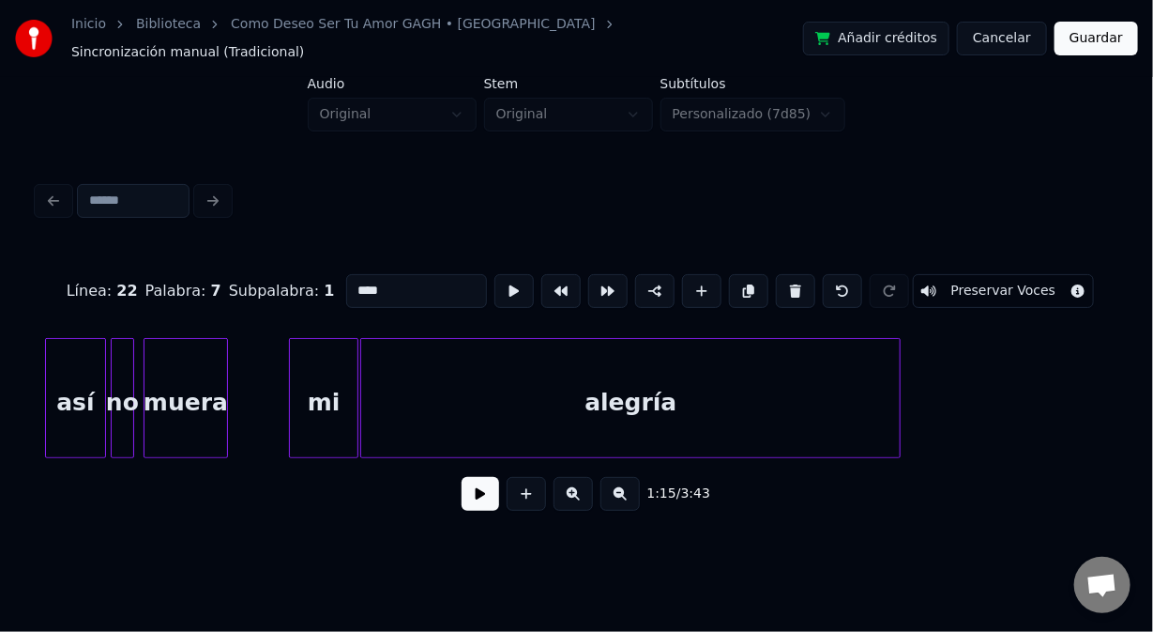
scroll to position [0, 16316]
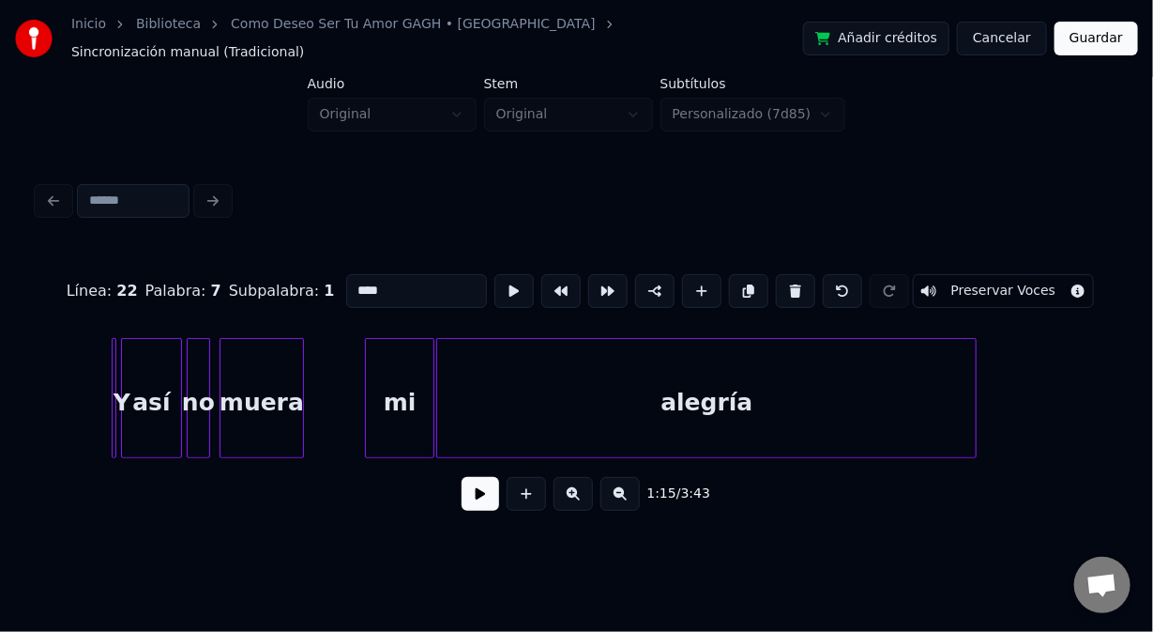
click at [117, 358] on div "Y" at bounding box center [122, 403] width 19 height 128
click at [392, 346] on div "mi" at bounding box center [400, 403] width 68 height 128
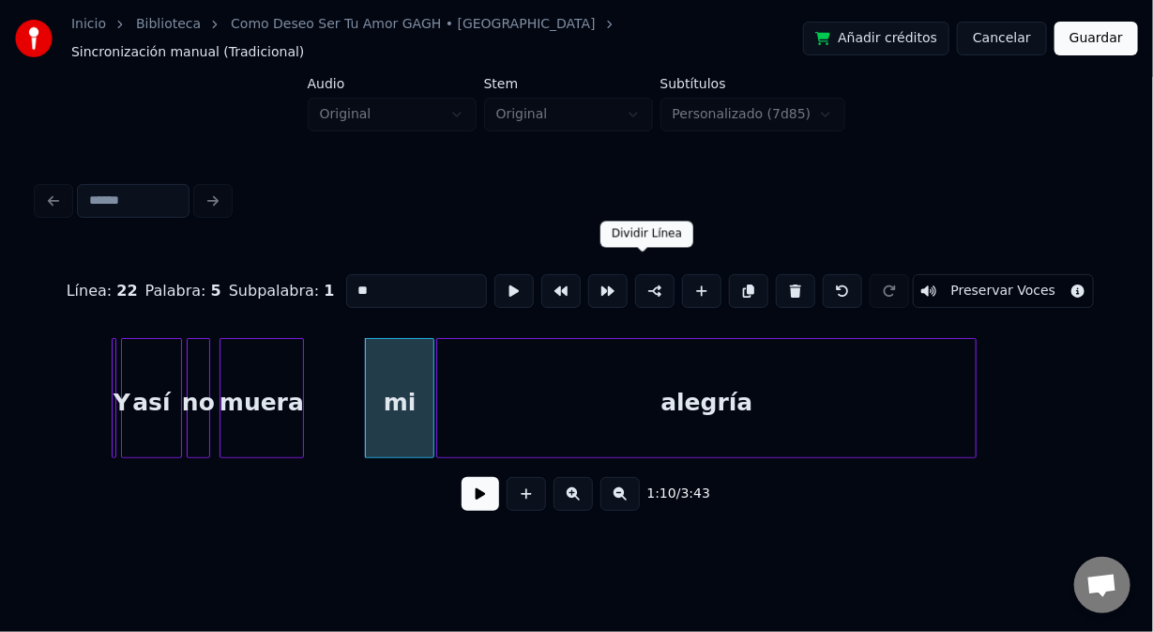
click at [650, 274] on button at bounding box center [654, 291] width 39 height 34
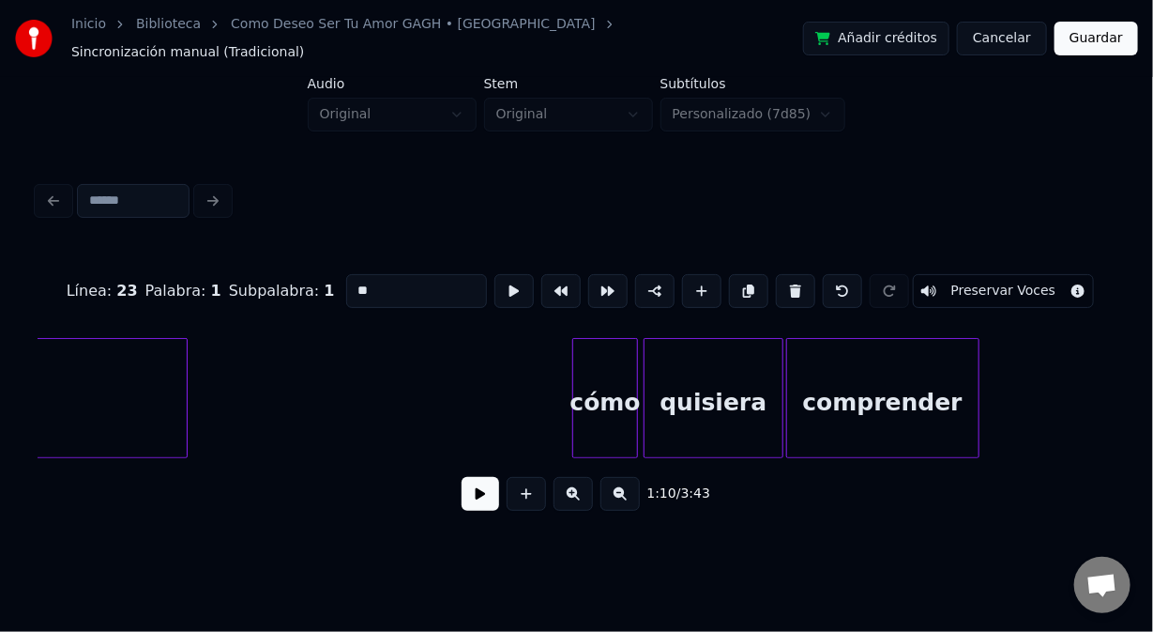
scroll to position [0, 17119]
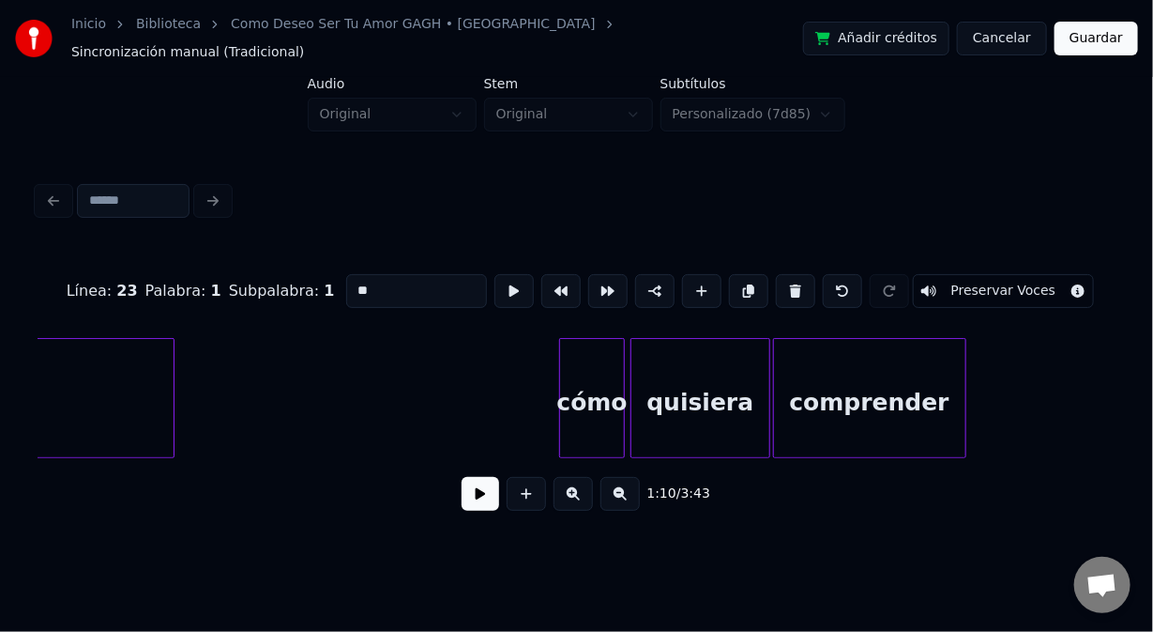
click at [585, 358] on div "cómo" at bounding box center [592, 403] width 64 height 128
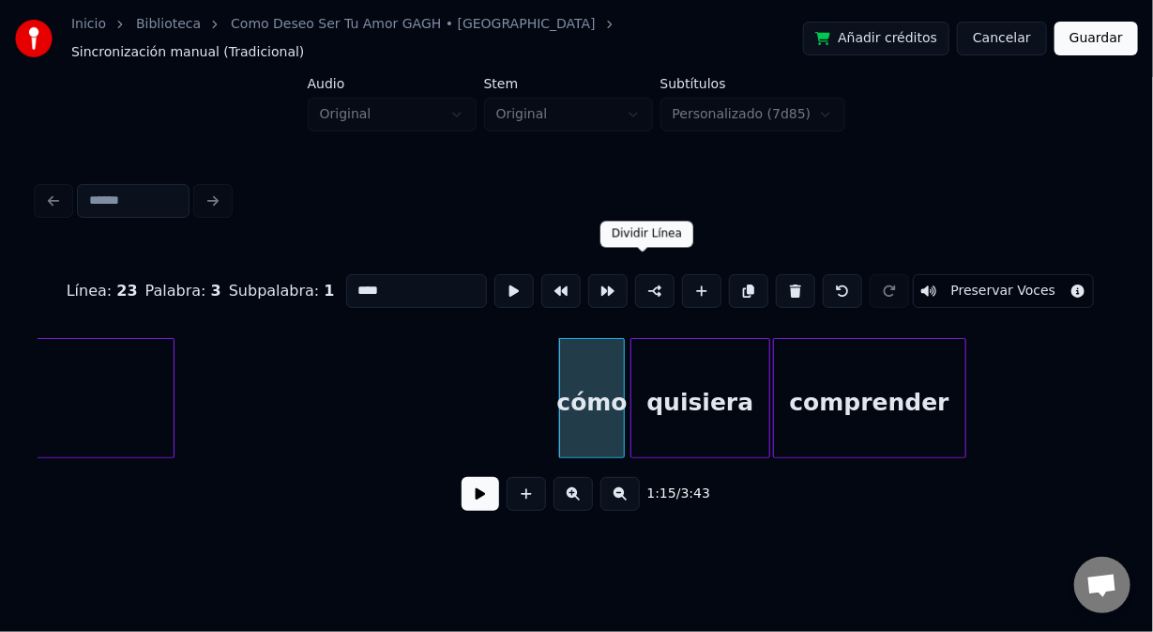
click at [646, 277] on button at bounding box center [654, 291] width 39 height 34
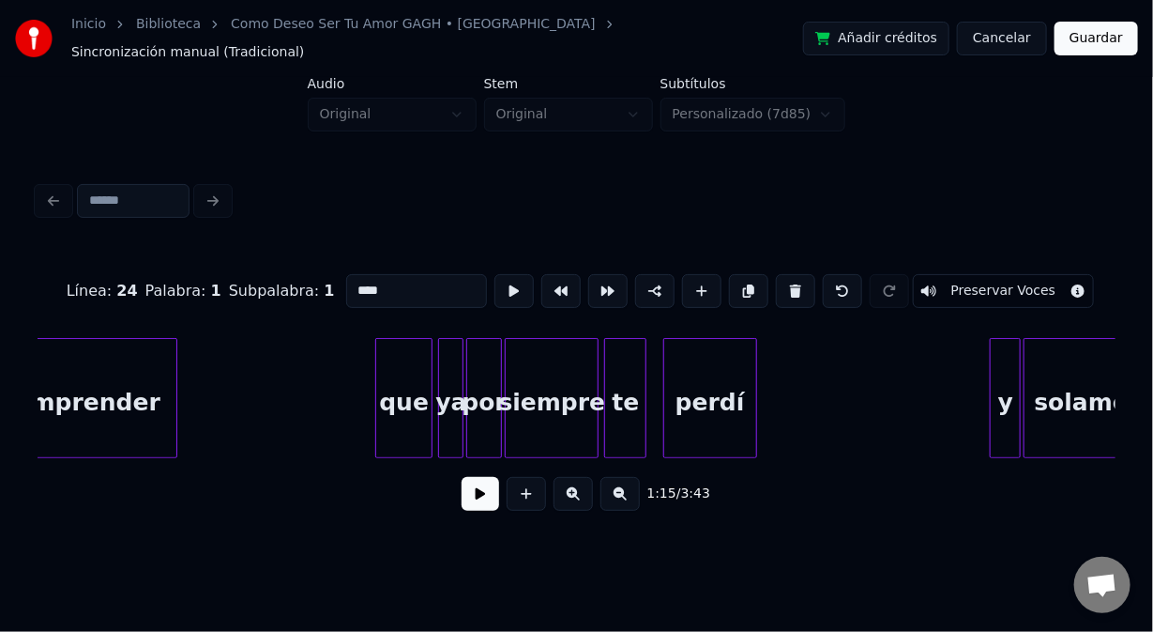
scroll to position [0, 17983]
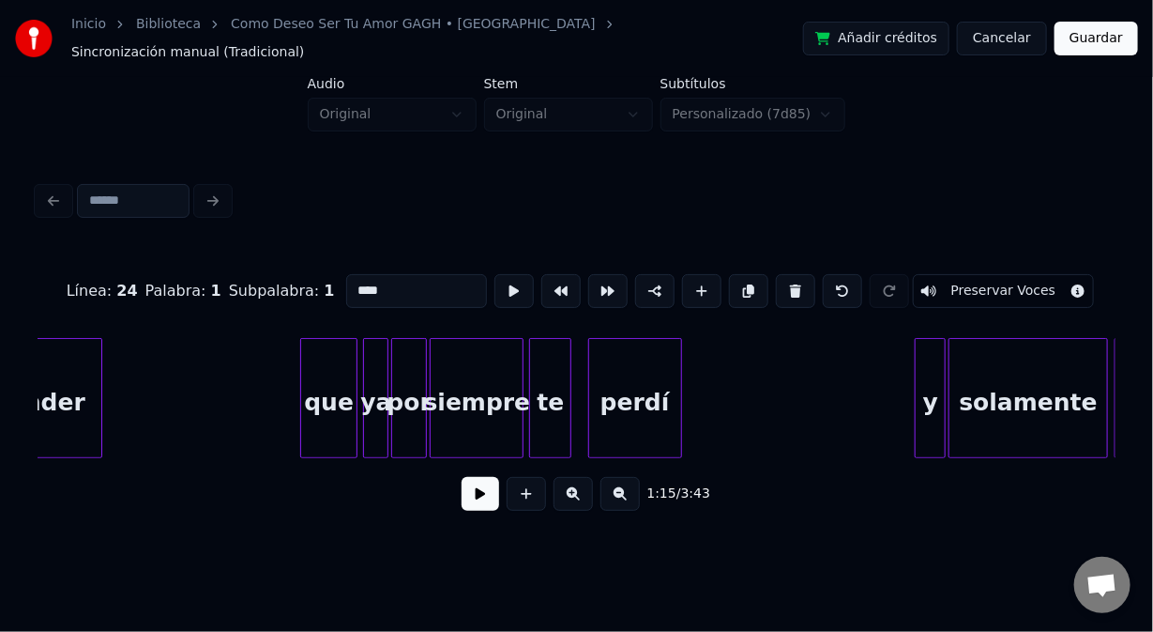
click at [324, 340] on div "que" at bounding box center [328, 403] width 55 height 128
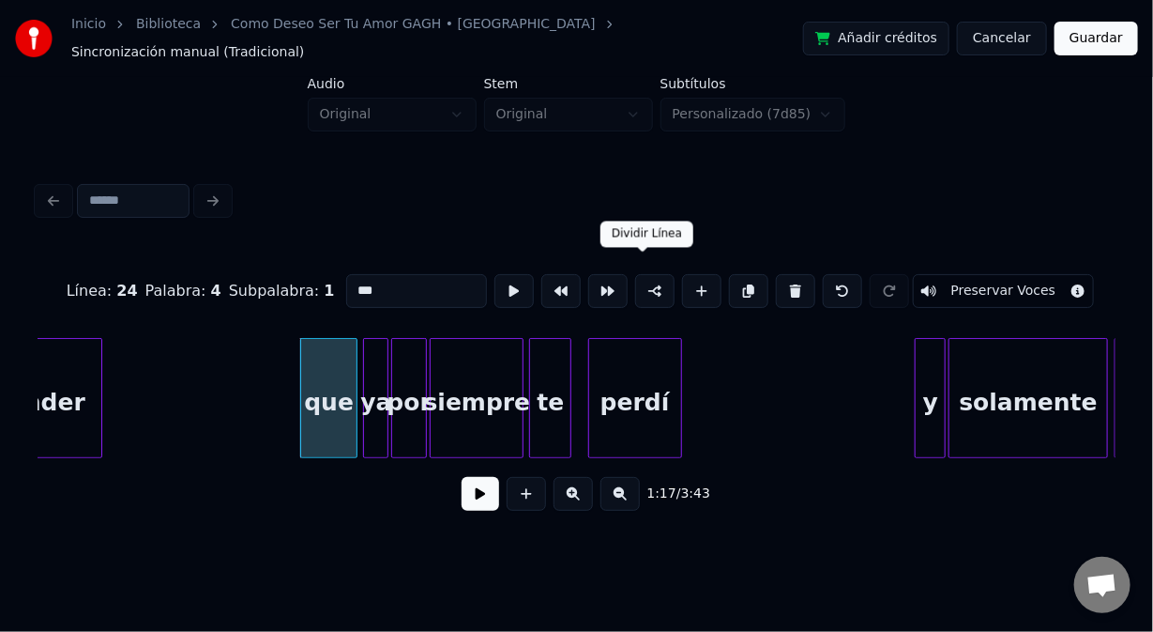
click at [636, 282] on button at bounding box center [654, 291] width 39 height 34
click at [925, 353] on div "y" at bounding box center [930, 403] width 29 height 128
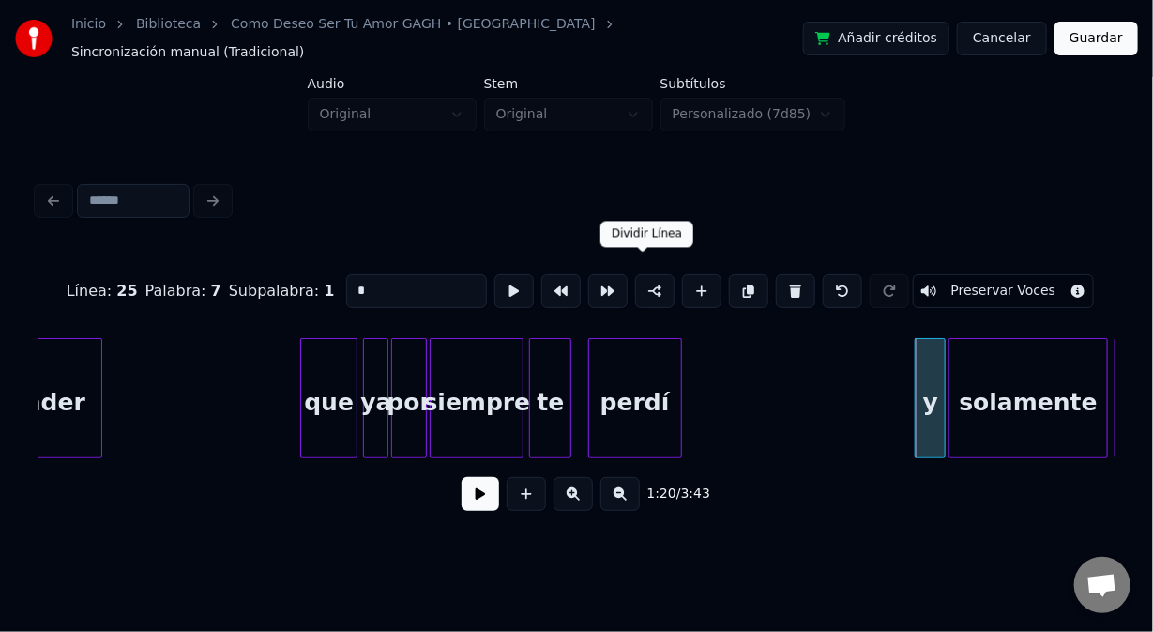
drag, startPoint x: 639, startPoint y: 271, endPoint x: 722, endPoint y: 320, distance: 95.9
click at [640, 274] on button at bounding box center [654, 291] width 39 height 34
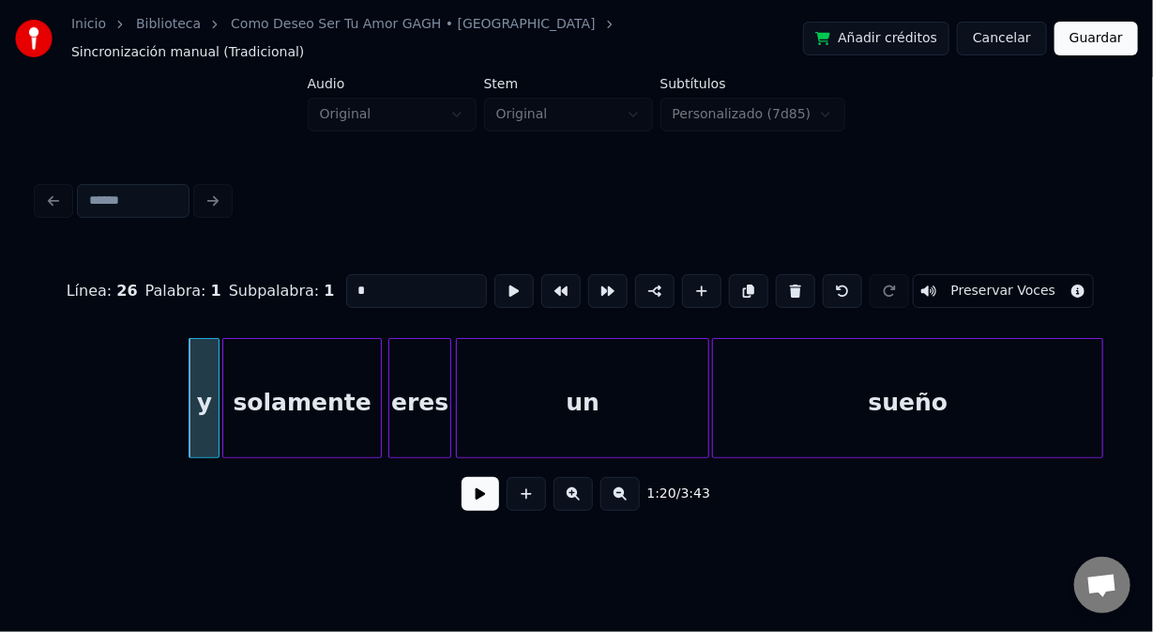
scroll to position [0, 18822]
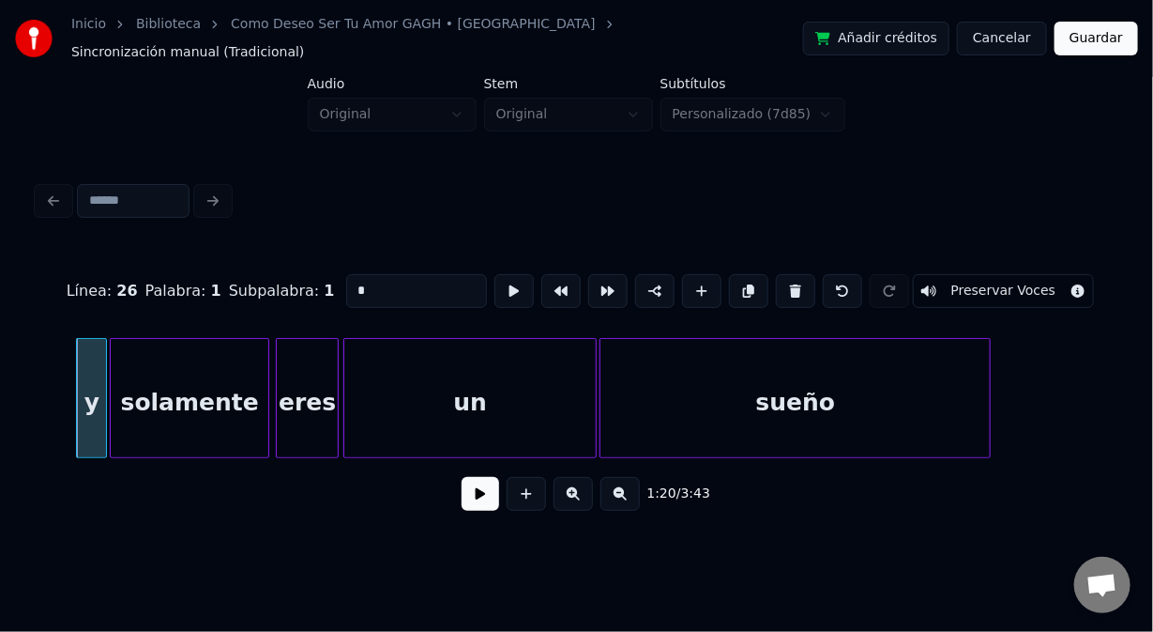
click at [391, 353] on div "un" at bounding box center [470, 403] width 252 height 128
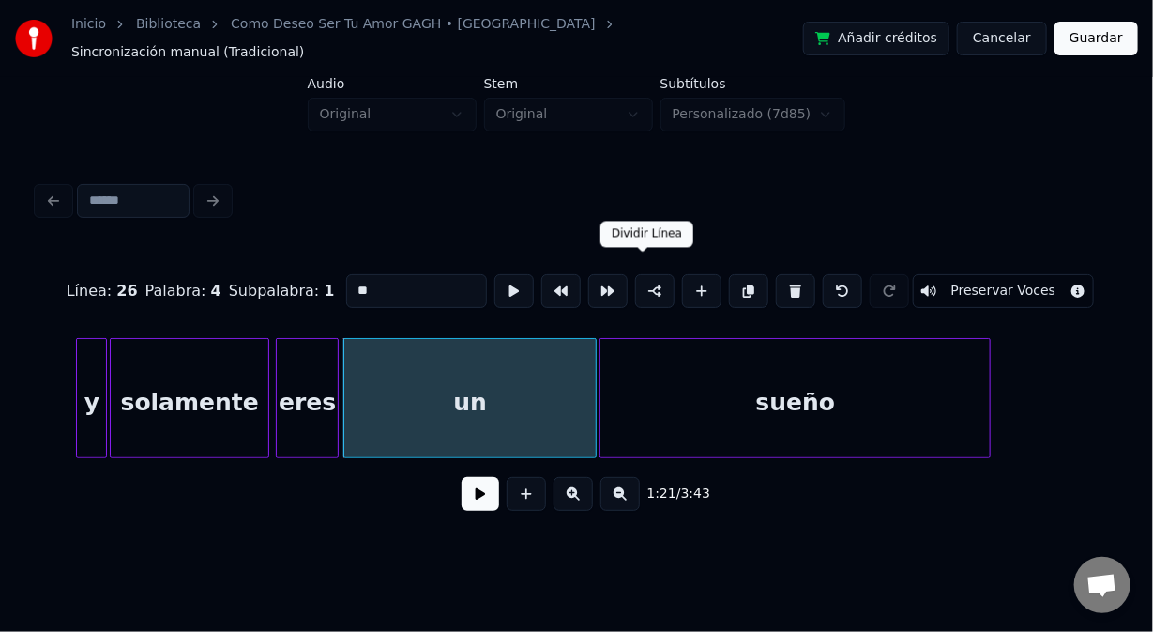
click at [646, 276] on button at bounding box center [654, 291] width 39 height 34
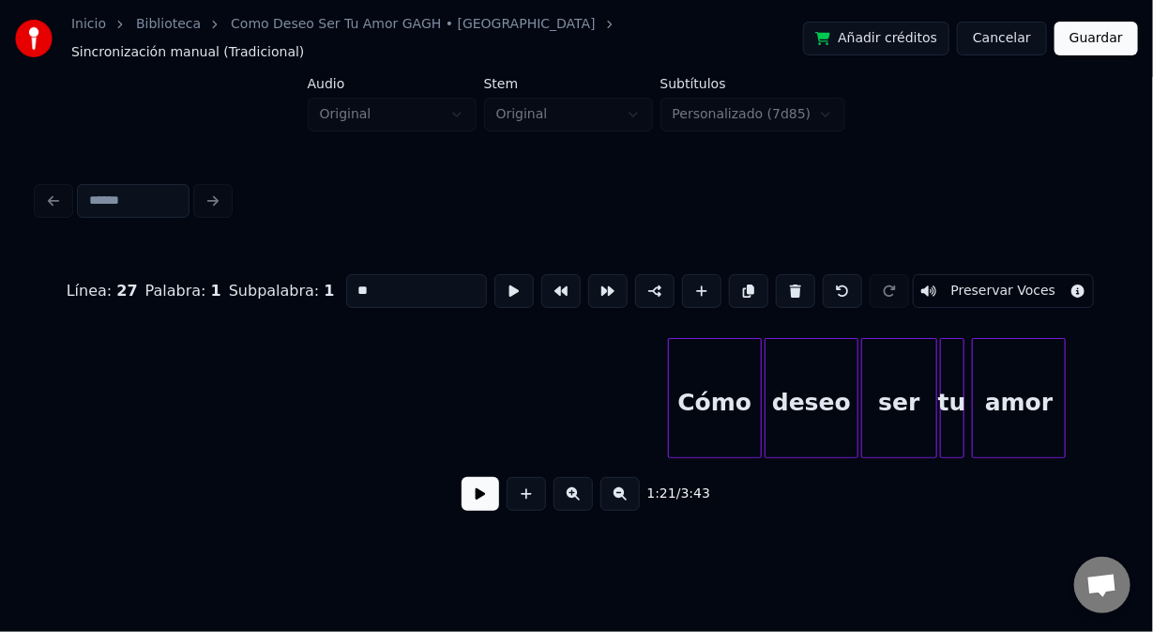
scroll to position [0, 25210]
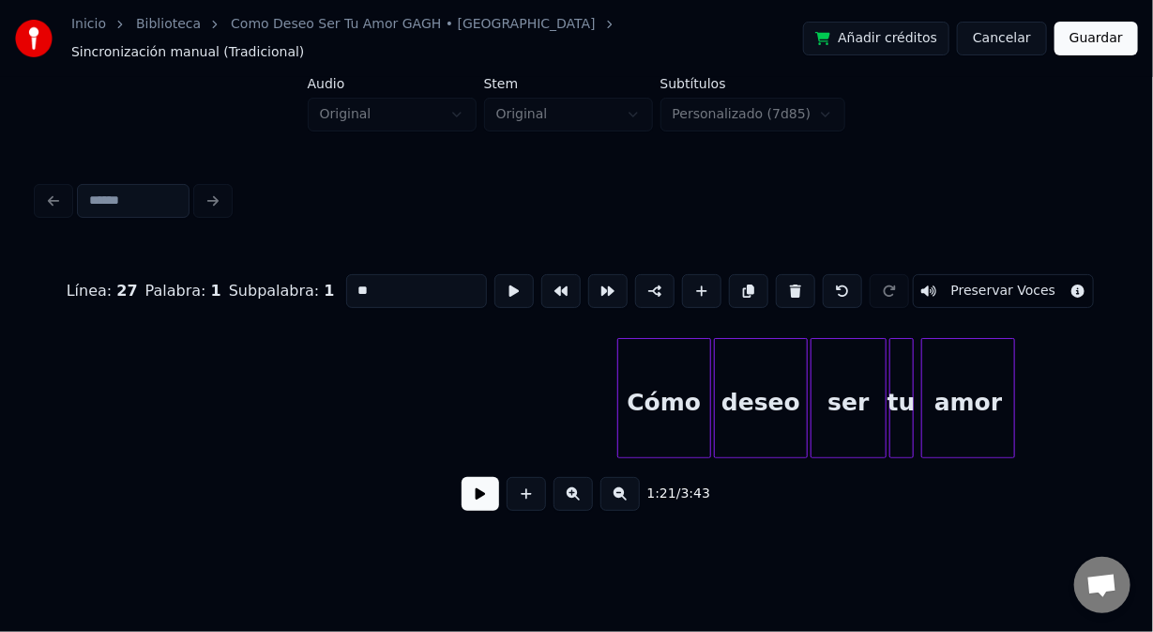
click at [657, 354] on div "Cómo" at bounding box center [664, 403] width 92 height 128
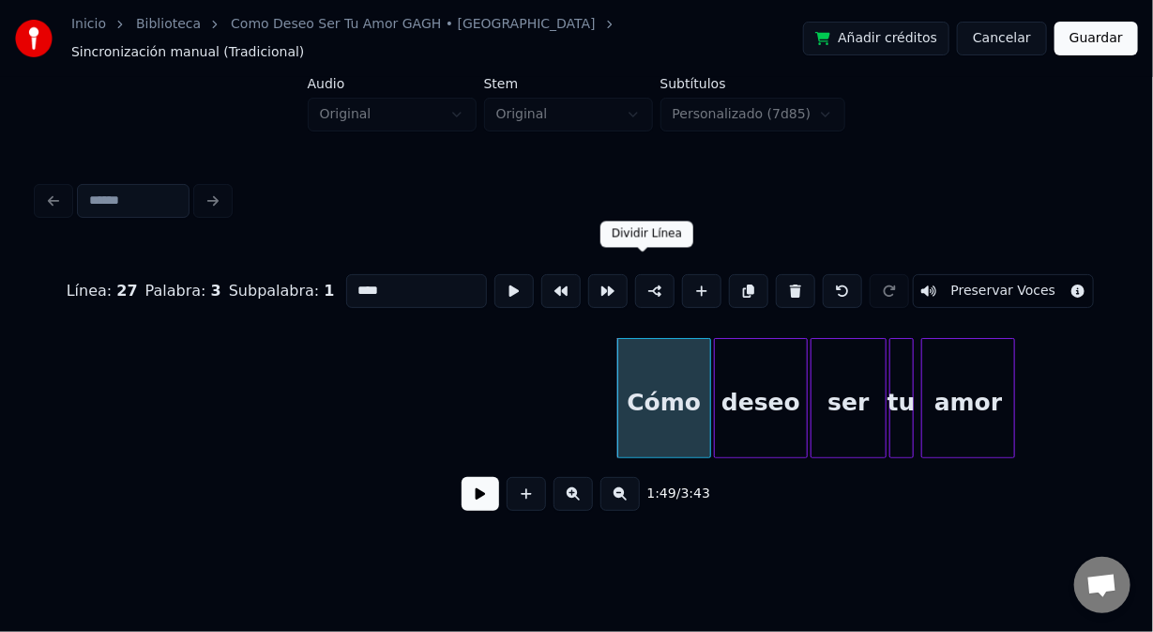
click at [648, 274] on button at bounding box center [654, 291] width 39 height 34
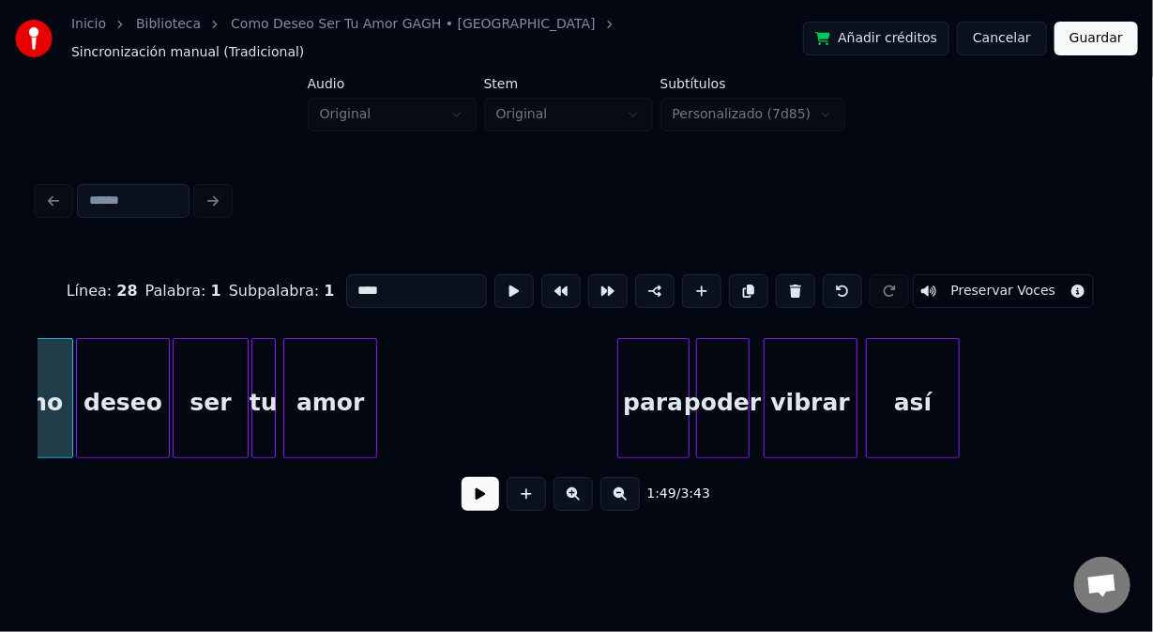
scroll to position [0, 26000]
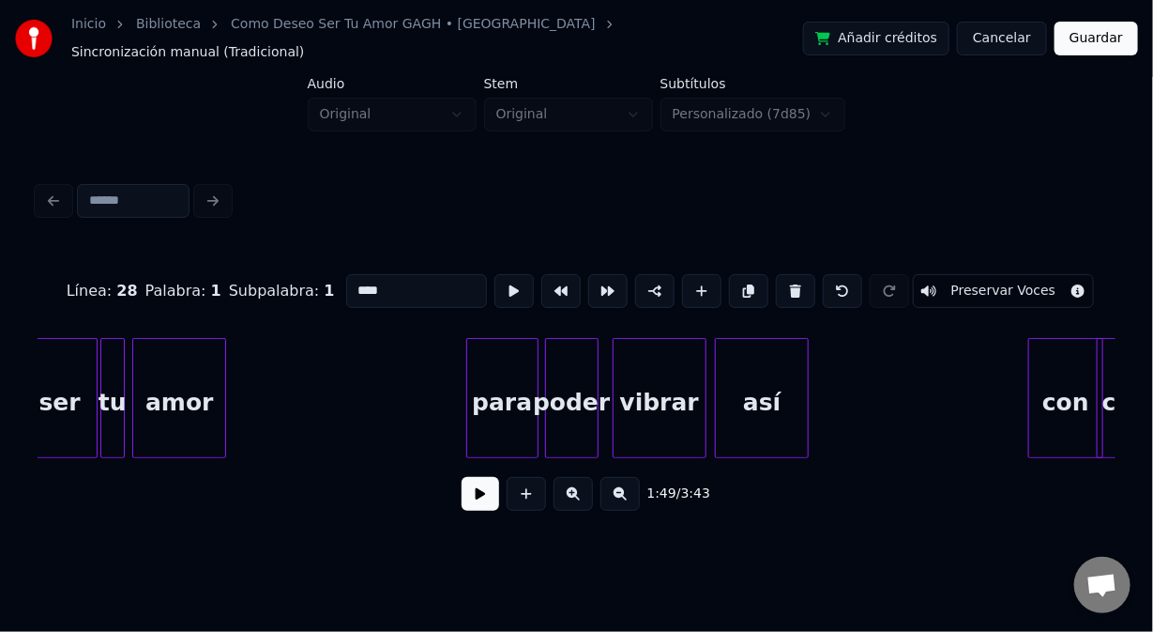
click at [502, 365] on div "para" at bounding box center [502, 403] width 70 height 128
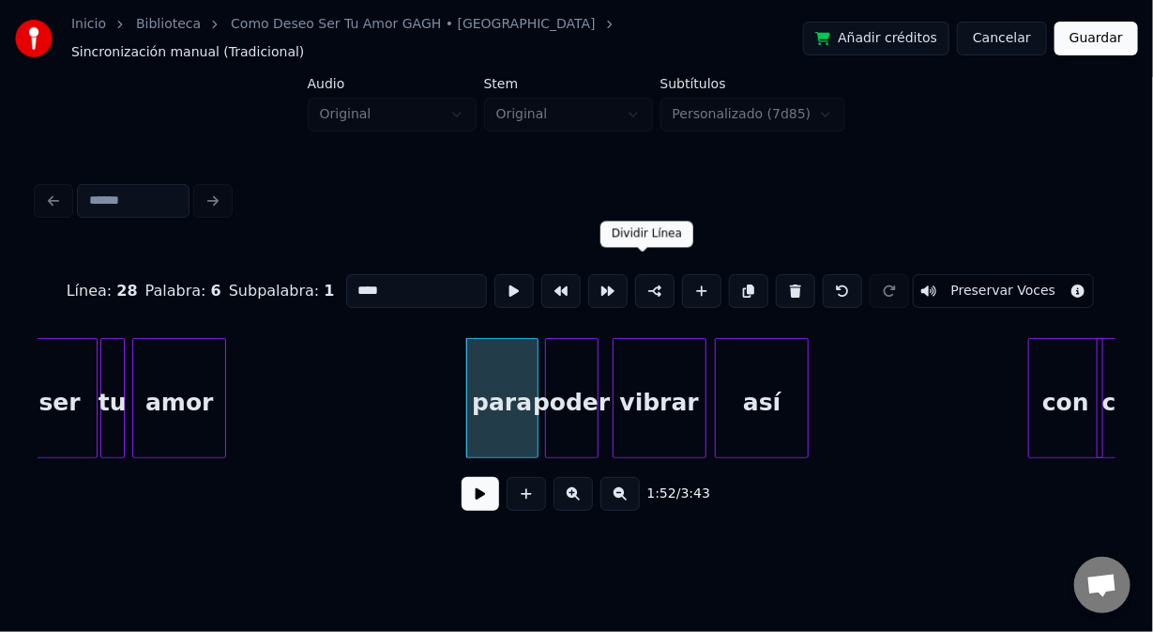
click at [635, 274] on button at bounding box center [654, 291] width 39 height 34
click at [1045, 342] on div "con" at bounding box center [1066, 403] width 73 height 128
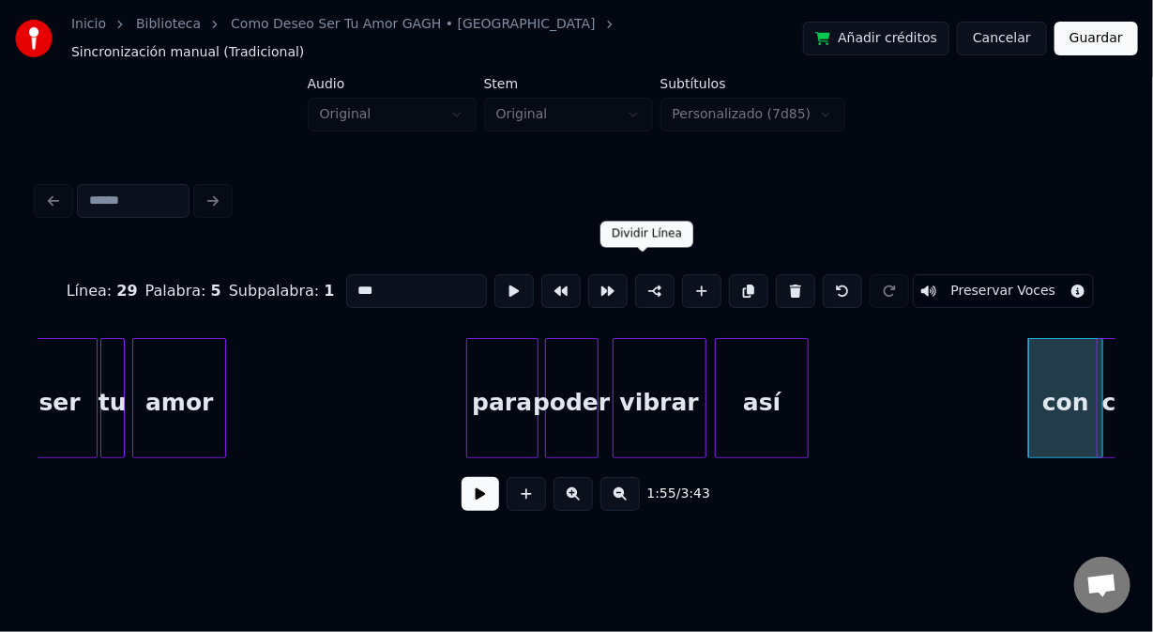
click at [646, 278] on button at bounding box center [654, 291] width 39 height 34
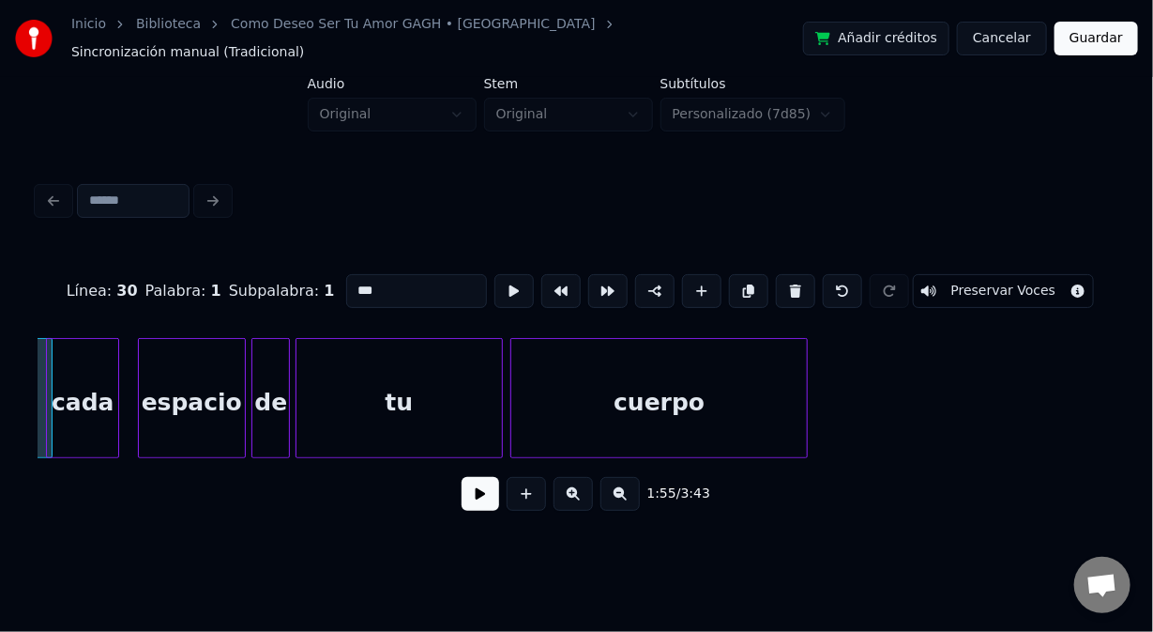
scroll to position [0, 27076]
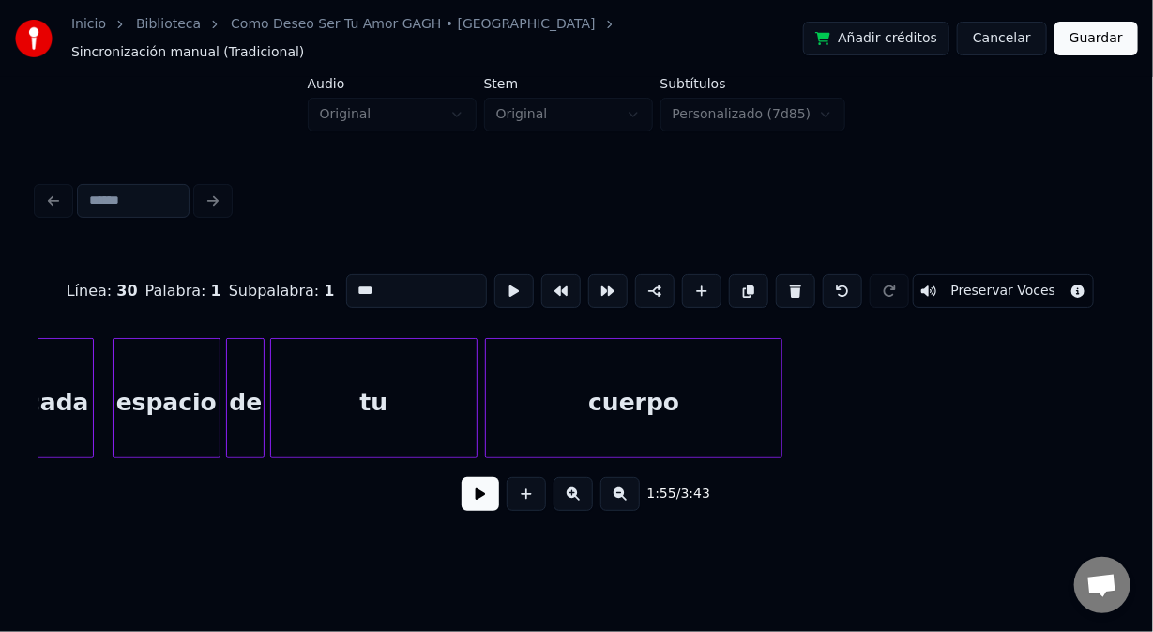
click at [303, 347] on div "tu" at bounding box center [374, 403] width 206 height 128
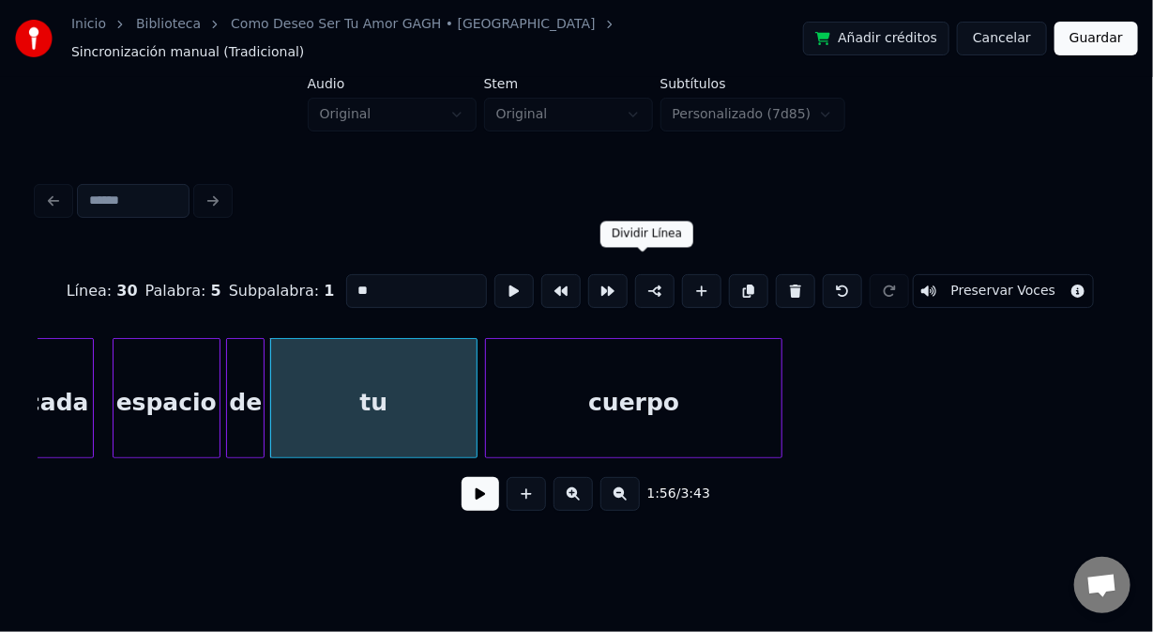
click at [650, 275] on button at bounding box center [654, 291] width 39 height 34
click at [553, 350] on div "cuerpo" at bounding box center [634, 403] width 296 height 128
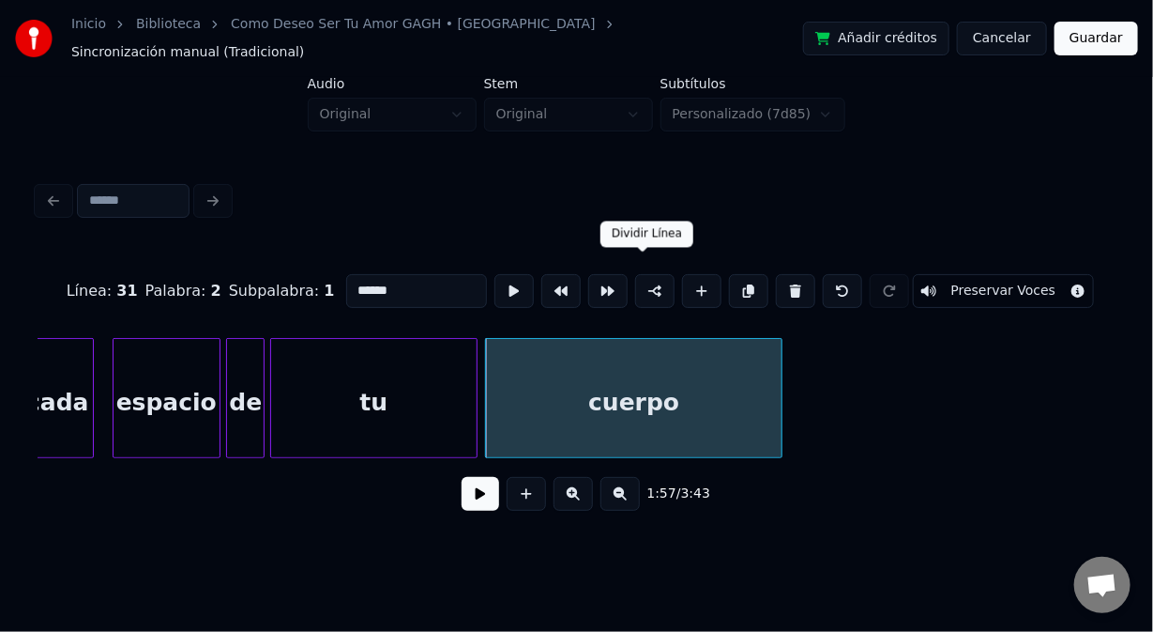
click at [640, 274] on button at bounding box center [654, 291] width 39 height 34
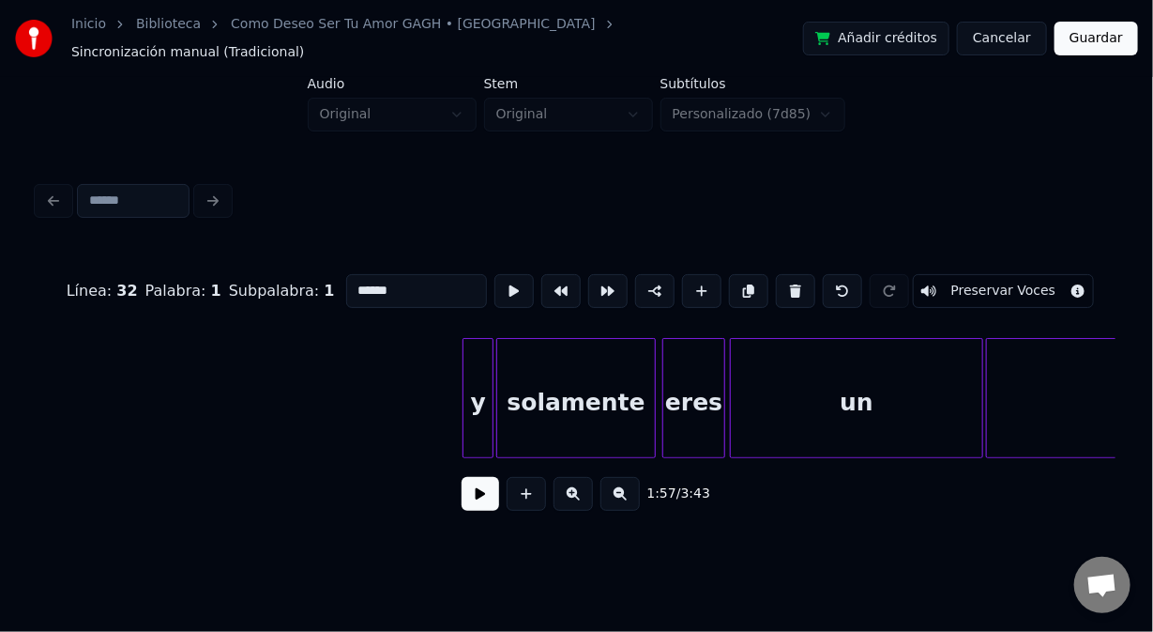
scroll to position [0, 19248]
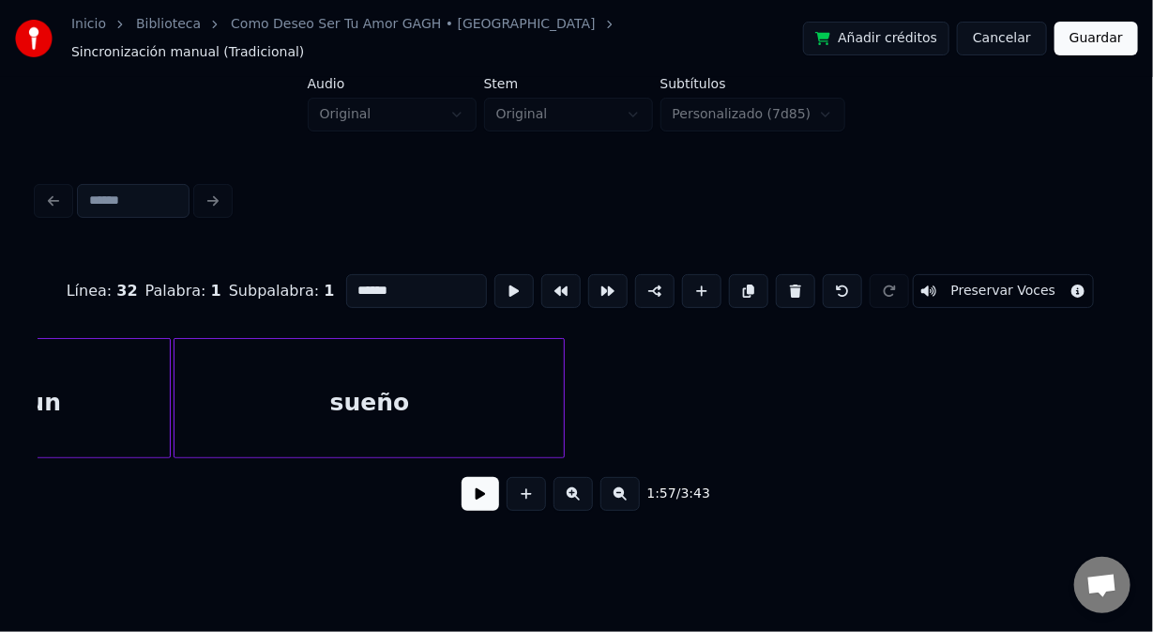
click at [147, 363] on div "un" at bounding box center [44, 403] width 252 height 128
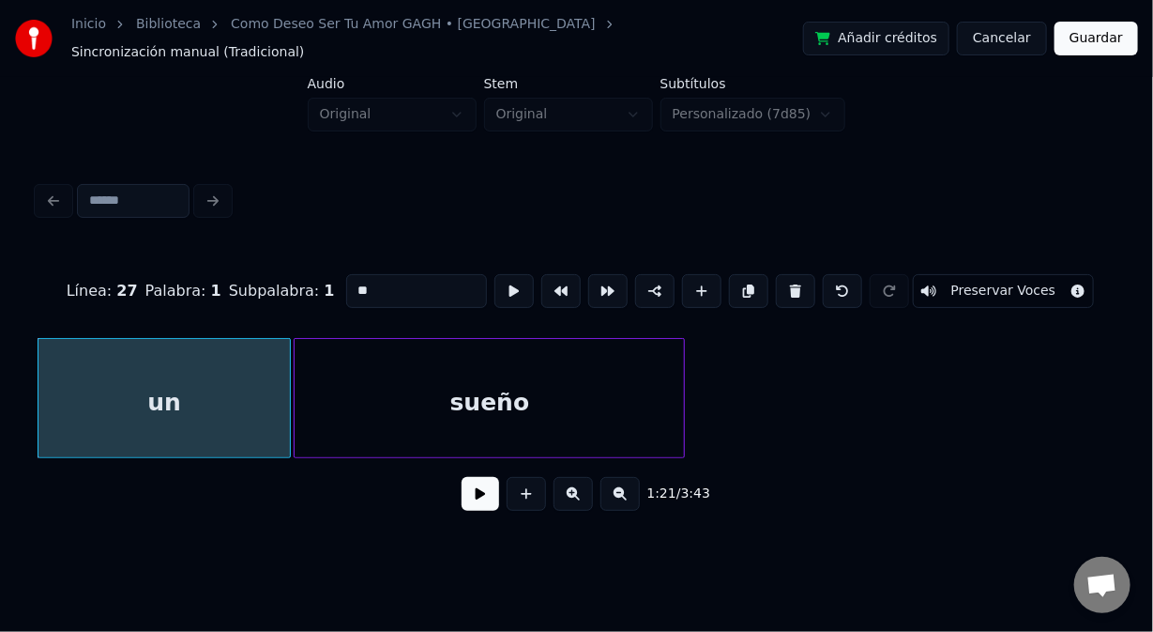
click at [387, 353] on div "sueño" at bounding box center [489, 403] width 389 height 128
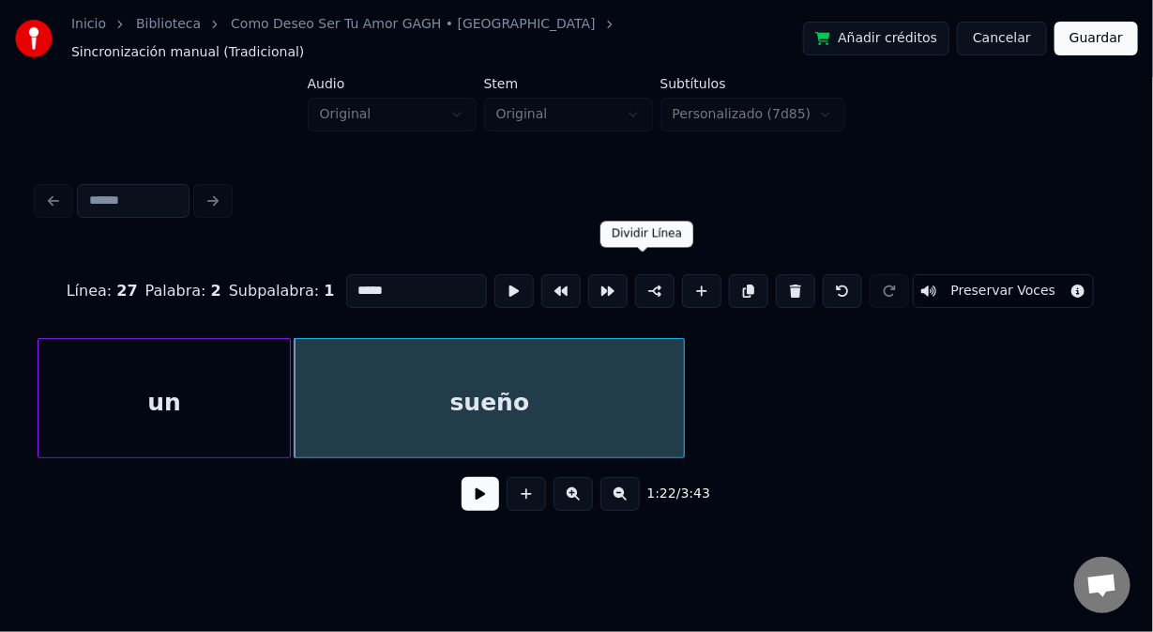
click at [639, 274] on button at bounding box center [654, 291] width 39 height 34
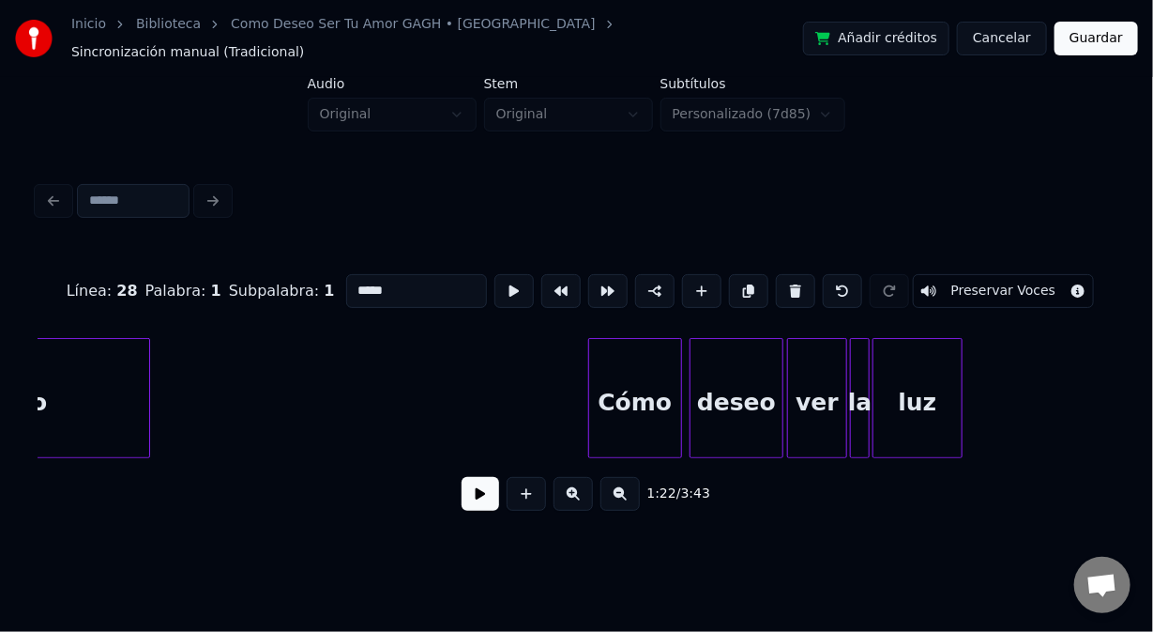
scroll to position [0, 27889]
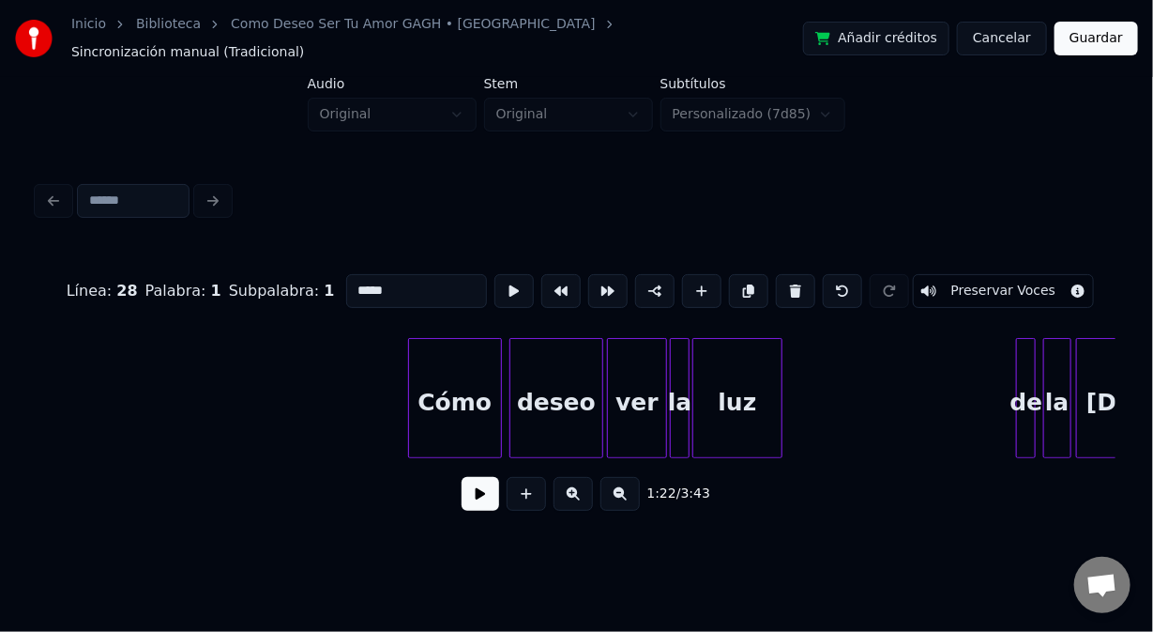
click at [414, 350] on div "Cómo" at bounding box center [455, 403] width 92 height 128
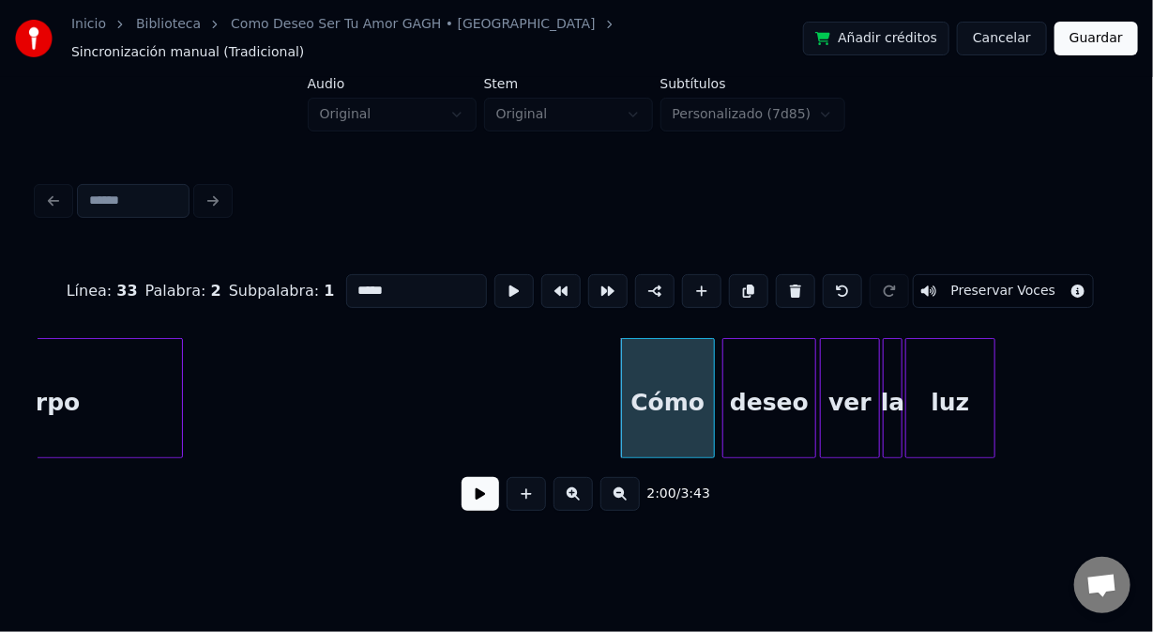
scroll to position [0, 27539]
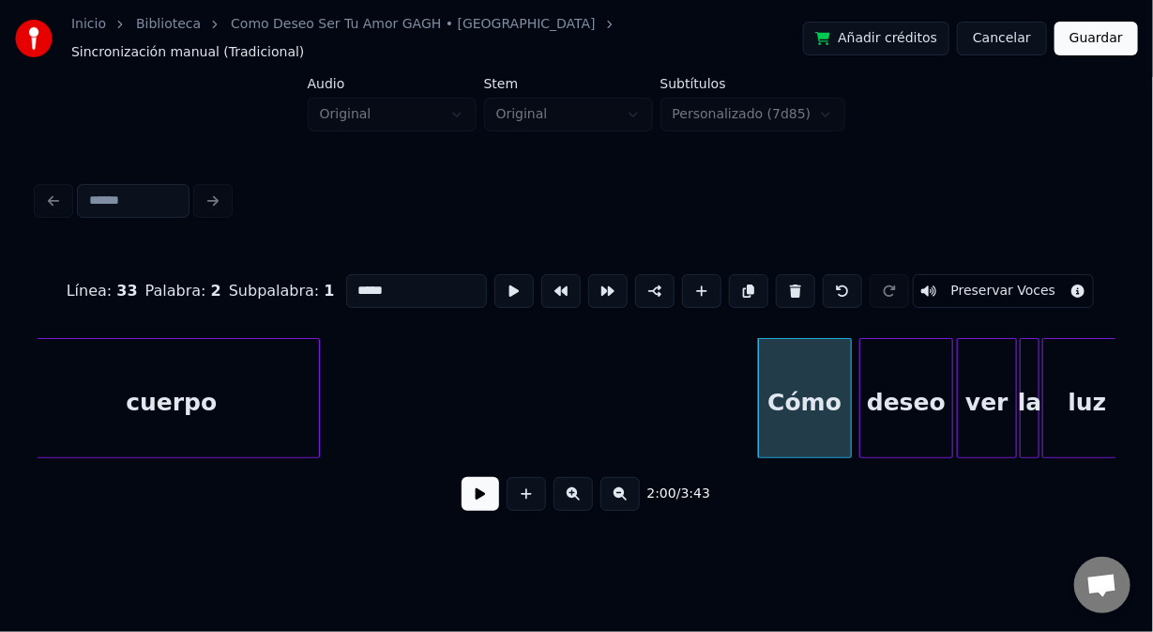
click at [260, 355] on div "cuerpo" at bounding box center [171, 403] width 296 height 128
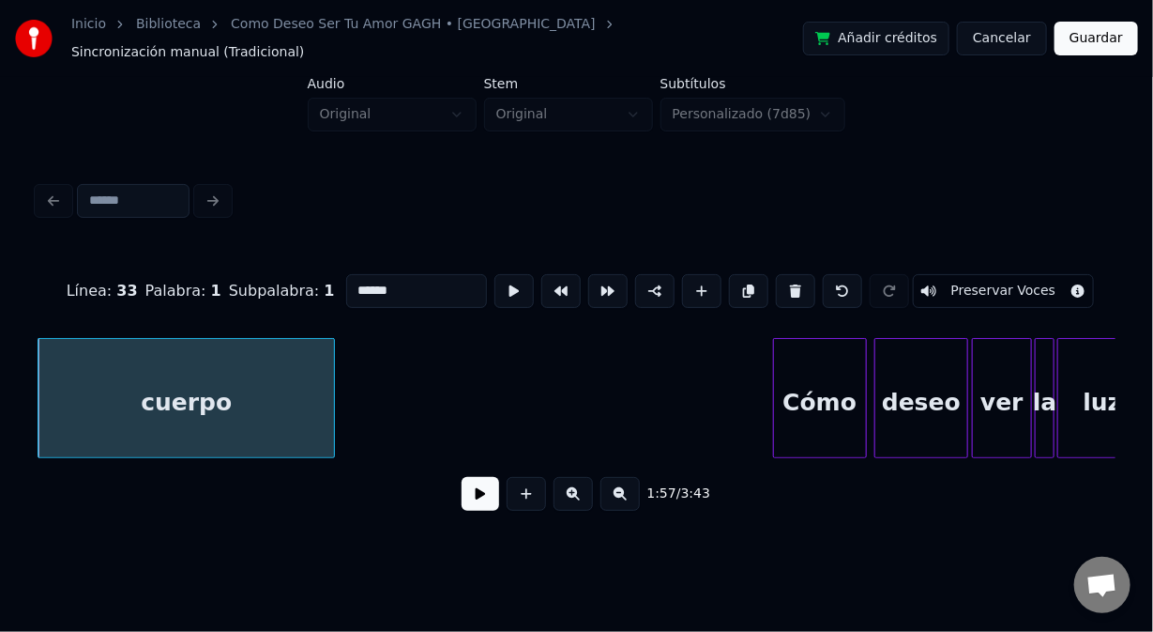
click at [784, 349] on div "Cómo" at bounding box center [820, 403] width 92 height 128
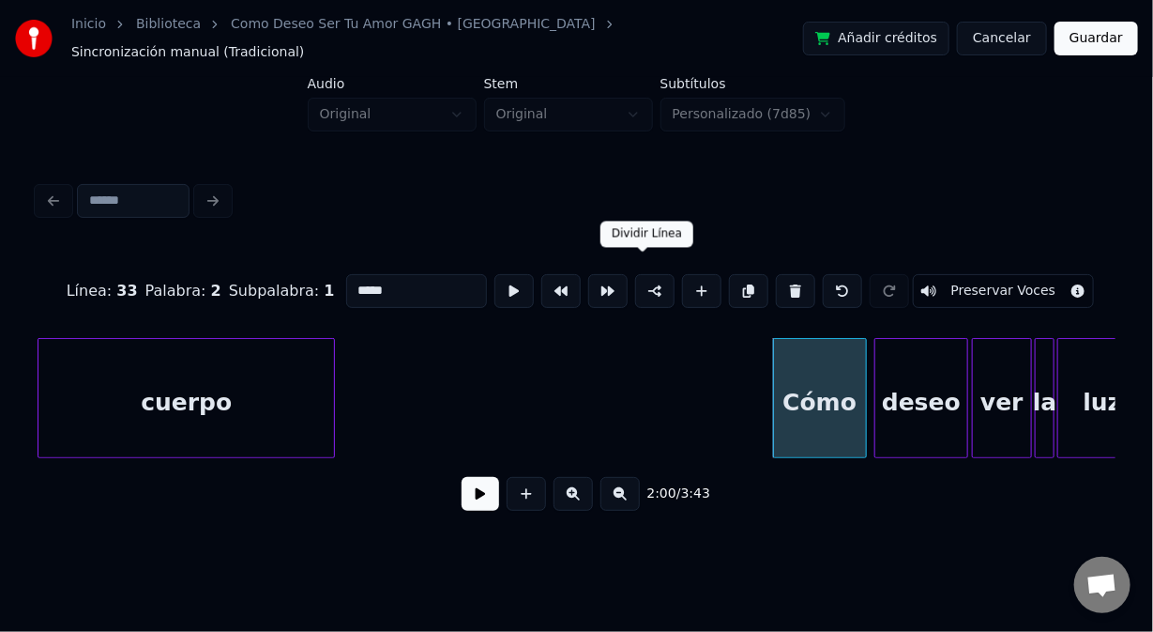
click at [642, 275] on button at bounding box center [654, 291] width 39 height 34
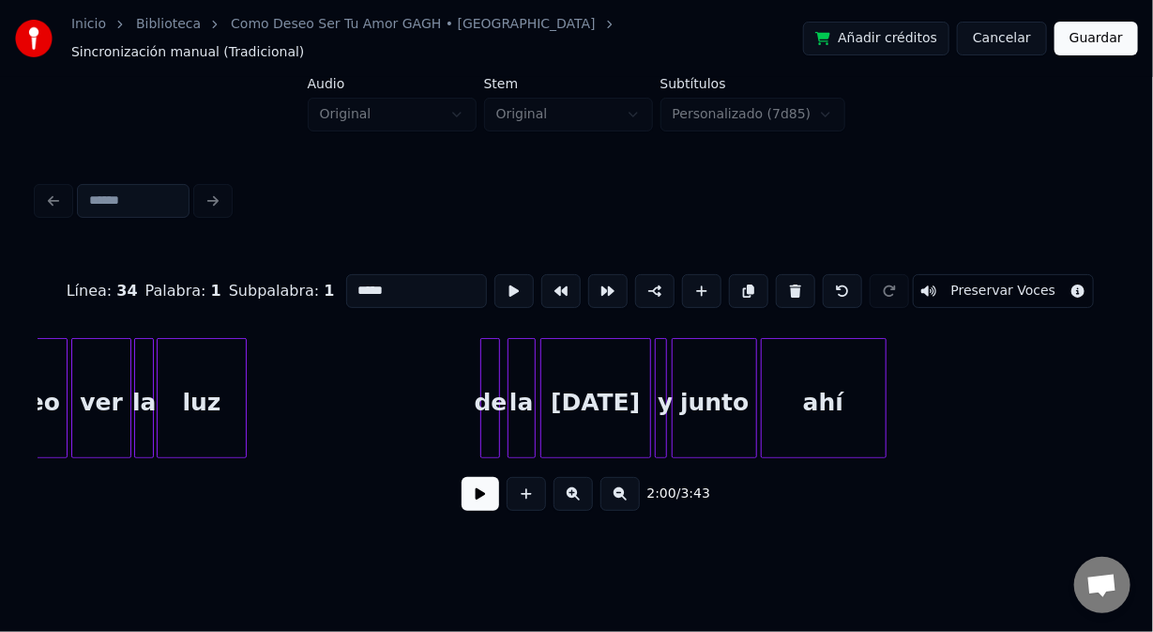
scroll to position [0, 28513]
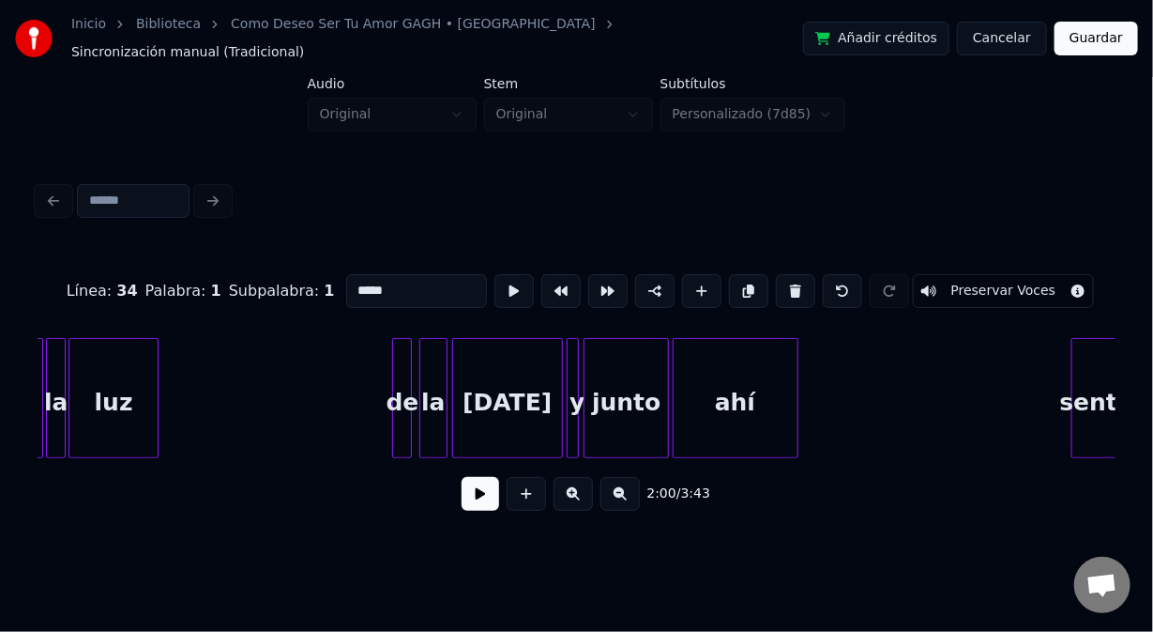
click at [401, 363] on div "de" at bounding box center [402, 403] width 19 height 128
click at [650, 278] on button at bounding box center [654, 291] width 39 height 34
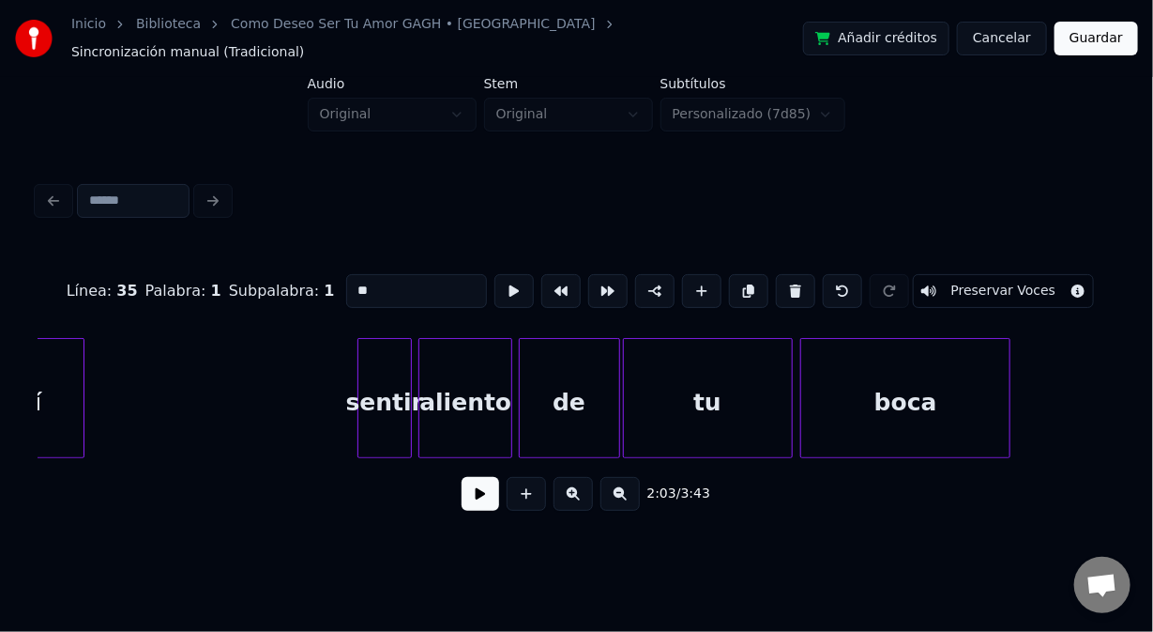
scroll to position [0, 29314]
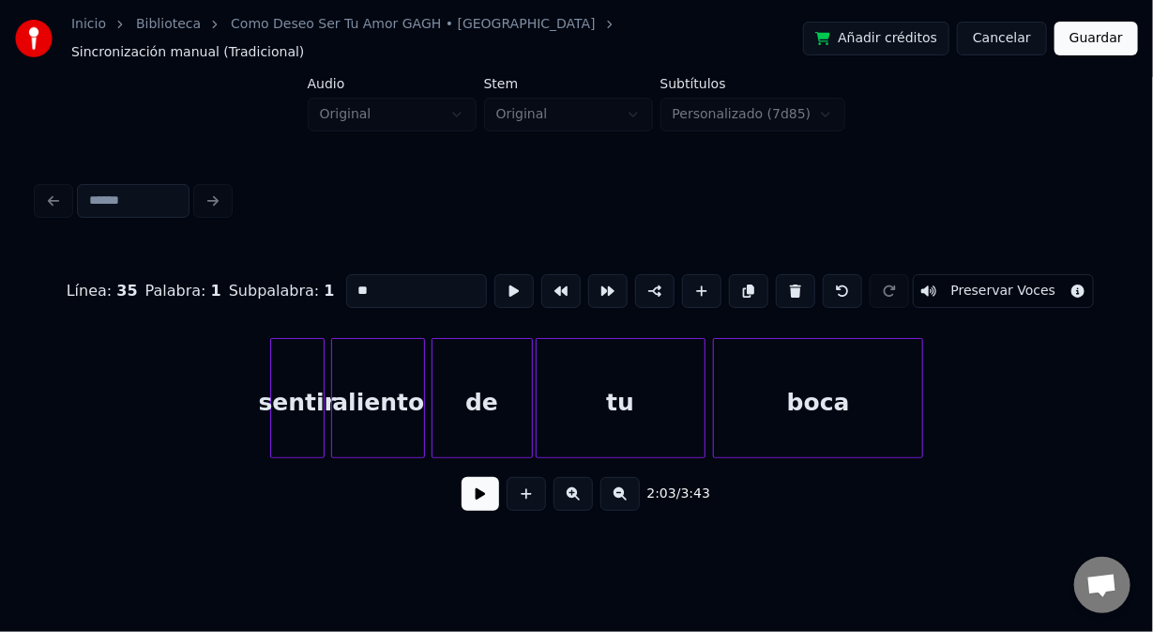
click at [298, 353] on div "sentir" at bounding box center [297, 403] width 53 height 128
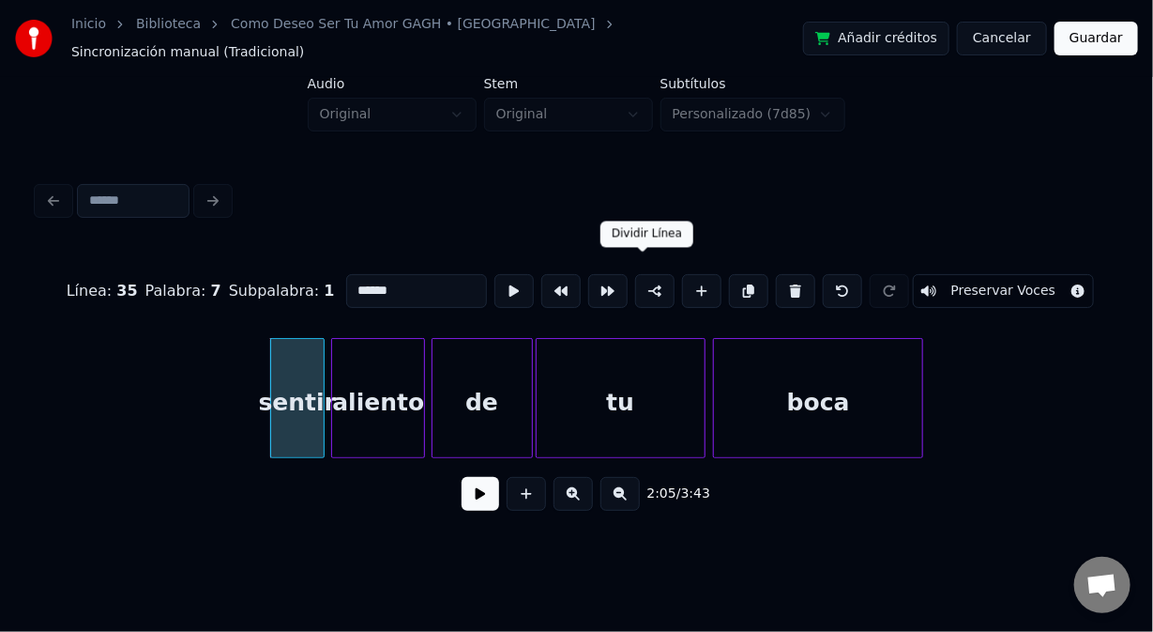
click at [640, 276] on button at bounding box center [654, 291] width 39 height 34
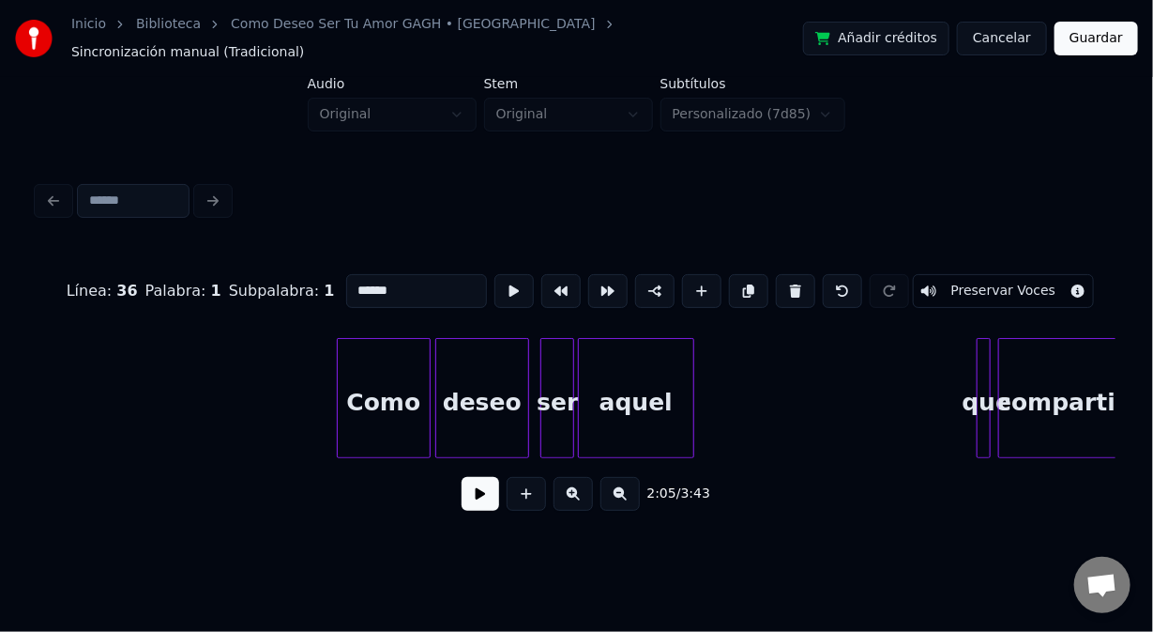
scroll to position [0, 30455]
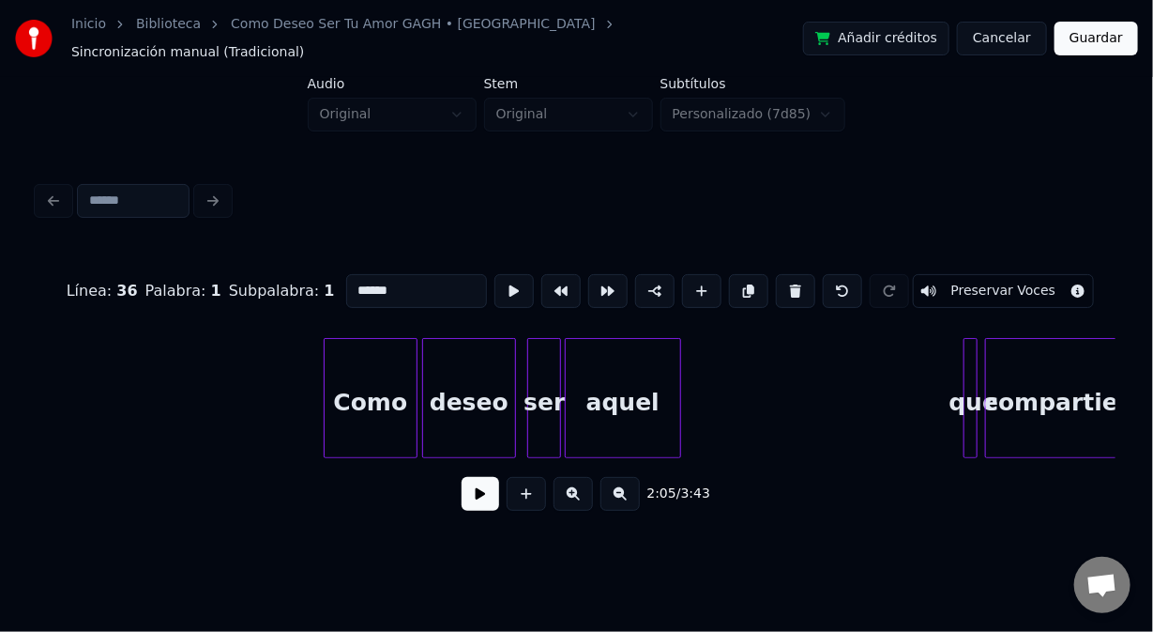
click at [347, 357] on div "Como" at bounding box center [371, 403] width 92 height 128
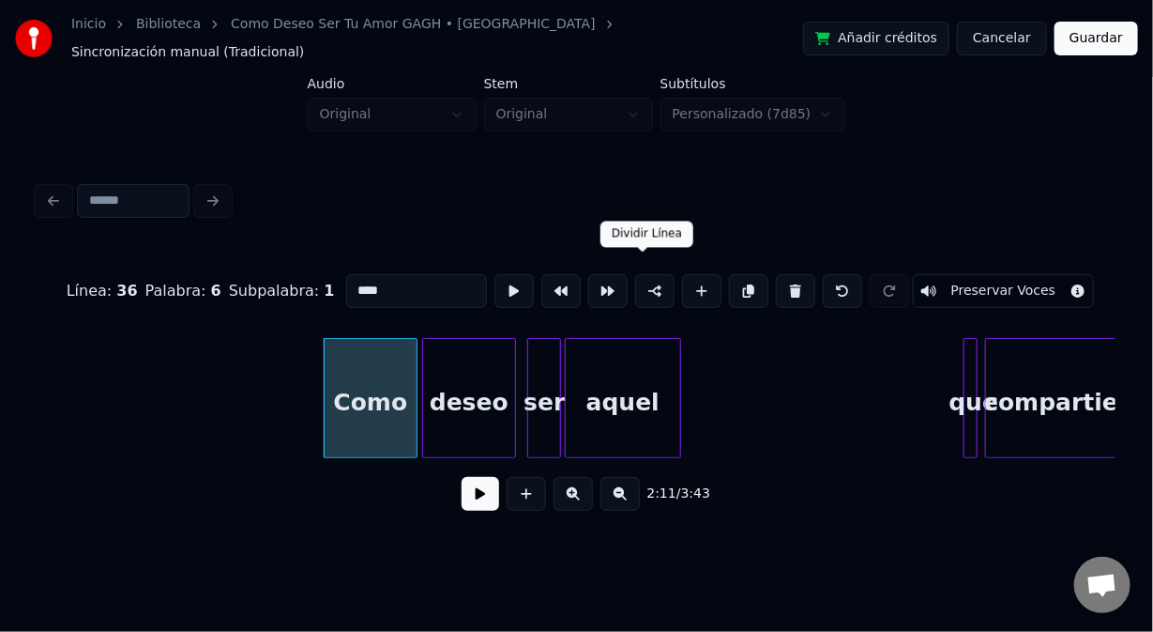
click at [643, 274] on button at bounding box center [654, 291] width 39 height 34
click at [974, 361] on div at bounding box center [974, 398] width 6 height 118
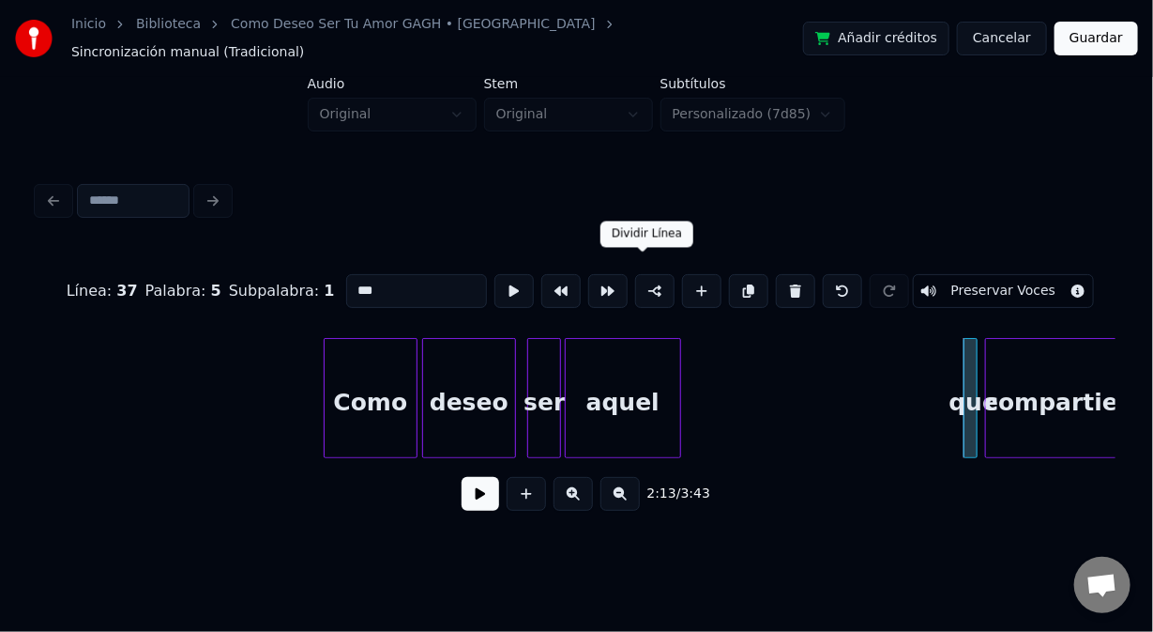
click at [648, 282] on button at bounding box center [654, 291] width 39 height 34
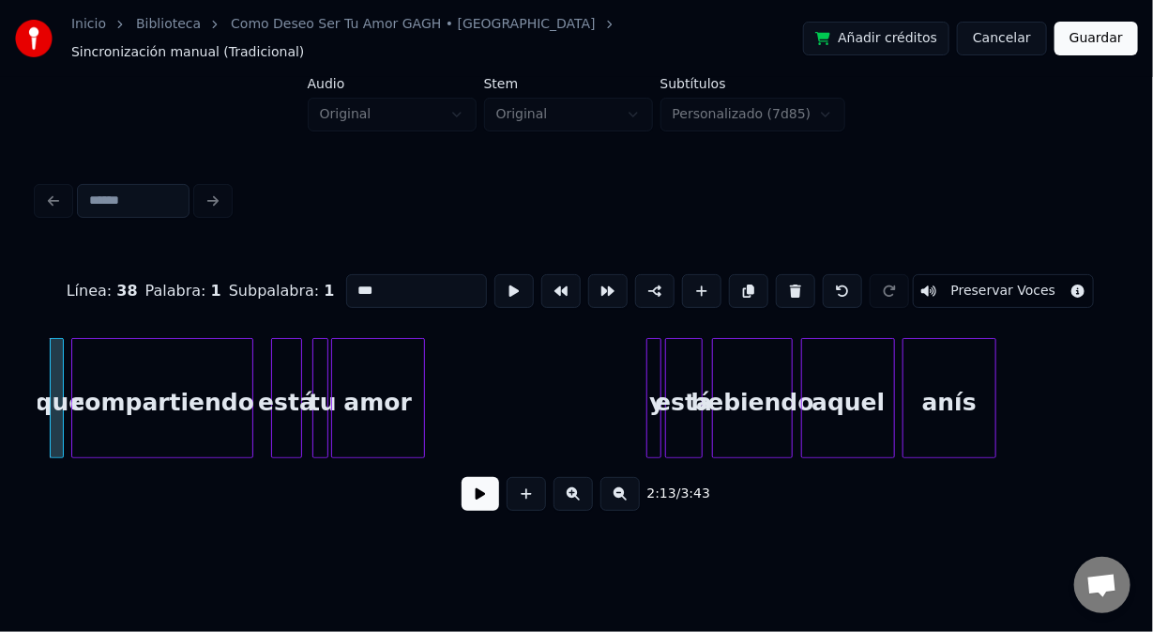
scroll to position [0, 31469]
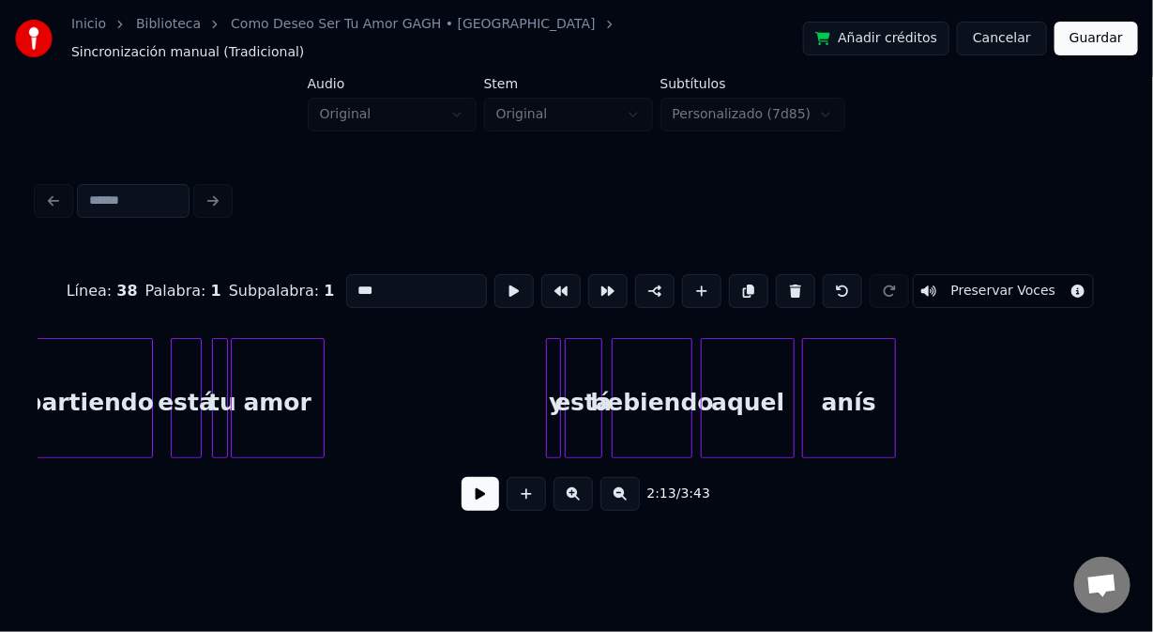
click at [557, 340] on div at bounding box center [558, 398] width 6 height 118
click at [635, 274] on button at bounding box center [654, 291] width 39 height 34
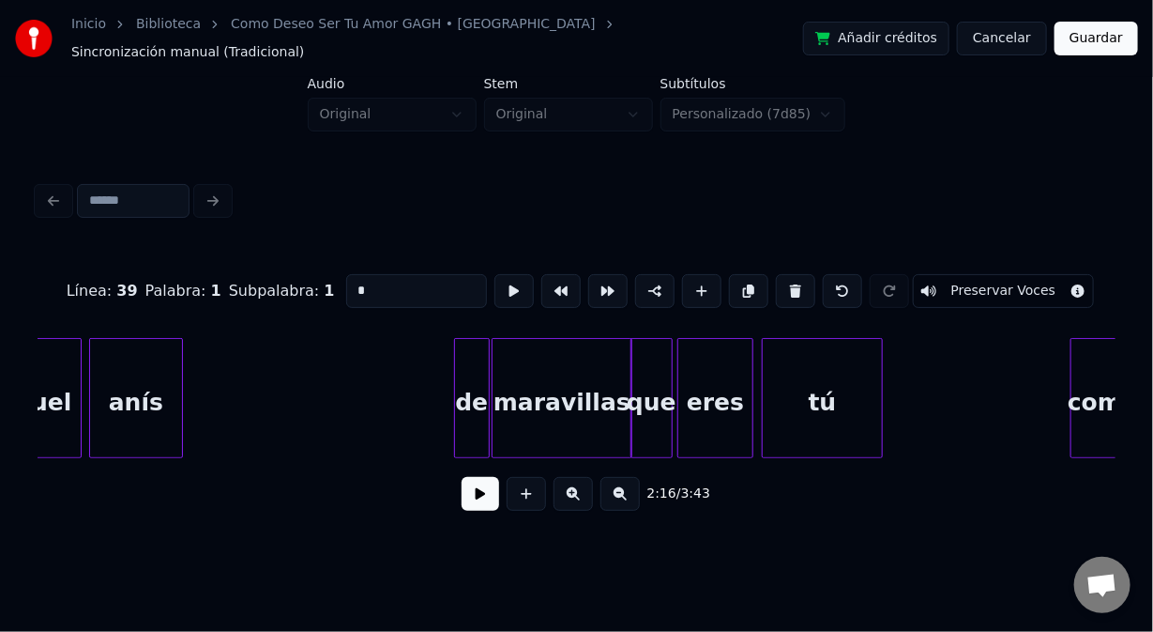
scroll to position [0, 32195]
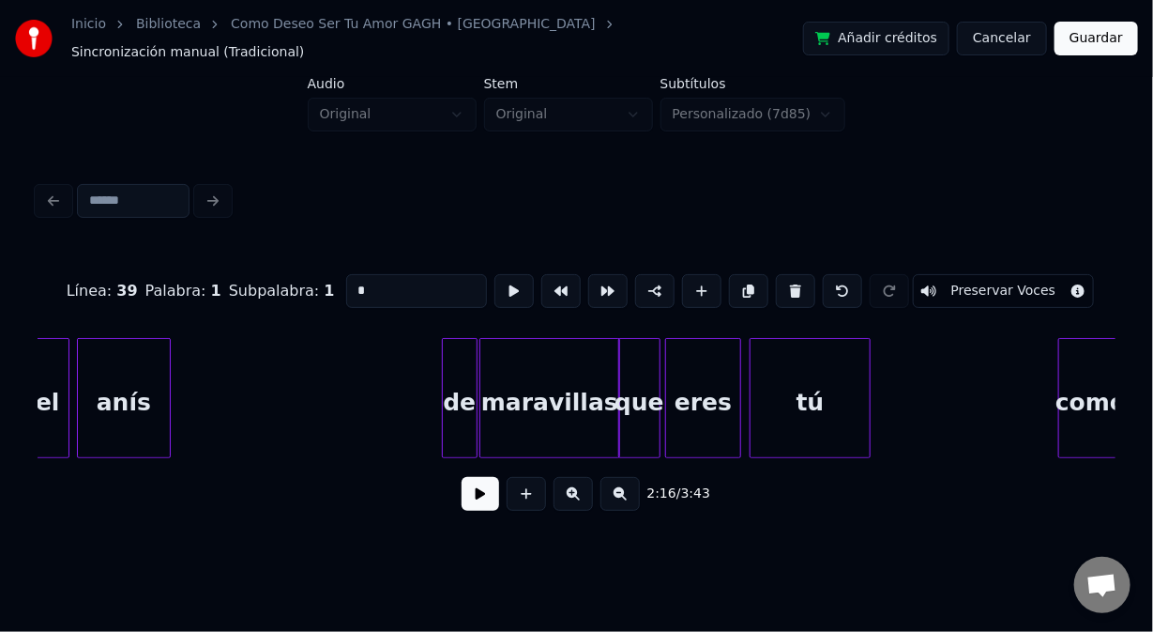
click at [449, 360] on div "de" at bounding box center [460, 403] width 34 height 128
click at [638, 281] on button at bounding box center [654, 291] width 39 height 34
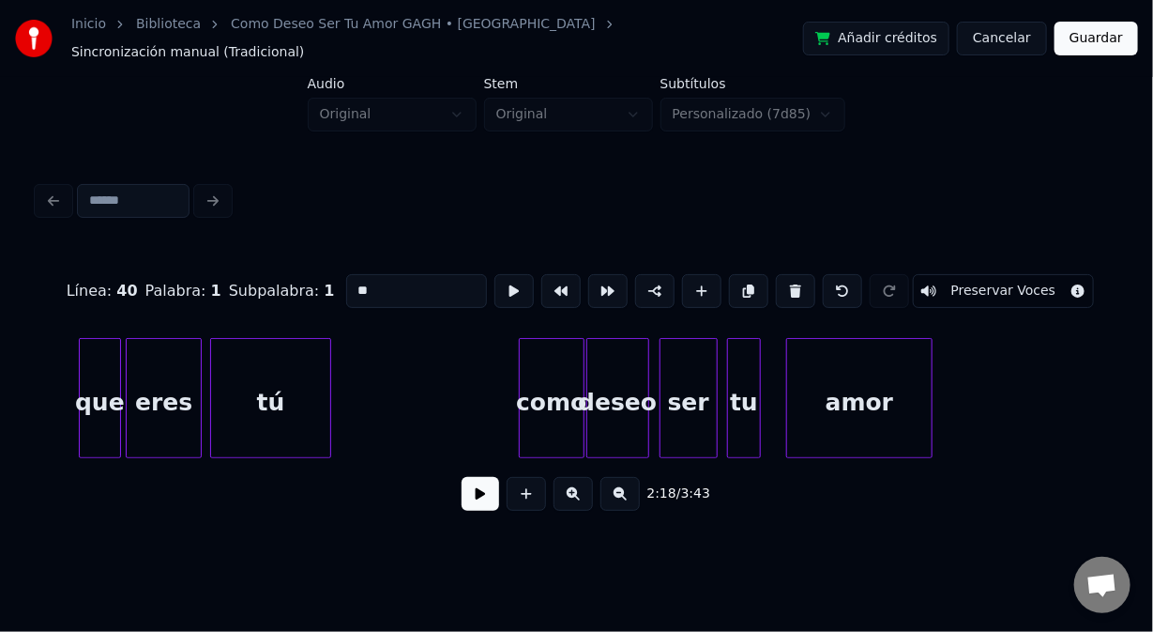
scroll to position [0, 32822]
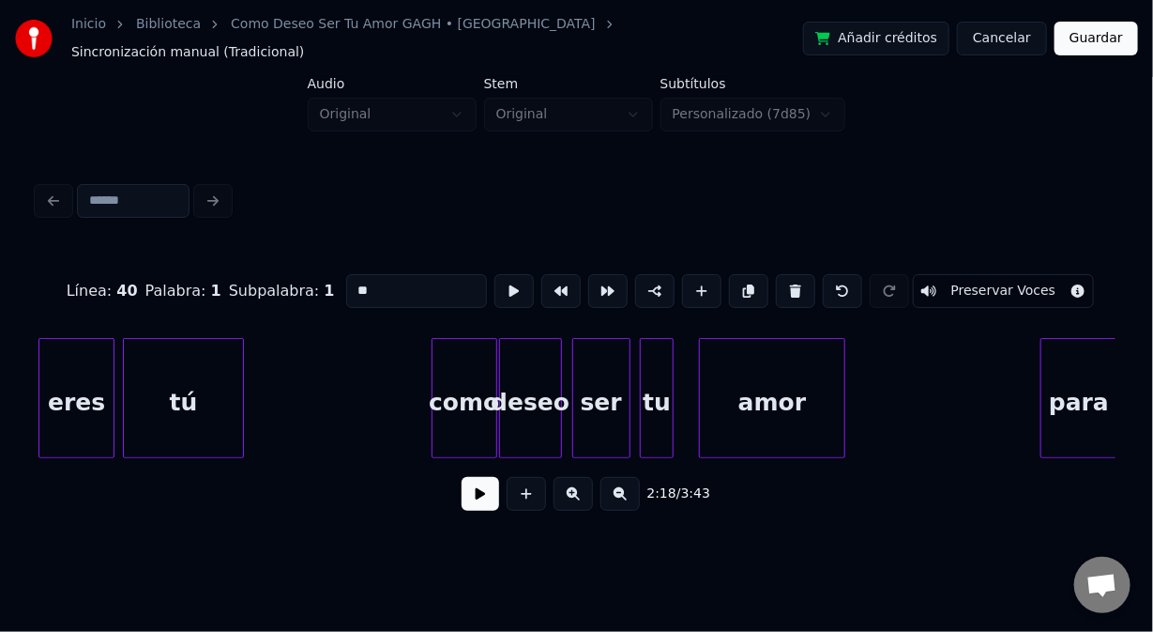
click at [460, 366] on div "como" at bounding box center [465, 403] width 64 height 128
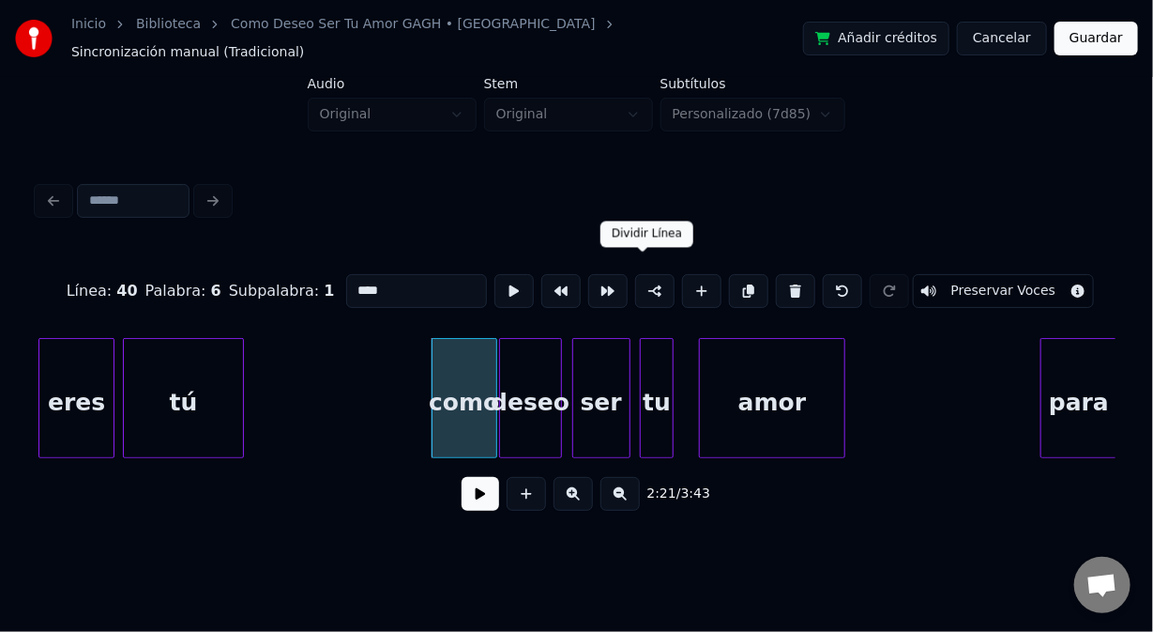
drag, startPoint x: 629, startPoint y: 275, endPoint x: 642, endPoint y: 280, distance: 14.0
click at [635, 278] on button at bounding box center [654, 291] width 39 height 34
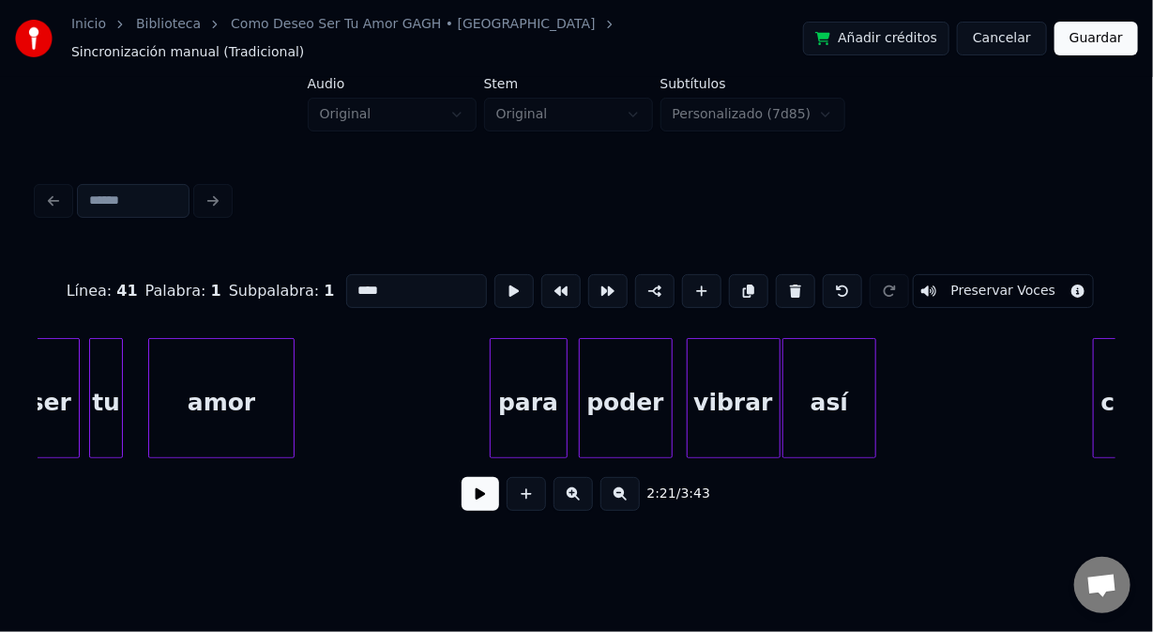
scroll to position [0, 33548]
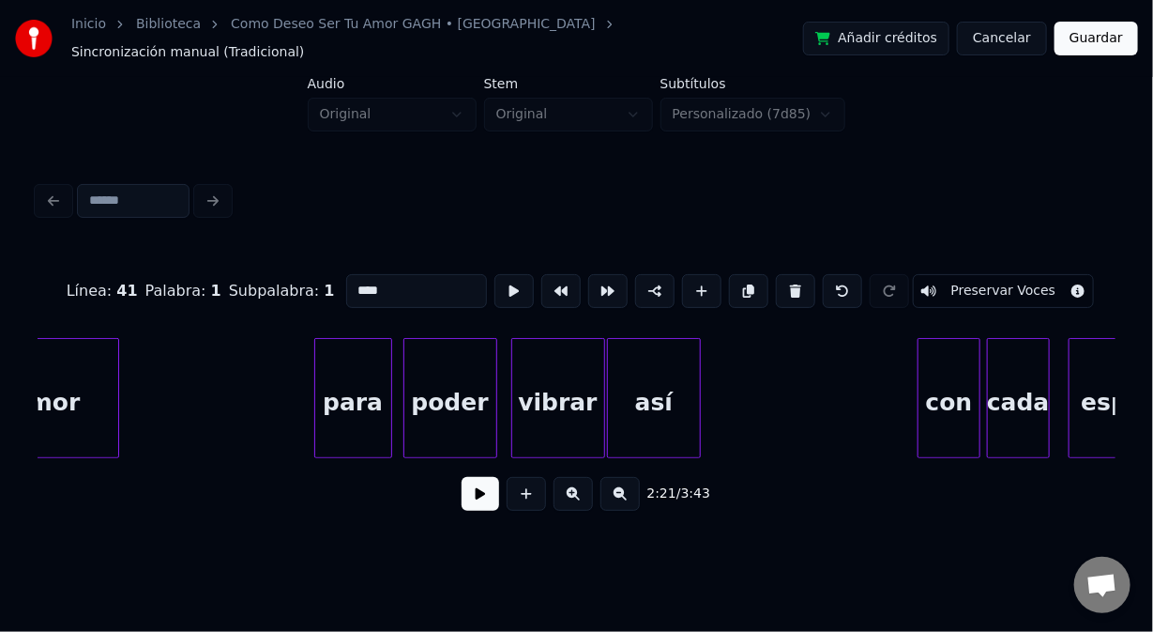
click at [347, 351] on div "para" at bounding box center [353, 403] width 76 height 128
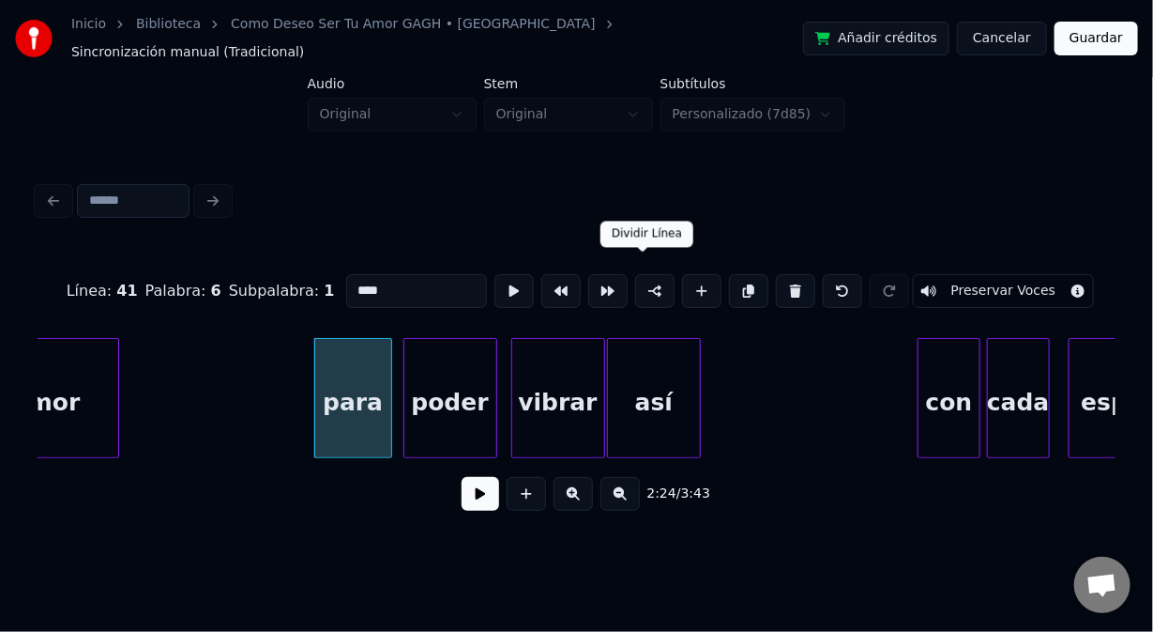
click at [644, 274] on button at bounding box center [654, 291] width 39 height 34
click at [938, 342] on div "con" at bounding box center [949, 403] width 61 height 128
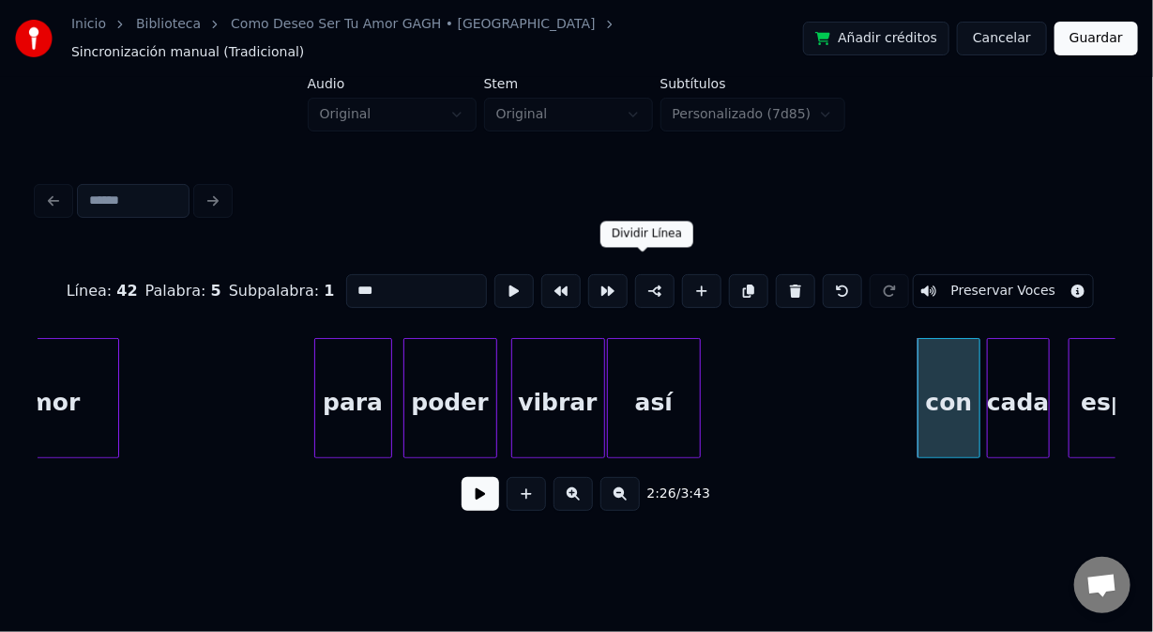
click at [646, 278] on button at bounding box center [654, 291] width 39 height 34
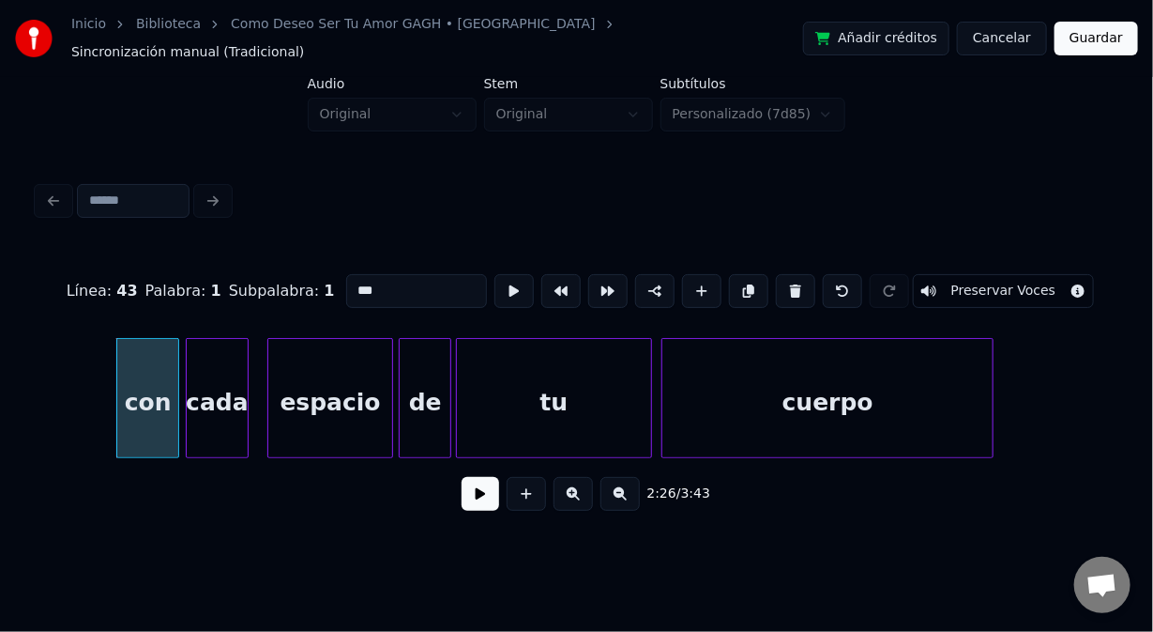
scroll to position [0, 34438]
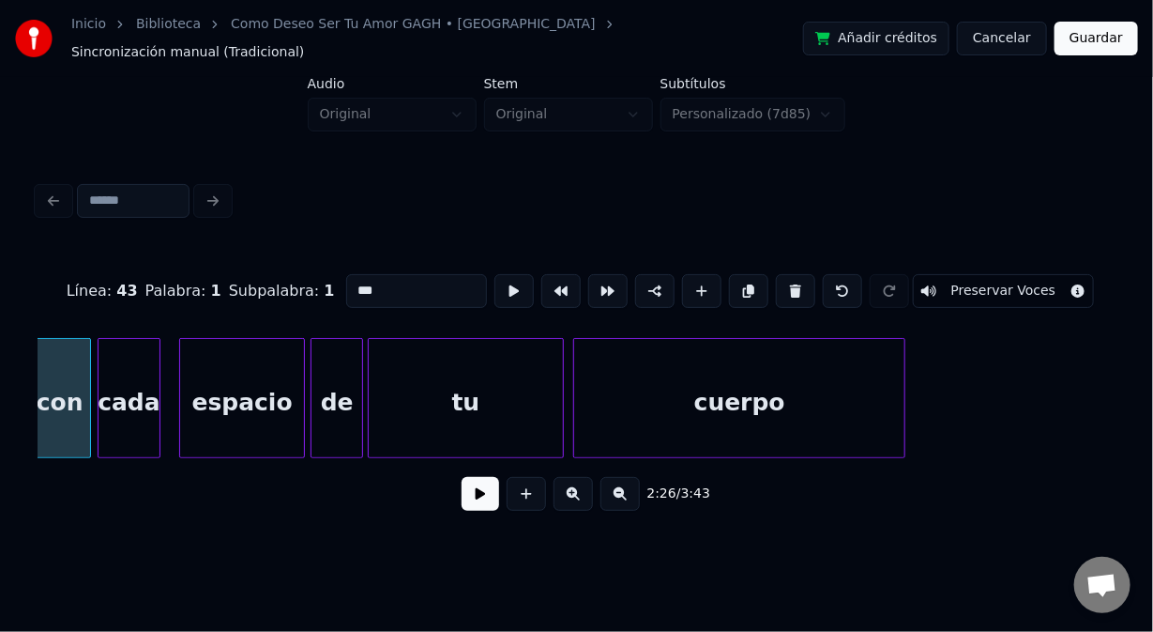
click at [417, 365] on div "tu" at bounding box center [466, 403] width 194 height 128
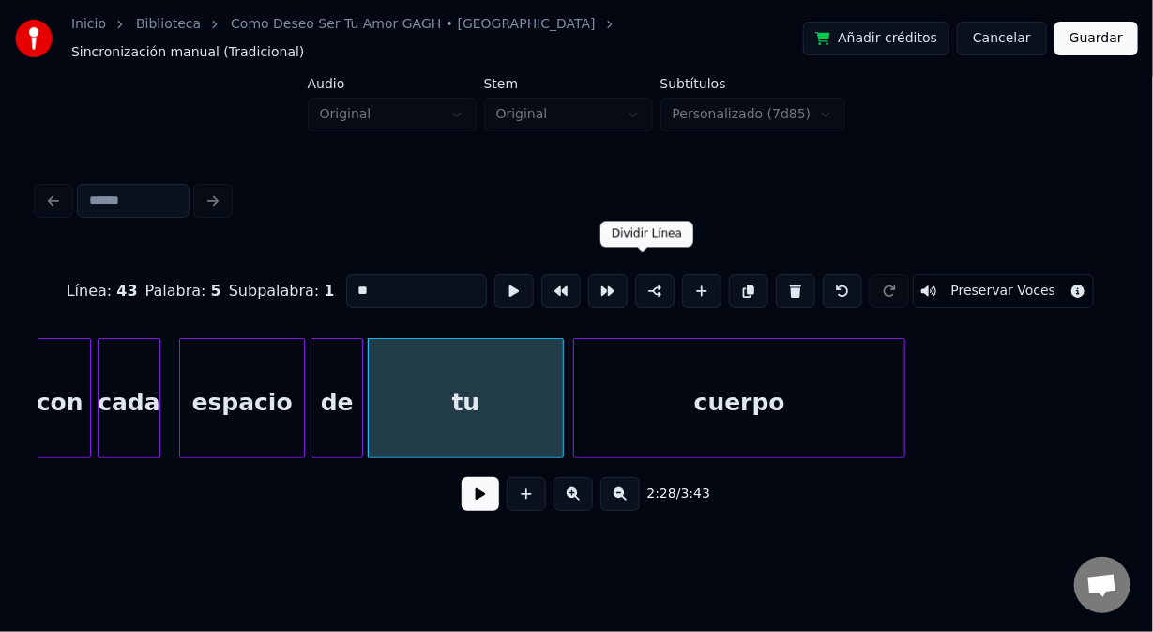
drag, startPoint x: 636, startPoint y: 281, endPoint x: 642, endPoint y: 303, distance: 23.2
click at [637, 281] on button at bounding box center [654, 291] width 39 height 34
click at [646, 356] on div "cuerpo" at bounding box center [739, 403] width 330 height 128
type input "******"
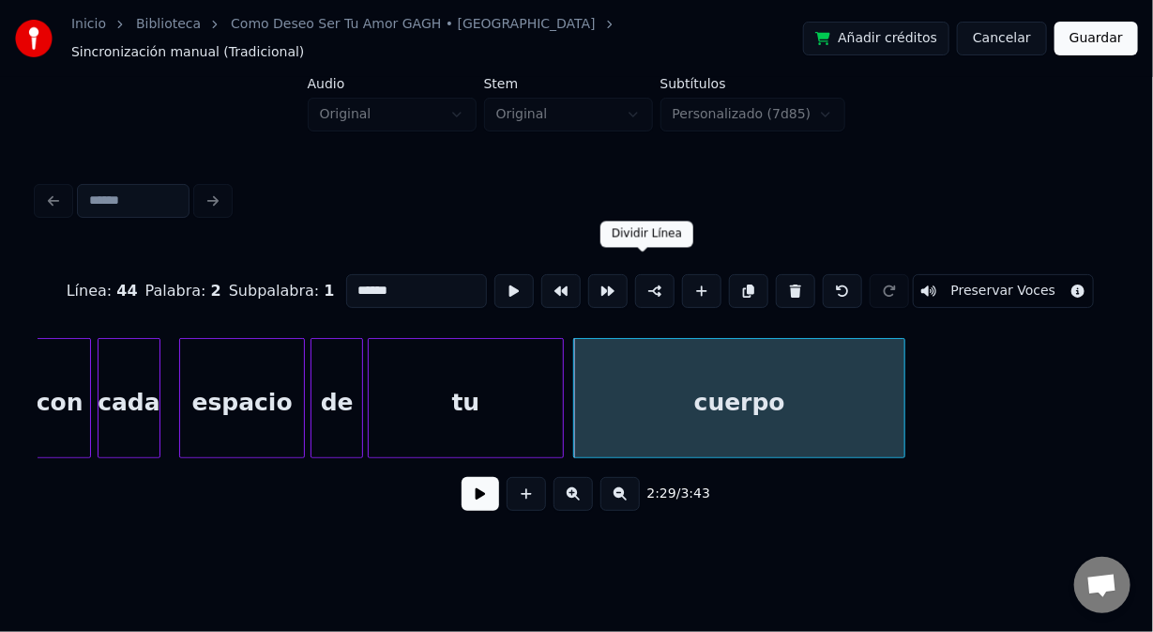
click at [647, 280] on button at bounding box center [654, 291] width 39 height 34
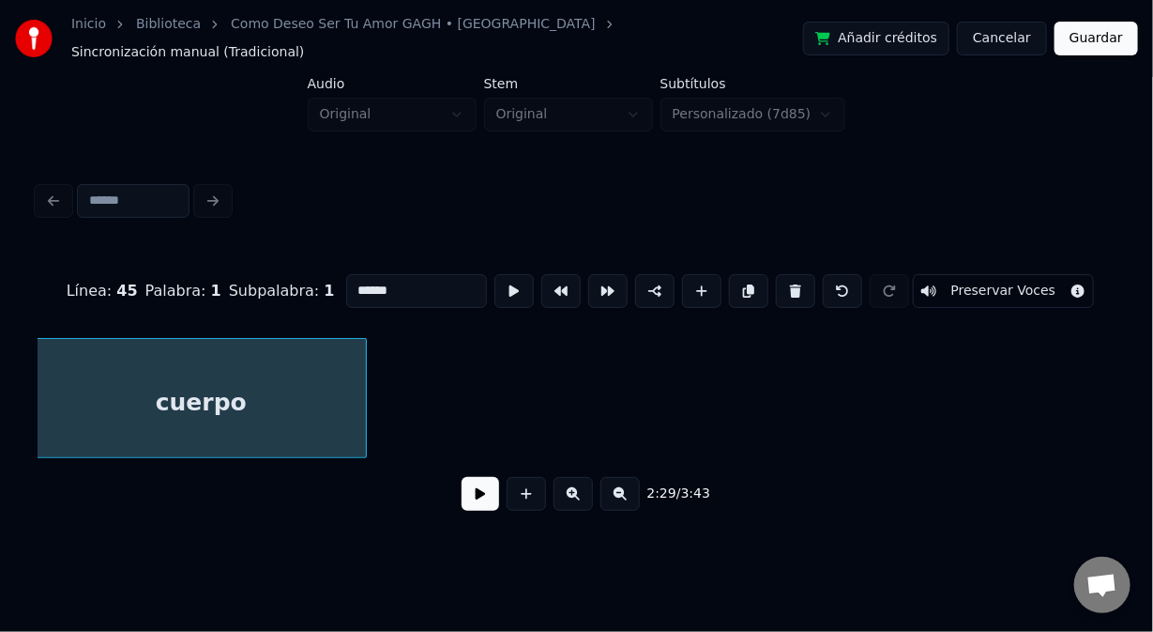
scroll to position [0, 35014]
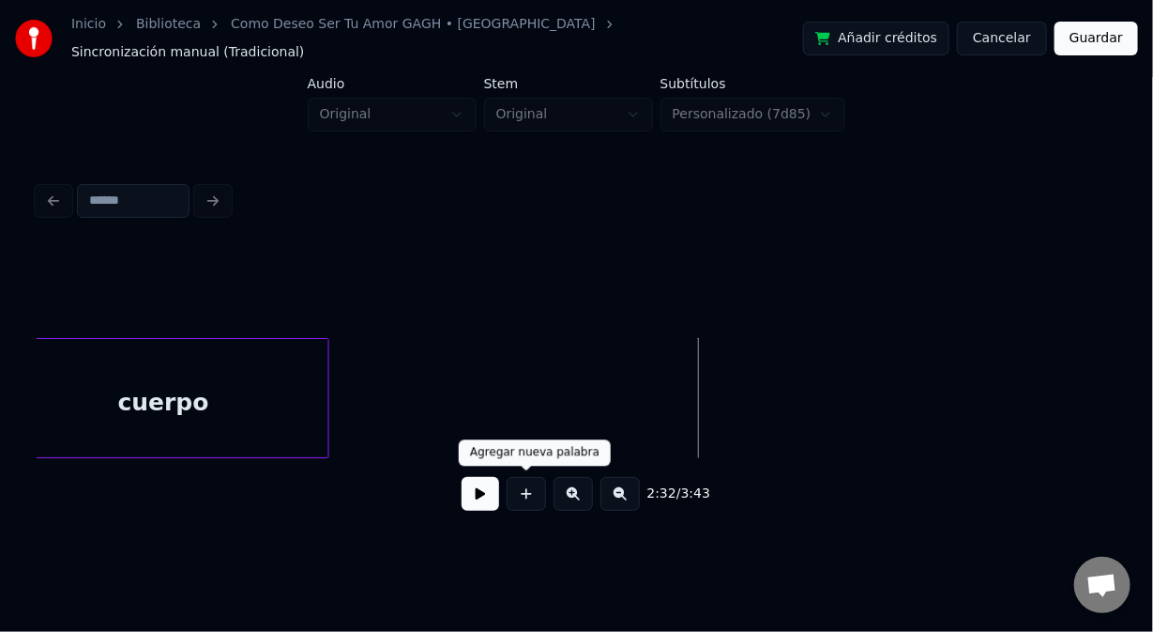
click at [536, 497] on button at bounding box center [526, 494] width 39 height 34
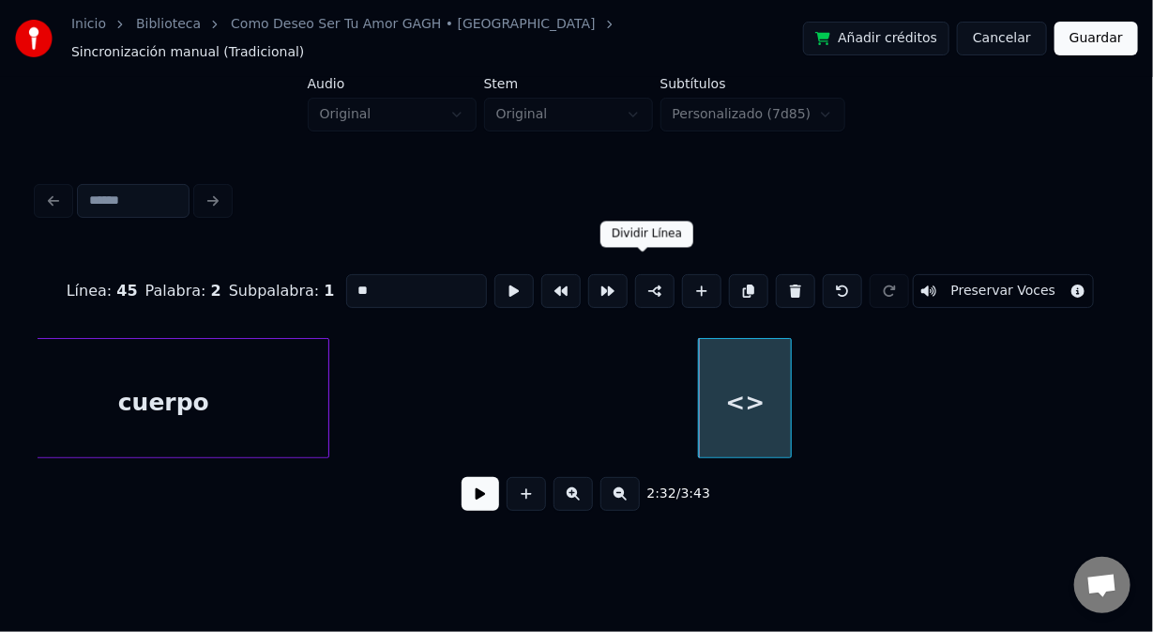
click at [643, 275] on button at bounding box center [654, 291] width 39 height 34
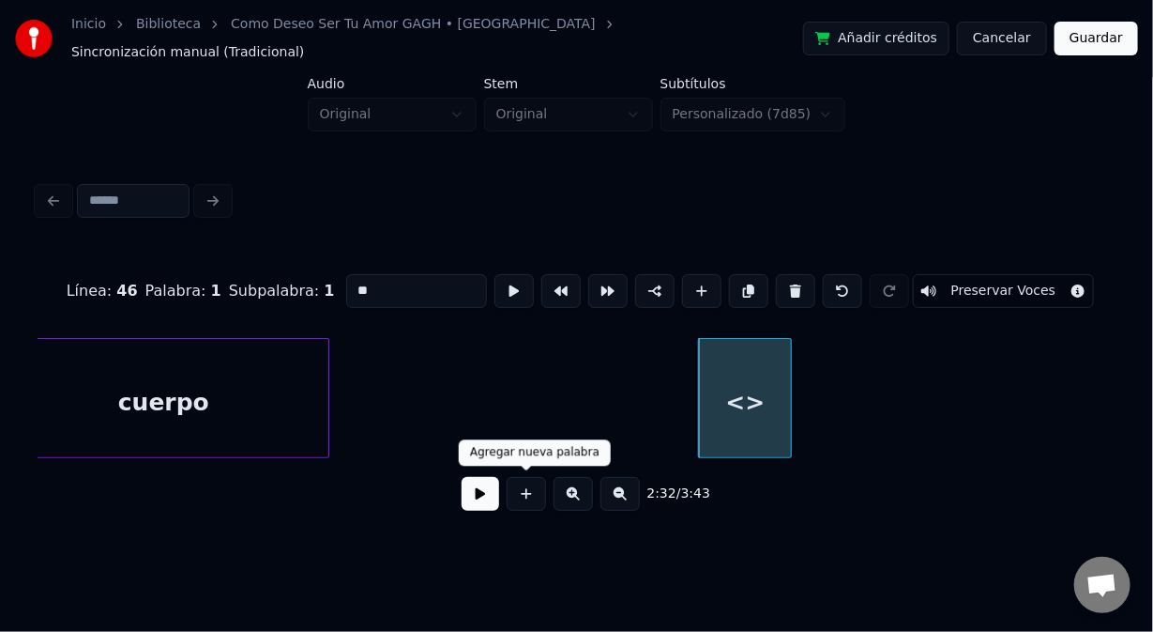
click at [532, 492] on button at bounding box center [526, 494] width 39 height 34
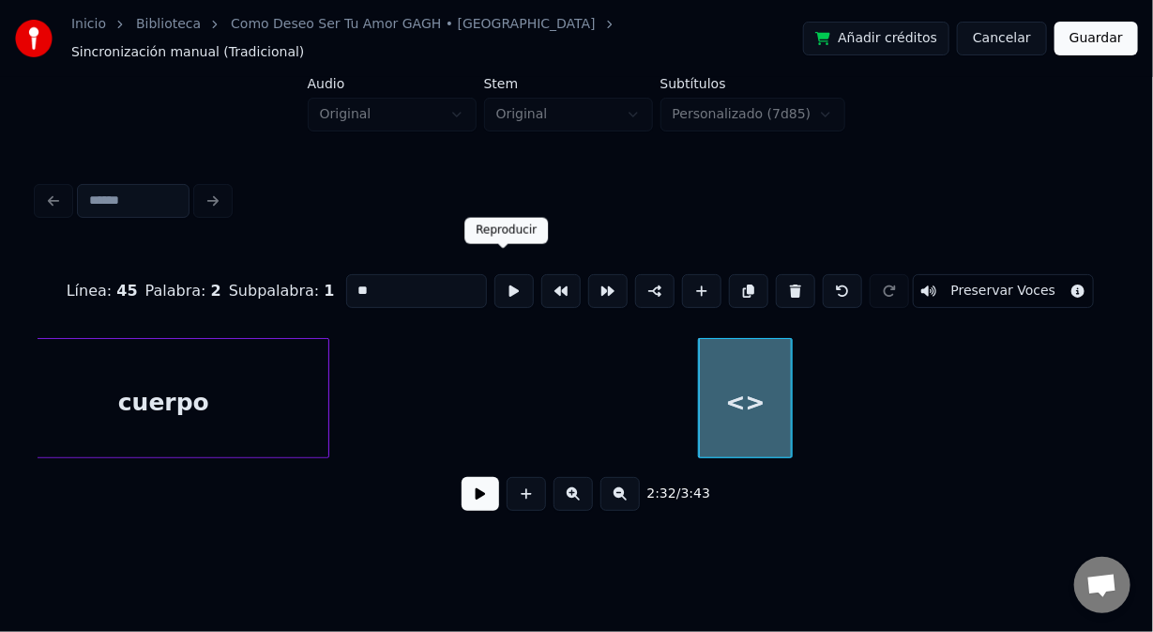
click at [496, 275] on button at bounding box center [514, 291] width 39 height 34
drag, startPoint x: 358, startPoint y: 280, endPoint x: 341, endPoint y: 290, distance: 19.8
click at [346, 288] on input "**" at bounding box center [416, 291] width 141 height 34
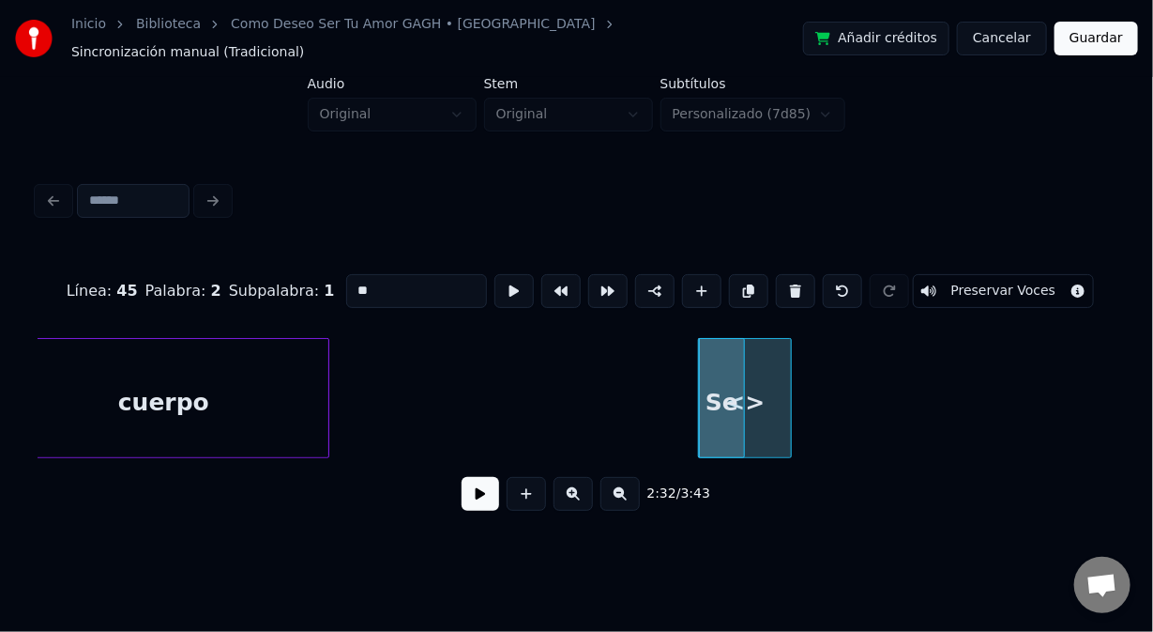
click at [742, 408] on div at bounding box center [742, 398] width 6 height 118
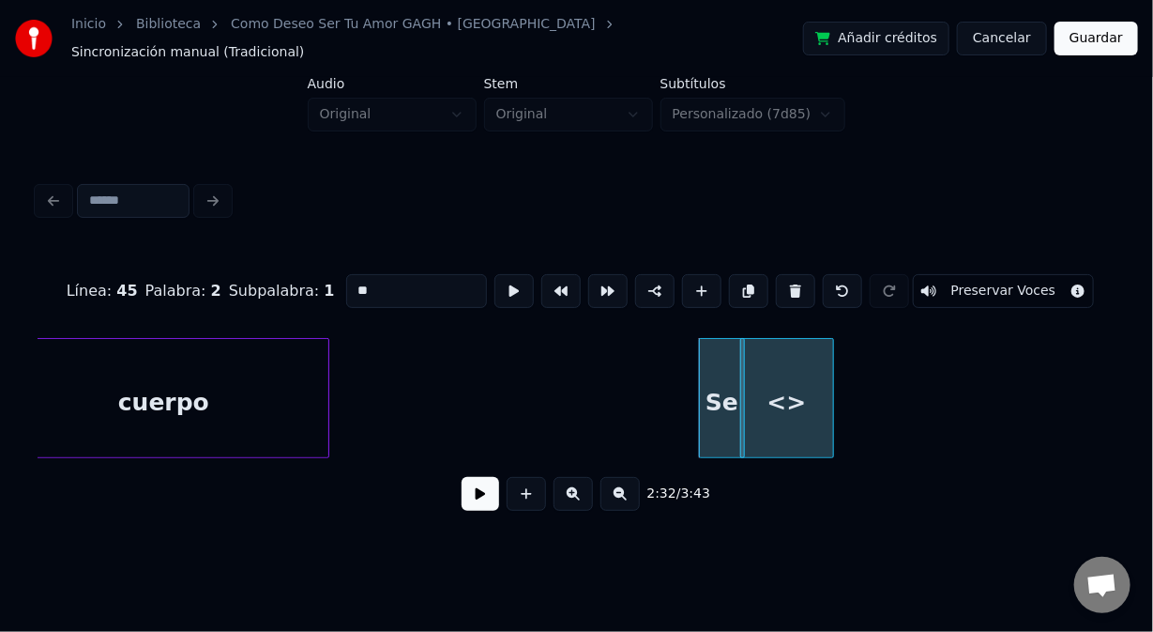
click at [807, 404] on div "<>" at bounding box center [787, 403] width 92 height 128
click at [725, 420] on div "Se" at bounding box center [722, 403] width 44 height 128
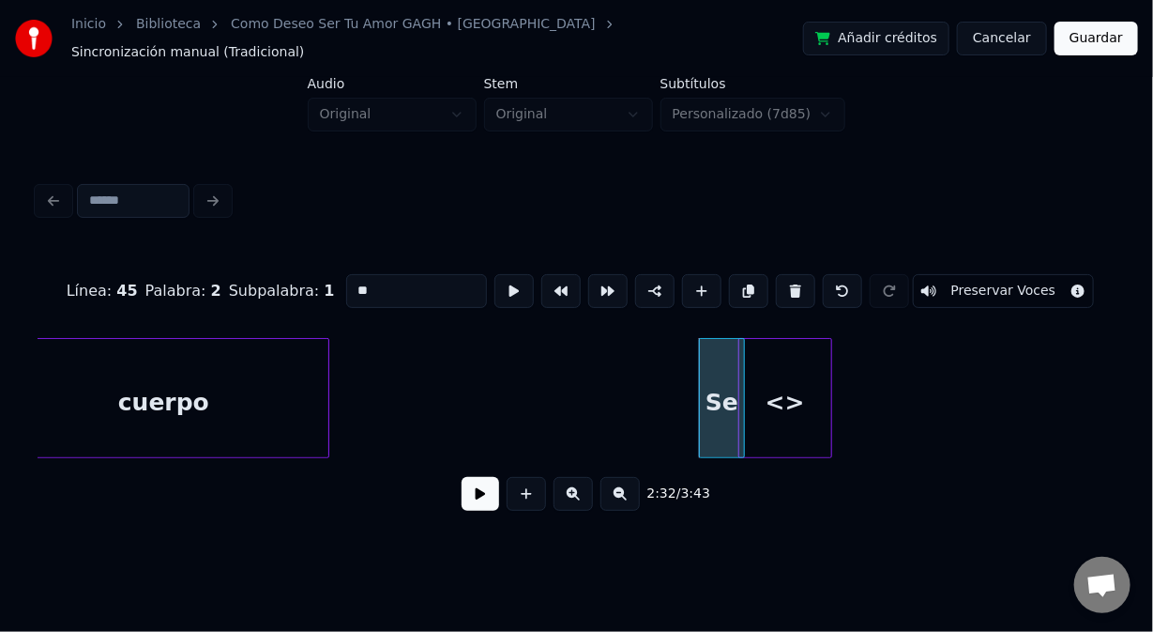
click at [725, 420] on div "Se" at bounding box center [722, 403] width 44 height 128
click at [800, 409] on div "<>" at bounding box center [786, 403] width 92 height 128
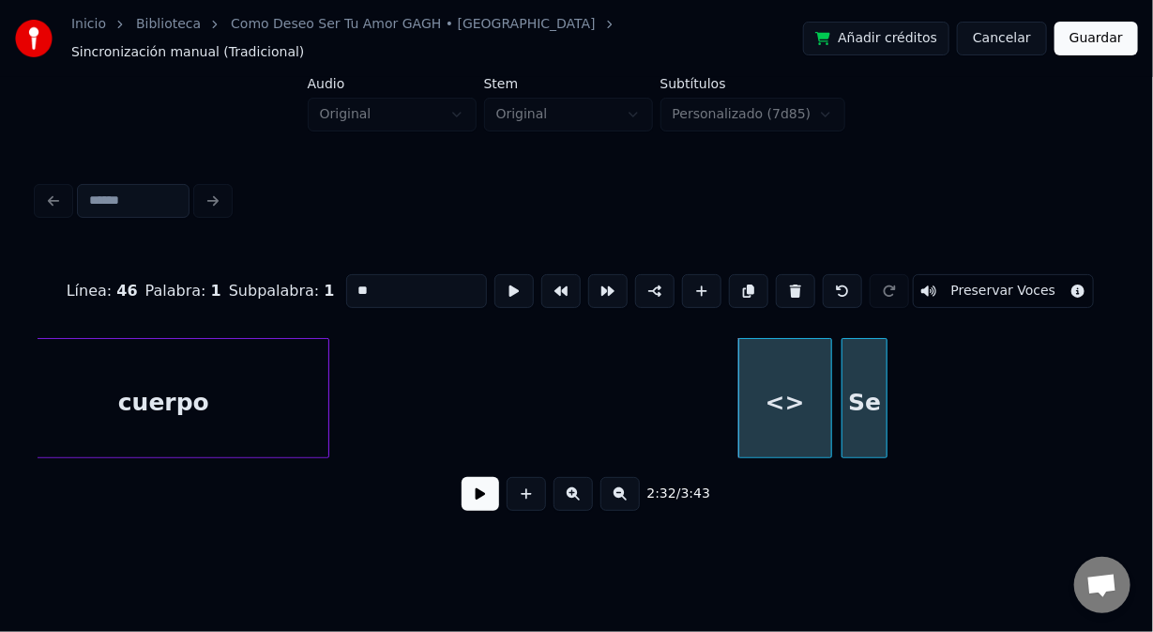
click at [862, 399] on div "Se" at bounding box center [865, 403] width 44 height 128
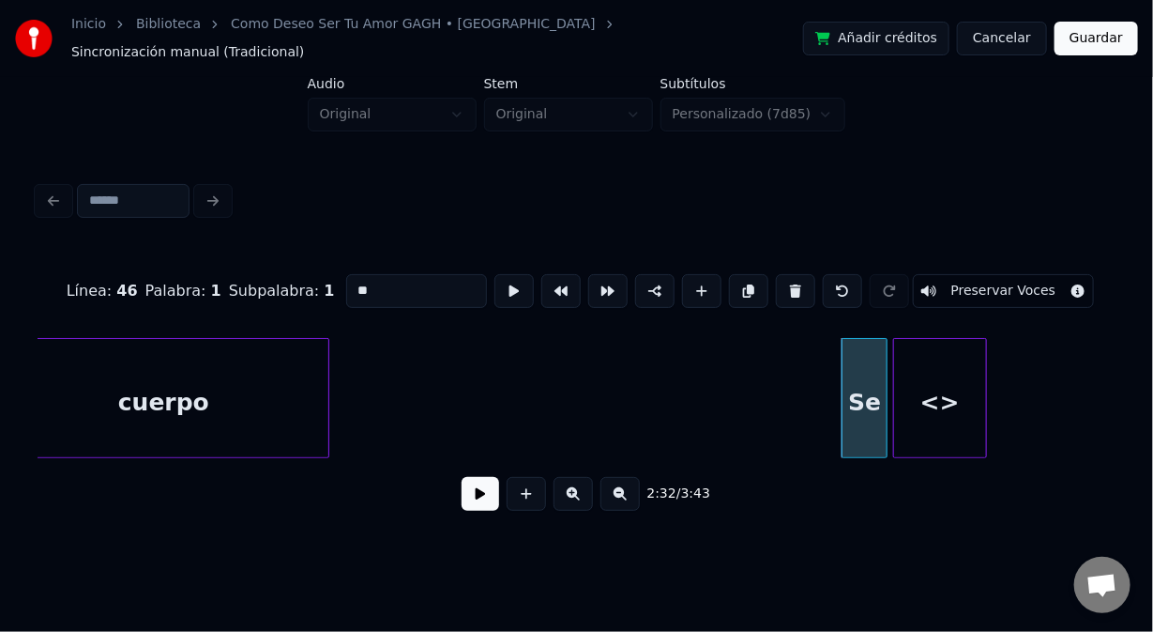
click at [953, 387] on div "<>" at bounding box center [940, 403] width 92 height 128
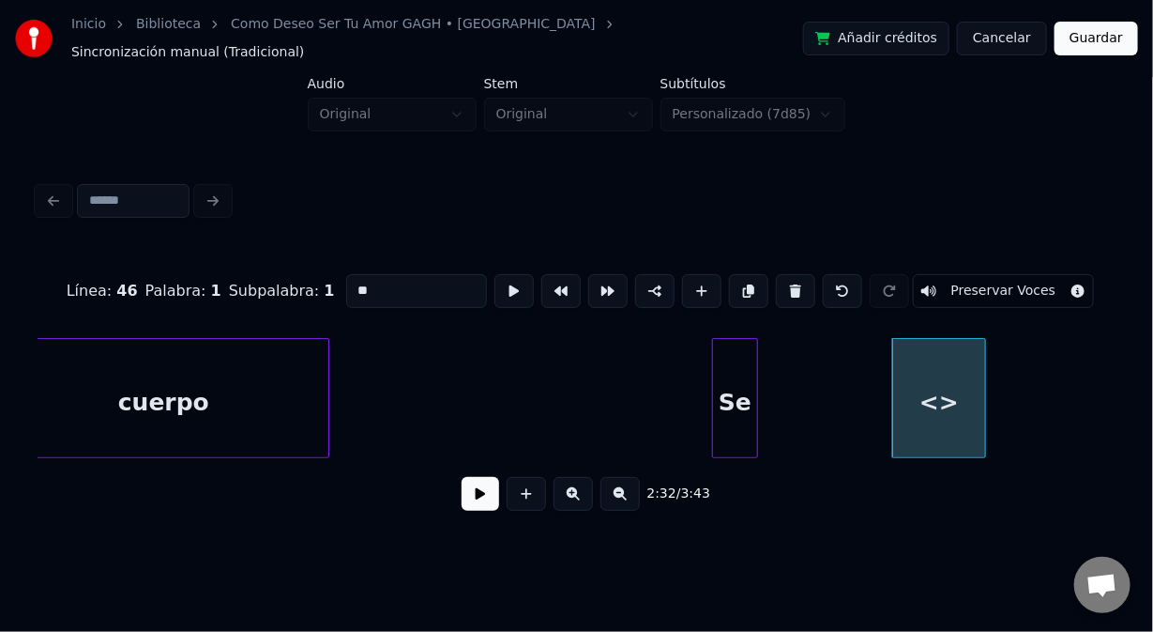
click at [734, 399] on div "Se" at bounding box center [735, 403] width 44 height 128
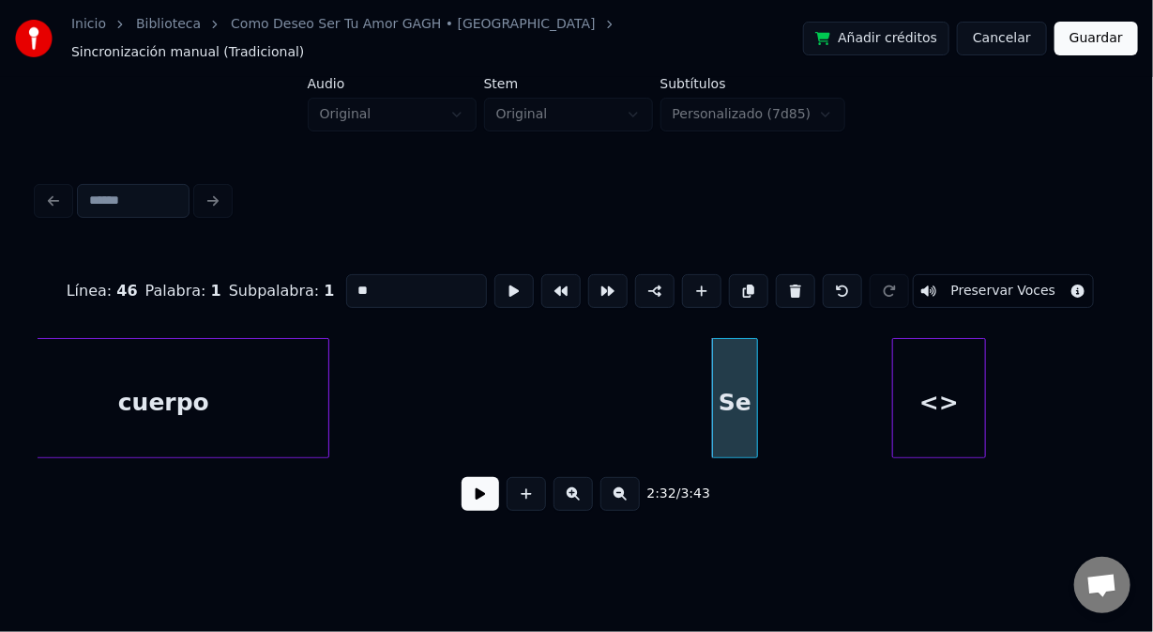
click at [919, 407] on div "<>" at bounding box center [939, 403] width 92 height 128
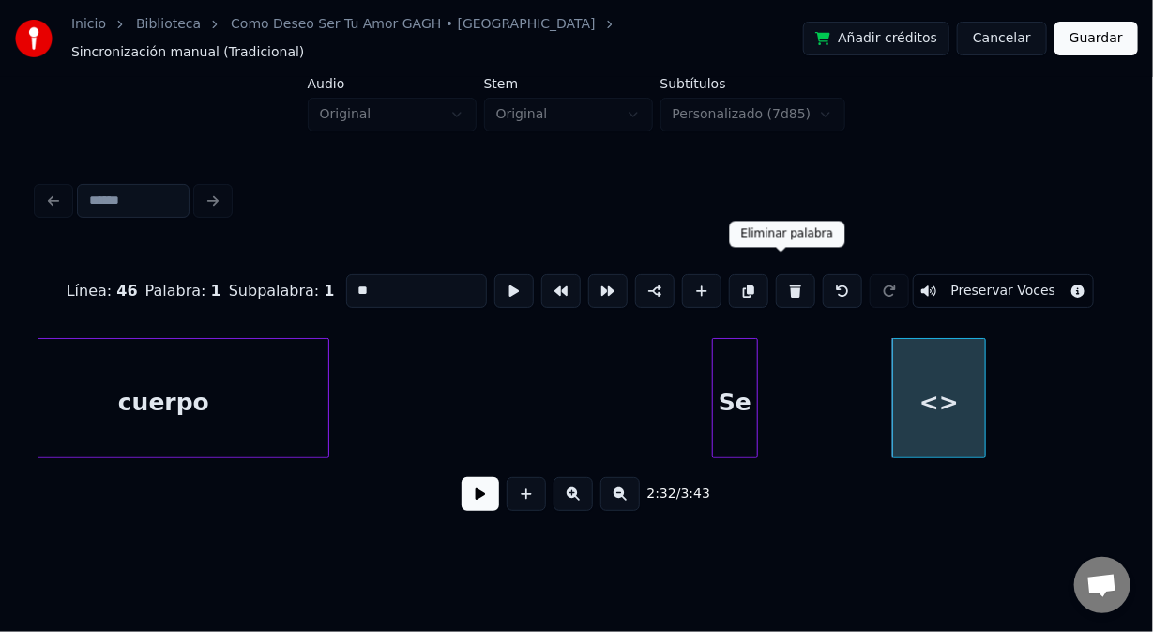
click at [777, 280] on button at bounding box center [795, 291] width 39 height 34
type input "**"
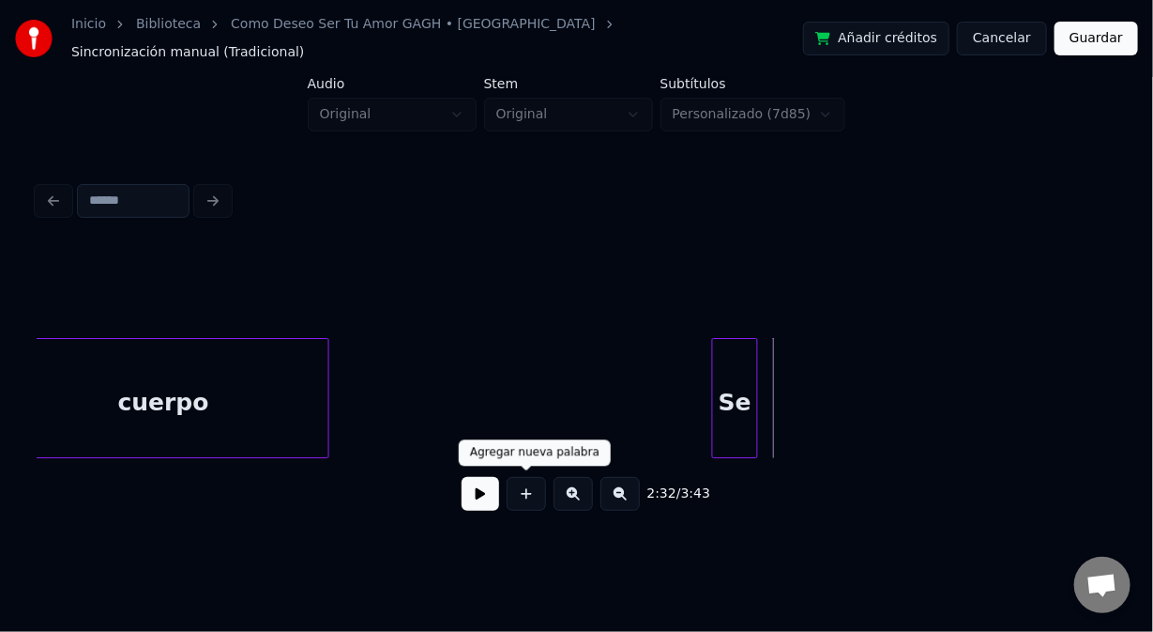
drag, startPoint x: 517, startPoint y: 496, endPoint x: 527, endPoint y: 485, distance: 14.6
click at [519, 494] on button at bounding box center [526, 494] width 39 height 34
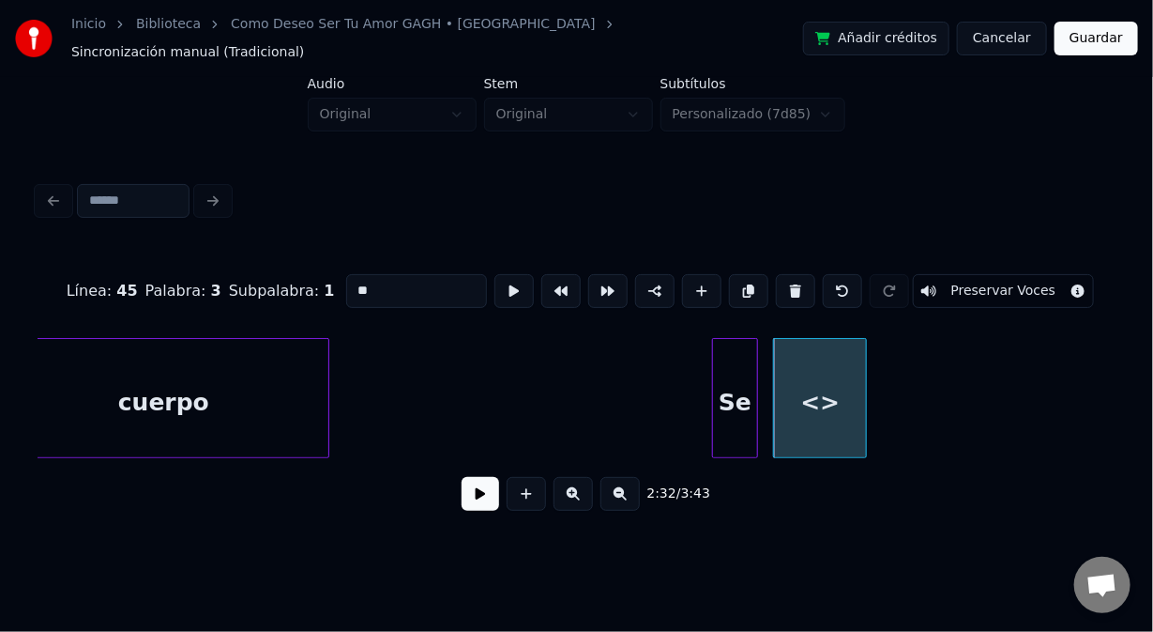
drag, startPoint x: 381, startPoint y: 275, endPoint x: 318, endPoint y: 280, distance: 63.1
click at [318, 280] on div "Línea : 45 Palabra : 3 Subpalabra : 1 ** Preservar Voces" at bounding box center [577, 291] width 1078 height 94
click at [740, 345] on div "Se" at bounding box center [735, 403] width 44 height 128
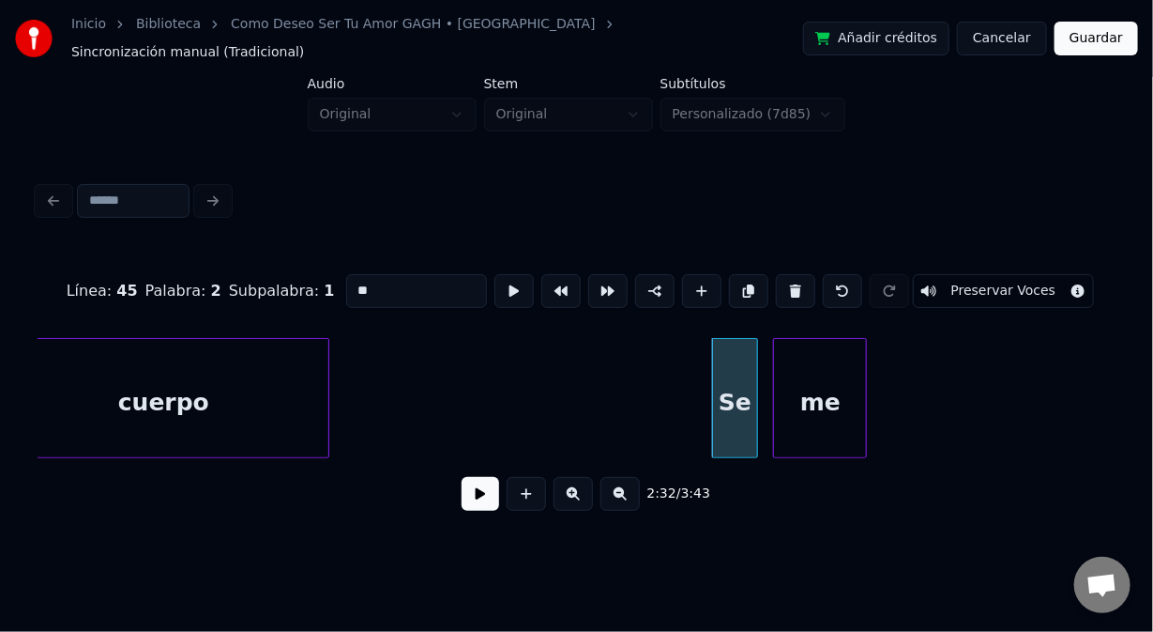
click at [787, 339] on div "me" at bounding box center [820, 403] width 92 height 128
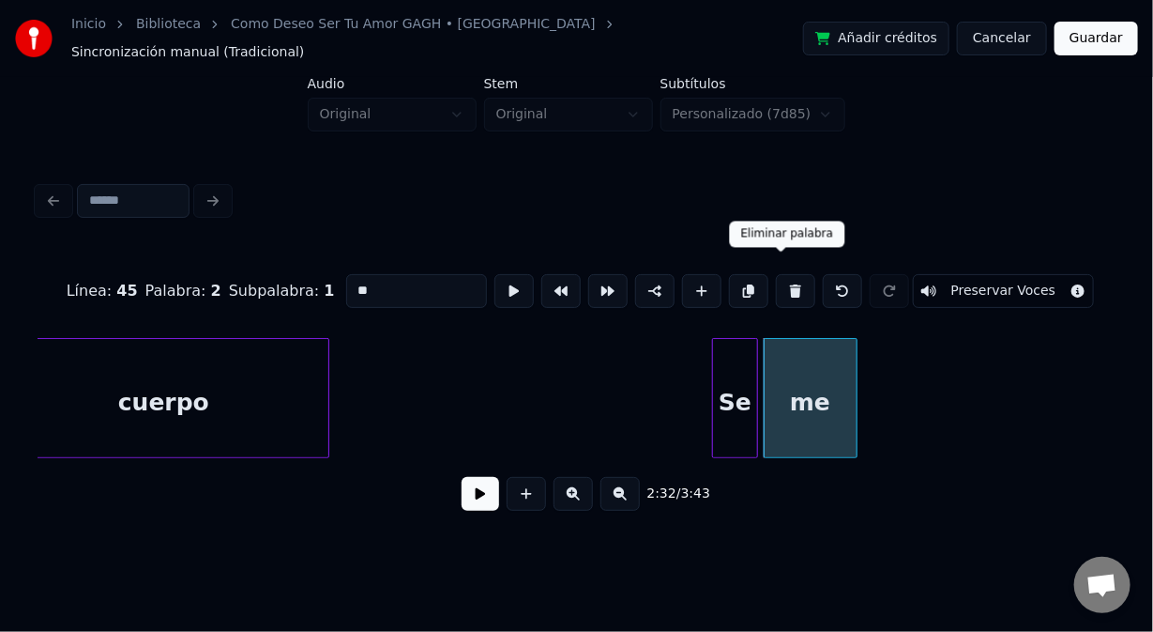
click at [785, 274] on button at bounding box center [795, 291] width 39 height 34
type input "******"
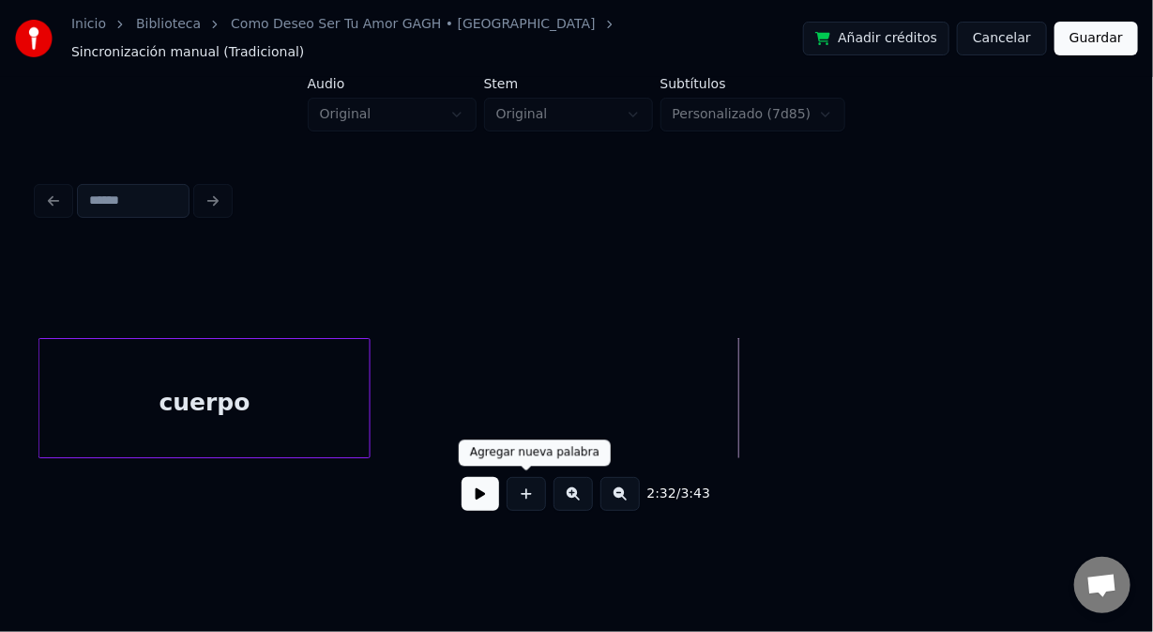
click at [536, 491] on button at bounding box center [526, 494] width 39 height 34
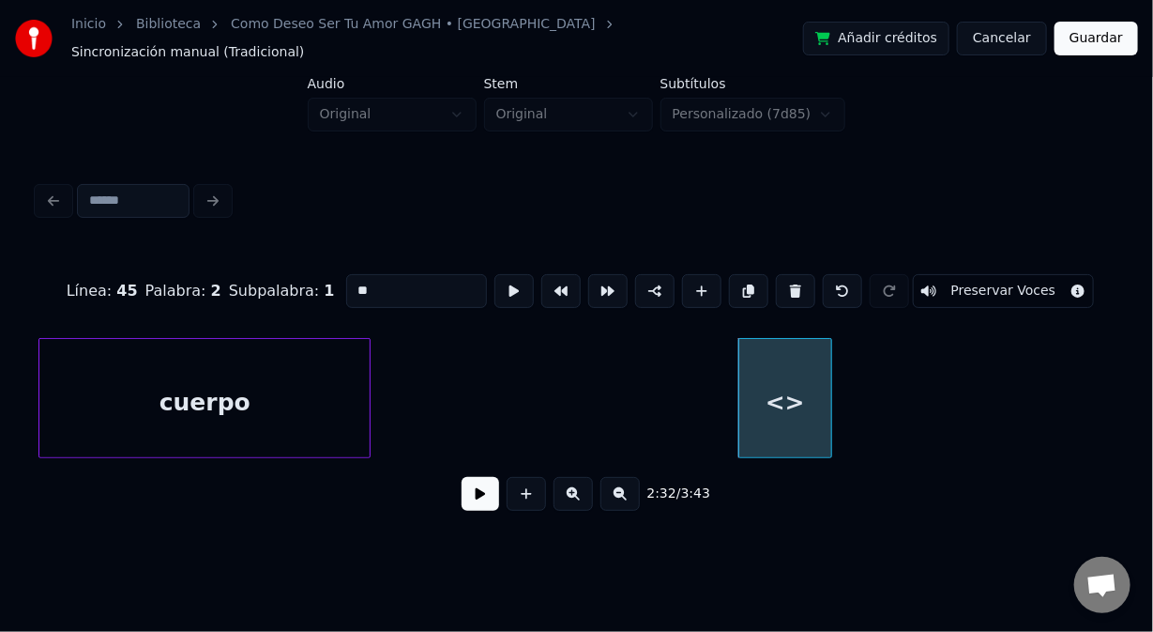
click at [270, 387] on div "cuerpo" at bounding box center [204, 403] width 330 height 128
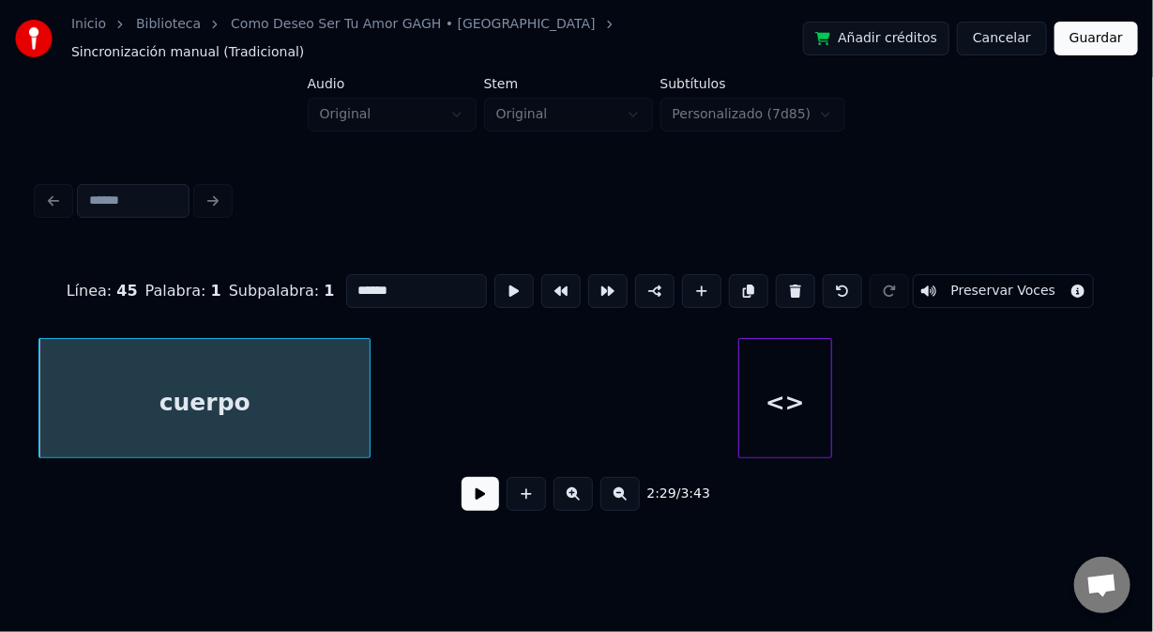
click at [784, 358] on div "<>" at bounding box center [786, 403] width 92 height 128
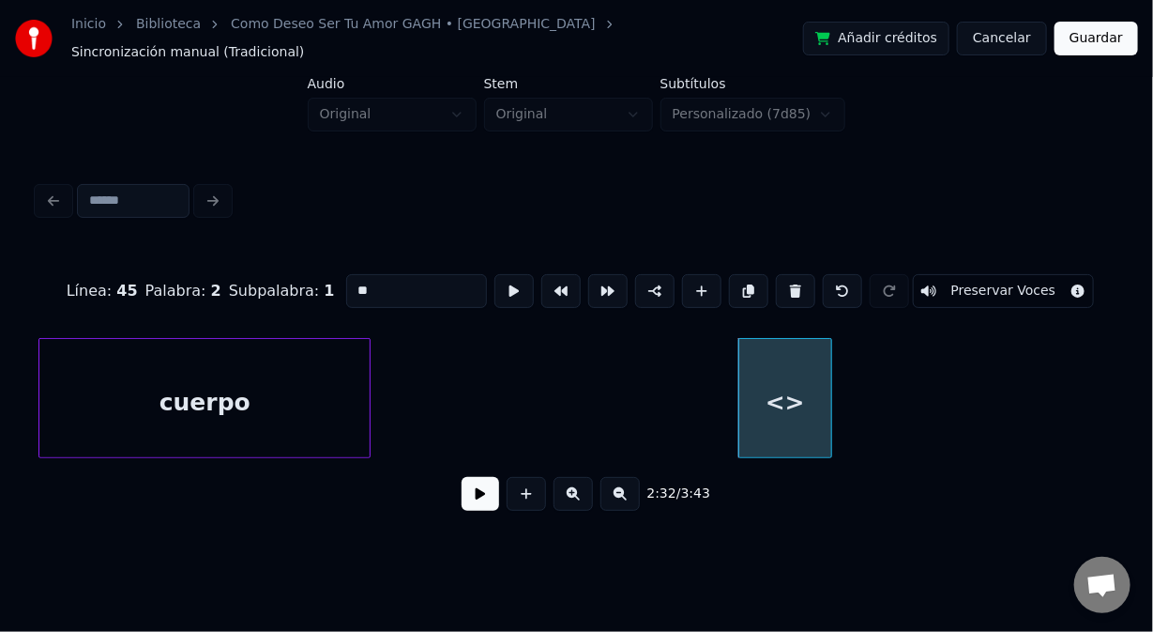
drag, startPoint x: 385, startPoint y: 278, endPoint x: 322, endPoint y: 276, distance: 62.9
click at [322, 276] on div "Línea : 45 Palabra : 2 Subpalabra : 1 ** Preservar Voces" at bounding box center [577, 291] width 1078 height 94
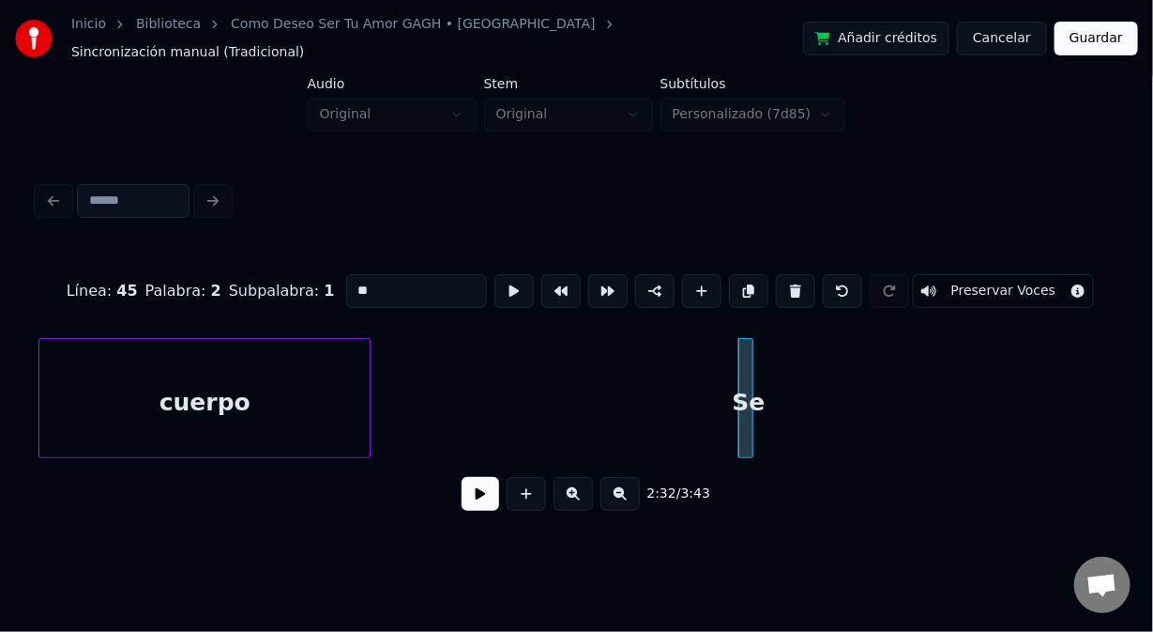
click at [739, 435] on div "Se" at bounding box center [746, 398] width 15 height 120
click at [727, 432] on div at bounding box center [730, 398] width 6 height 118
type input "**"
click at [514, 280] on button at bounding box center [514, 291] width 39 height 34
click at [758, 431] on div at bounding box center [761, 398] width 6 height 118
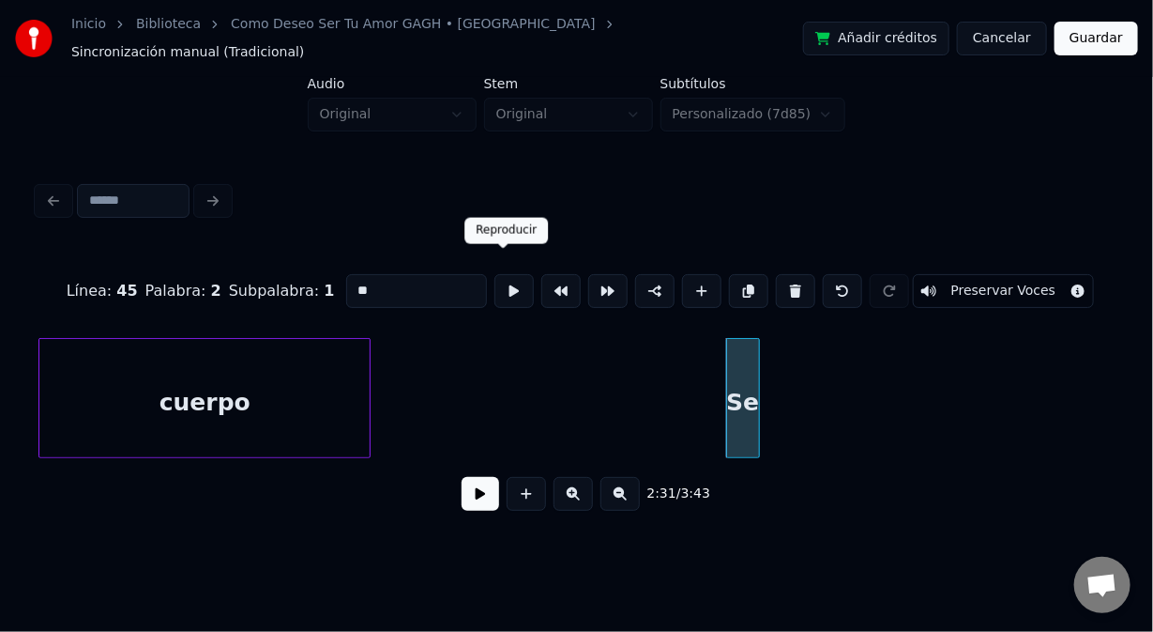
click at [508, 277] on button at bounding box center [514, 291] width 39 height 34
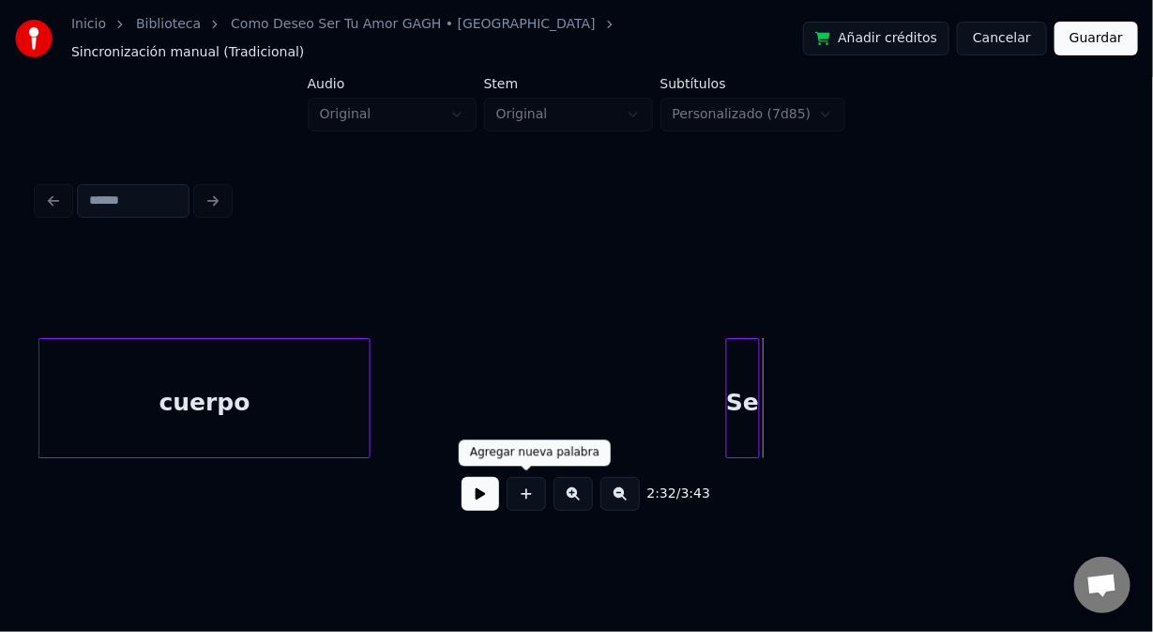
drag, startPoint x: 533, startPoint y: 494, endPoint x: 513, endPoint y: 428, distance: 68.6
click at [532, 494] on button at bounding box center [526, 494] width 39 height 34
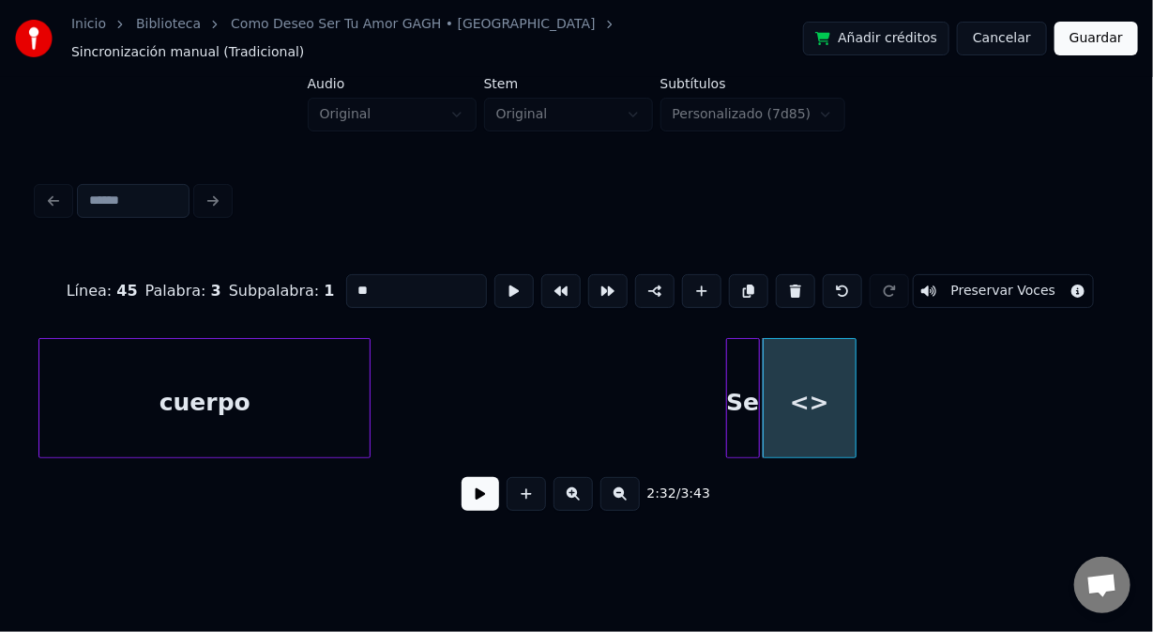
drag, startPoint x: 326, startPoint y: 273, endPoint x: 311, endPoint y: 280, distance: 16.4
click at [311, 280] on div "Línea : 45 Palabra : 3 Subpalabra : 1 ** Preservar Voces" at bounding box center [577, 291] width 1078 height 94
click at [811, 420] on div at bounding box center [811, 398] width 6 height 118
click at [742, 356] on div "Se" at bounding box center [743, 403] width 33 height 128
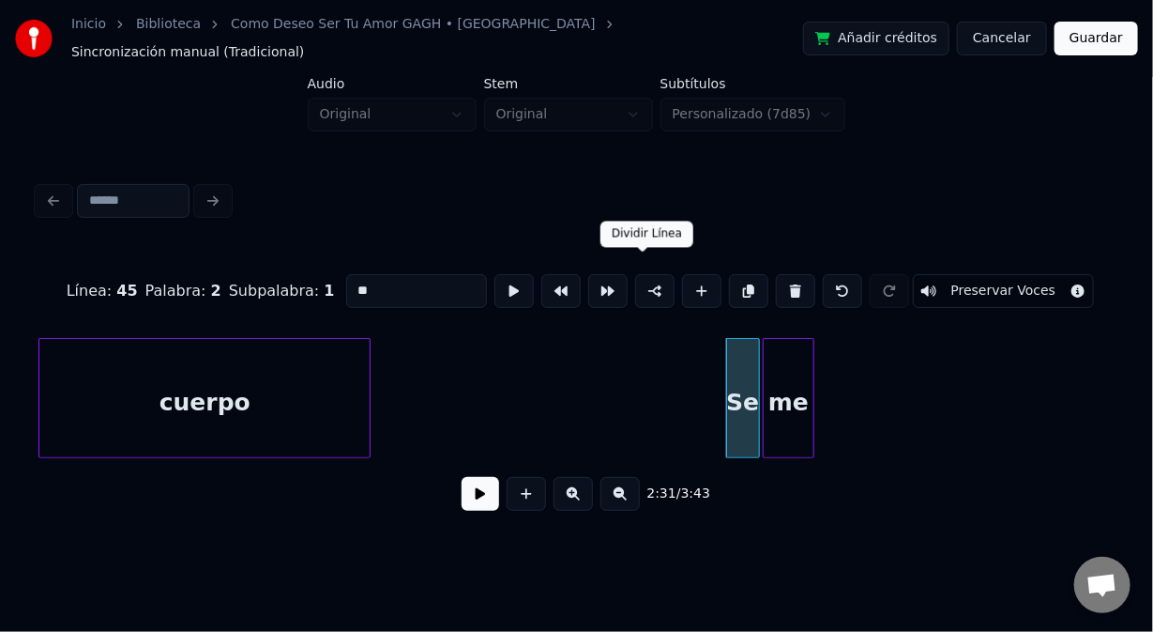
click at [650, 276] on button at bounding box center [654, 291] width 39 height 34
click at [500, 274] on button at bounding box center [514, 291] width 39 height 34
click at [782, 341] on div "me" at bounding box center [789, 403] width 50 height 128
type input "**"
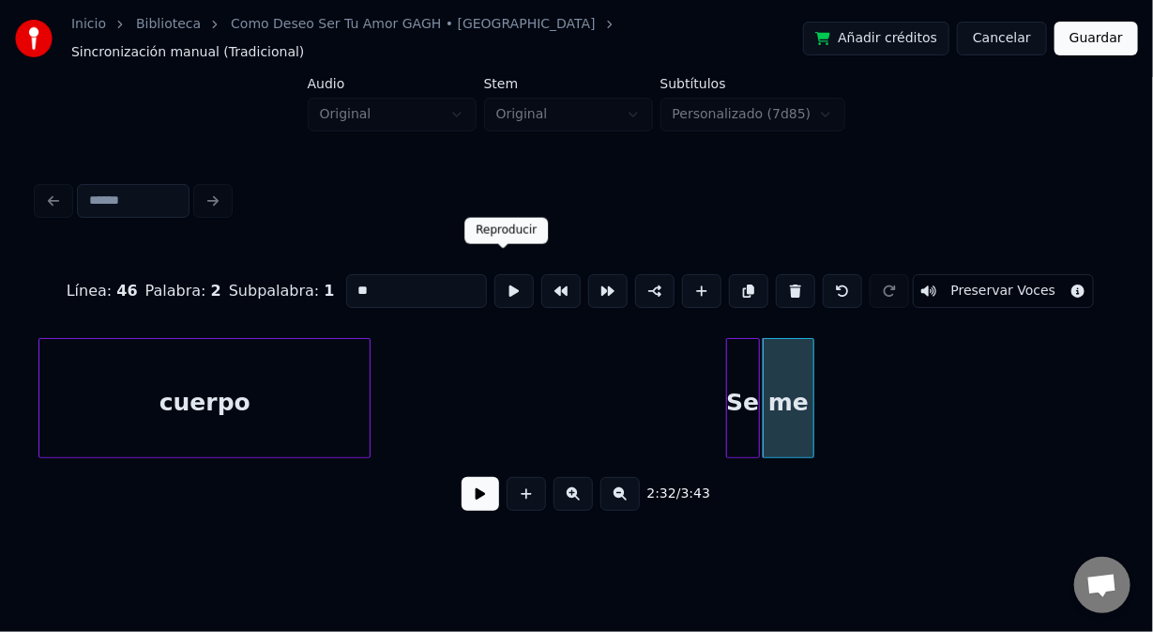
click at [498, 274] on button at bounding box center [514, 291] width 39 height 34
click at [499, 274] on button at bounding box center [514, 291] width 39 height 34
click at [786, 422] on div at bounding box center [788, 398] width 6 height 118
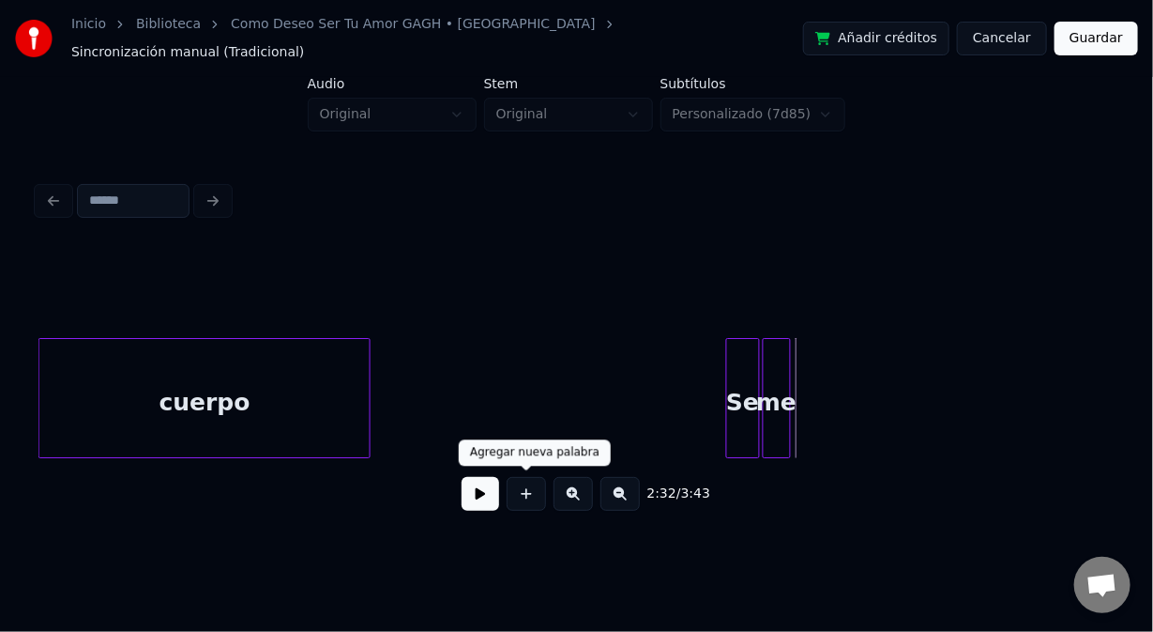
click at [526, 490] on button at bounding box center [526, 494] width 39 height 34
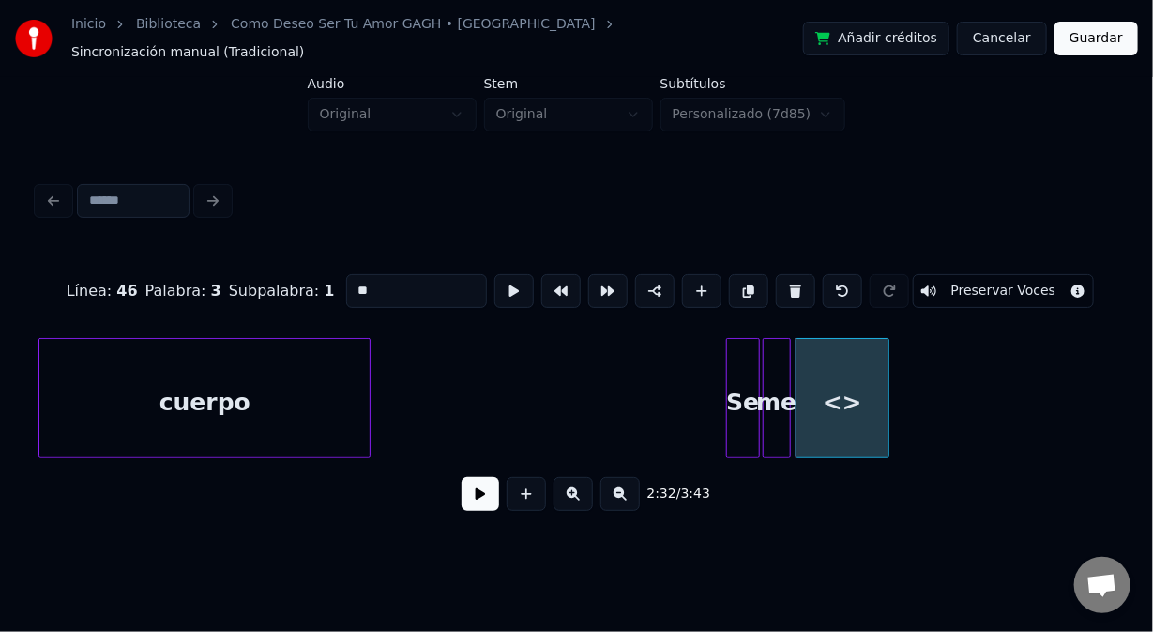
drag, startPoint x: 388, startPoint y: 275, endPoint x: 308, endPoint y: 271, distance: 79.9
click at [308, 271] on div "Línea : 46 Palabra : 3 Subpalabra : 1 ** Preservar Voces" at bounding box center [577, 291] width 1078 height 94
click at [848, 389] on div "agignta" at bounding box center [843, 403] width 92 height 128
drag, startPoint x: 374, startPoint y: 277, endPoint x: 378, endPoint y: 287, distance: 11.3
click at [375, 278] on input "*******" at bounding box center [416, 291] width 141 height 34
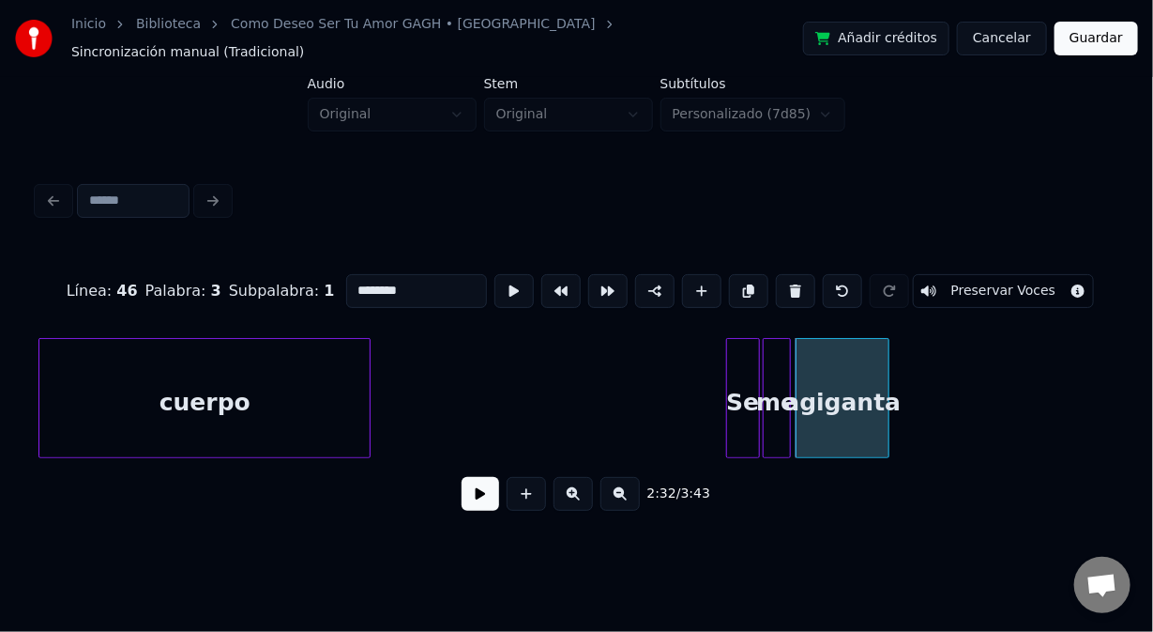
click at [863, 434] on div "agiganta" at bounding box center [843, 403] width 92 height 128
type input "********"
click at [505, 278] on button at bounding box center [514, 291] width 39 height 34
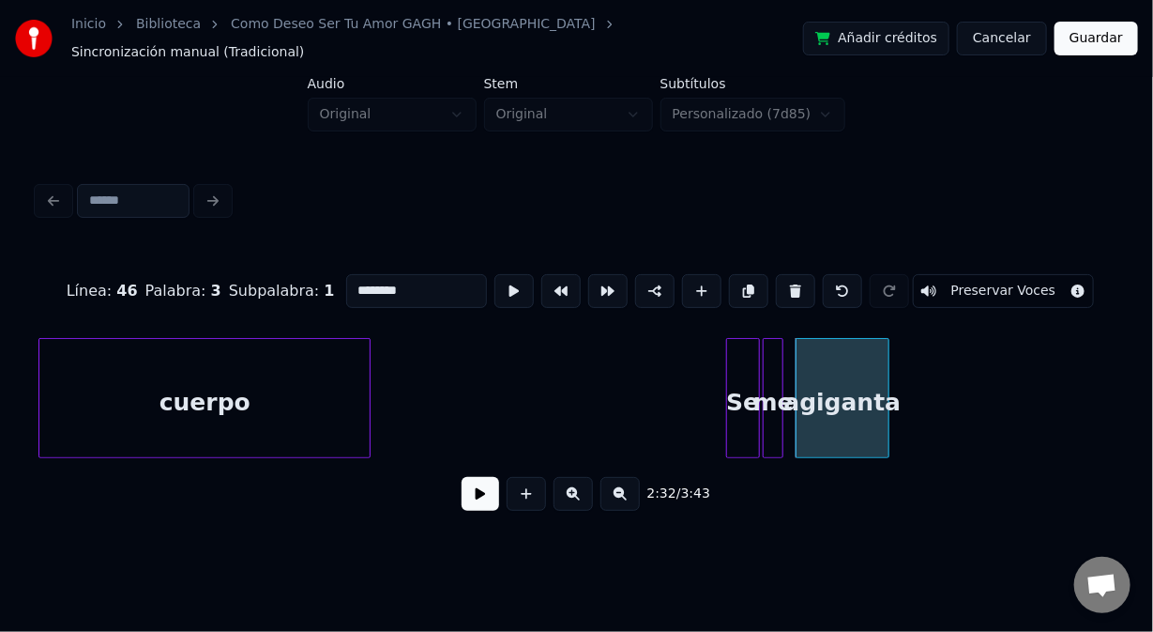
click at [779, 423] on div at bounding box center [780, 398] width 6 height 118
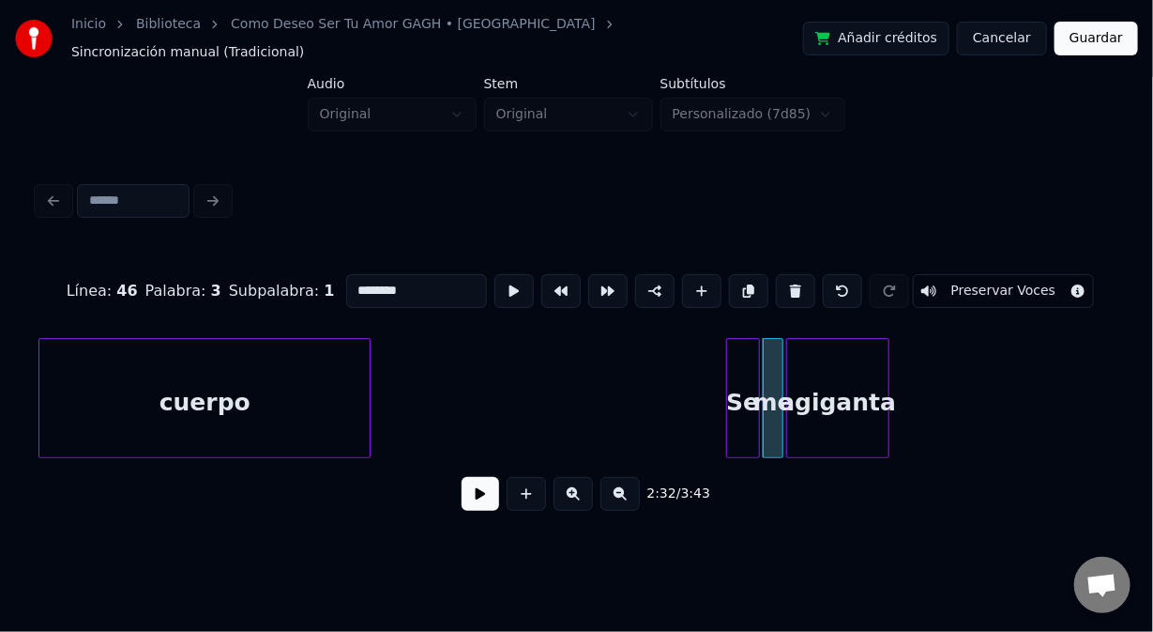
click at [787, 425] on div at bounding box center [790, 398] width 6 height 118
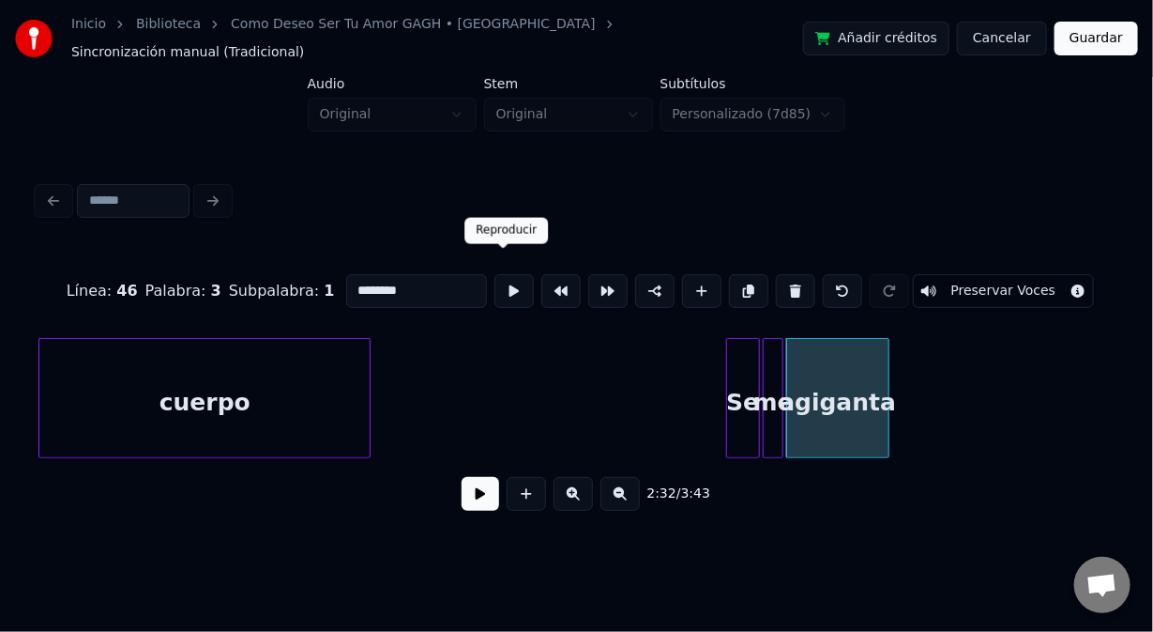
click at [498, 275] on button at bounding box center [514, 291] width 39 height 34
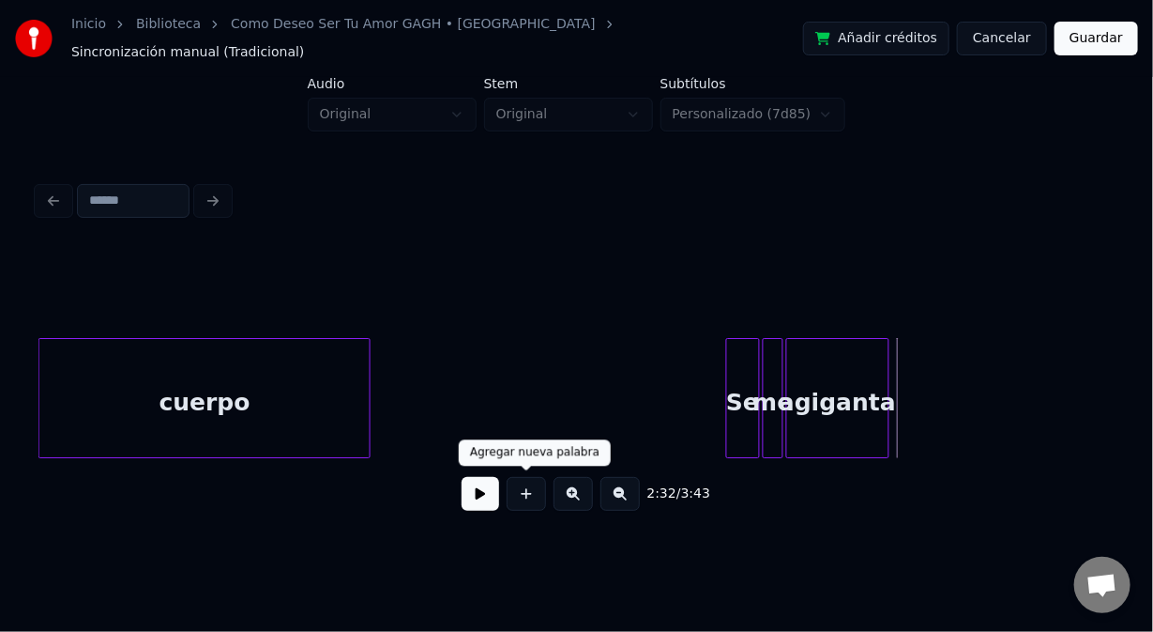
drag, startPoint x: 534, startPoint y: 488, endPoint x: 530, endPoint y: 460, distance: 28.4
click at [528, 481] on button at bounding box center [526, 494] width 39 height 34
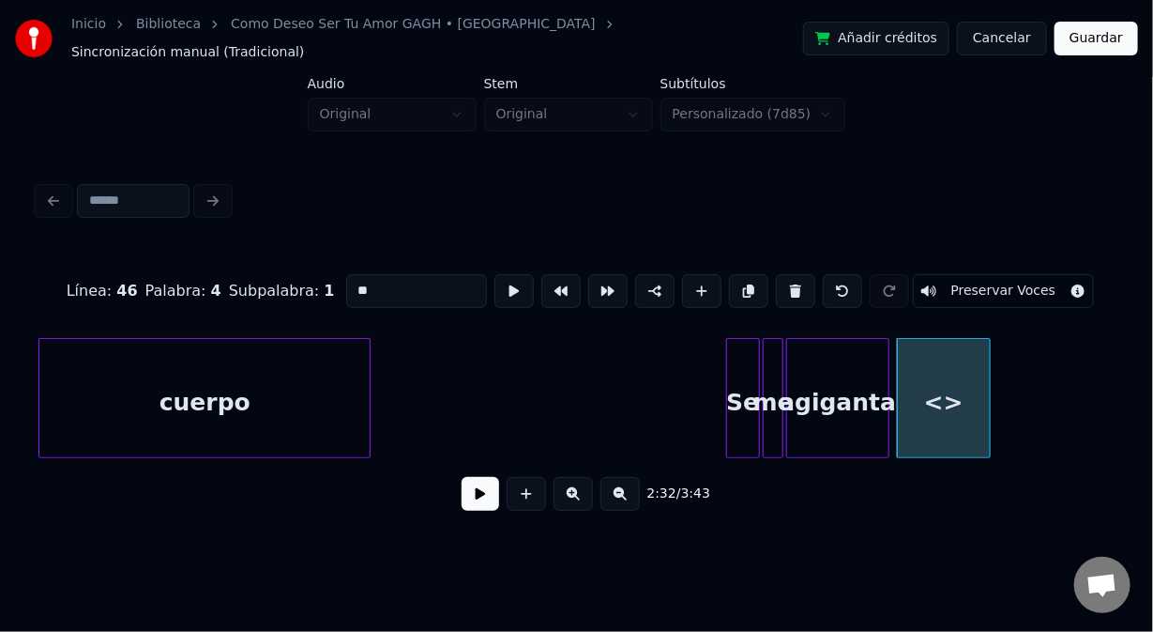
drag, startPoint x: 366, startPoint y: 273, endPoint x: 314, endPoint y: 283, distance: 52.6
click at [325, 282] on div "Línea : 46 Palabra : 4 Subpalabra : 1 ** Preservar Voces" at bounding box center [577, 291] width 1078 height 94
click at [934, 415] on div at bounding box center [933, 398] width 6 height 118
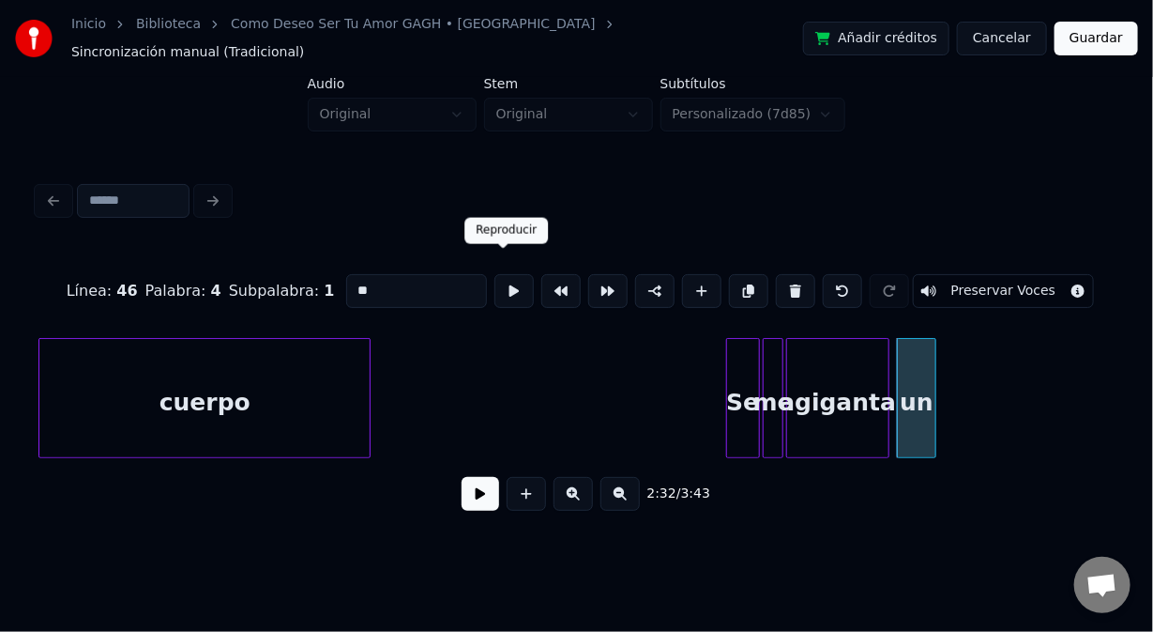
type input "**"
click at [507, 274] on button at bounding box center [514, 291] width 39 height 34
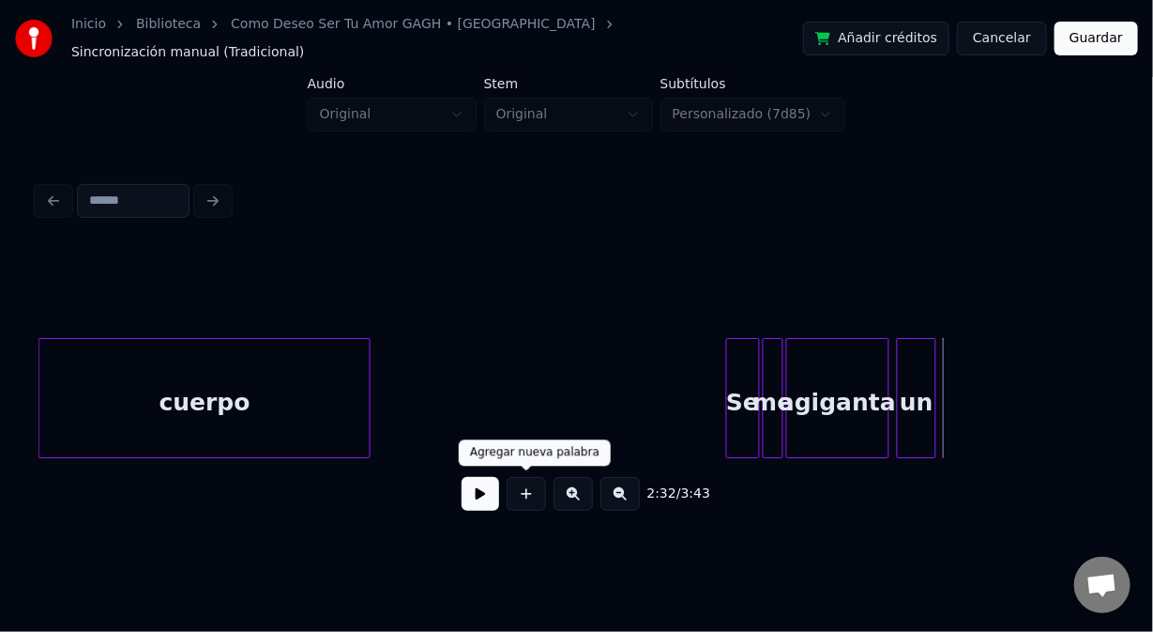
click at [547, 486] on div at bounding box center [526, 494] width 47 height 34
drag, startPoint x: 528, startPoint y: 490, endPoint x: 524, endPoint y: 478, distance: 13.1
click at [528, 489] on button at bounding box center [526, 494] width 39 height 34
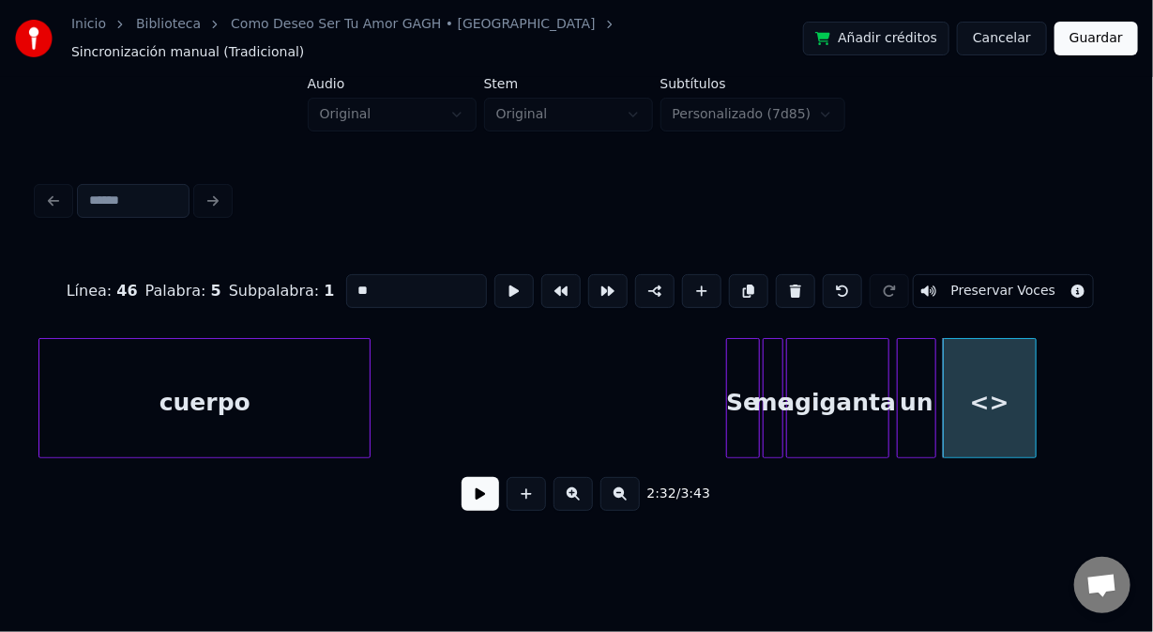
drag, startPoint x: 383, startPoint y: 273, endPoint x: 288, endPoint y: 269, distance: 94.9
click at [295, 271] on div "Línea : 46 Palabra : 5 Subpalabra : 1 ** Preservar Voces" at bounding box center [577, 291] width 1078 height 94
click at [961, 420] on div "gran" at bounding box center [990, 403] width 92 height 128
click at [505, 277] on button at bounding box center [514, 291] width 39 height 34
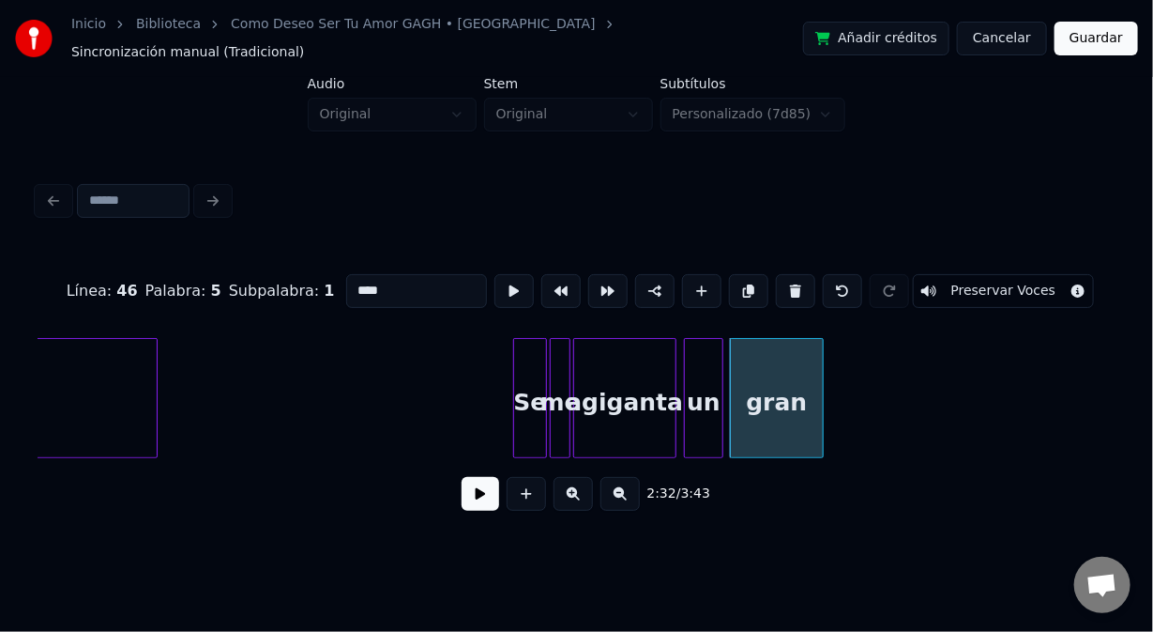
scroll to position [0, 35361]
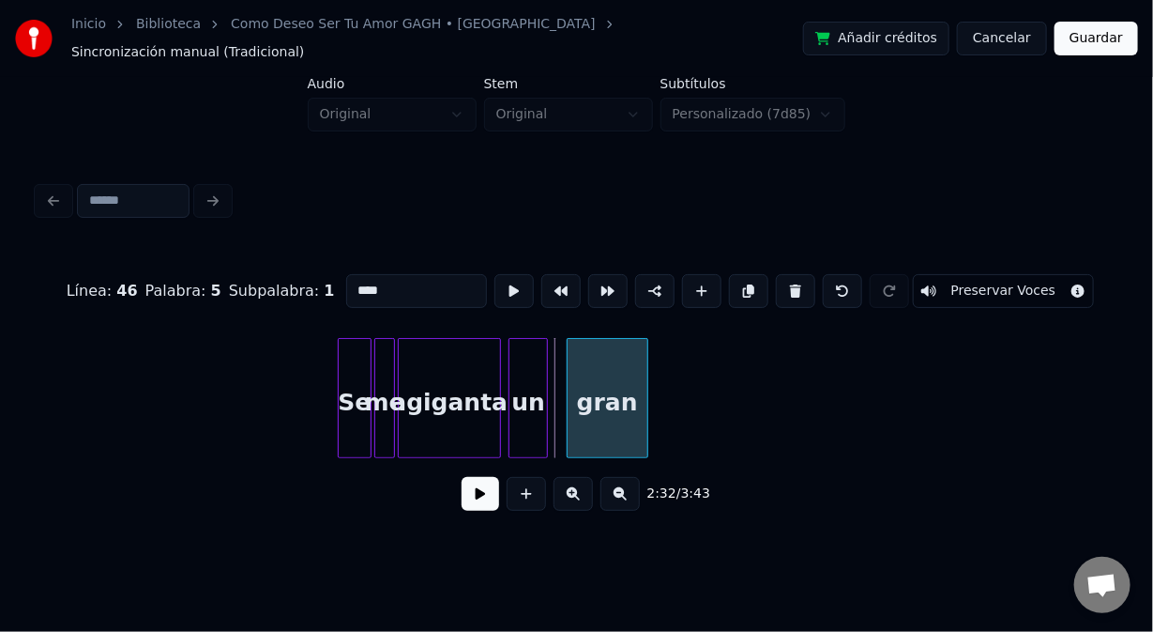
click at [571, 402] on div at bounding box center [571, 398] width 6 height 118
click at [547, 405] on div "un" at bounding box center [528, 398] width 39 height 120
type input "**"
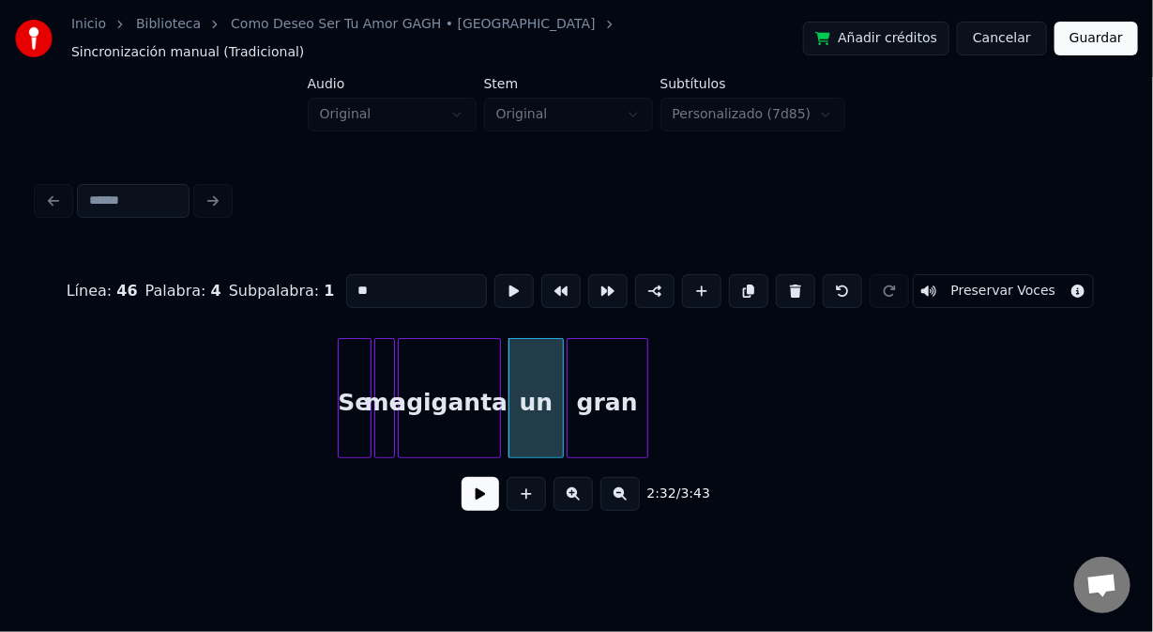
click at [558, 409] on div at bounding box center [560, 398] width 6 height 118
click at [485, 487] on button at bounding box center [481, 494] width 38 height 34
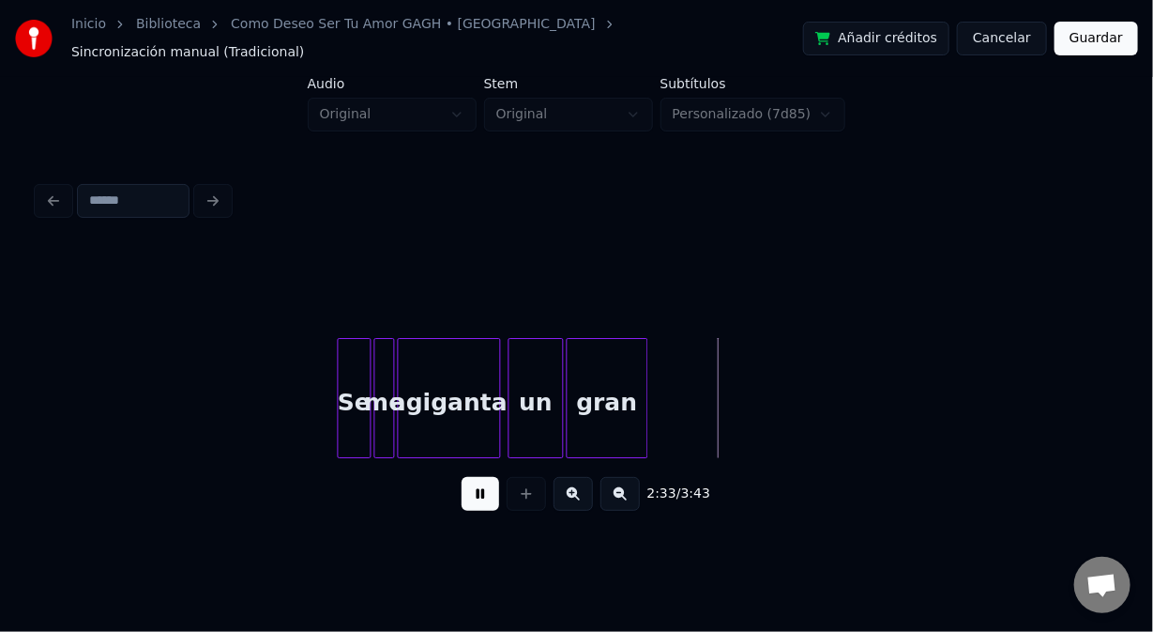
click at [484, 485] on button at bounding box center [481, 494] width 38 height 34
click at [526, 427] on div at bounding box center [529, 398] width 6 height 118
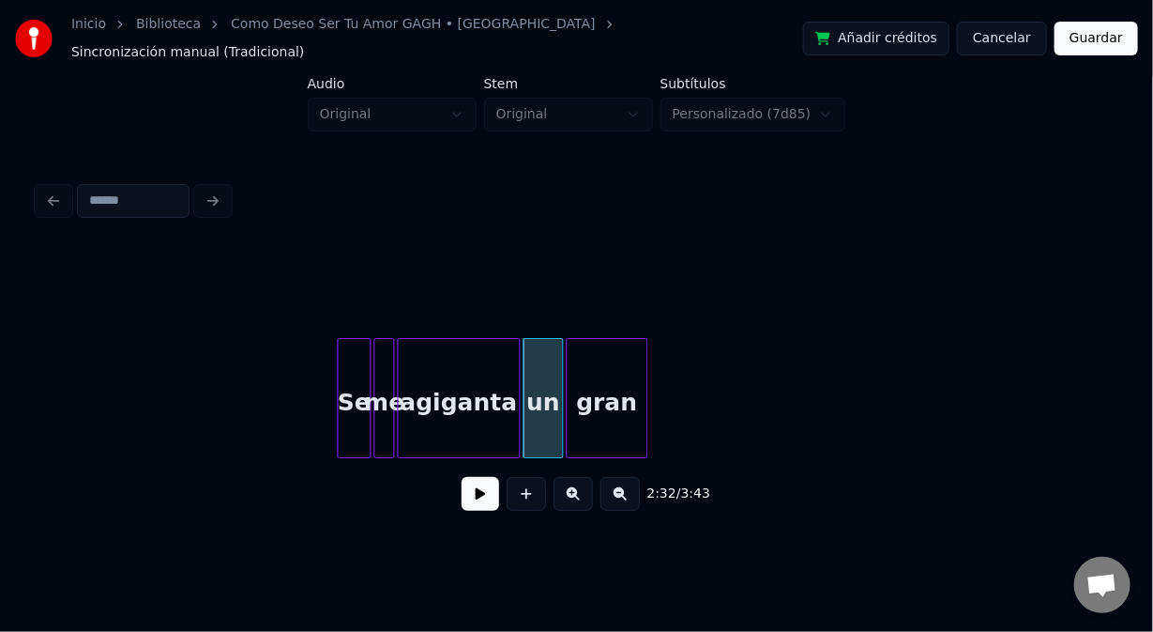
click at [517, 421] on div at bounding box center [517, 398] width 6 height 118
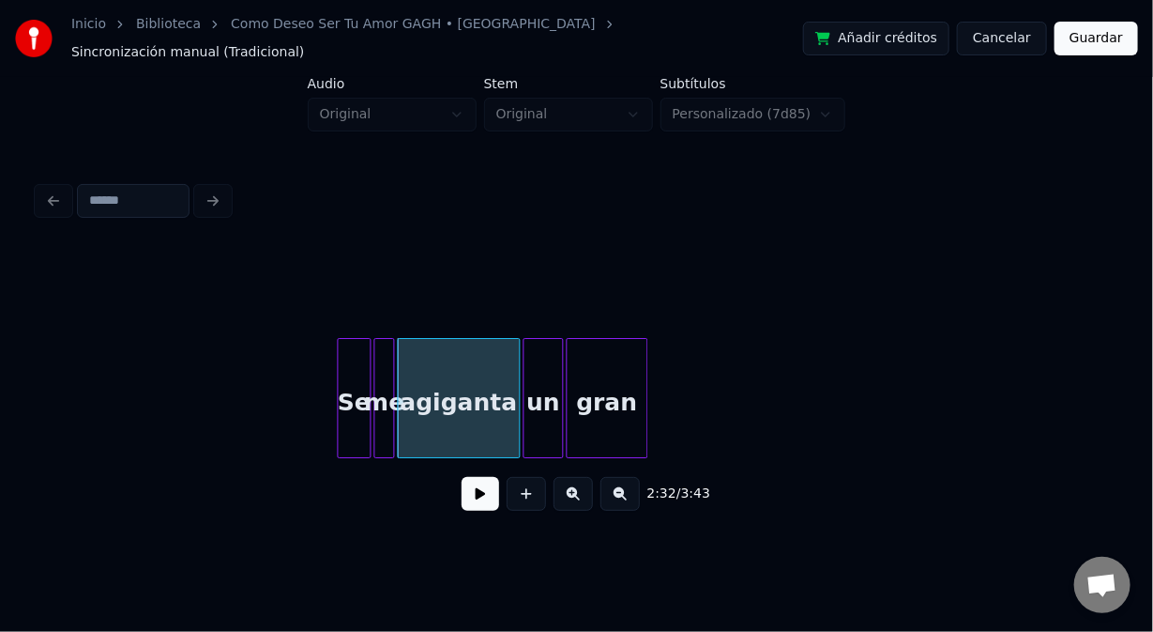
click at [359, 423] on div "Se" at bounding box center [355, 403] width 33 height 128
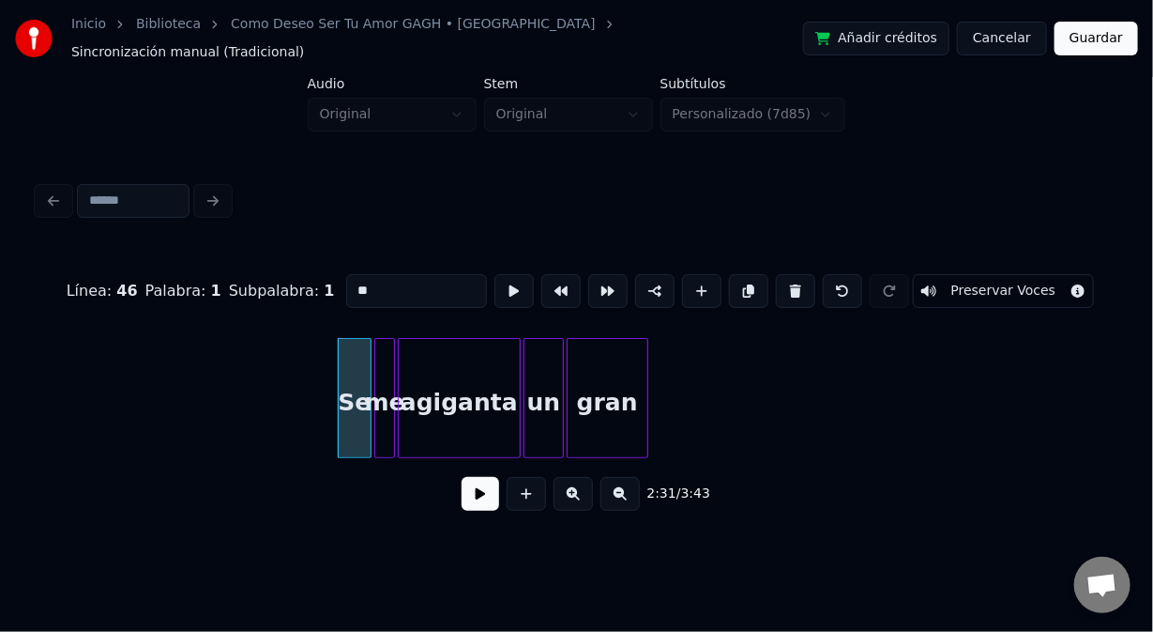
click at [479, 493] on button at bounding box center [481, 494] width 38 height 34
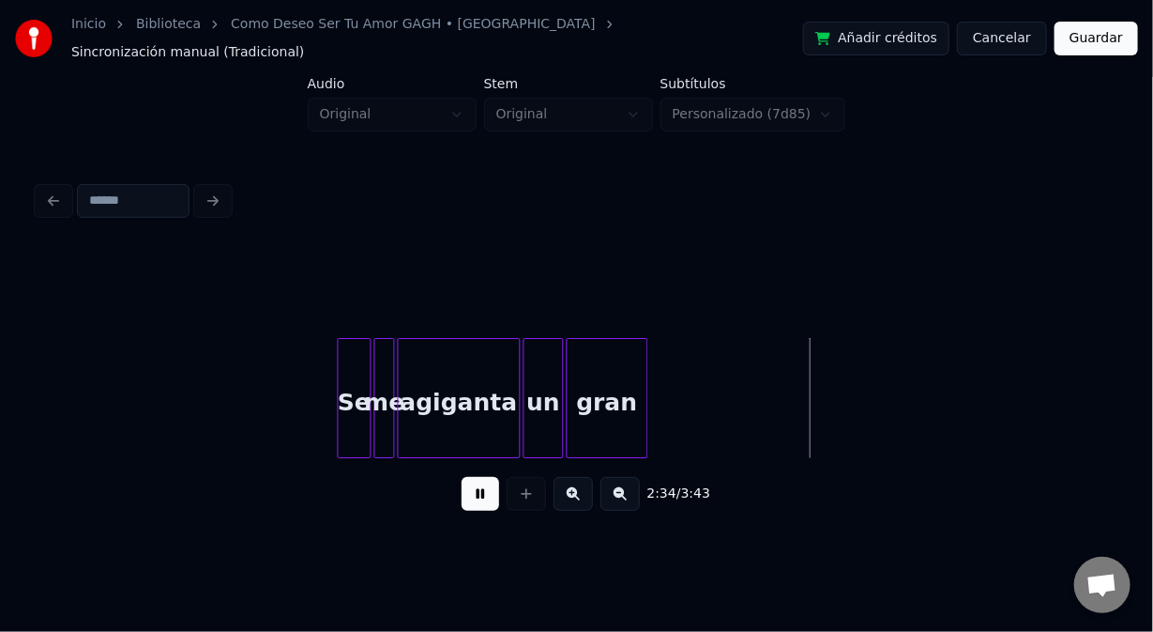
drag, startPoint x: 472, startPoint y: 488, endPoint x: 532, endPoint y: 444, distance: 74.5
click at [472, 488] on button at bounding box center [481, 494] width 38 height 34
click at [682, 419] on div at bounding box center [682, 398] width 6 height 118
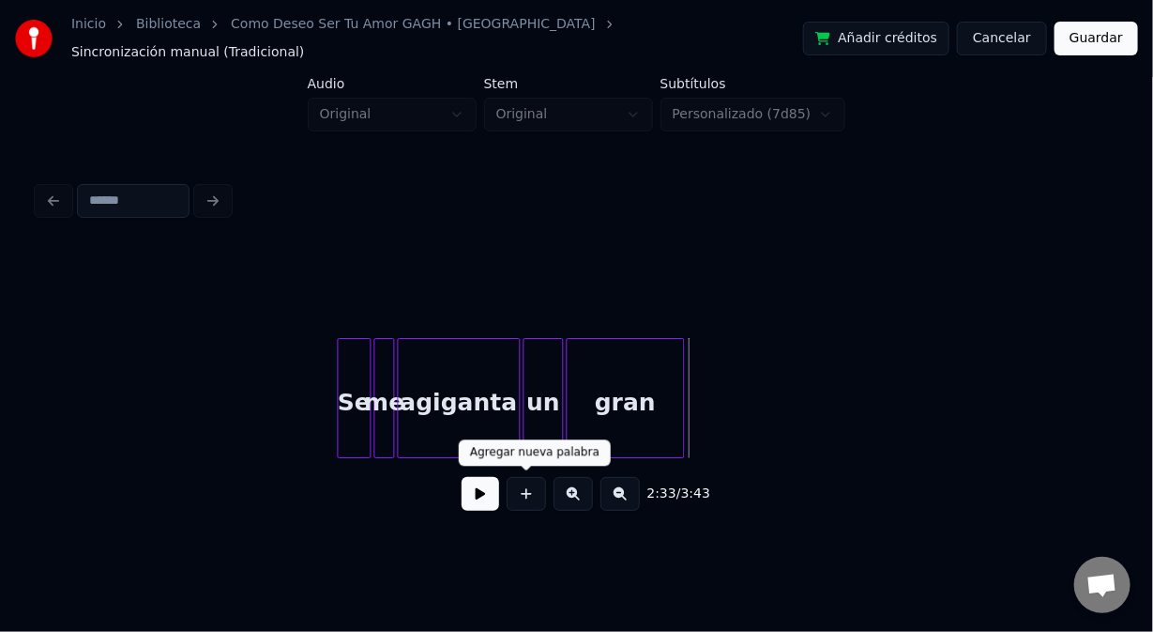
drag, startPoint x: 527, startPoint y: 487, endPoint x: 489, endPoint y: 446, distance: 56.4
click at [526, 484] on button at bounding box center [526, 494] width 39 height 34
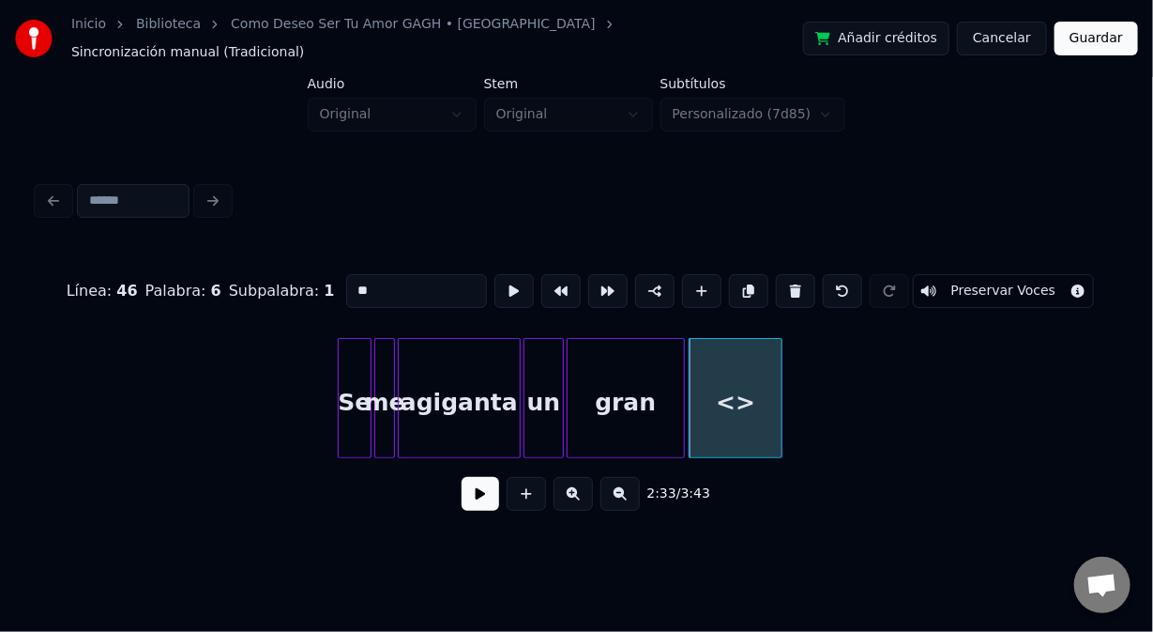
drag, startPoint x: 355, startPoint y: 280, endPoint x: 256, endPoint y: 301, distance: 100.9
click at [256, 301] on div "Línea : 46 Palabra : 6 Subpalabra : 1 ** Preservar Voces" at bounding box center [577, 291] width 1078 height 94
click at [350, 431] on div "Se" at bounding box center [355, 403] width 33 height 128
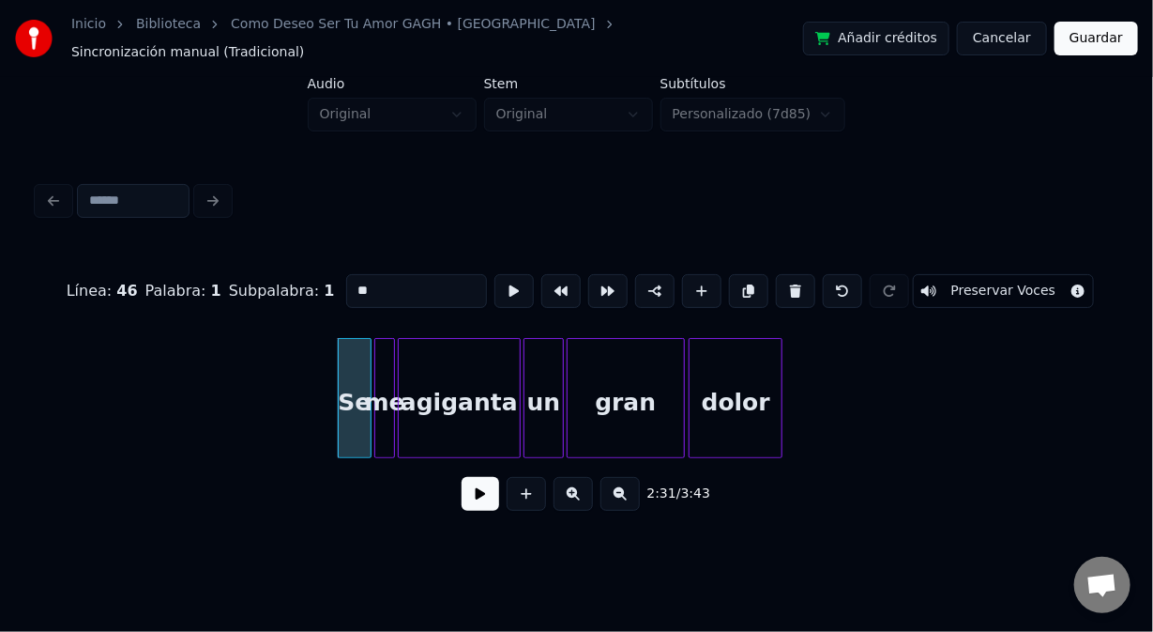
type input "**"
click at [491, 497] on button at bounding box center [481, 494] width 38 height 34
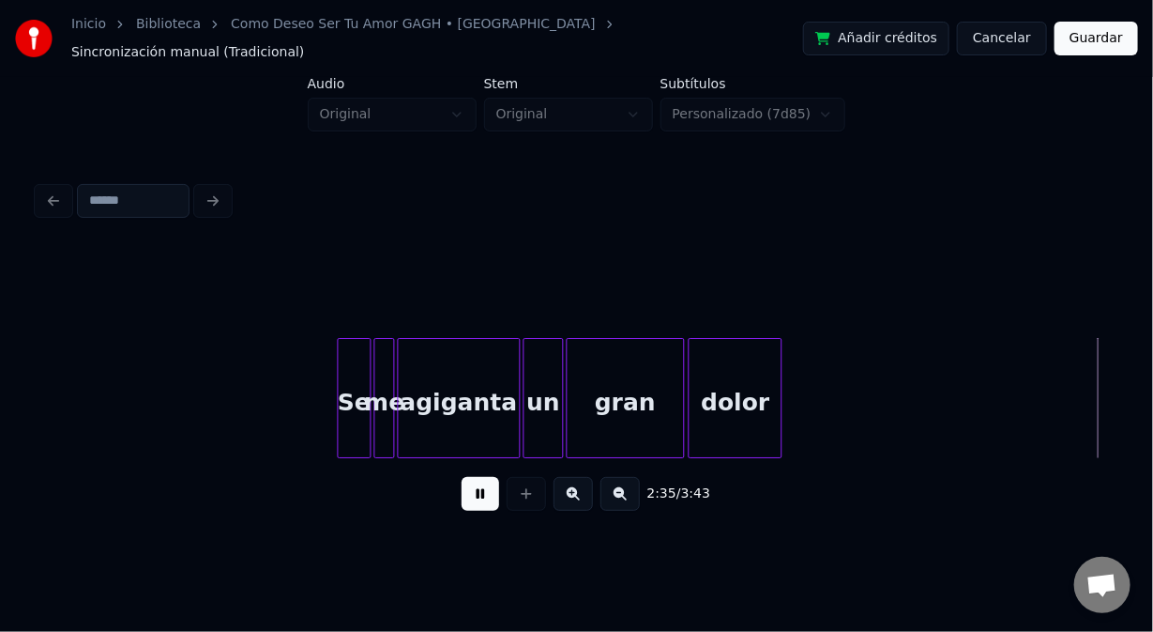
scroll to position [0, 36440]
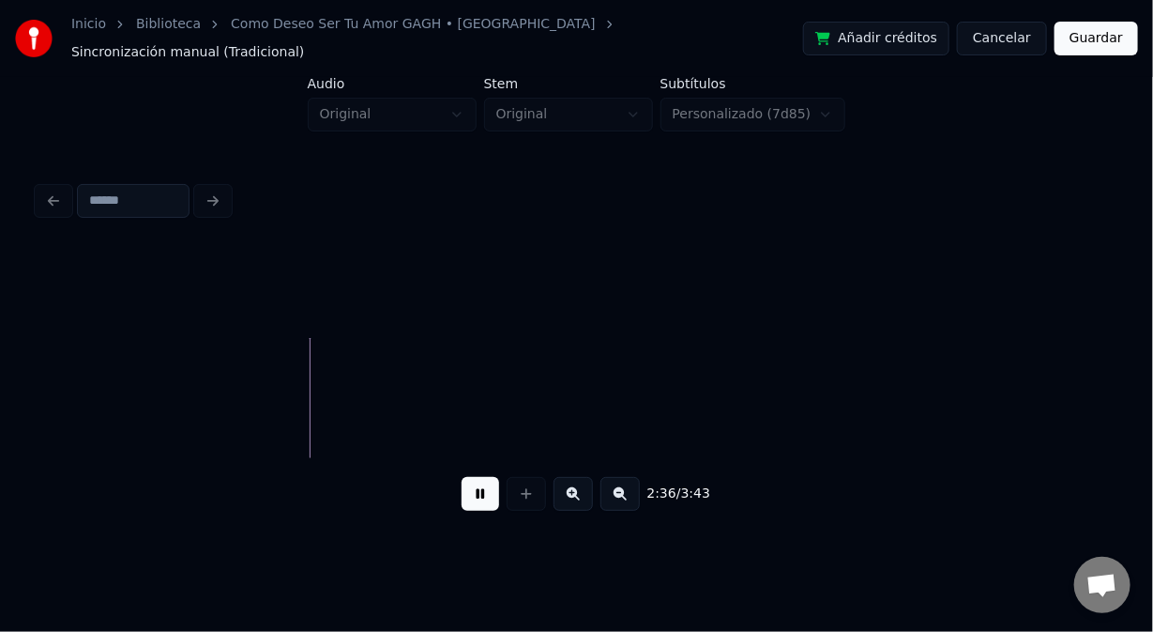
click at [479, 494] on button at bounding box center [481, 494] width 38 height 34
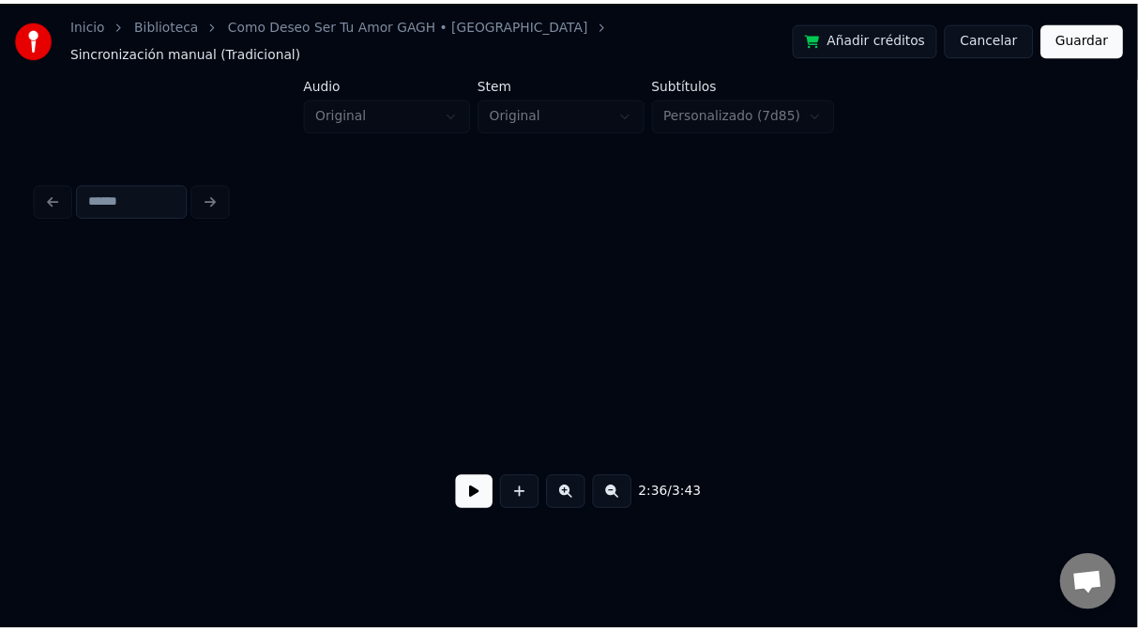
scroll to position [0, 43907]
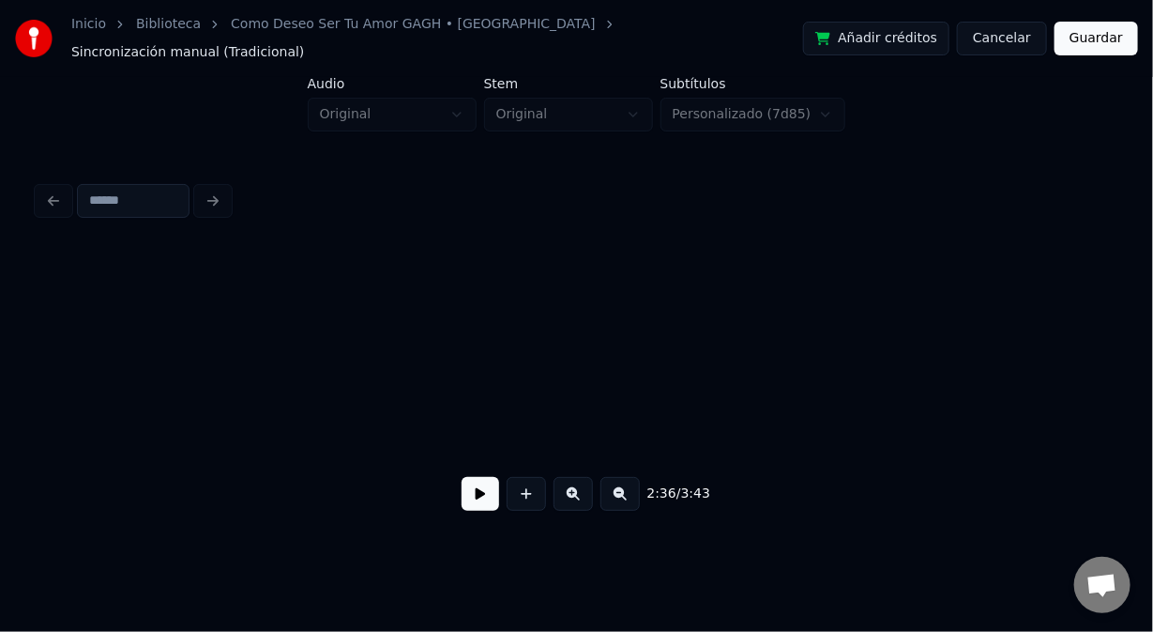
click at [1117, 32] on button "Guardar" at bounding box center [1097, 39] width 84 height 34
